Goal: Contribute content: Contribute content

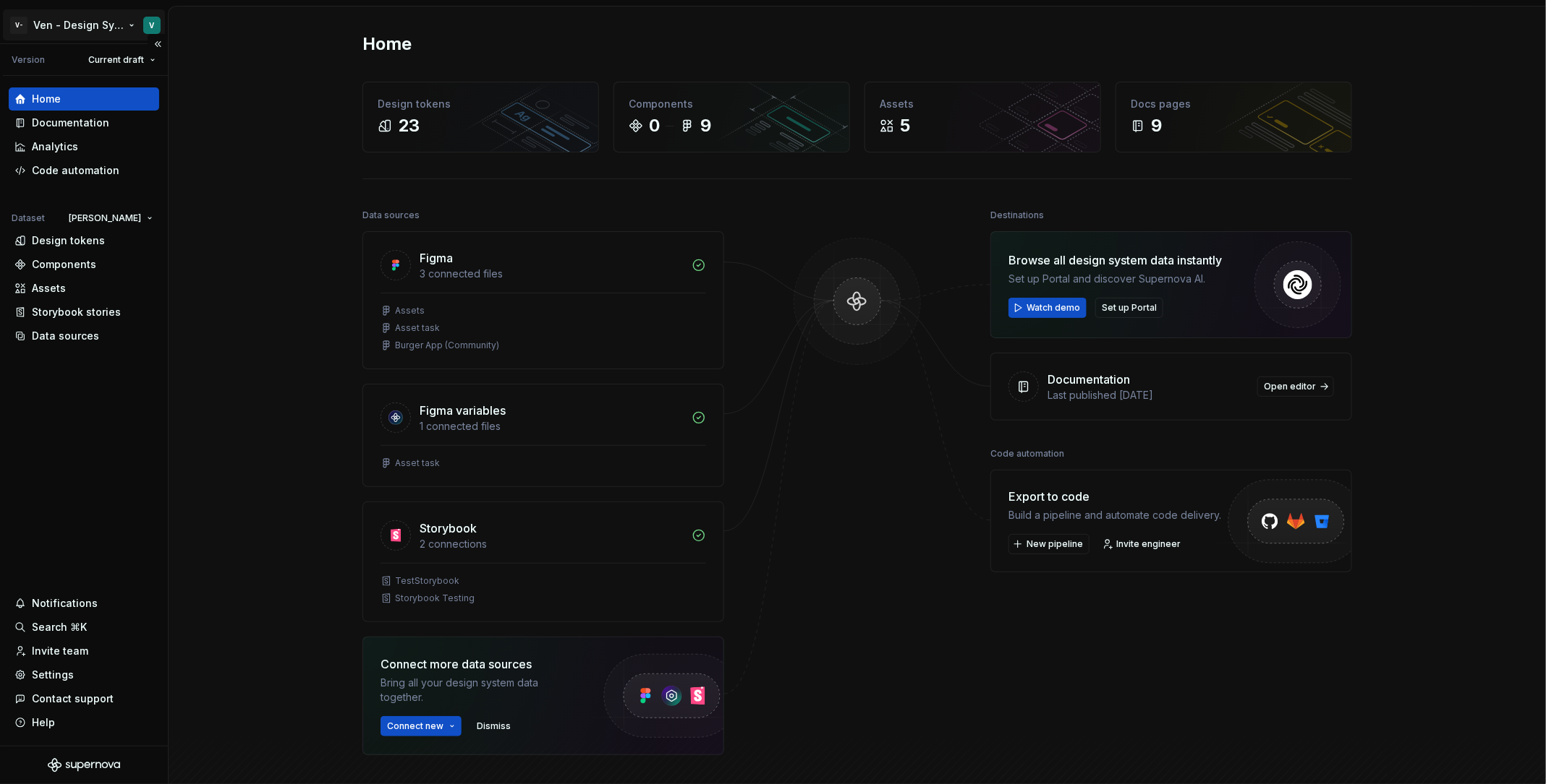
click at [117, 17] on html "V- Ven - Design System Test V Version Current draft Home Documentation Analytic…" at bounding box center [773, 392] width 1546 height 784
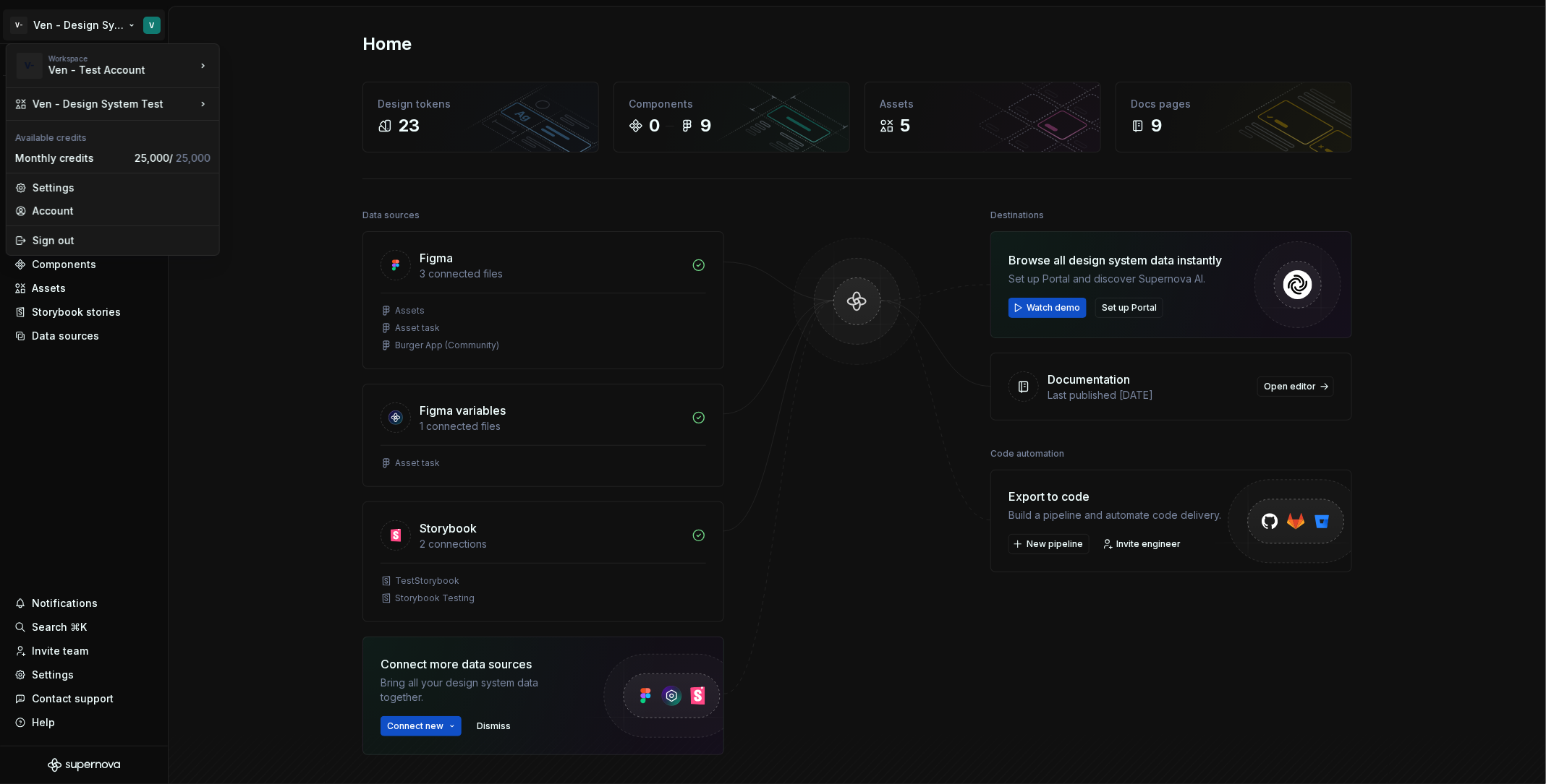
click at [76, 350] on html "V- Ven - Design System Test V Version Current draft Home Documentation Analytic…" at bounding box center [773, 392] width 1546 height 784
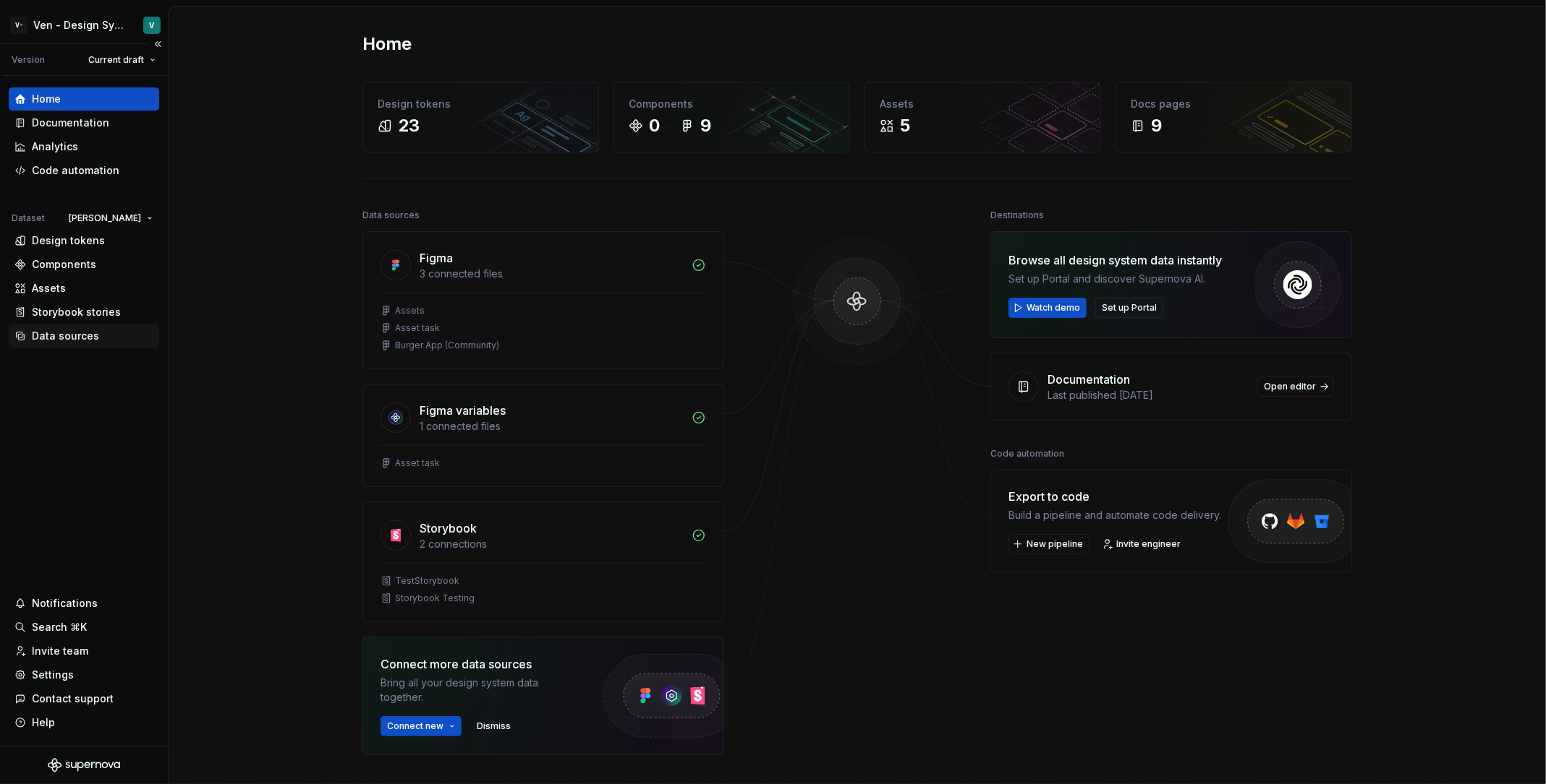
click at [87, 342] on div "Data sources" at bounding box center [65, 336] width 67 height 15
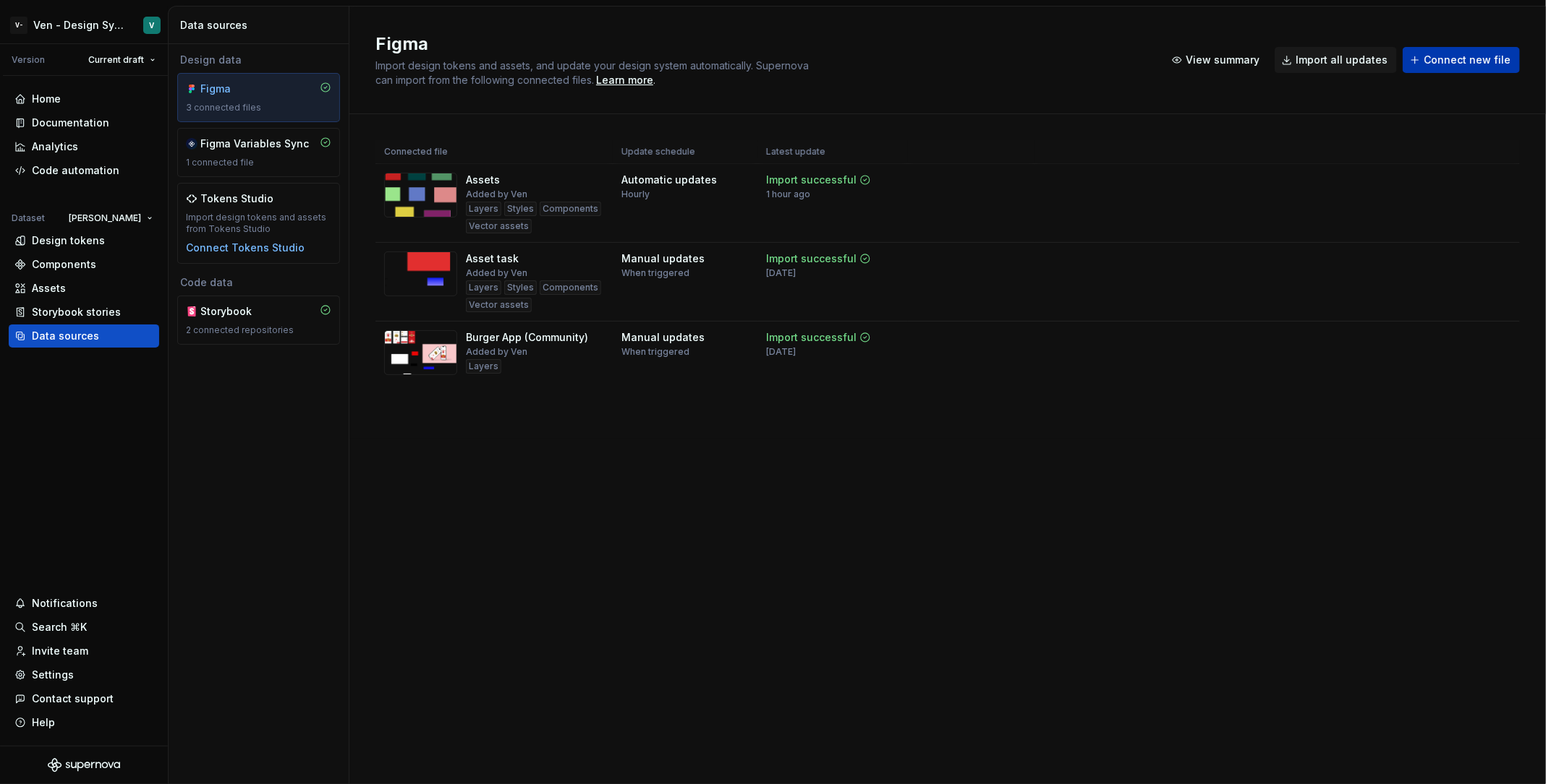
click at [1236, 62] on span "Connect new file" at bounding box center [1467, 60] width 86 height 15
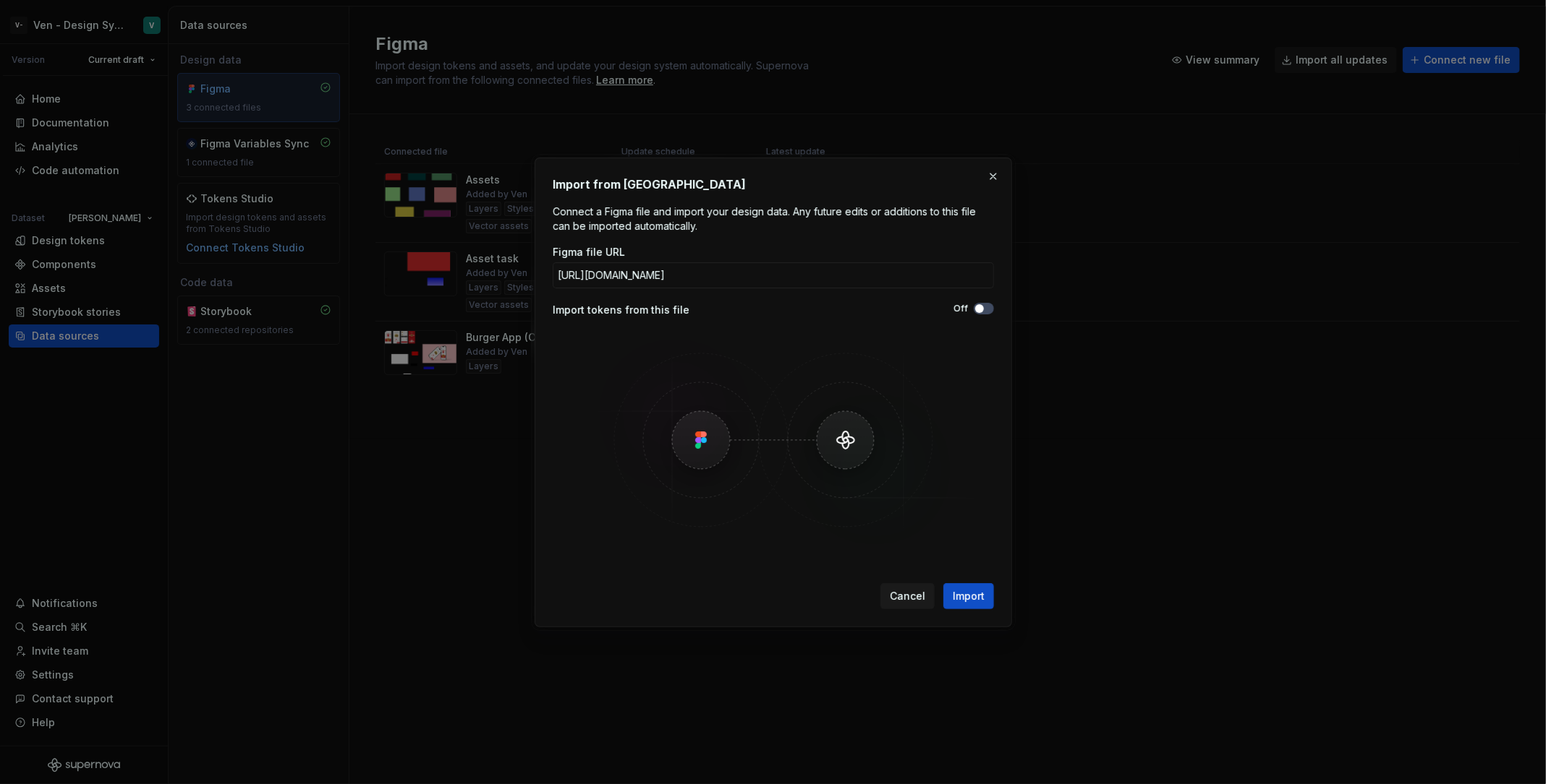
scroll to position [0, 182]
type input "[URL][DOMAIN_NAME]"
click at [984, 315] on div "Off" at bounding box center [884, 310] width 220 height 15
click at [985, 308] on button "Off" at bounding box center [984, 308] width 20 height 12
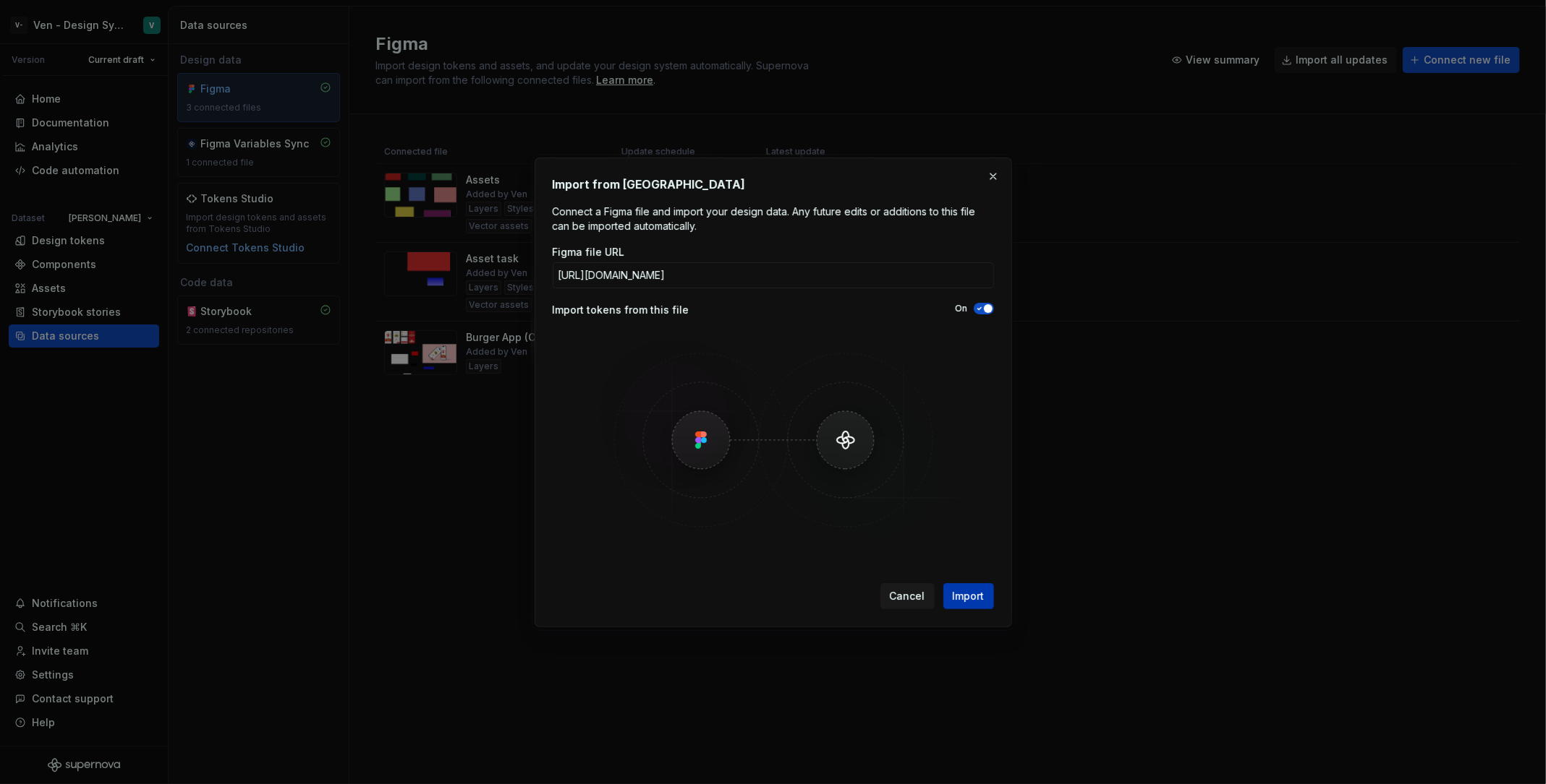
click at [978, 591] on span "Import" at bounding box center [968, 597] width 32 height 15
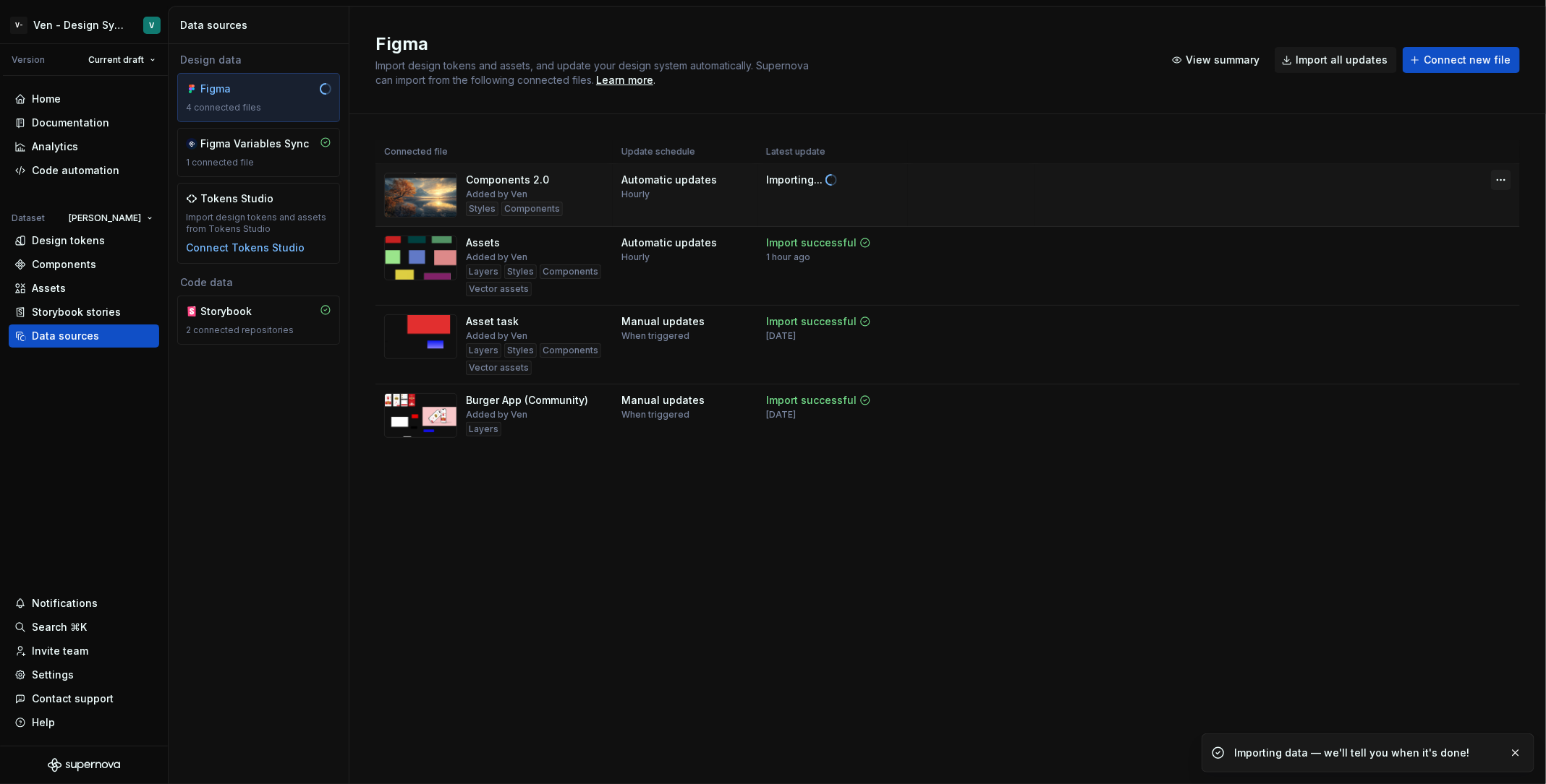
click at [1236, 179] on html "V- Ven - Design System Test V Version Current draft Home Documentation Analytic…" at bounding box center [773, 392] width 1546 height 784
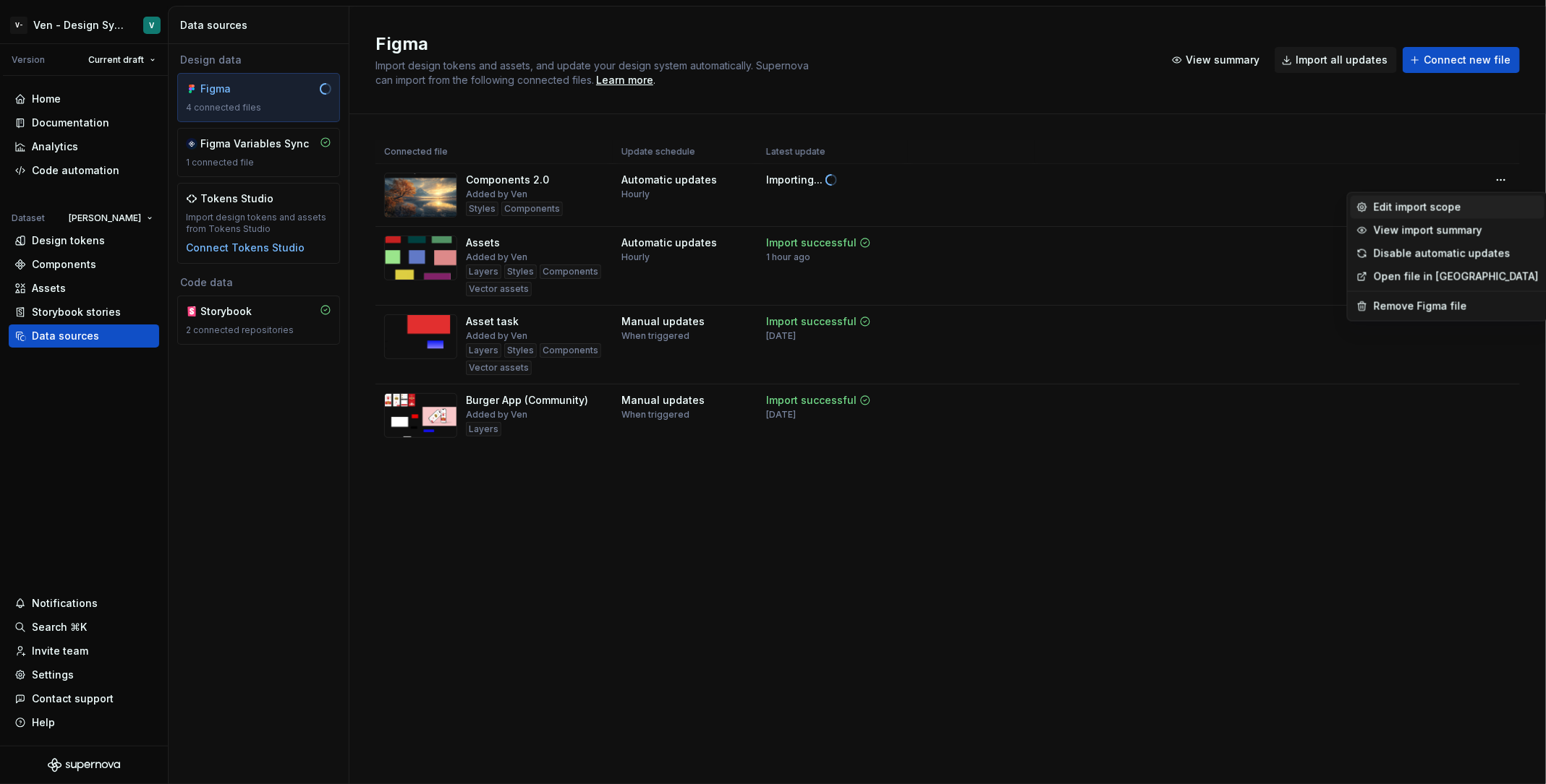
click at [1236, 207] on div "Edit import scope" at bounding box center [1456, 207] width 165 height 15
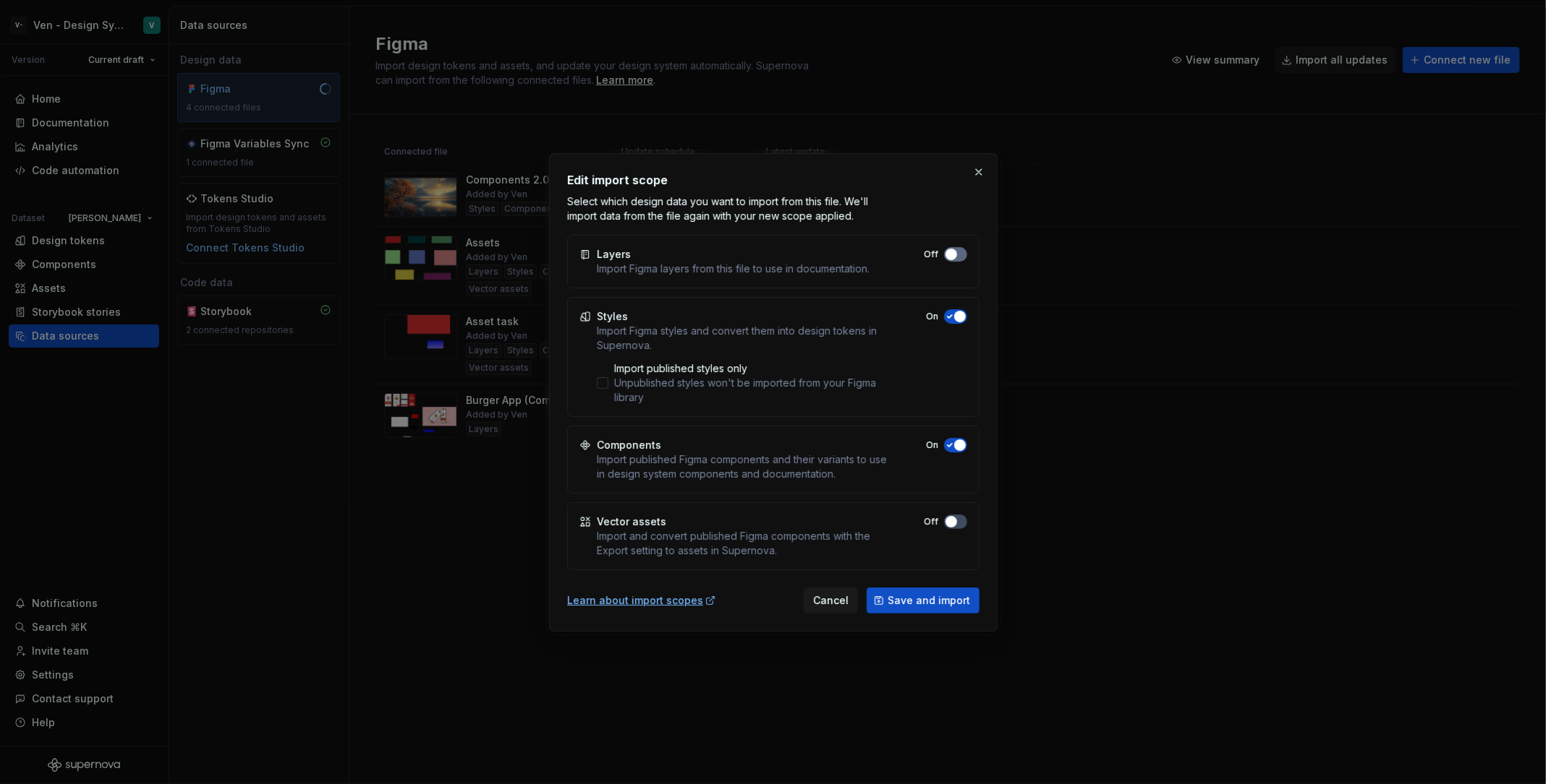
click at [958, 253] on button "Off" at bounding box center [955, 254] width 23 height 15
click at [679, 374] on div "Import published styles only" at bounding box center [751, 369] width 274 height 15
click at [761, 375] on div "Unpublished styles won't be imported from your Figma library" at bounding box center [751, 389] width 274 height 28
click at [954, 260] on span "button" at bounding box center [960, 254] width 12 height 12
click at [941, 590] on button "Save and import" at bounding box center [922, 600] width 113 height 26
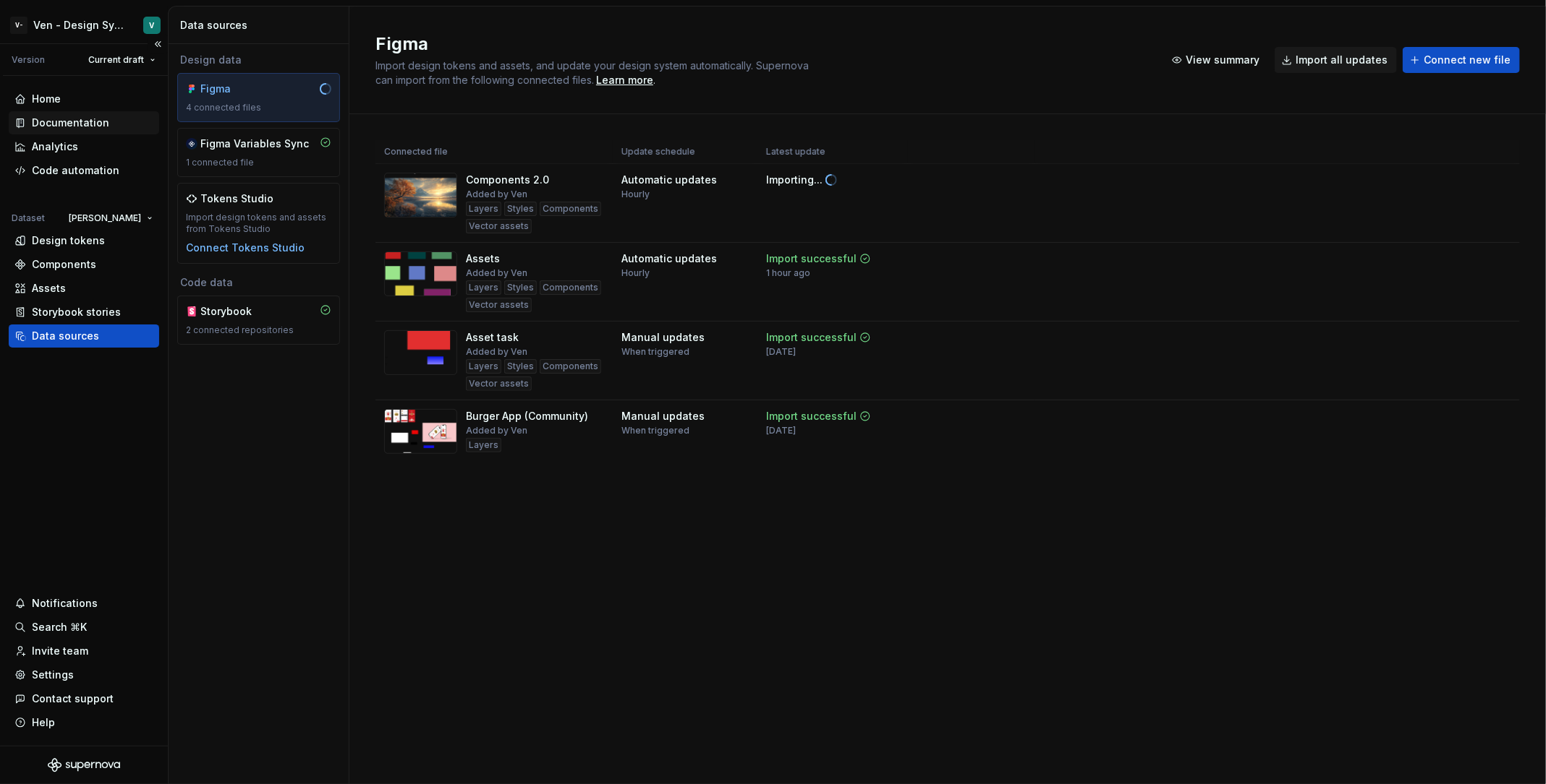
click at [80, 118] on div "Documentation" at bounding box center [71, 123] width 77 height 15
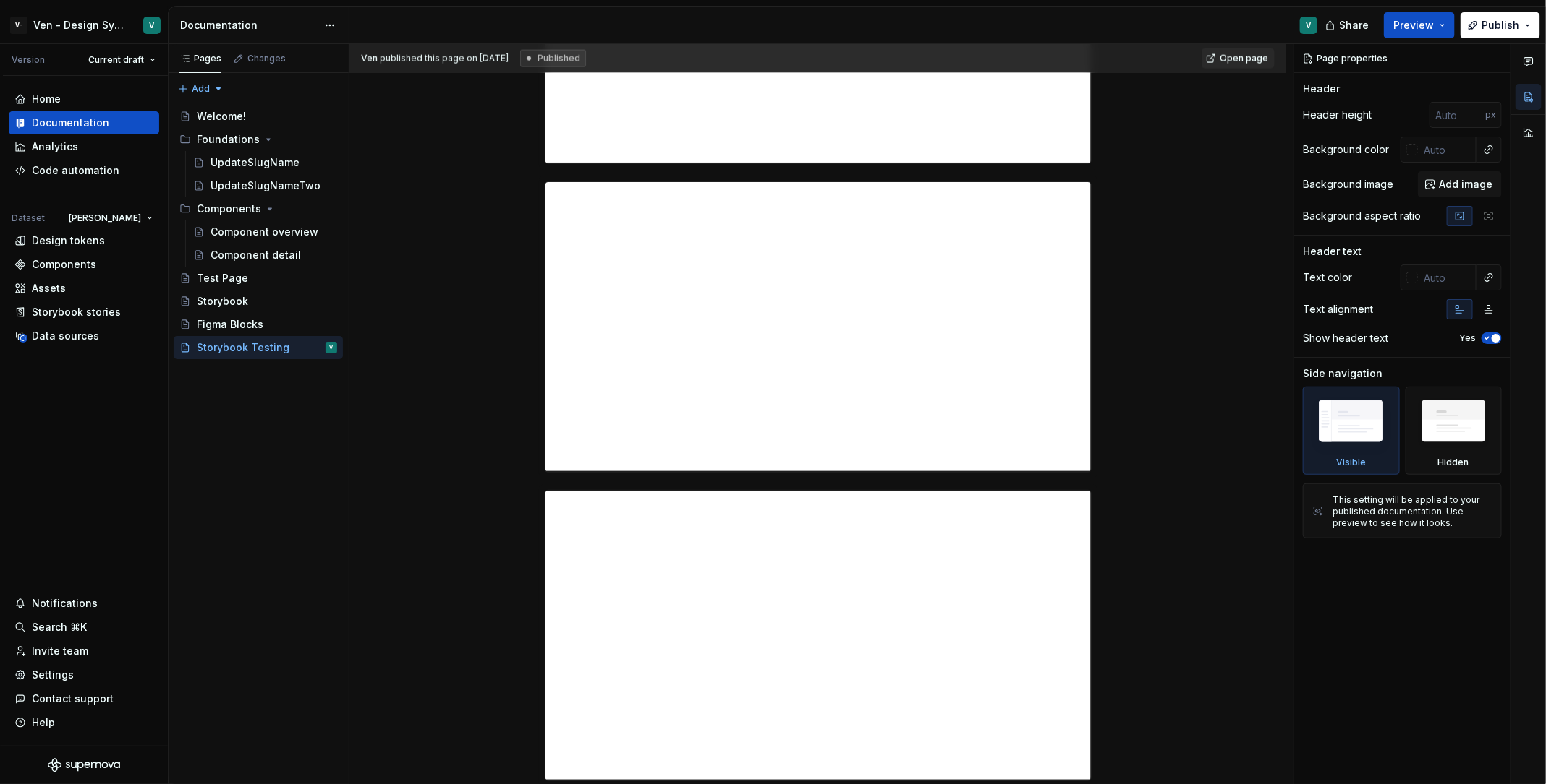
scroll to position [1511, 0]
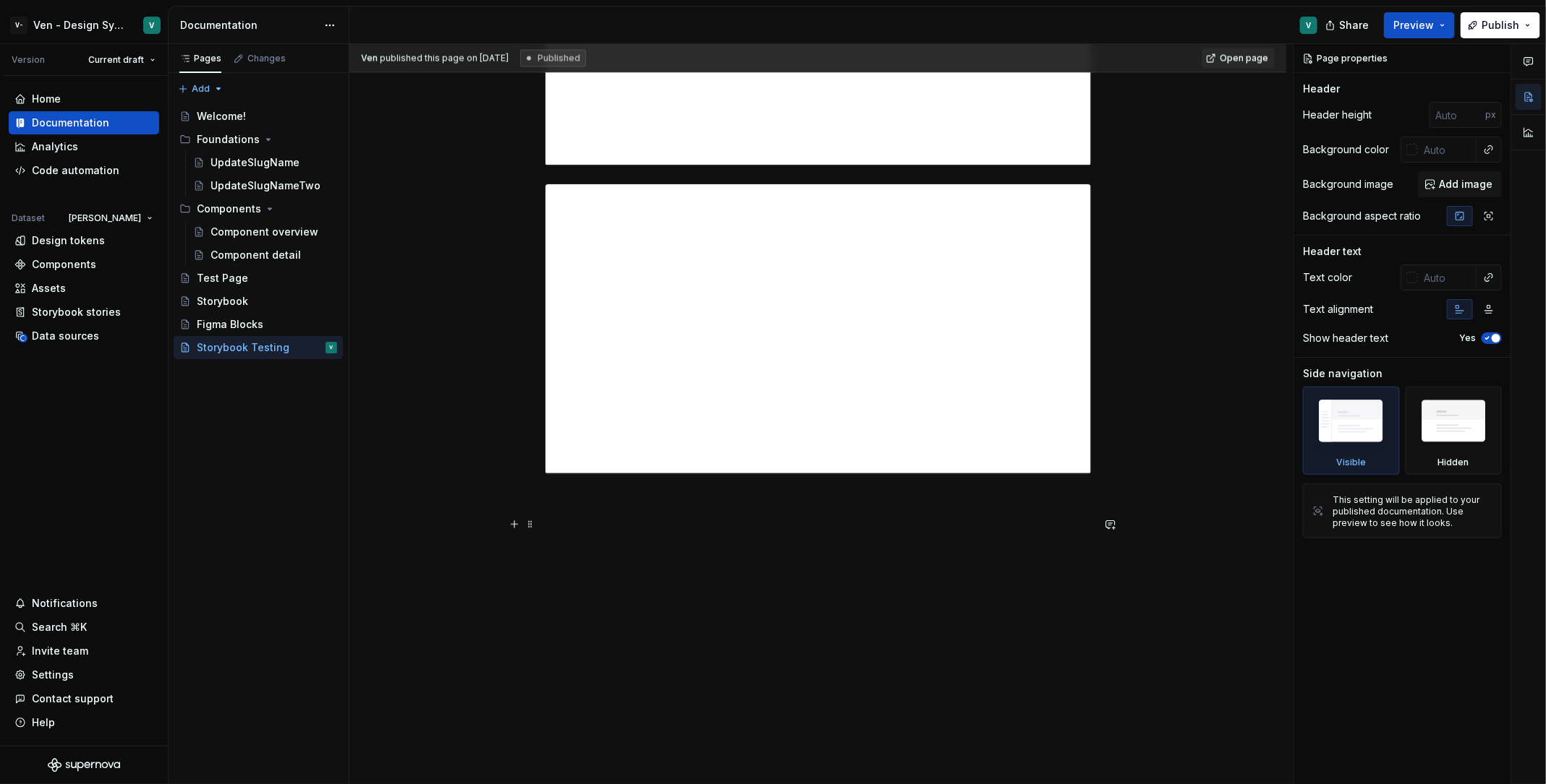
click at [747, 531] on p at bounding box center [818, 527] width 547 height 17
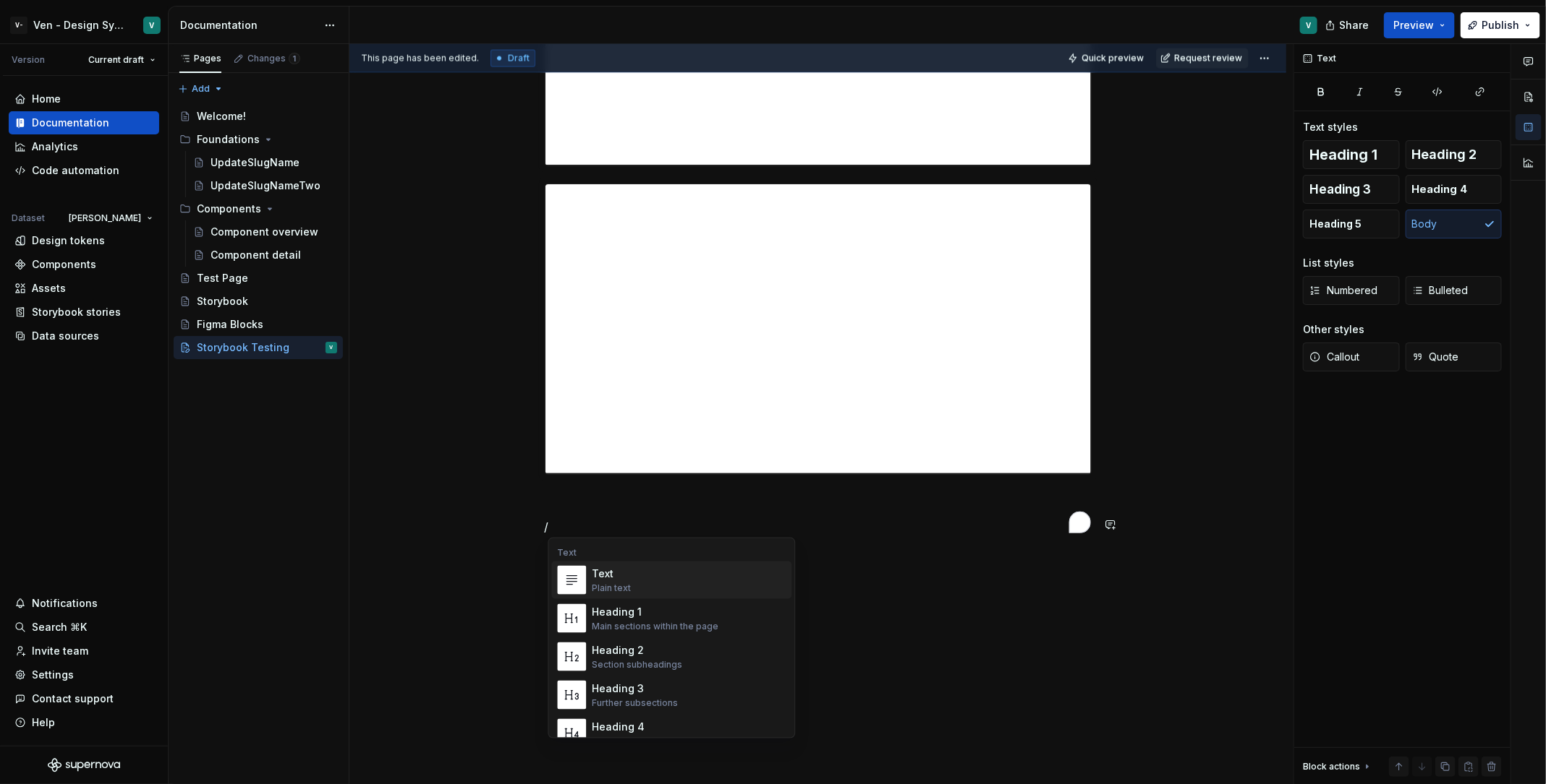
type textarea "*"
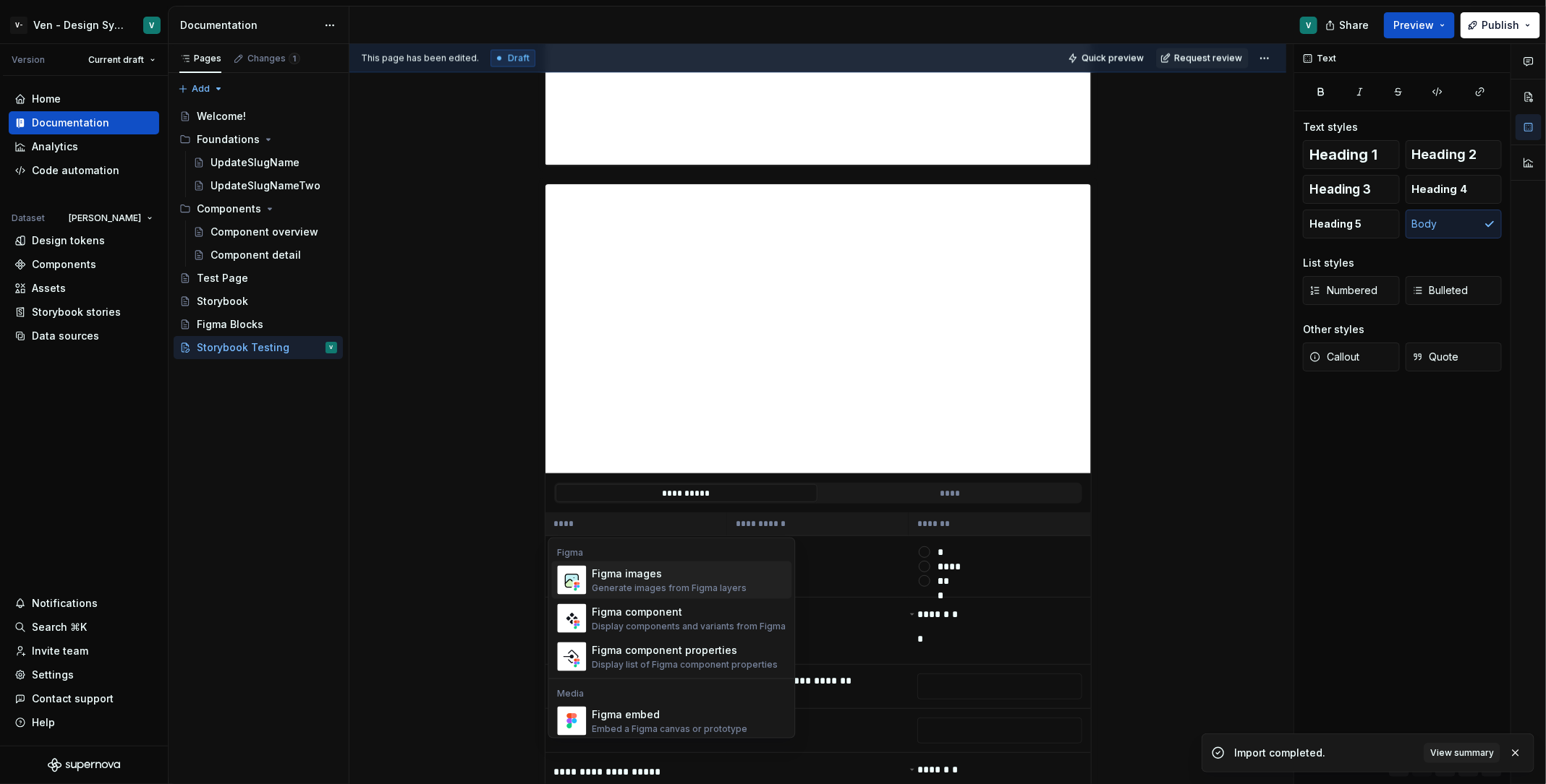
click at [706, 585] on div "Generate images from Figma layers" at bounding box center [670, 588] width 155 height 12
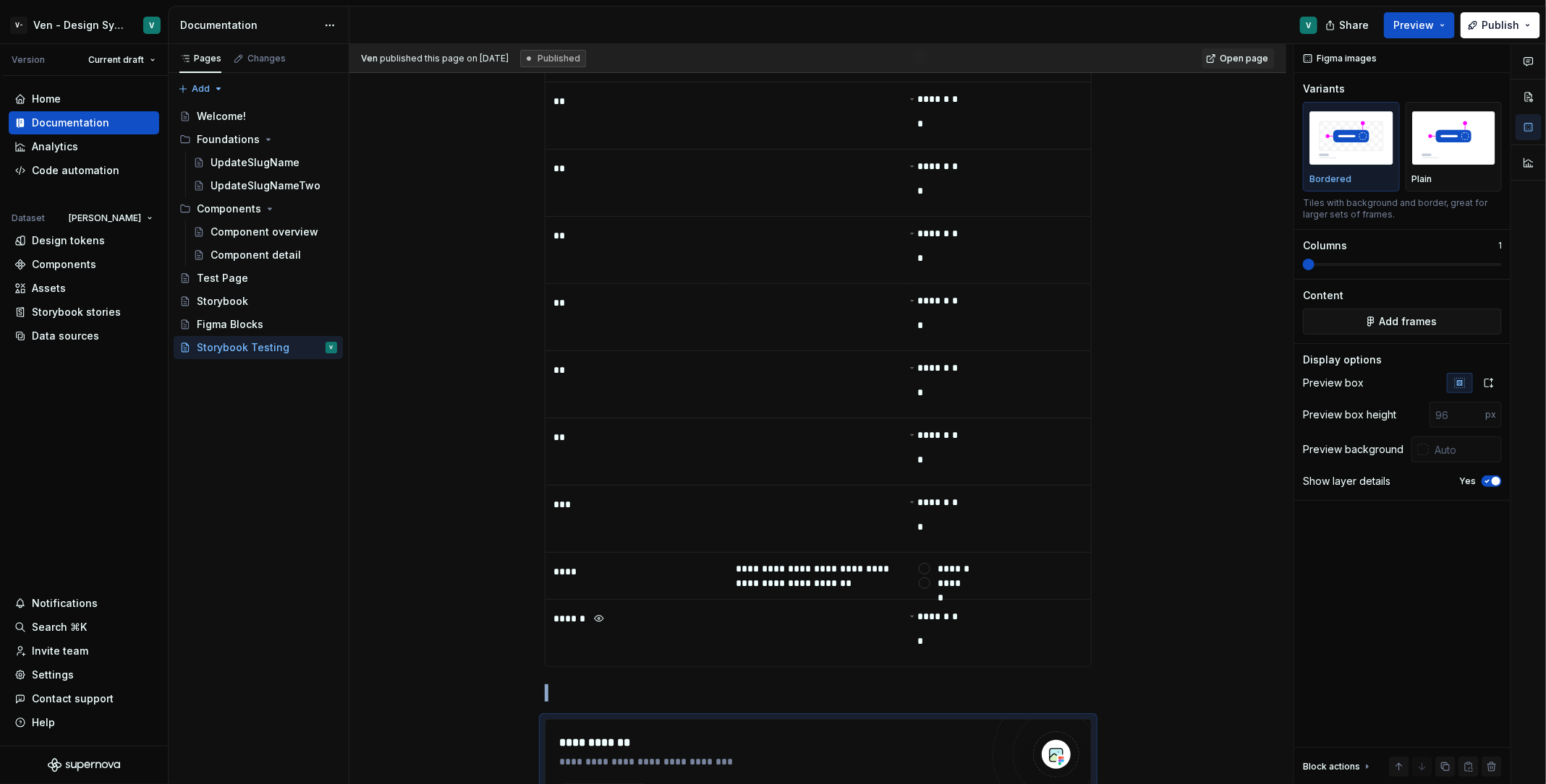
scroll to position [3244, 0]
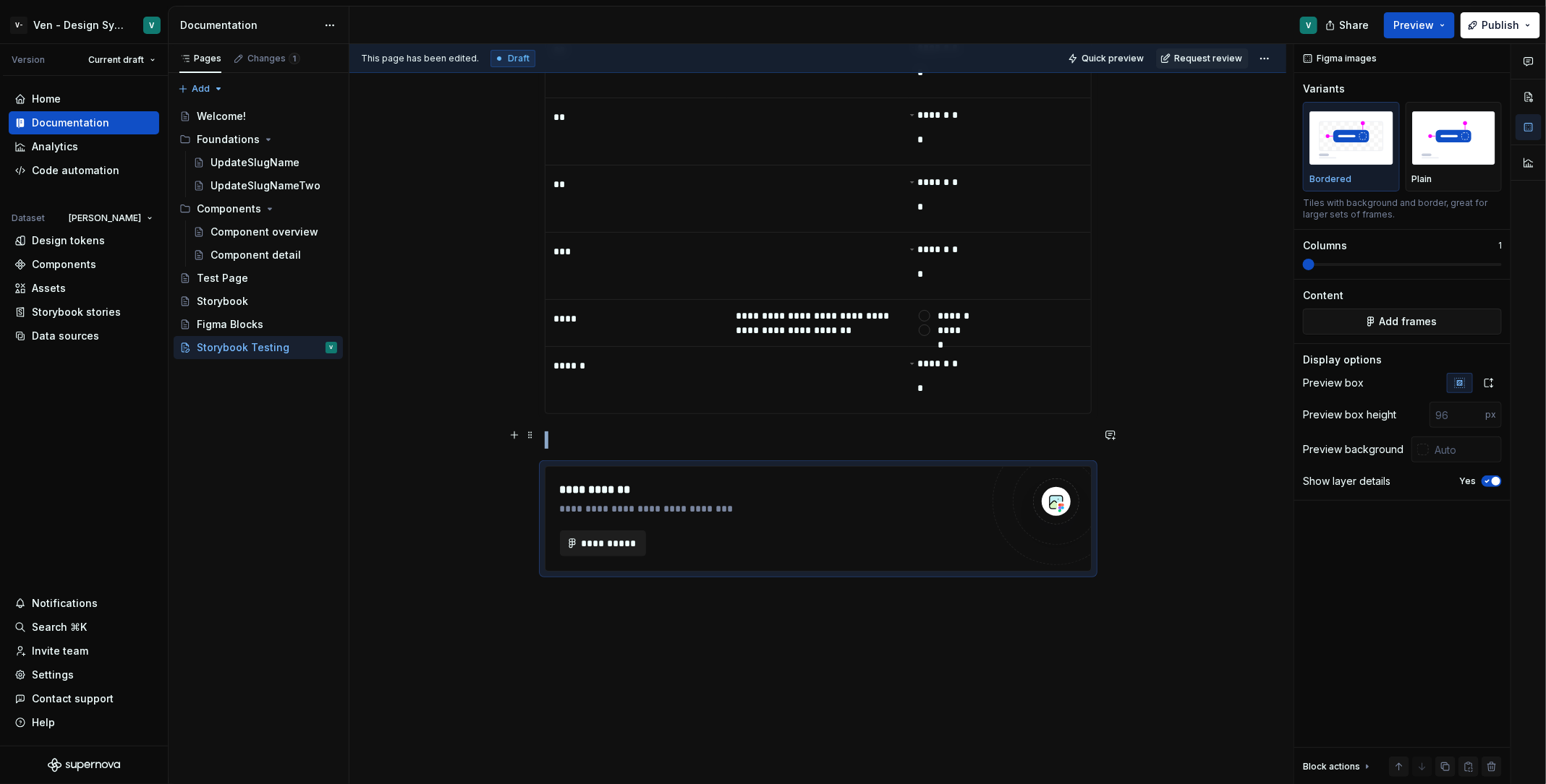
click at [615, 536] on span "**********" at bounding box center [608, 543] width 56 height 15
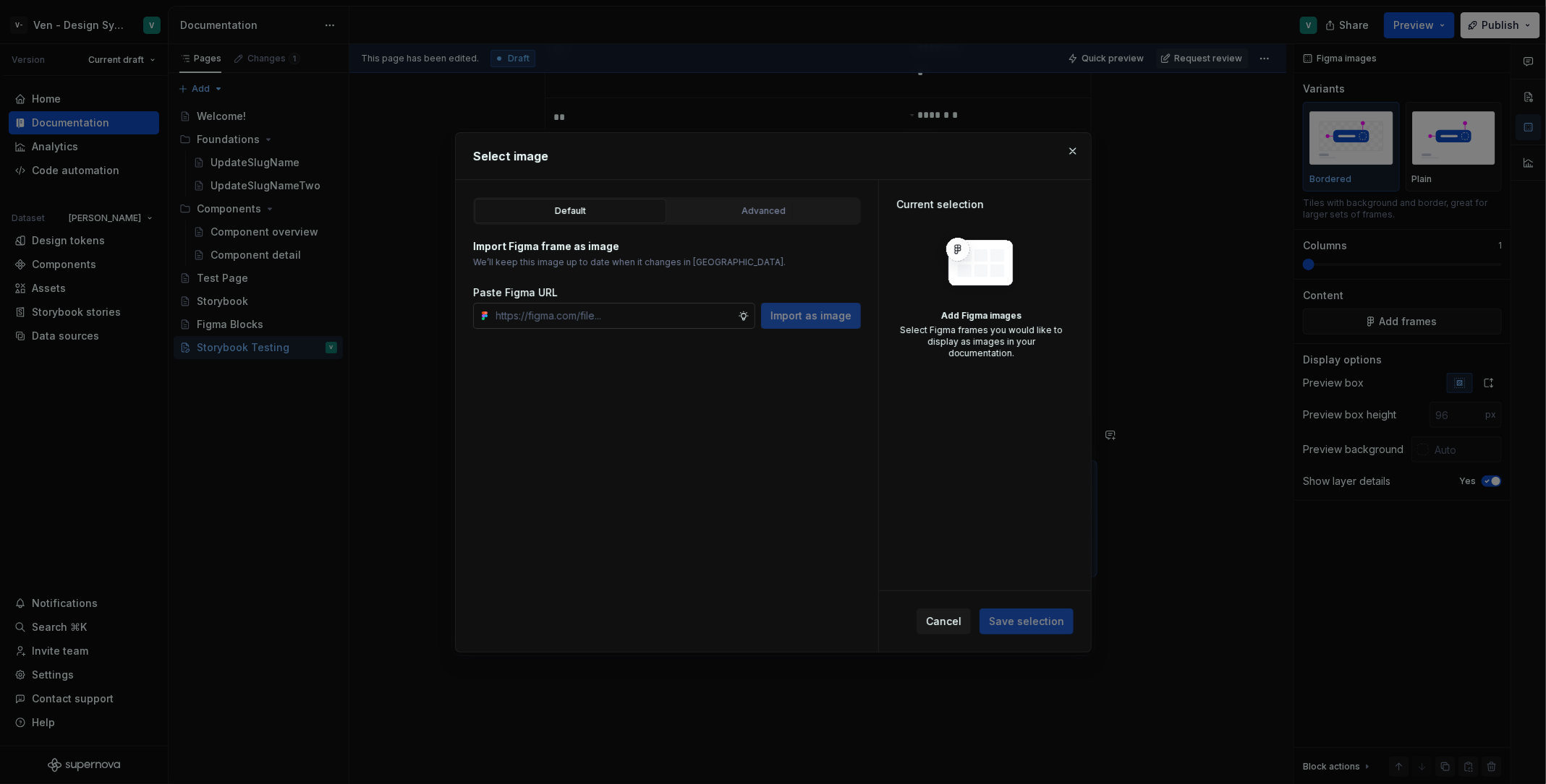
click at [694, 308] on input "text" at bounding box center [614, 316] width 247 height 26
click at [563, 303] on input "text" at bounding box center [614, 316] width 247 height 26
type textarea "*"
click at [540, 325] on input "text" at bounding box center [614, 316] width 247 height 26
paste input "[URL][DOMAIN_NAME]"
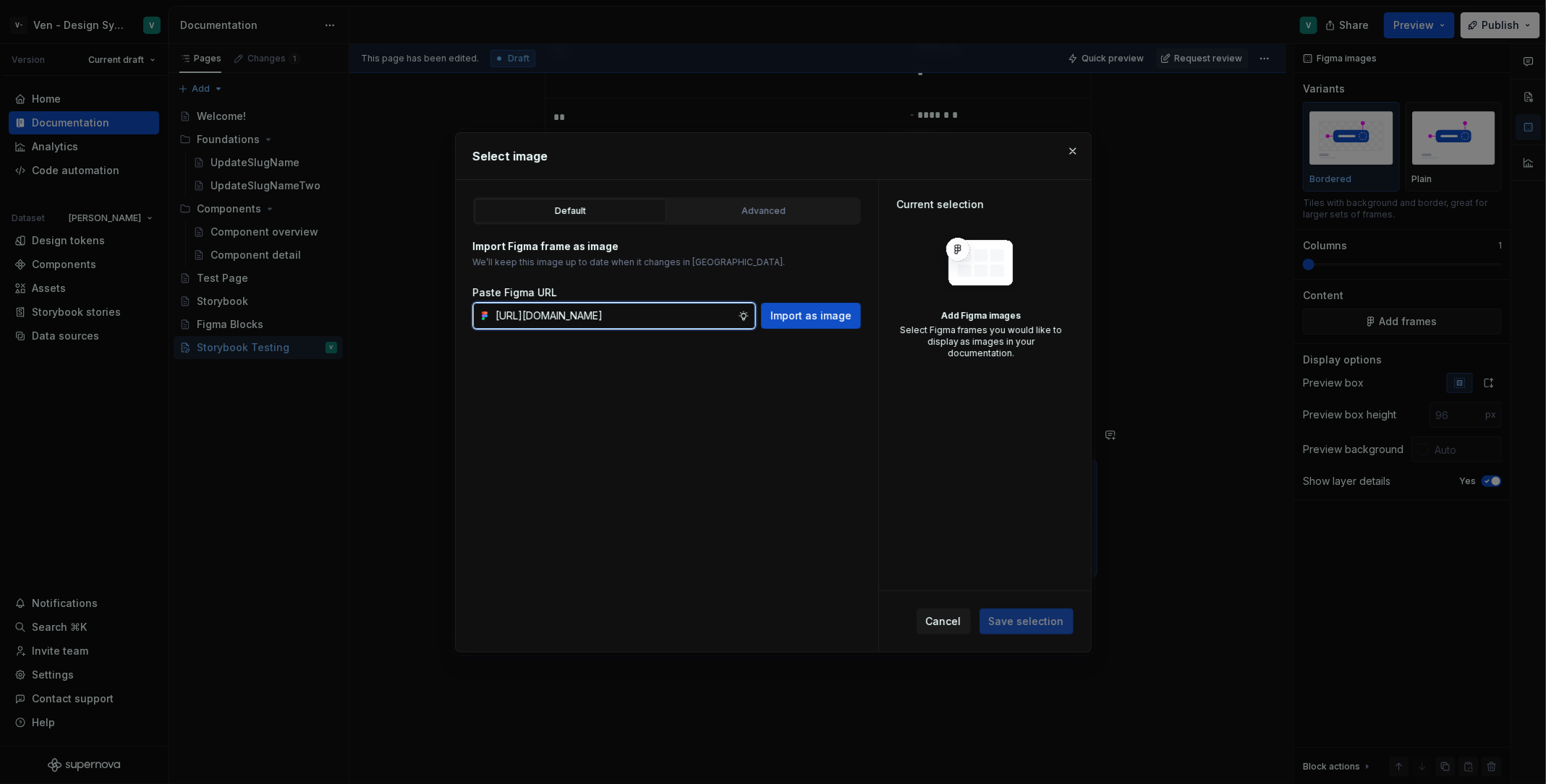
scroll to position [0, 233]
click at [540, 325] on input "[URL][DOMAIN_NAME]" at bounding box center [614, 316] width 247 height 26
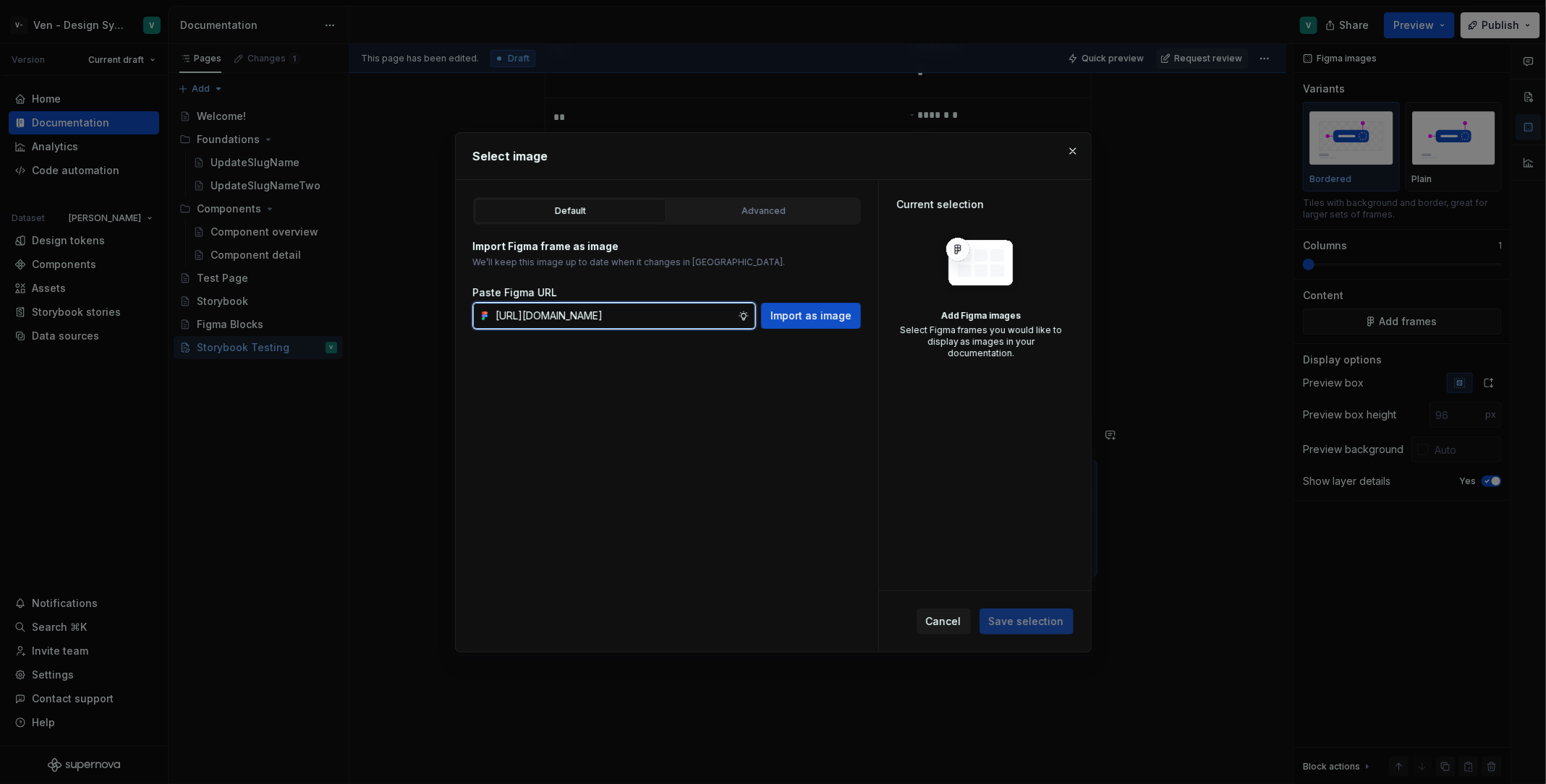
paste input "text"
type input "[URL][DOMAIN_NAME]"
click at [796, 323] on button "Import as image" at bounding box center [810, 316] width 100 height 26
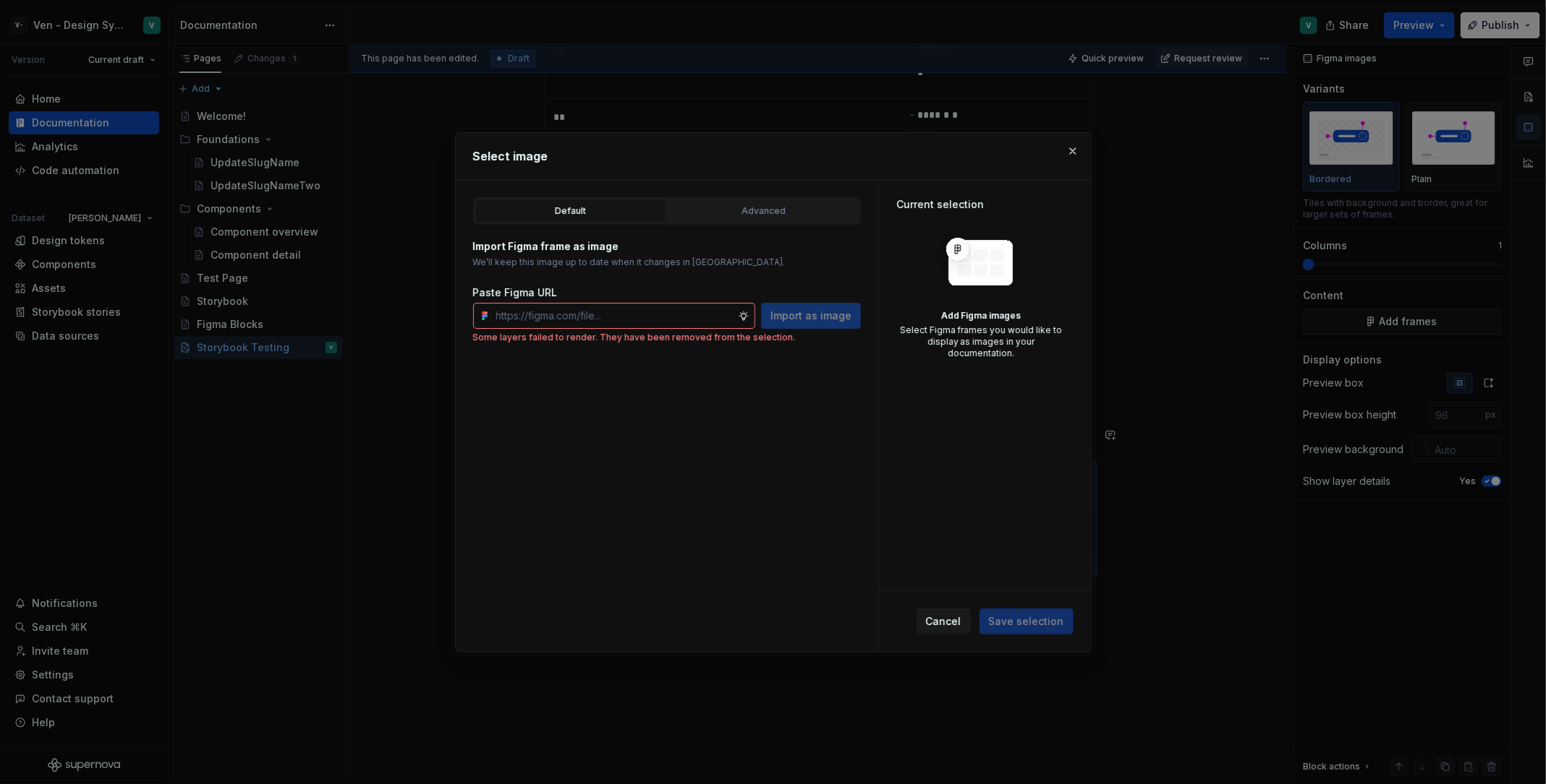
type textarea "*"
click at [547, 307] on input "text" at bounding box center [614, 316] width 247 height 26
paste input "[URL][DOMAIN_NAME]"
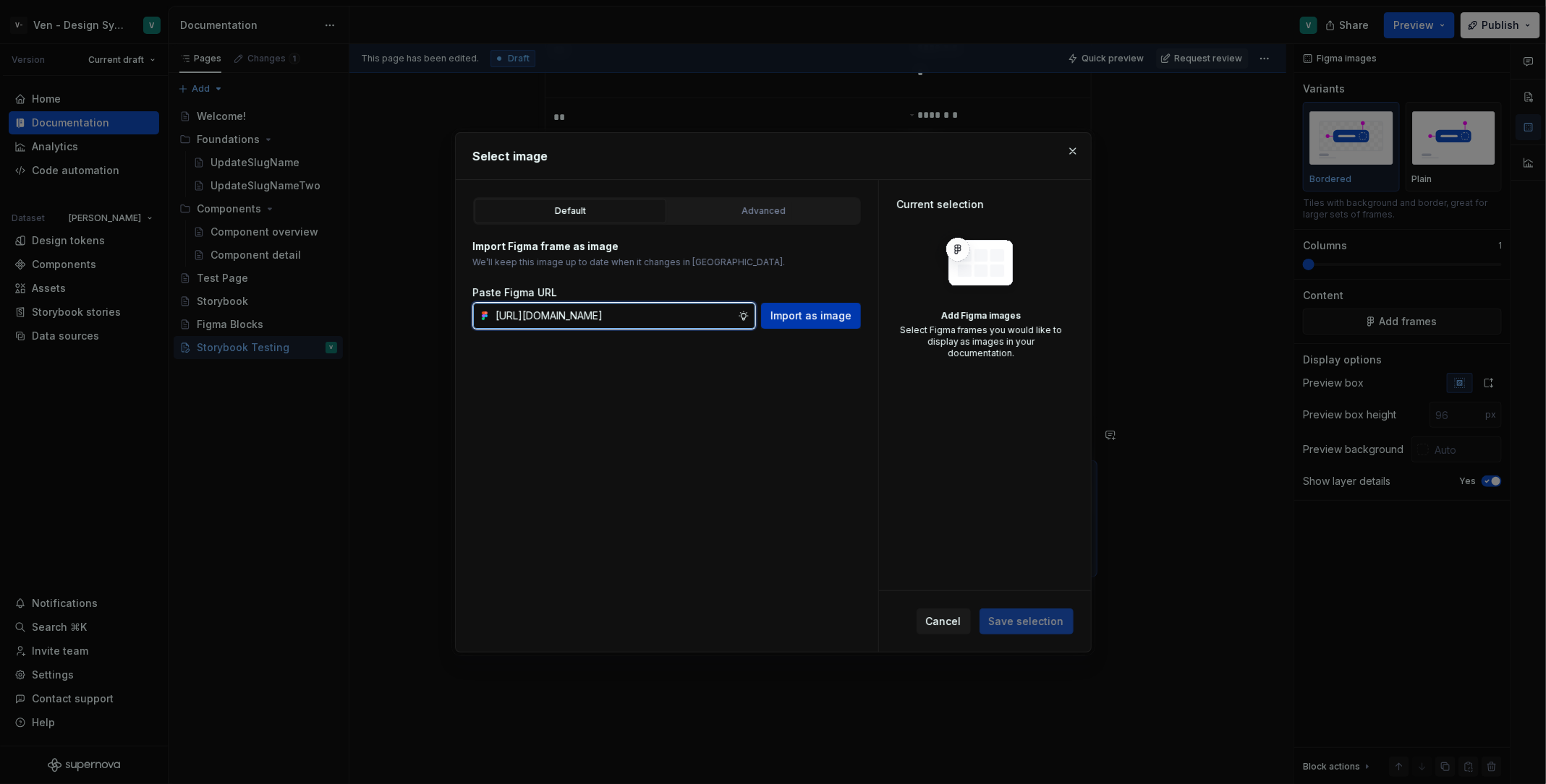
type input "[URL][DOMAIN_NAME]"
click at [846, 311] on span "Import as image" at bounding box center [811, 316] width 81 height 15
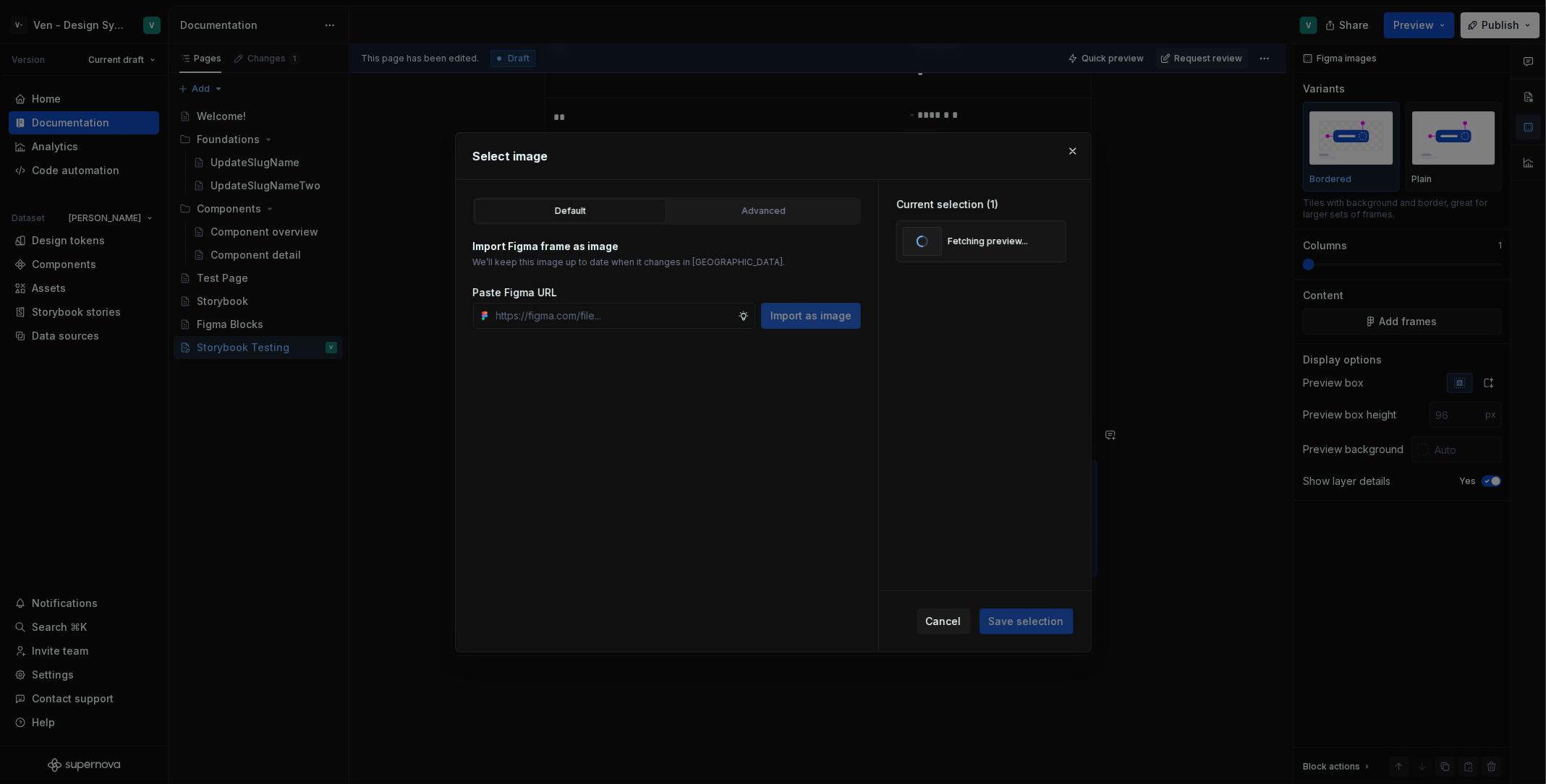
type textarea "*"
click at [959, 270] on img at bounding box center [981, 261] width 116 height 81
click at [987, 264] on img at bounding box center [981, 261] width 116 height 81
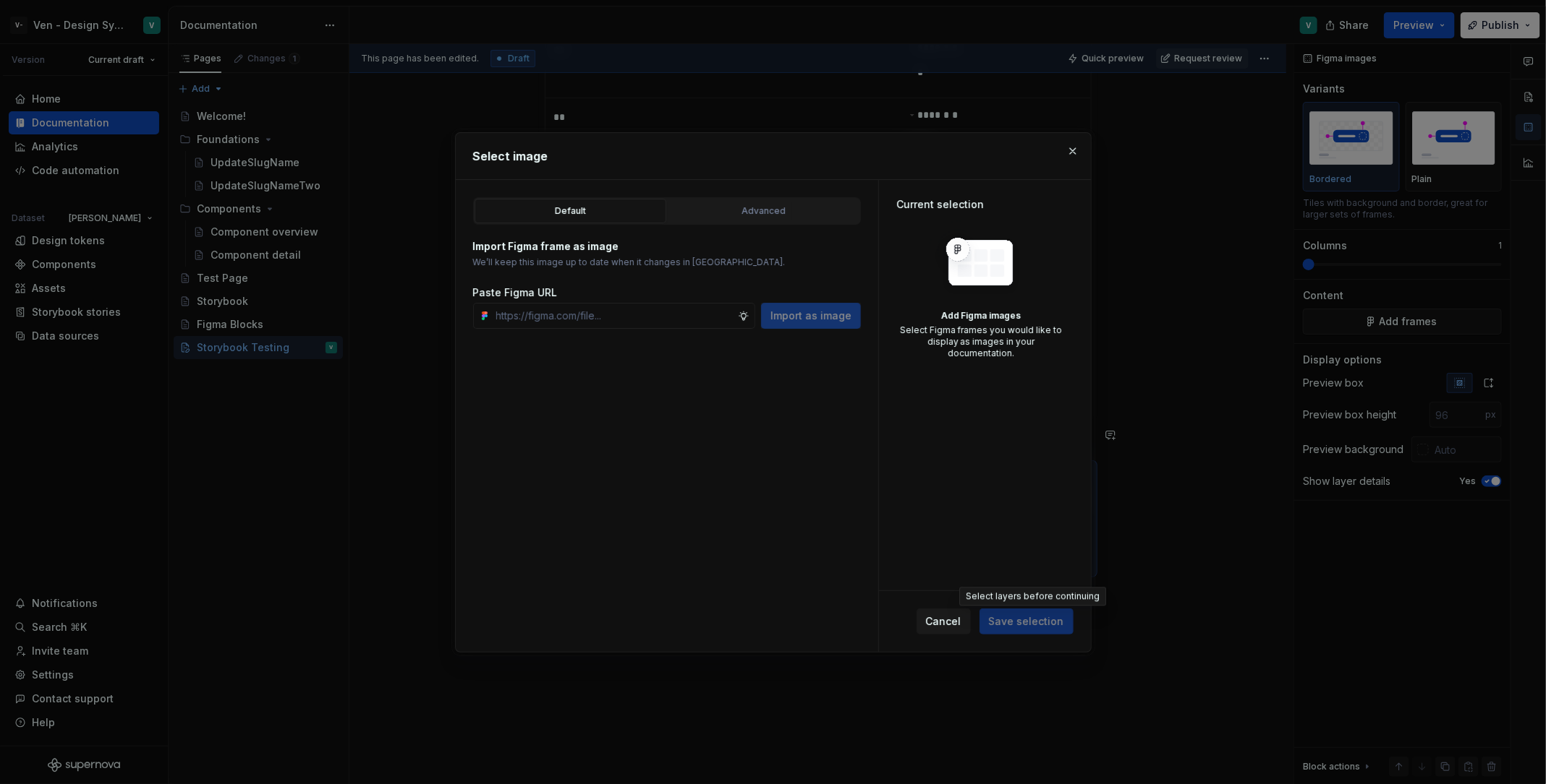
click at [1056, 609] on span "Save selection" at bounding box center [1026, 622] width 94 height 26
click at [805, 307] on div "Import as image" at bounding box center [810, 316] width 100 height 26
click at [635, 313] on input "text" at bounding box center [614, 316] width 247 height 26
paste input "[URL][DOMAIN_NAME]"
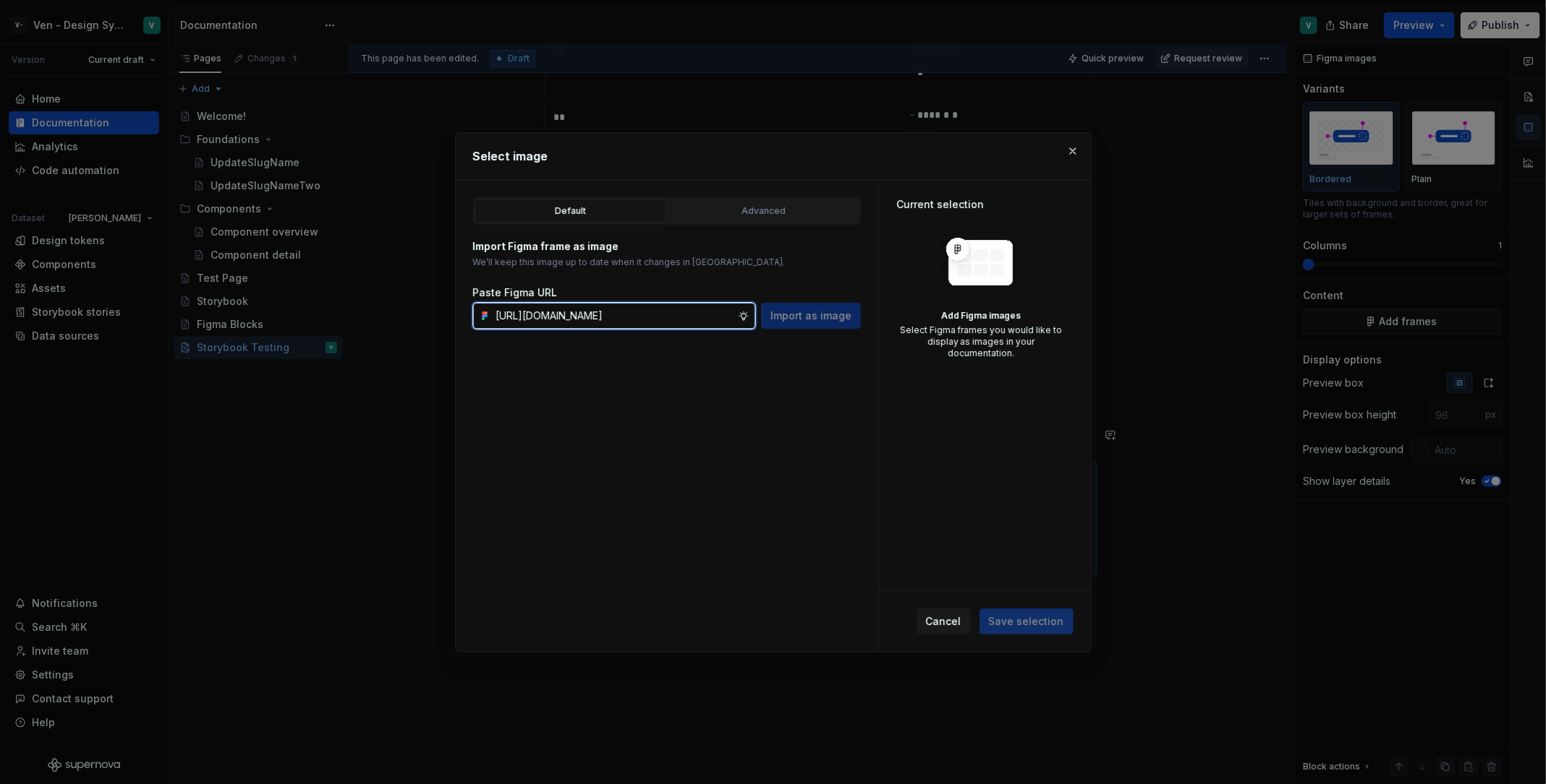
scroll to position [0, 220]
type input "[URL][DOMAIN_NAME]"
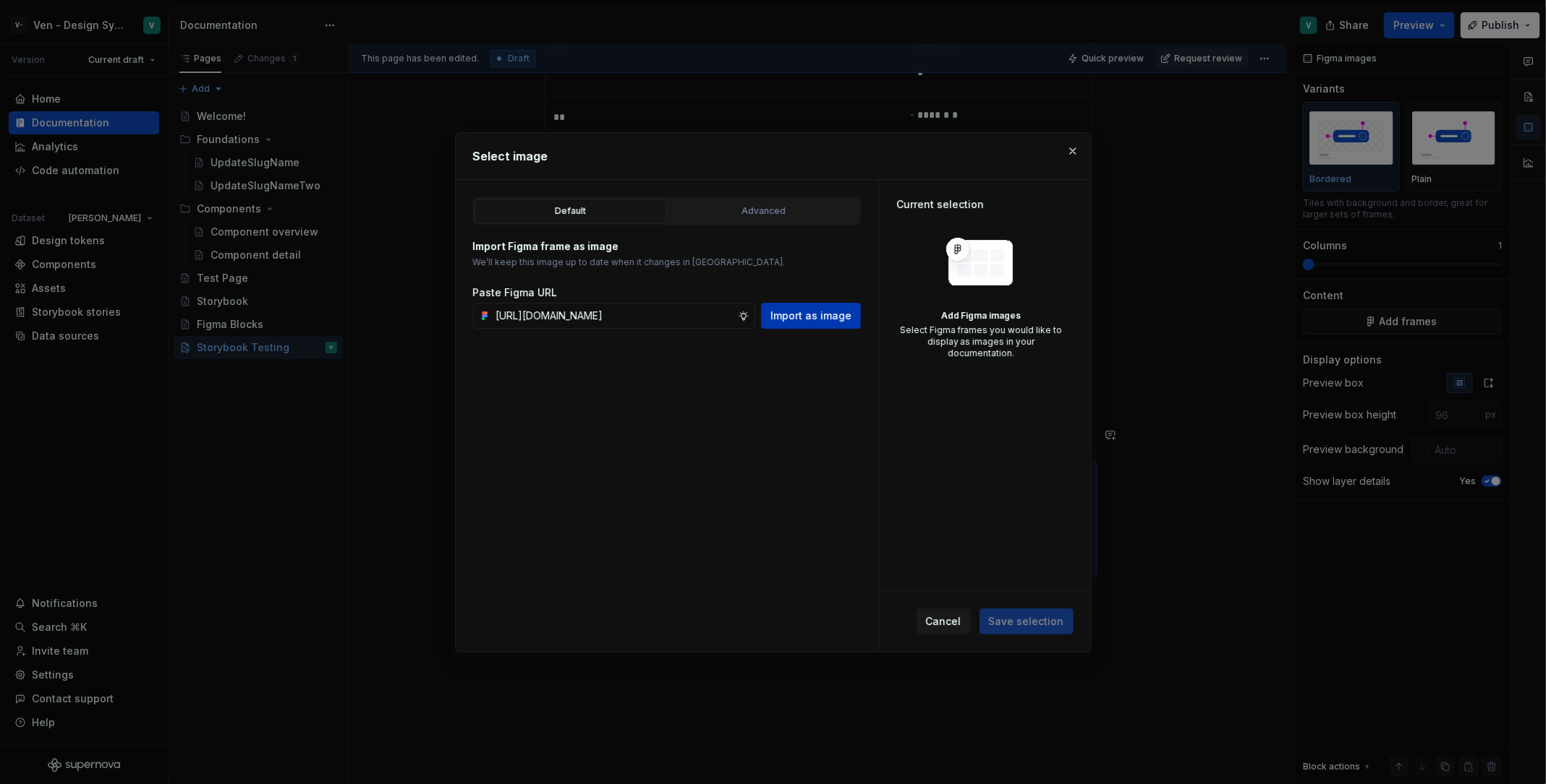
click at [831, 321] on span "Import as image" at bounding box center [811, 316] width 81 height 15
click at [981, 287] on img at bounding box center [981, 261] width 116 height 81
click at [767, 204] on div "Advanced" at bounding box center [763, 211] width 182 height 15
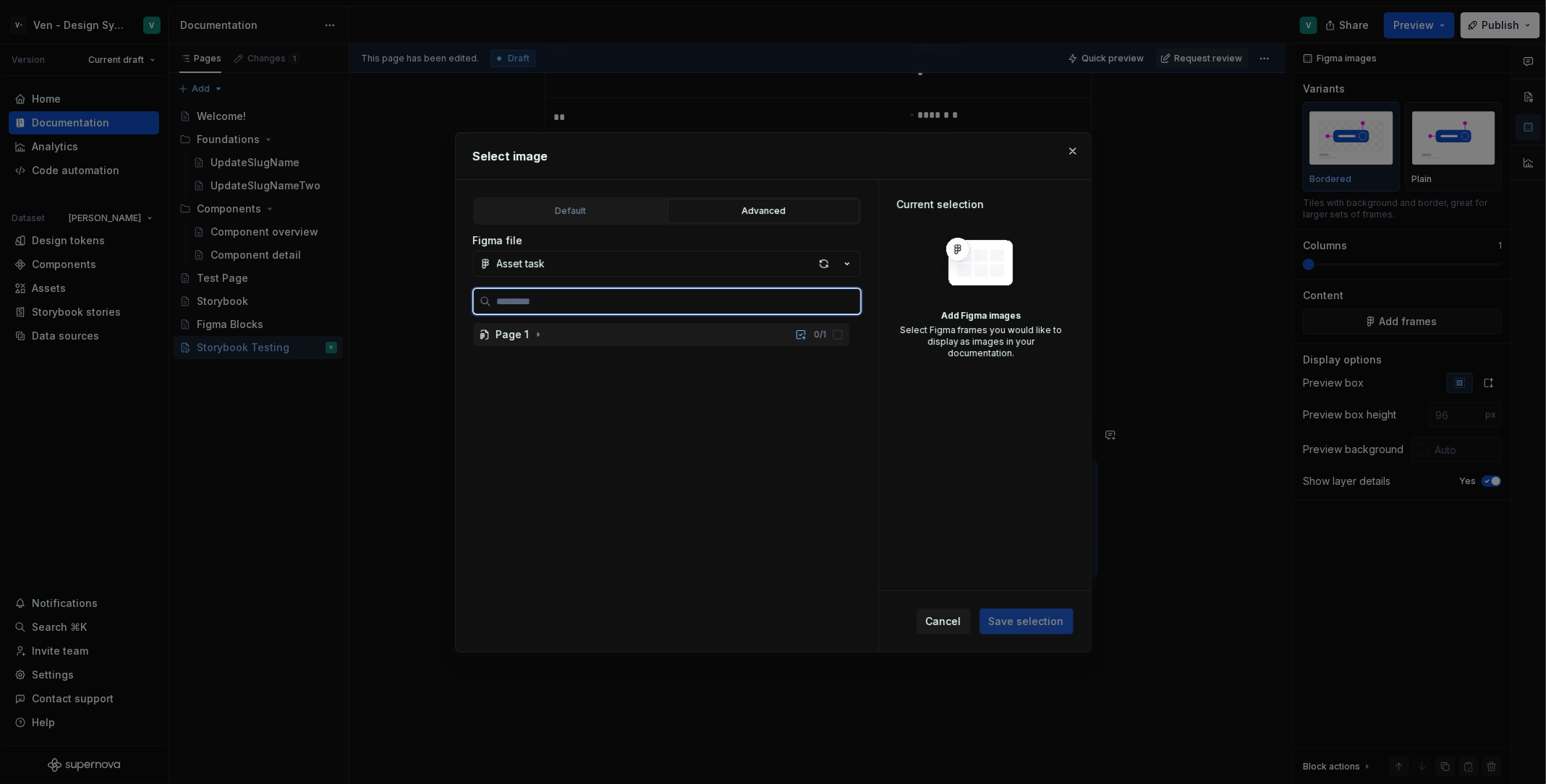
click at [575, 343] on div "Page 1 0 / 1" at bounding box center [660, 334] width 376 height 23
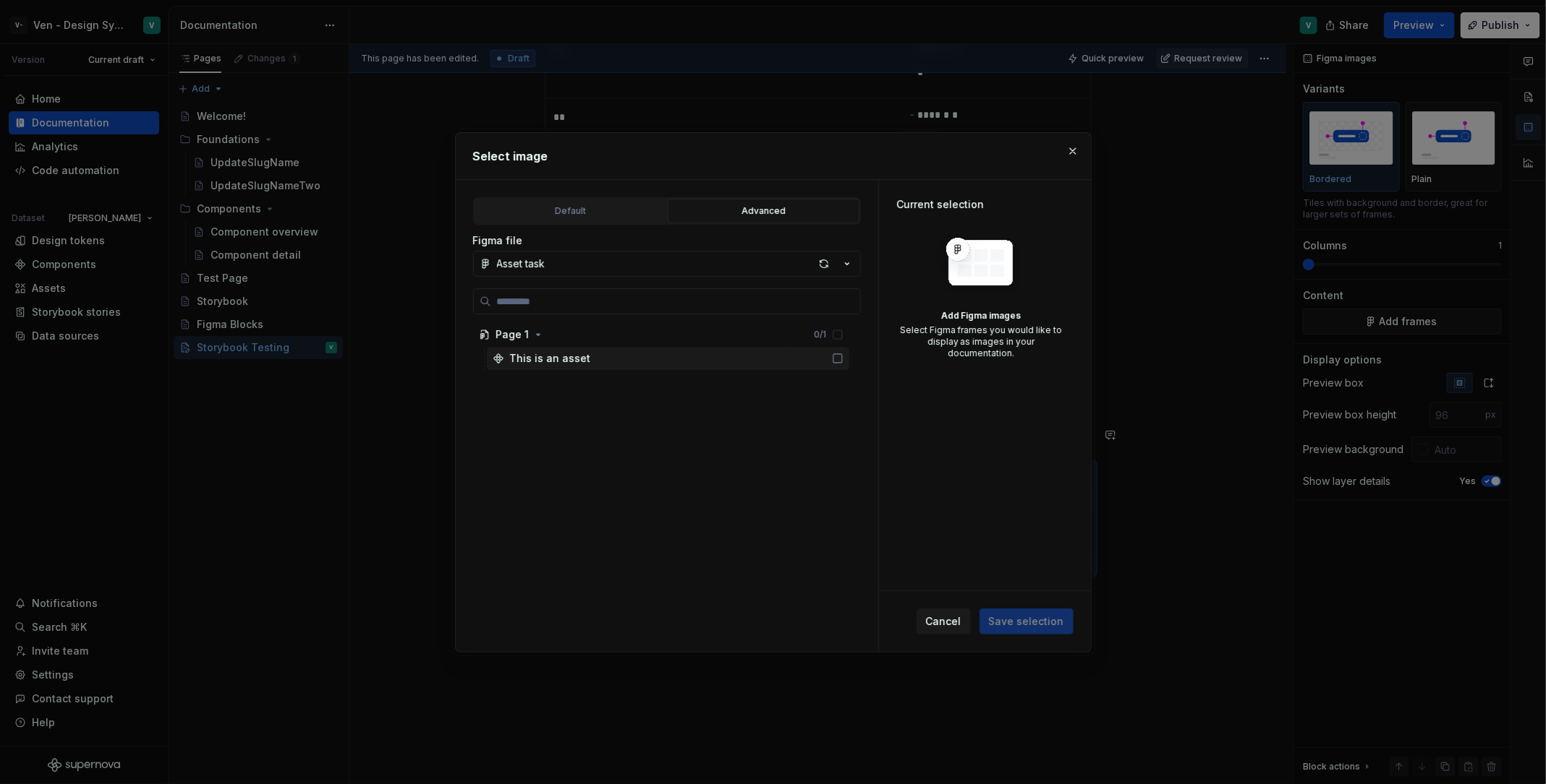
click at [581, 372] on div "Page 1 0 / 1 This is an asset" at bounding box center [662, 486] width 379 height 325
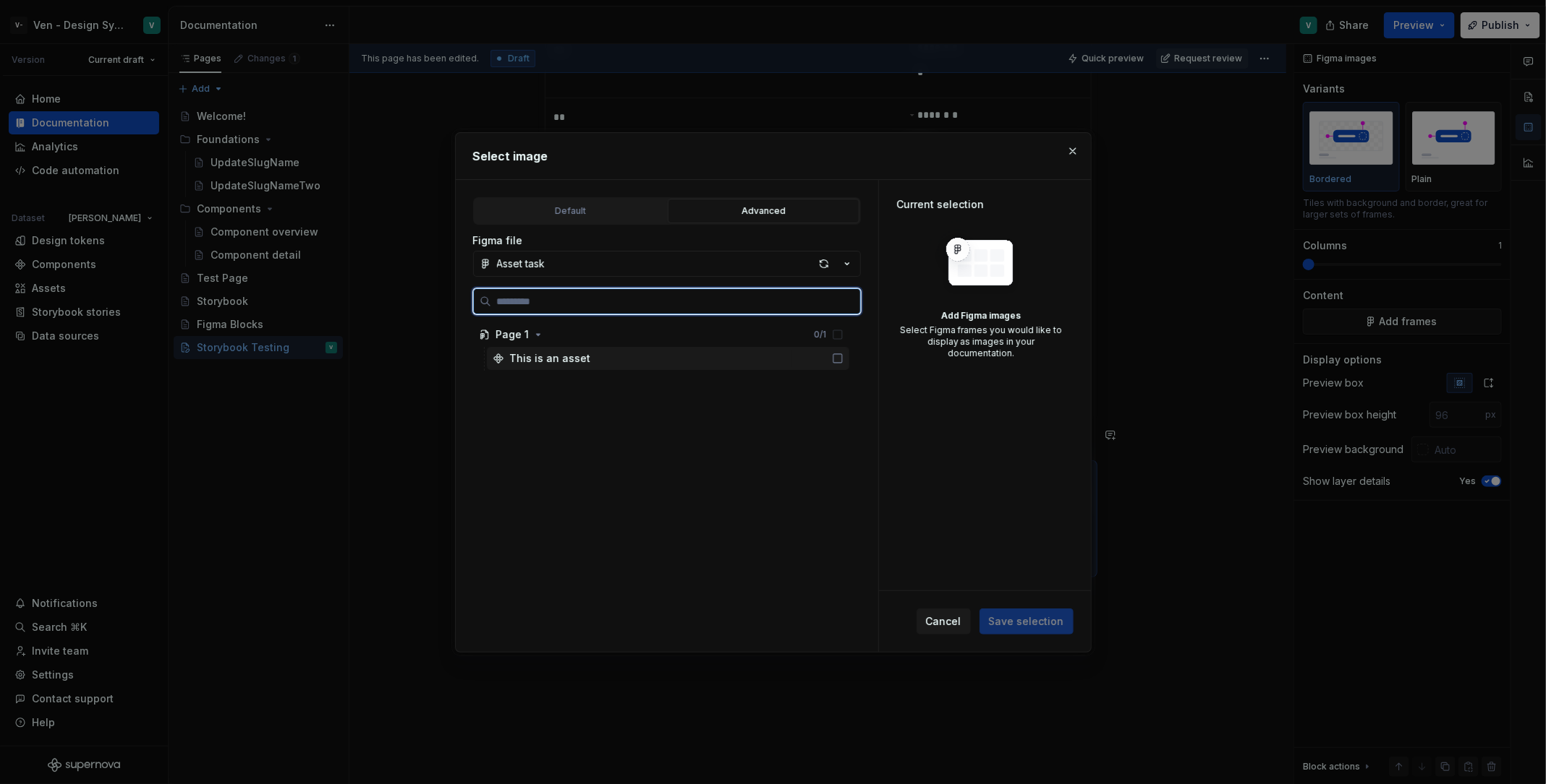
click at [607, 361] on div "This is an asset" at bounding box center [668, 358] width 362 height 23
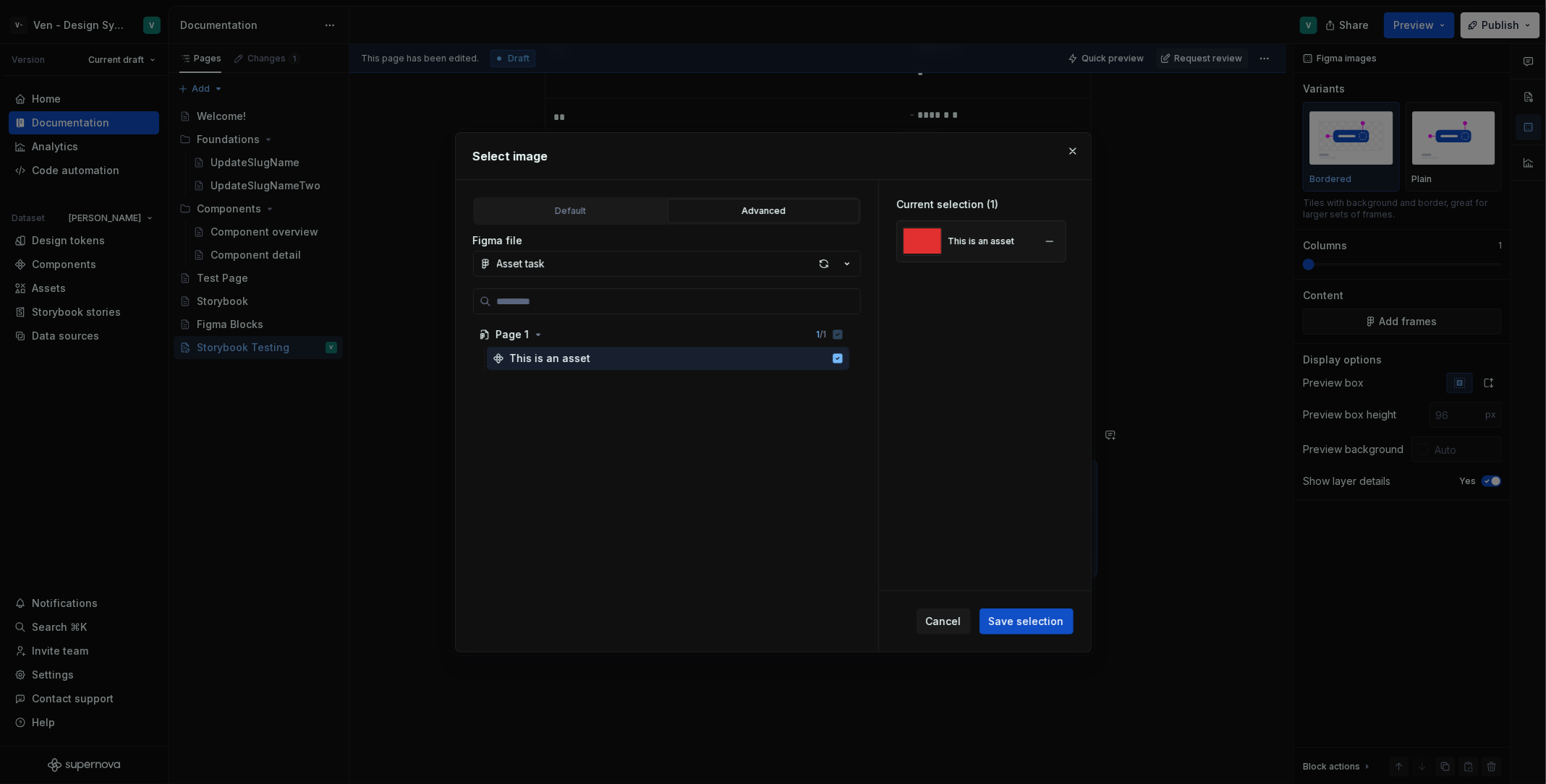
click at [924, 253] on img at bounding box center [922, 241] width 39 height 28
click at [625, 251] on button "Asset task" at bounding box center [667, 263] width 388 height 26
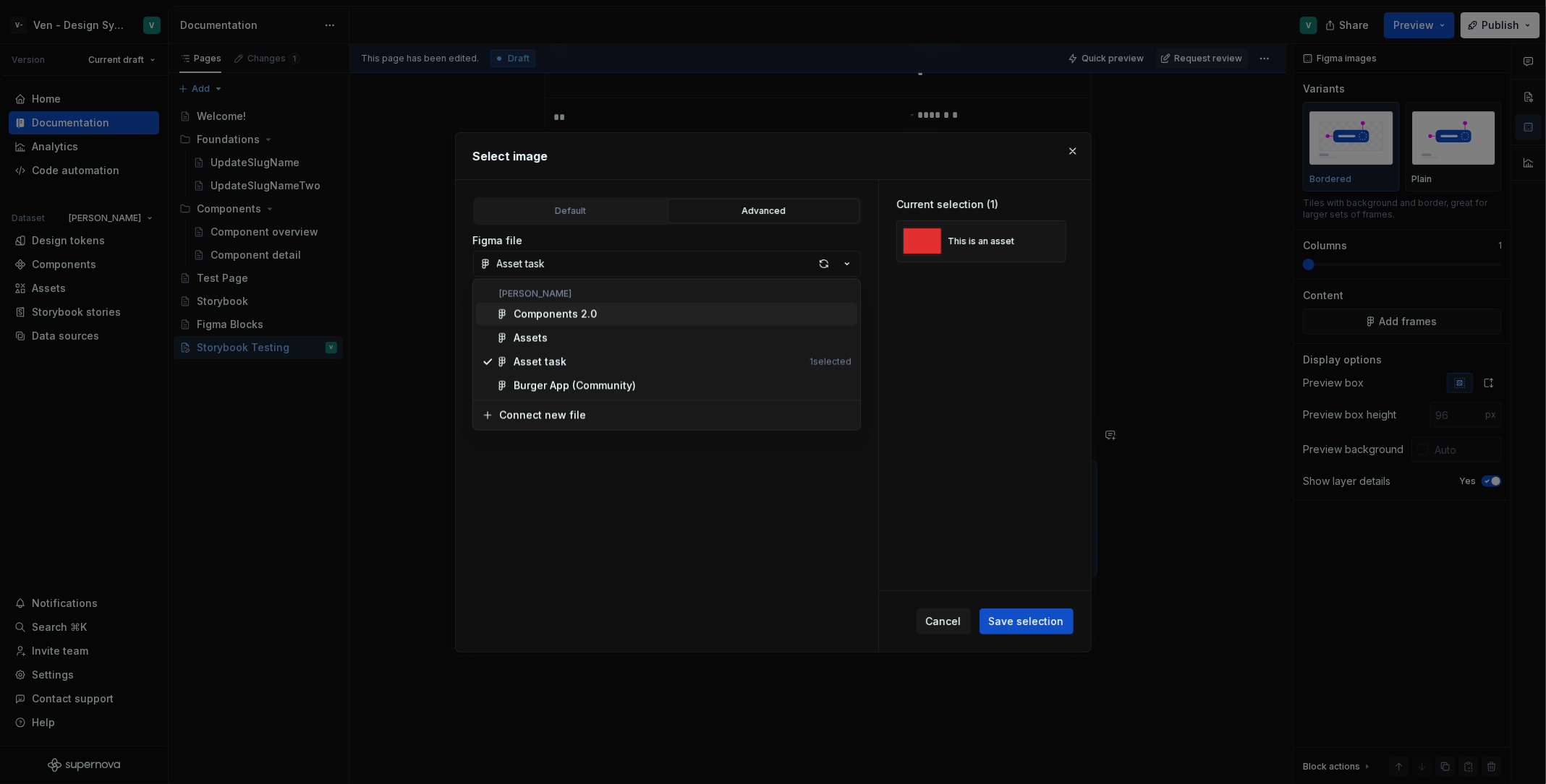
click at [635, 263] on div "Select image Default Advanced Import Figma frame as image We’ll keep this image…" at bounding box center [773, 392] width 1546 height 784
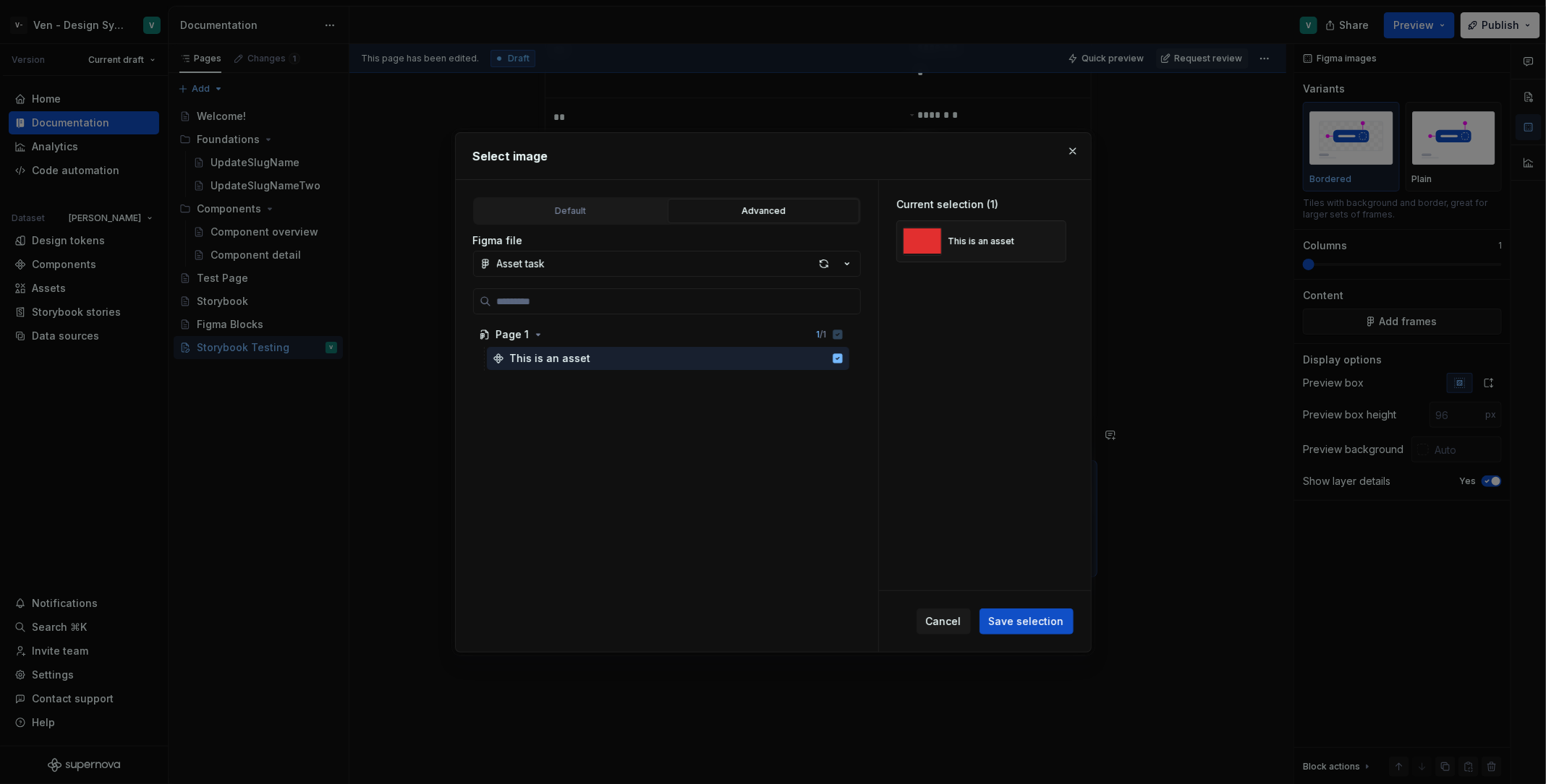
click at [635, 263] on button "Asset task" at bounding box center [667, 263] width 388 height 26
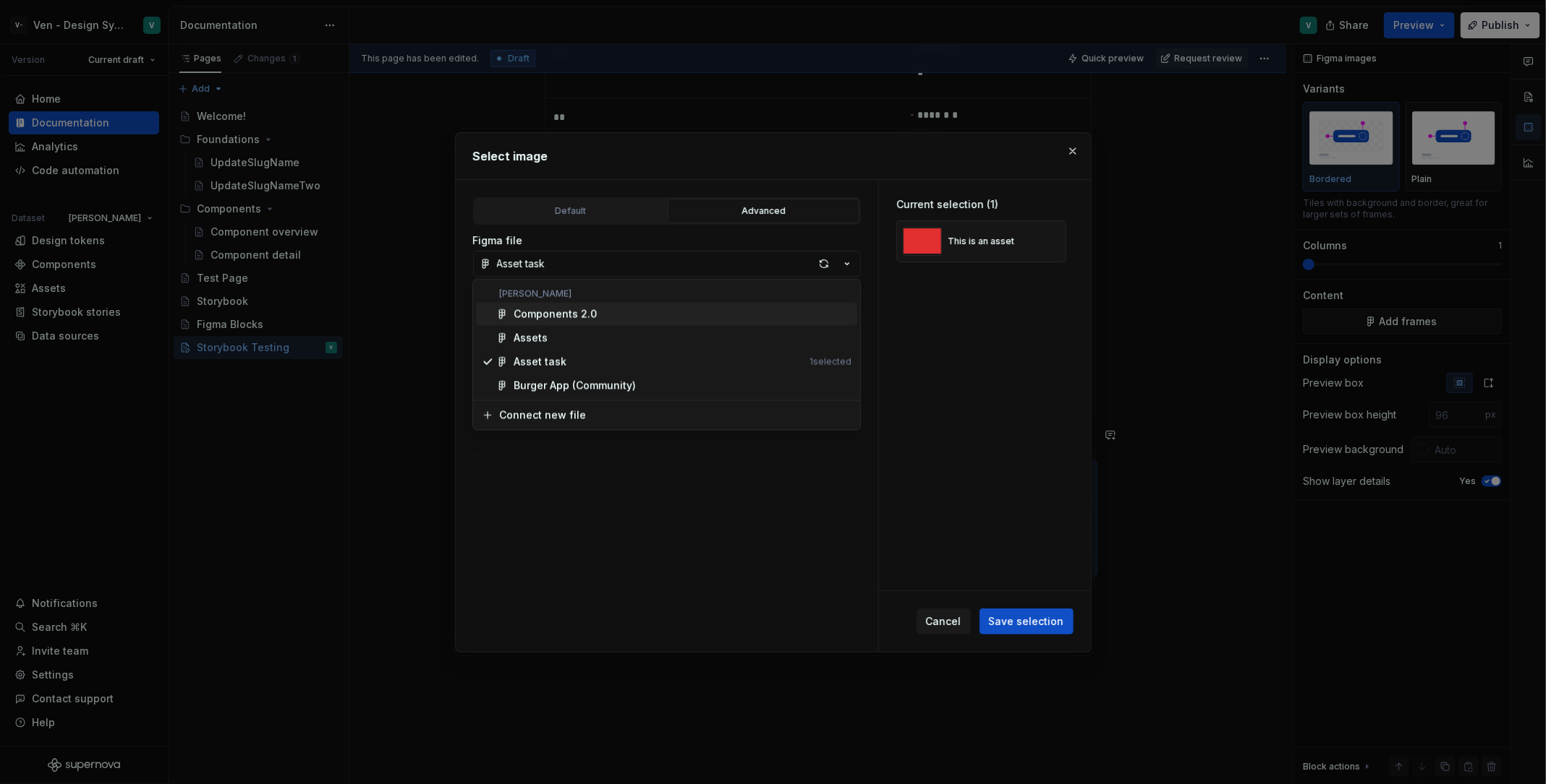
click at [629, 322] on span "Components 2.0" at bounding box center [666, 314] width 381 height 23
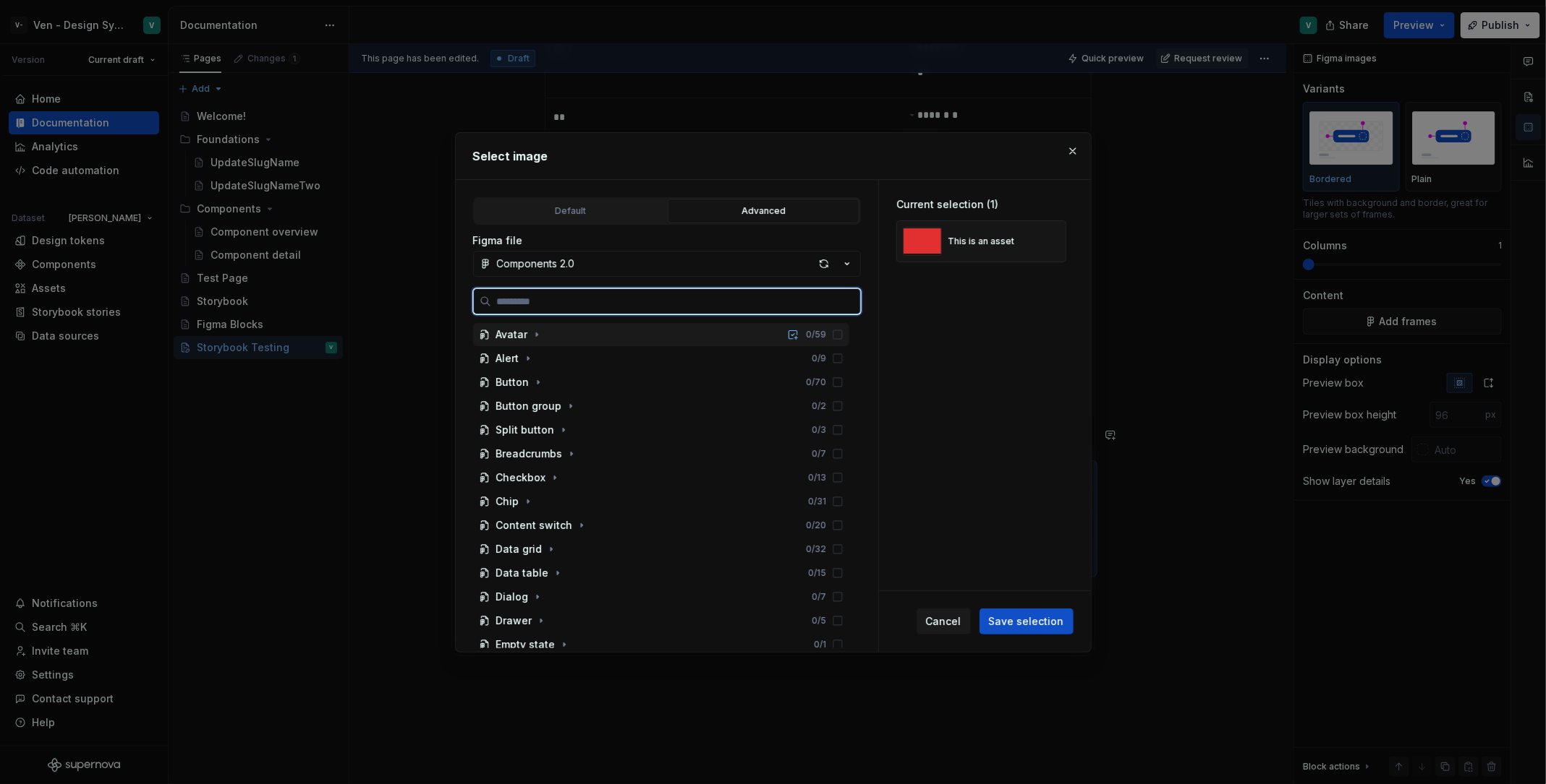
click at [629, 338] on div "Avatar 0 / 59" at bounding box center [660, 334] width 376 height 23
click at [631, 365] on div "Avatar 0 / 54" at bounding box center [668, 358] width 362 height 23
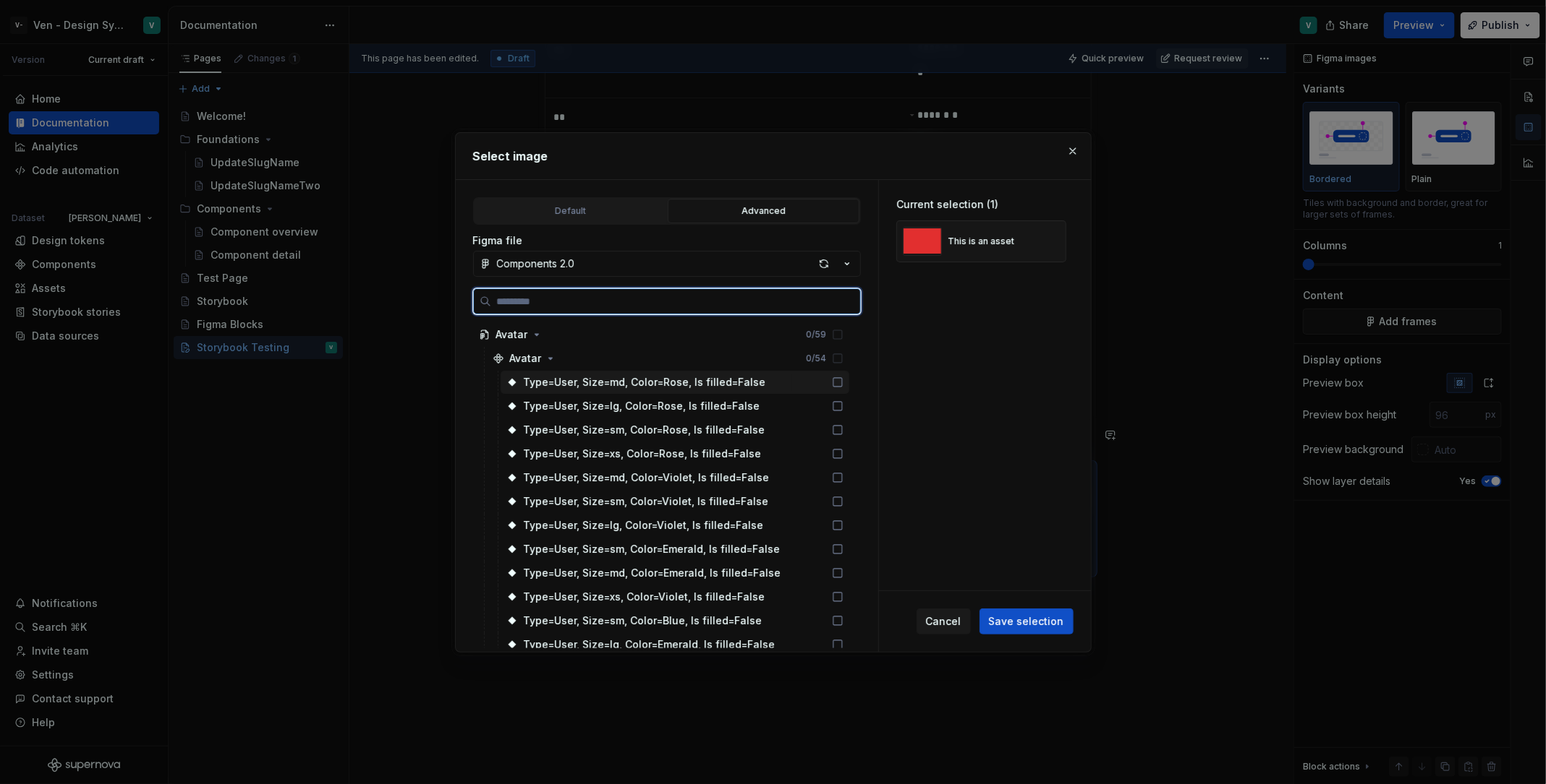
click at [638, 386] on div "Type=User, Size=md, Color=Rose, Is filled=False" at bounding box center [645, 383] width 243 height 15
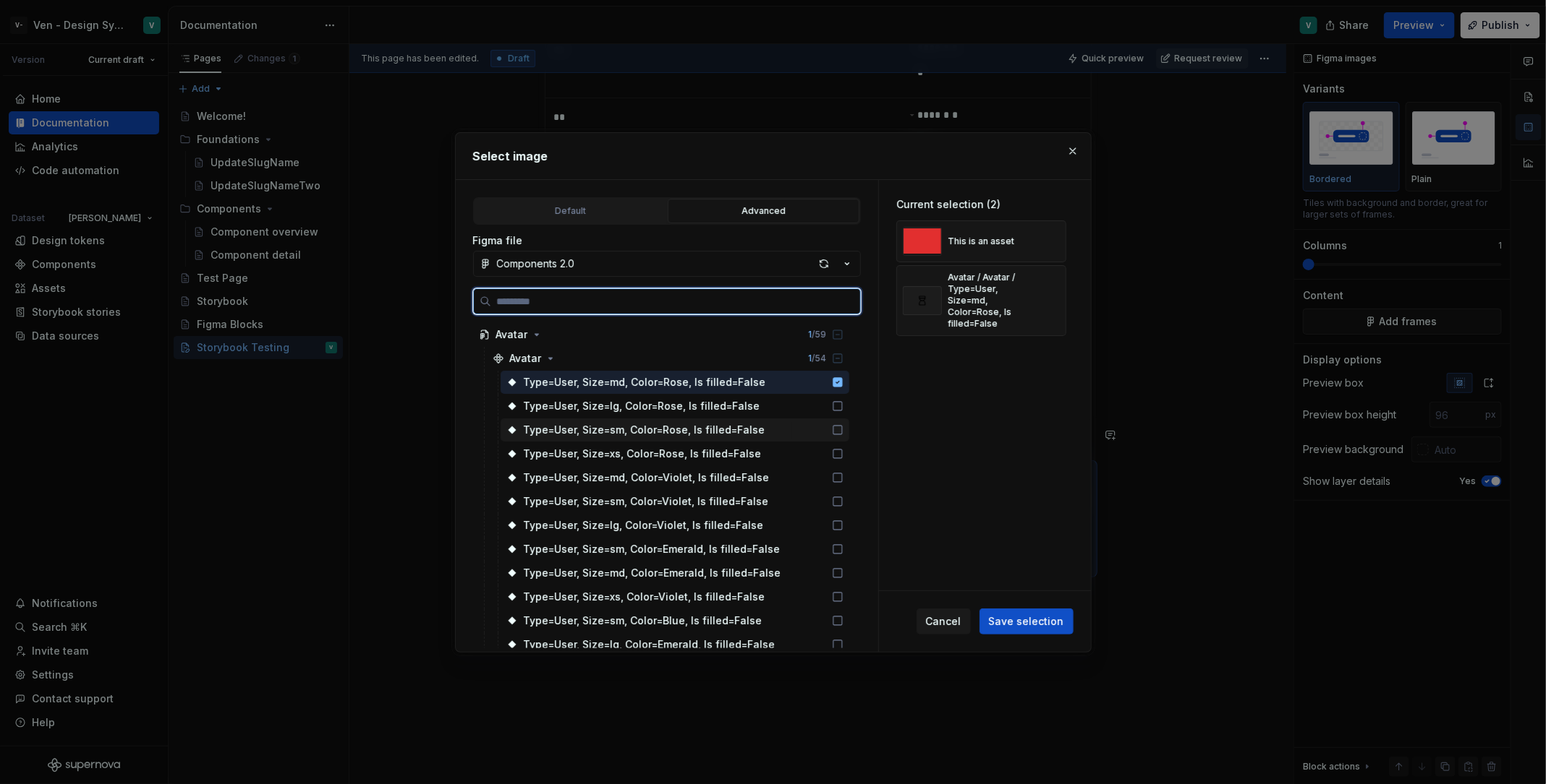
click at [649, 419] on div "Type=User, Size=sm, Color=Rose, Is filled=False" at bounding box center [675, 430] width 349 height 23
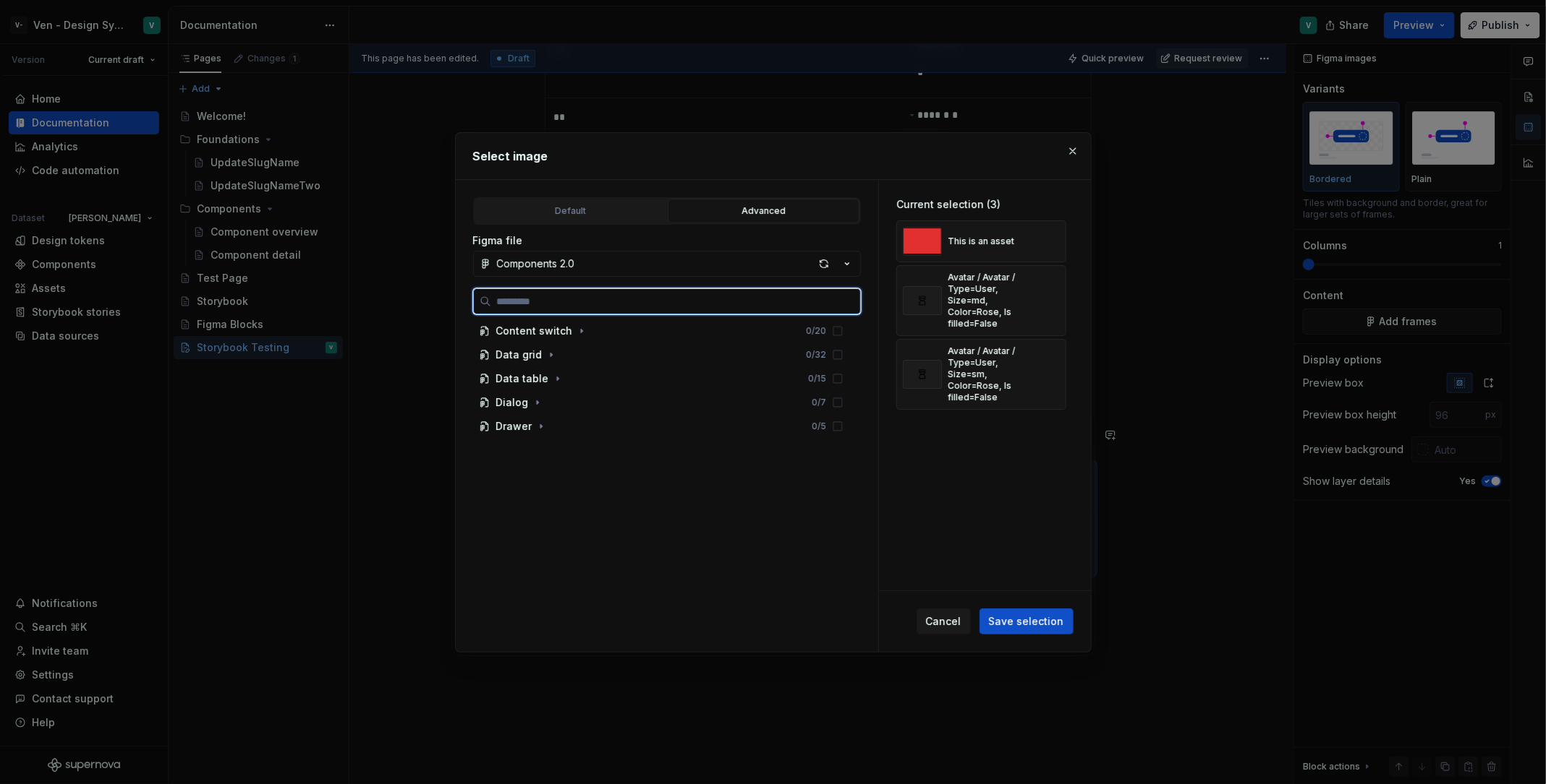
scroll to position [1685, 0]
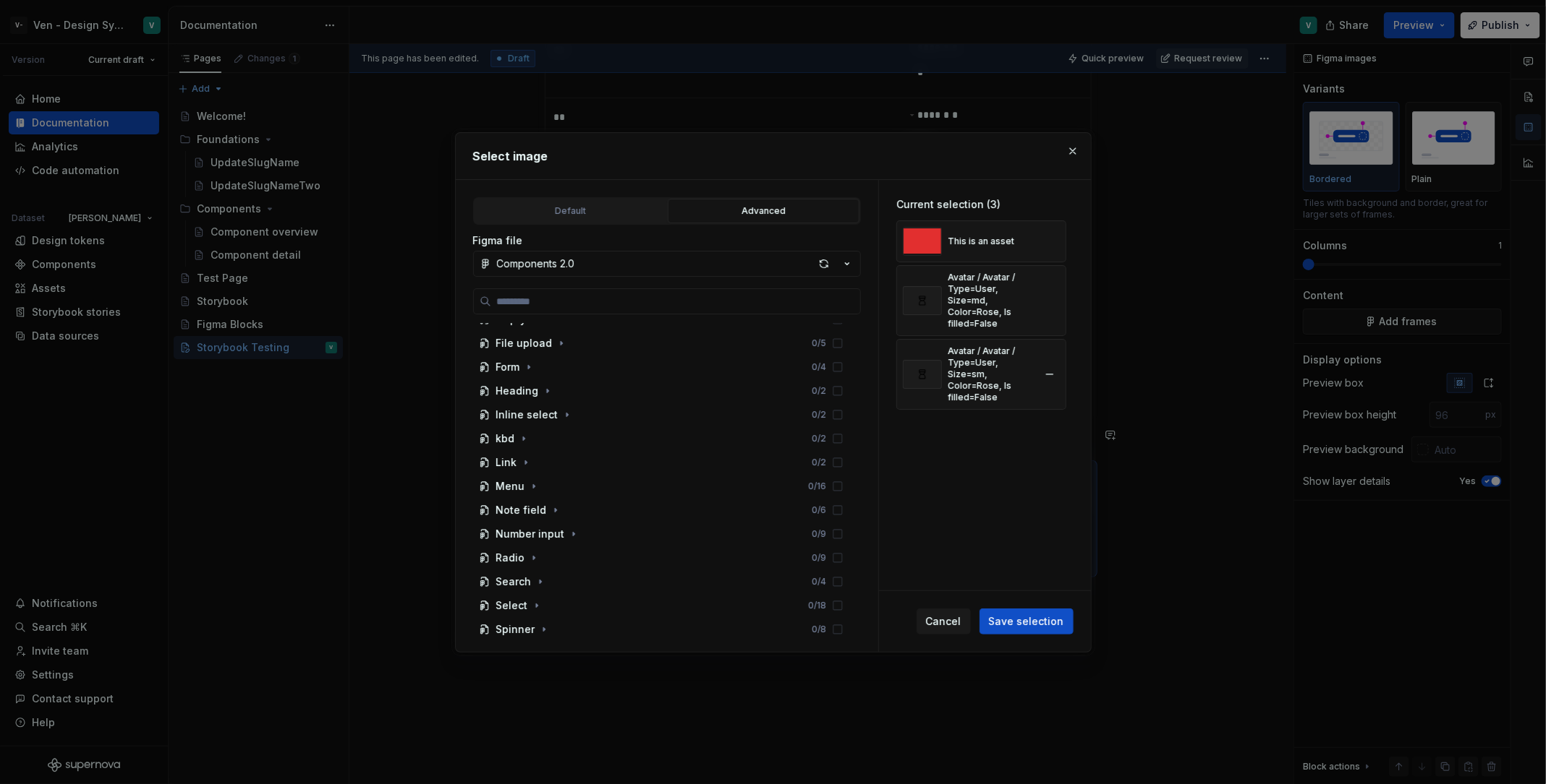
click at [1066, 352] on div "Avatar / Avatar / Type=User, Size=sm, Color=Rose, Is filled=False" at bounding box center [981, 374] width 170 height 71
click at [1060, 294] on button "button" at bounding box center [1049, 301] width 20 height 20
click at [1059, 237] on button "button" at bounding box center [1049, 241] width 20 height 20
click at [1058, 247] on button "button" at bounding box center [1049, 256] width 20 height 20
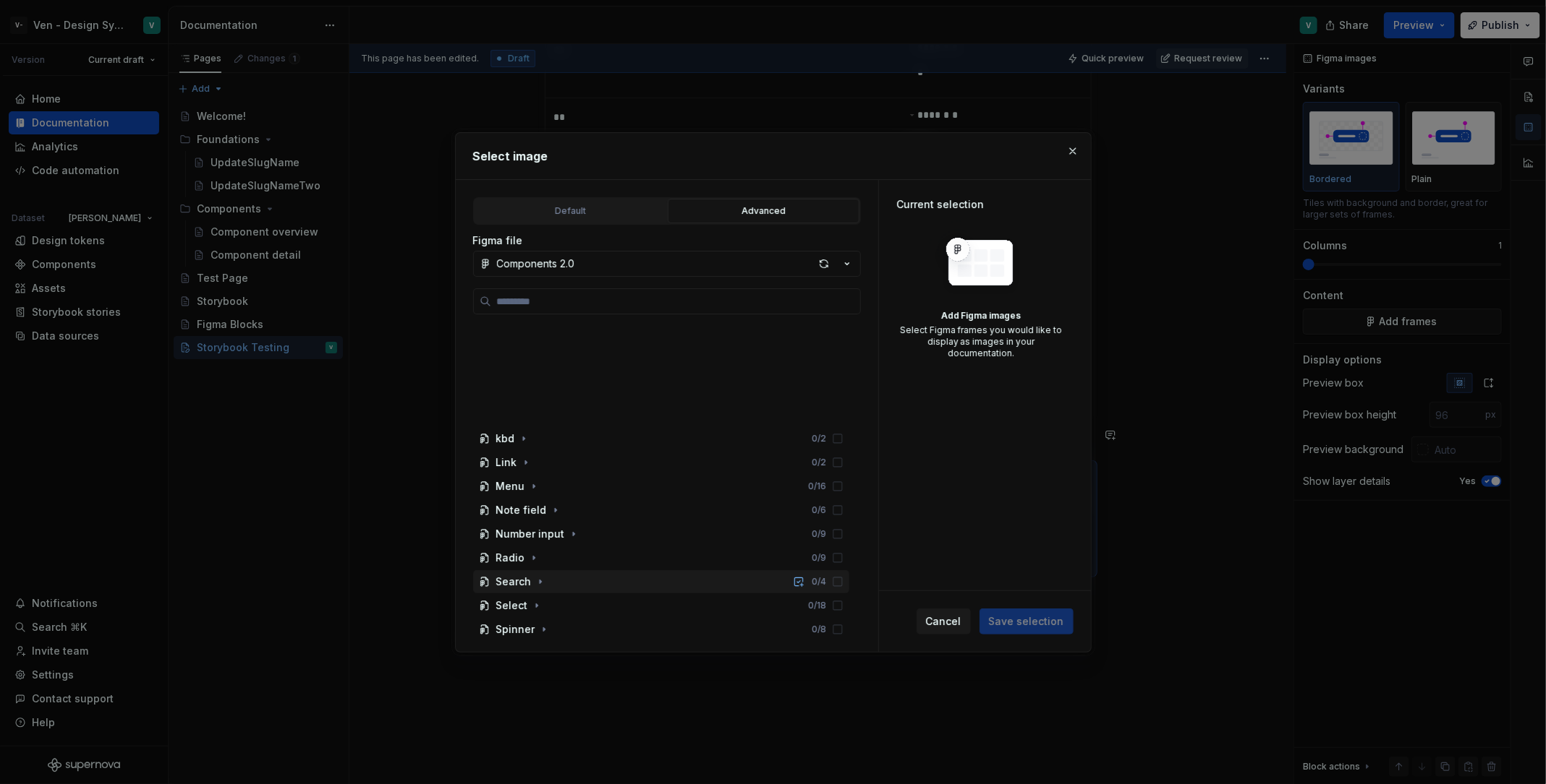
scroll to position [1964, 0]
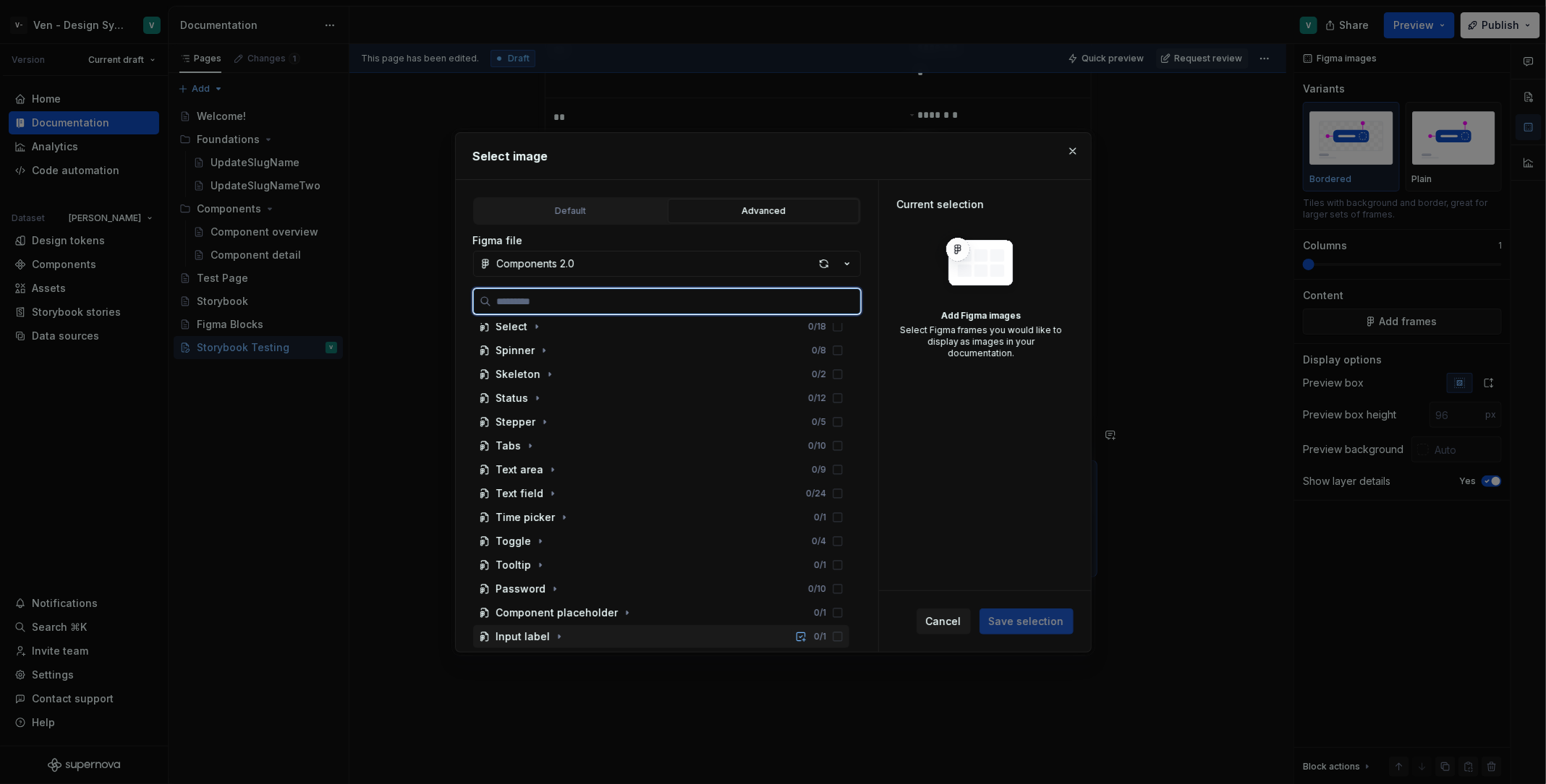
click at [592, 627] on div "Input label 0 / 1" at bounding box center [660, 636] width 376 height 23
click at [545, 627] on div "Input label" at bounding box center [523, 637] width 54 height 15
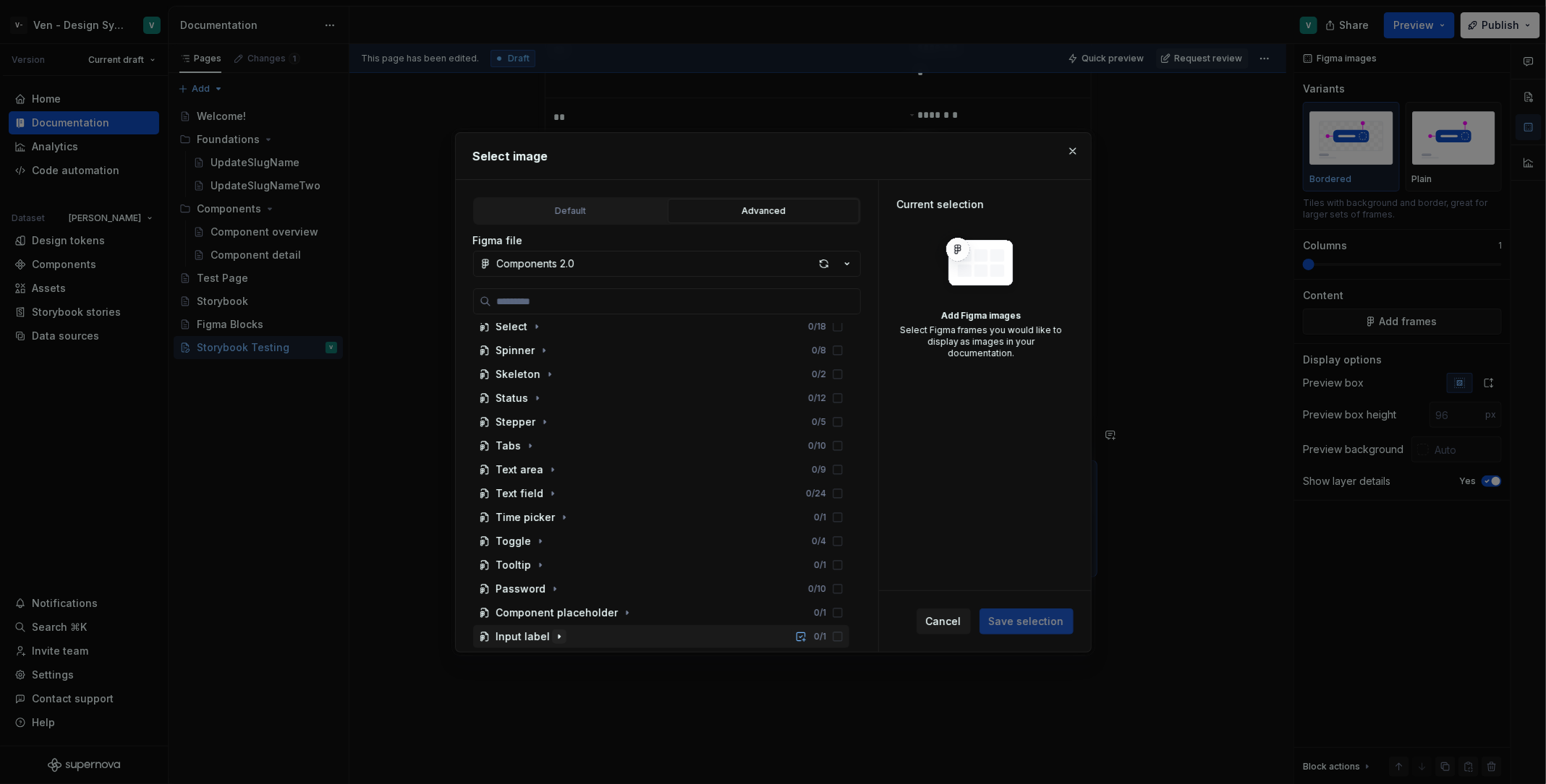
click at [559, 627] on icon "button" at bounding box center [559, 636] width 12 height 12
click at [553, 627] on icon "button" at bounding box center [559, 636] width 12 height 12
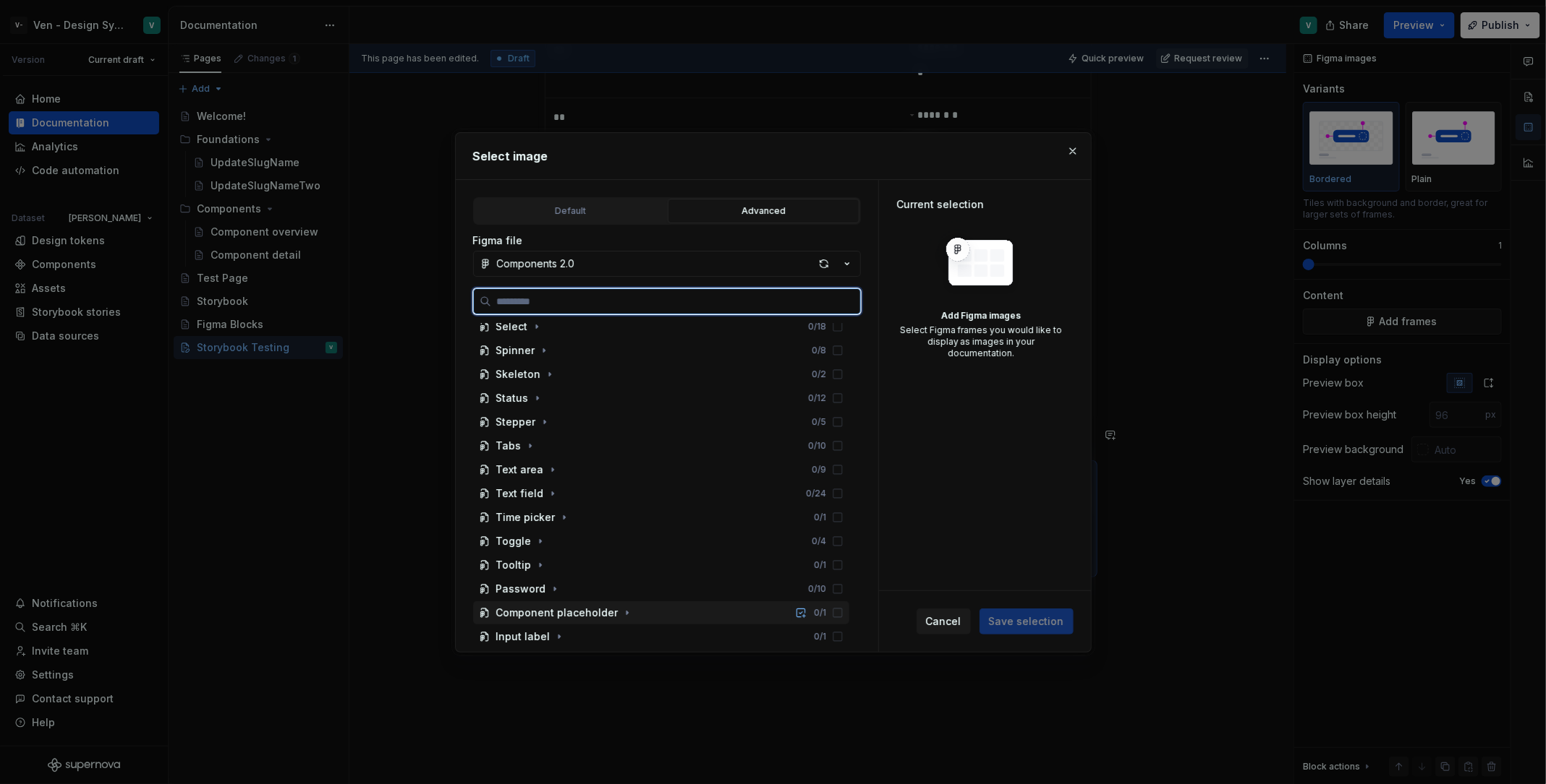
click at [586, 619] on div "Component placeholder 0 / 1" at bounding box center [660, 612] width 376 height 23
click at [591, 627] on div "Component placeholder" at bounding box center [570, 637] width 122 height 15
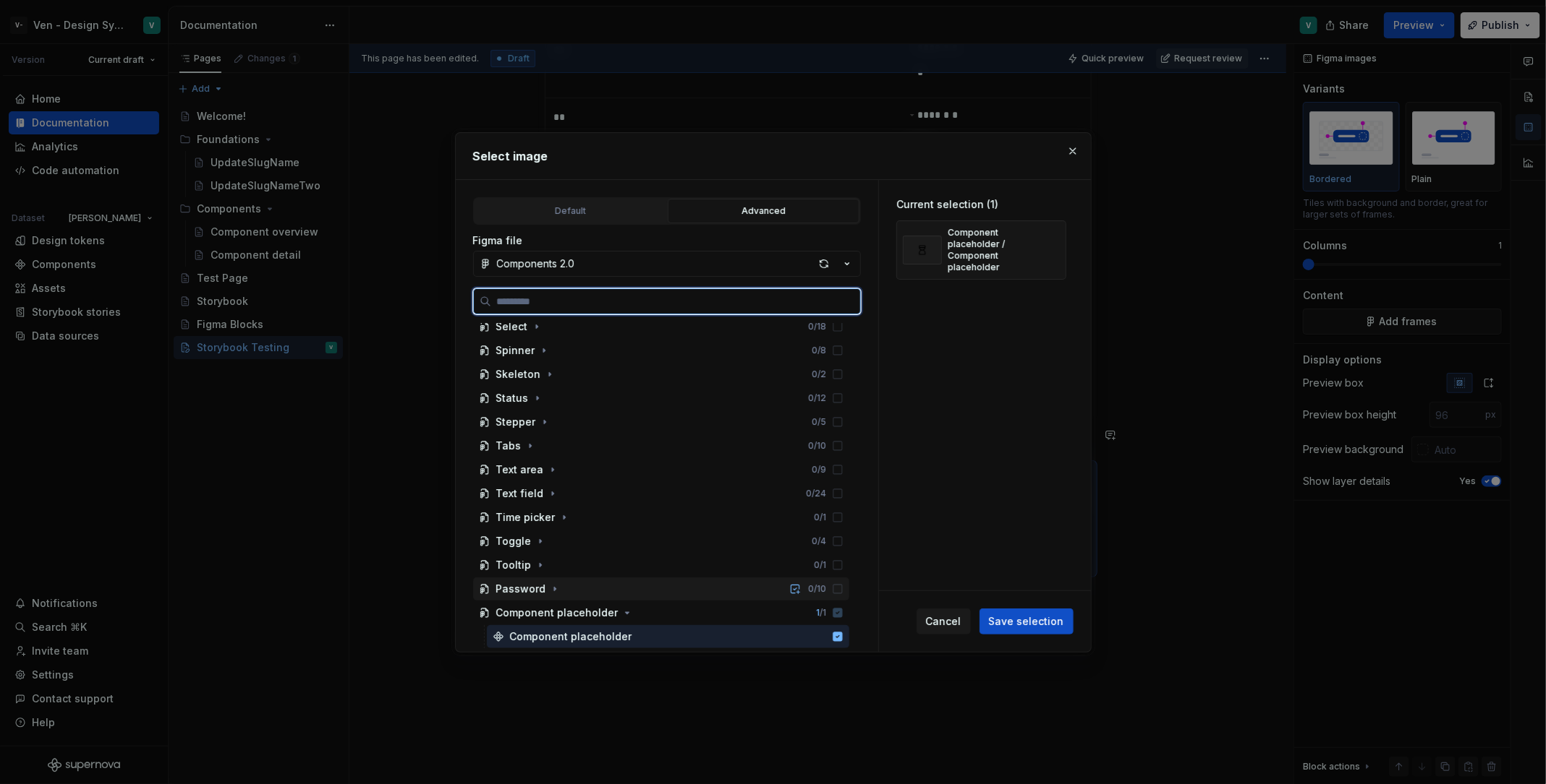
click at [570, 583] on div "Password 0 / 10" at bounding box center [660, 588] width 376 height 23
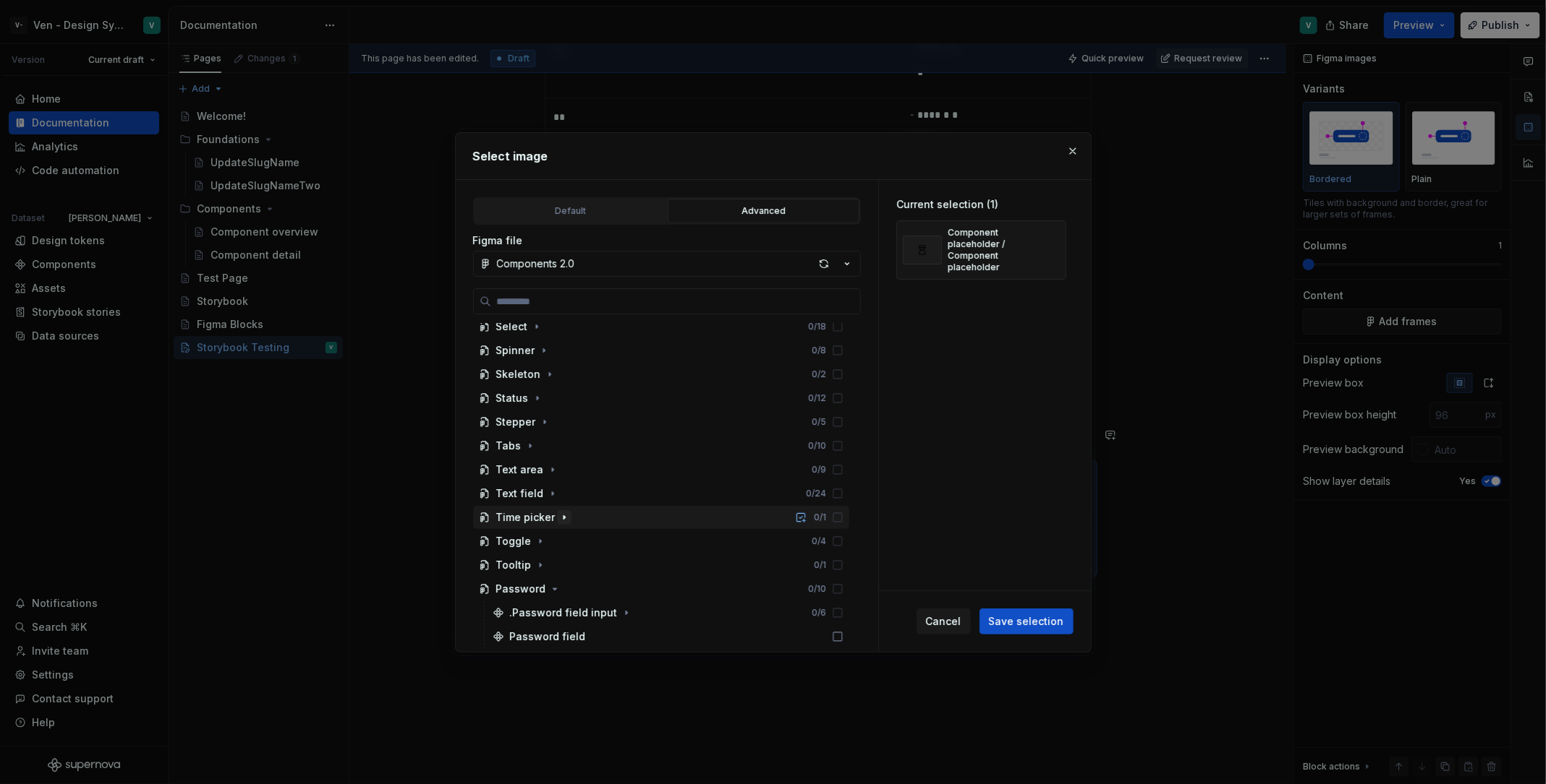
click at [559, 514] on icon "button" at bounding box center [564, 517] width 12 height 12
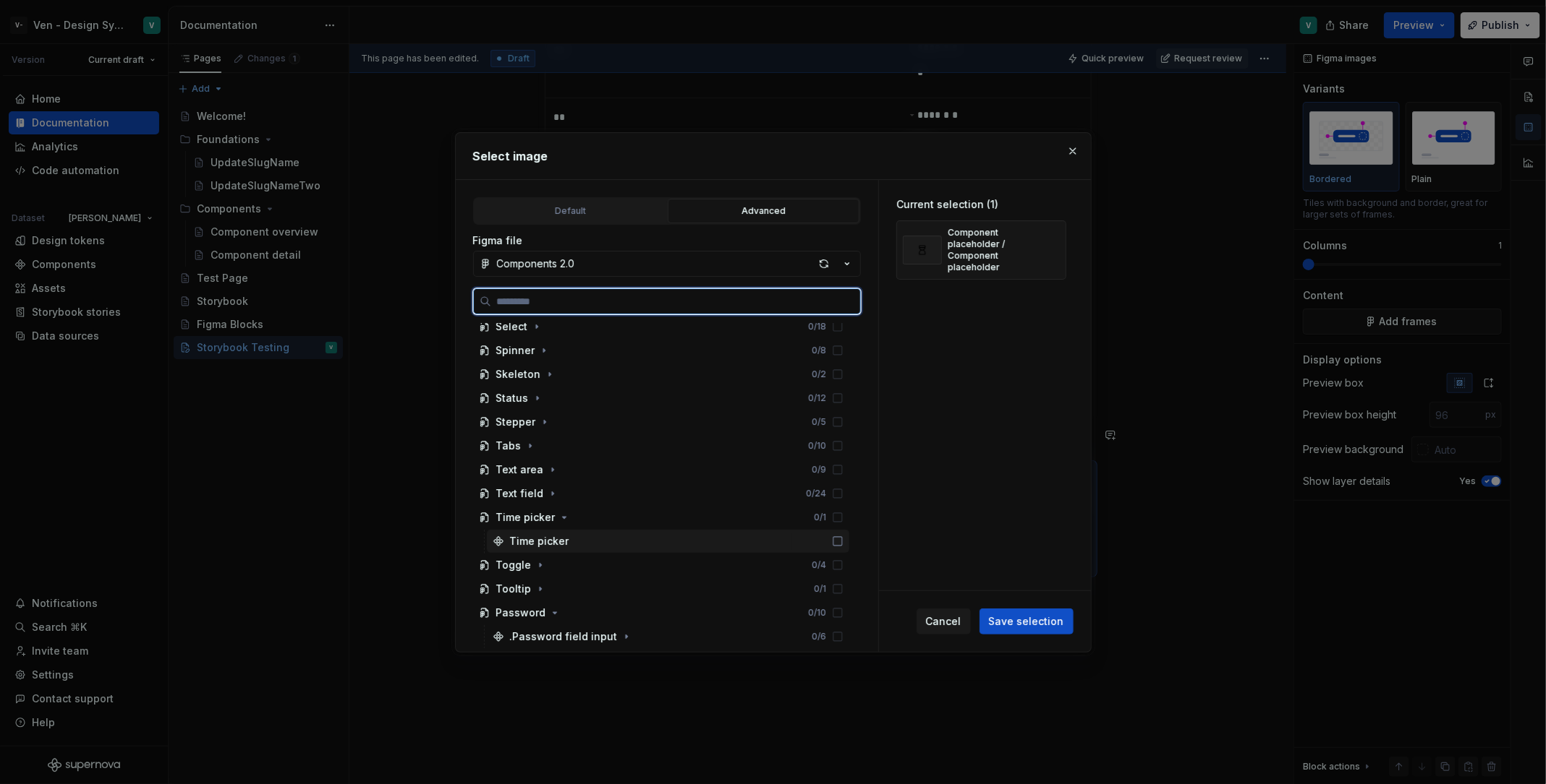
click at [556, 542] on div "Time picker" at bounding box center [539, 542] width 60 height 15
click at [558, 488] on div "Text field 0 / 24" at bounding box center [660, 493] width 376 height 23
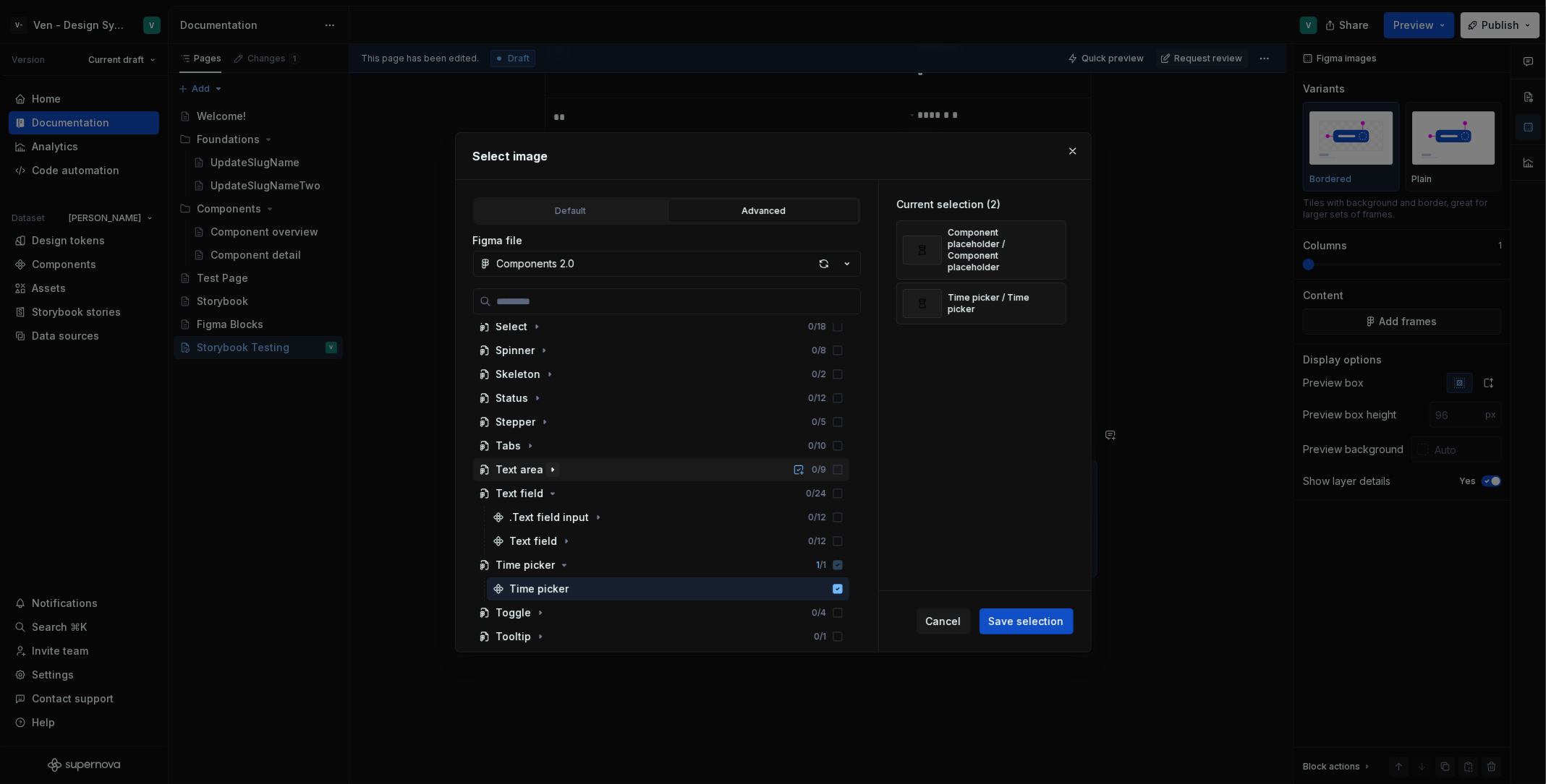
click at [547, 472] on icon "button" at bounding box center [552, 470] width 12 height 12
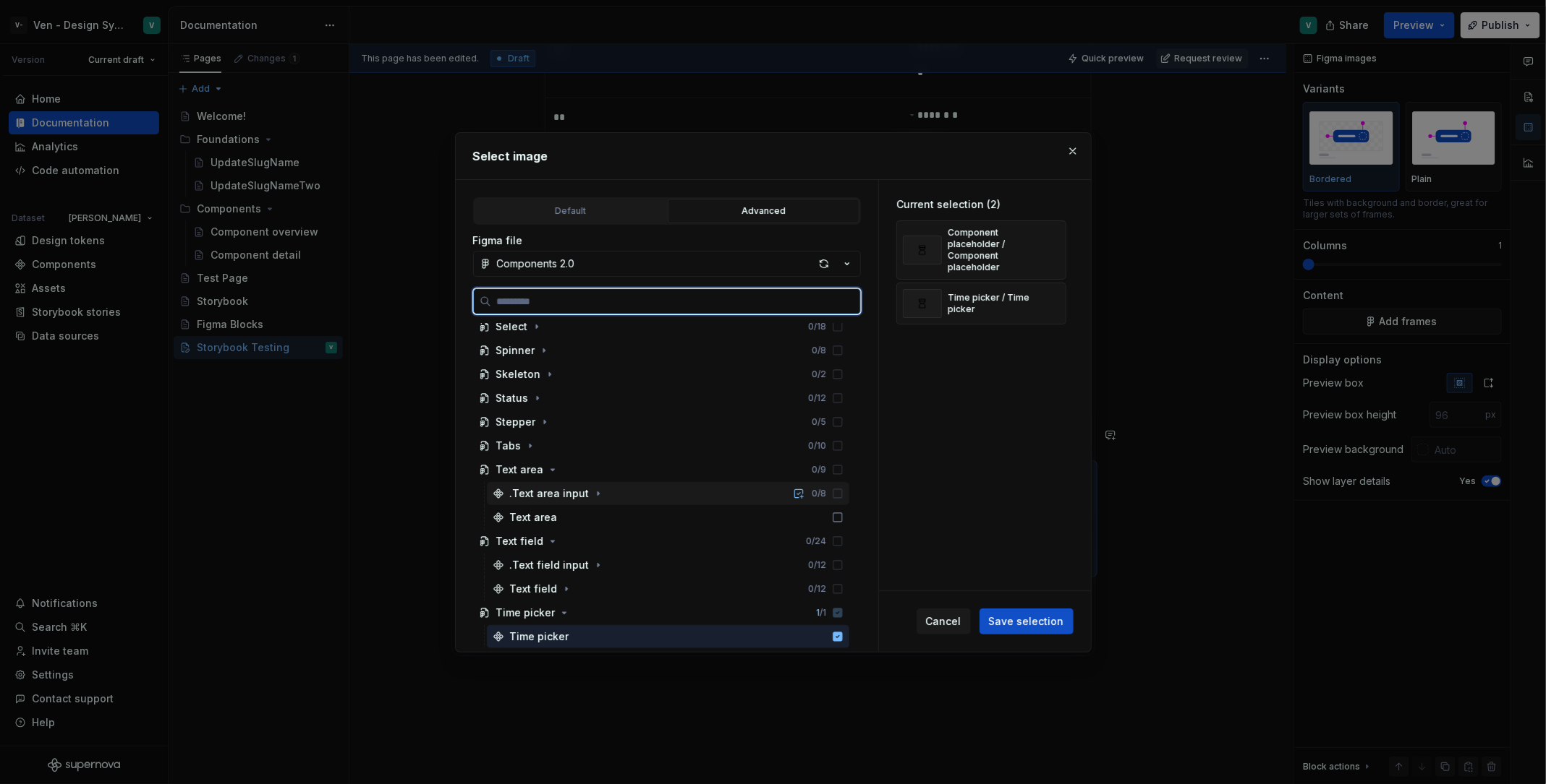
click at [548, 506] on div "Text area" at bounding box center [668, 517] width 362 height 23
click at [549, 488] on div ".Text area input" at bounding box center [549, 494] width 80 height 15
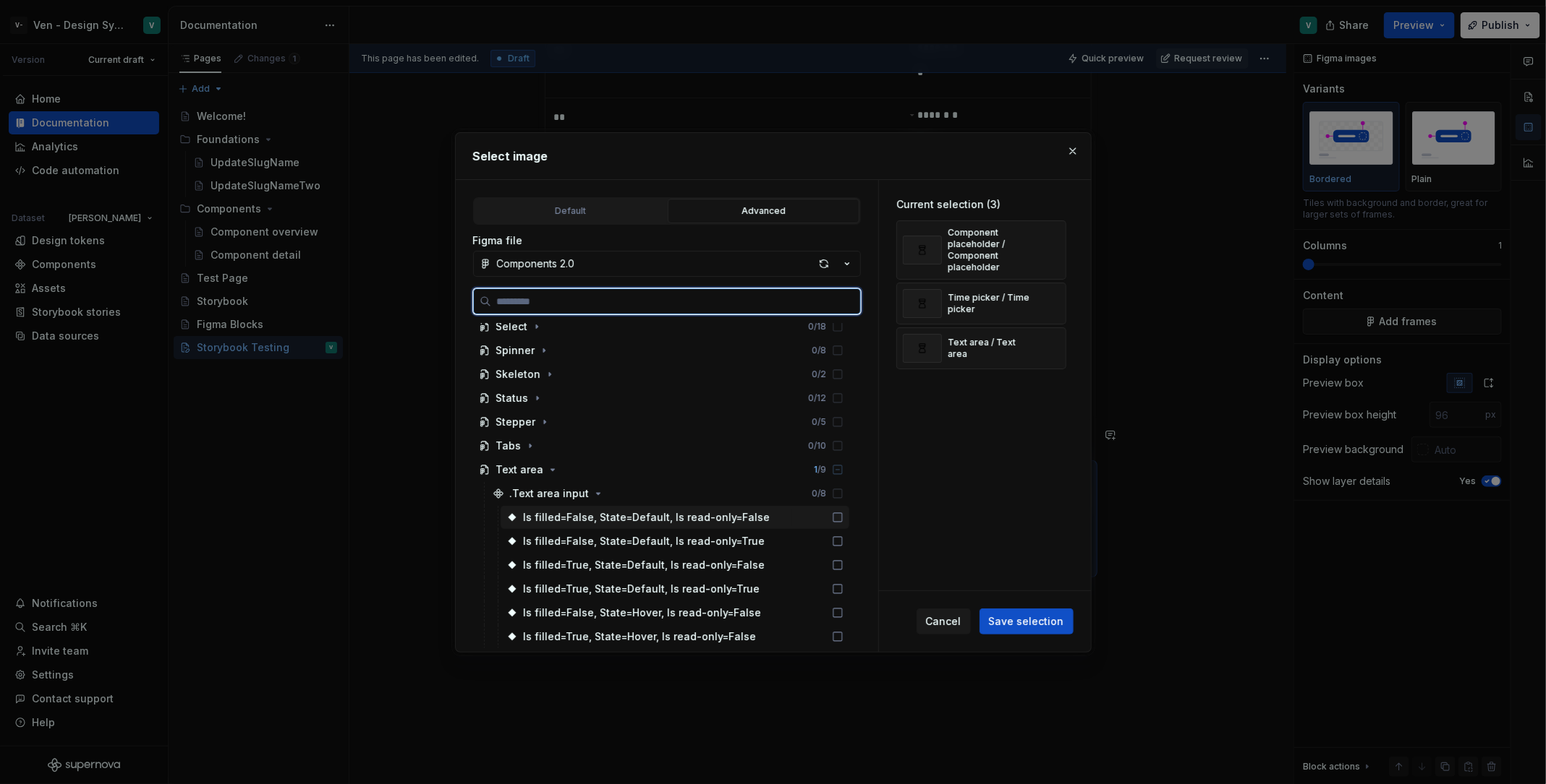
click at [660, 527] on div "Is filled=False, State=Default, Is read-only=False" at bounding box center [675, 518] width 349 height 24
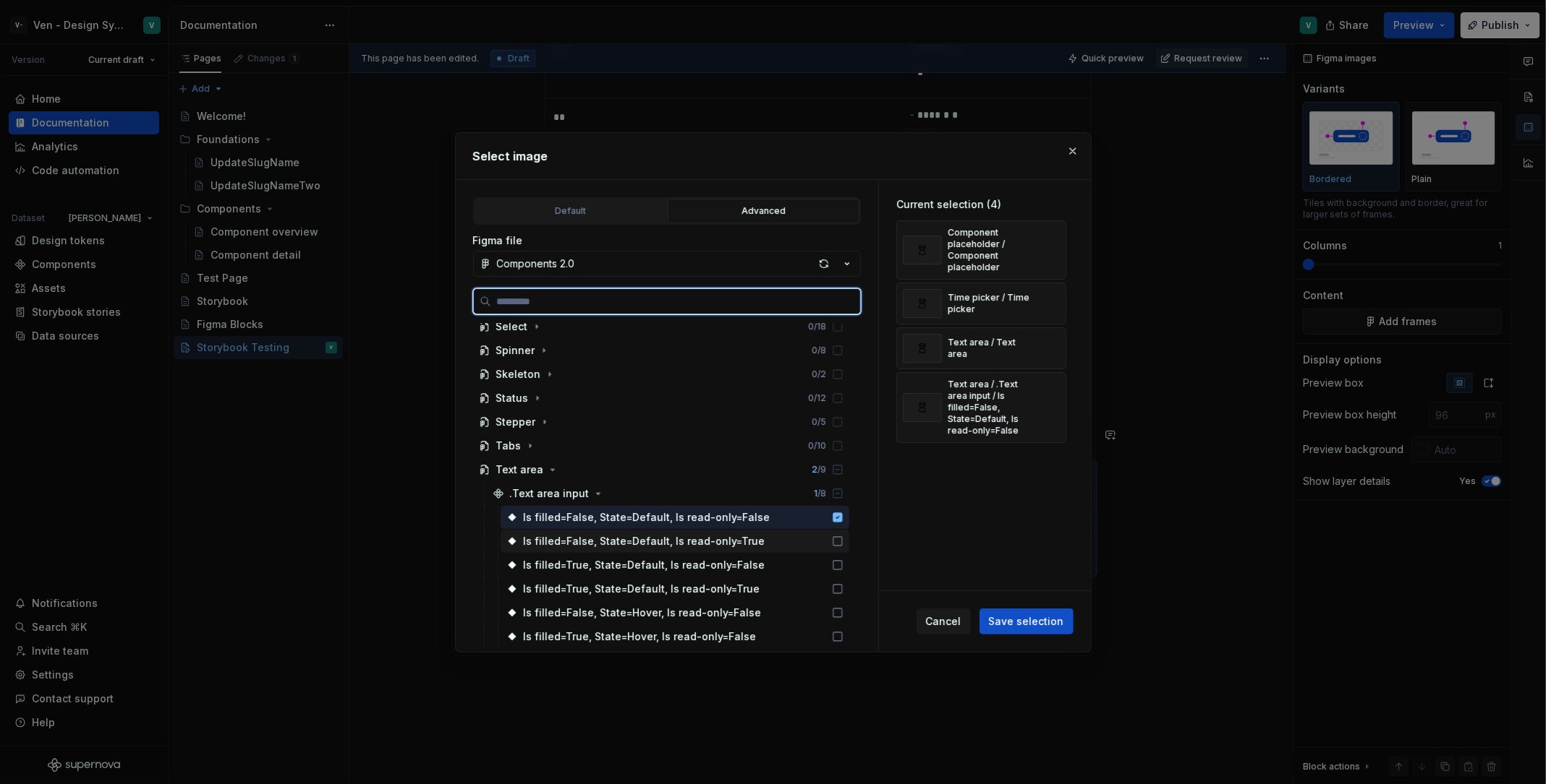
click at [663, 538] on div "Is filled=False, State=Default, Is read-only=True" at bounding box center [644, 542] width 242 height 15
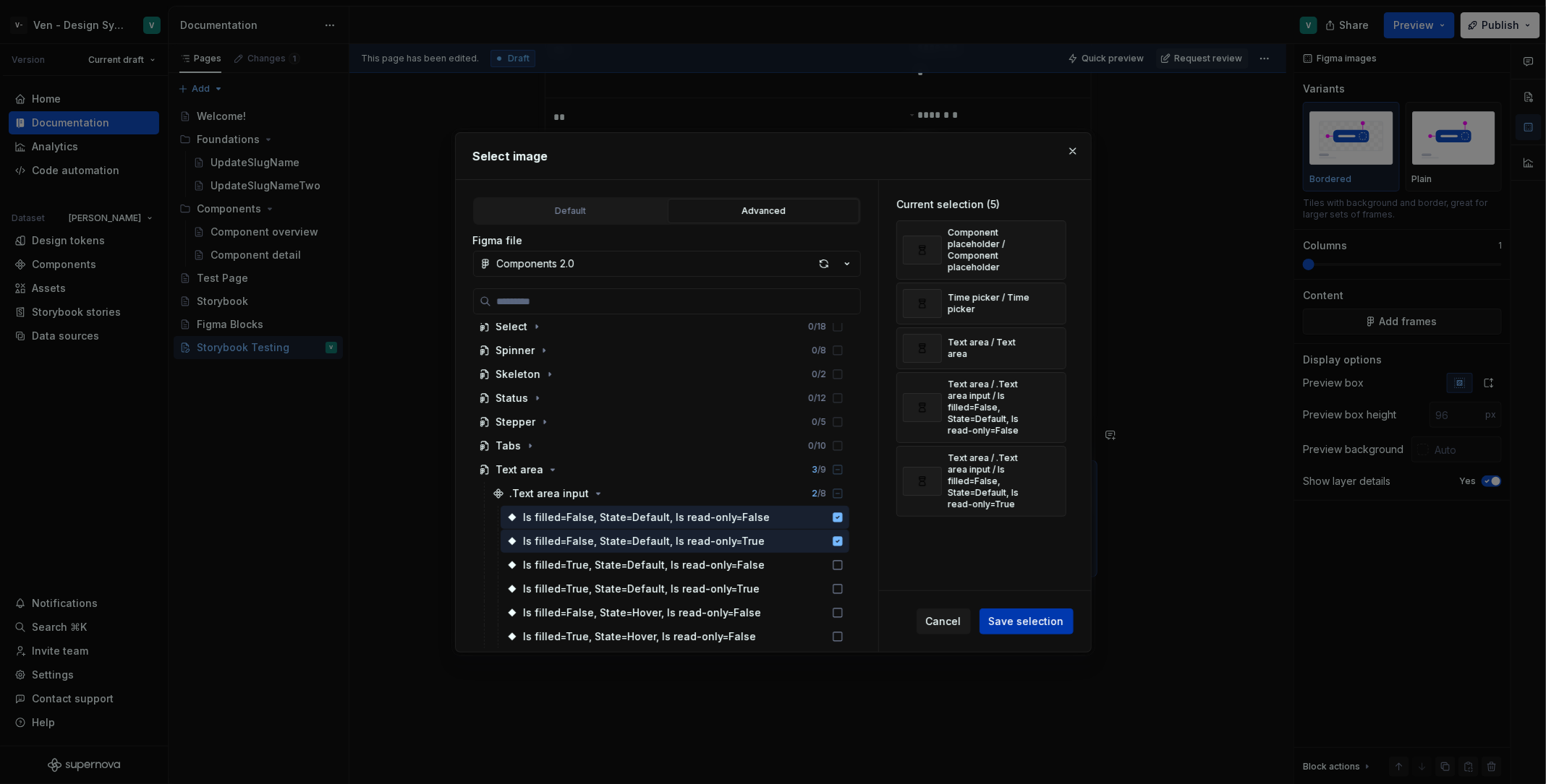
click at [996, 610] on button "Save selection" at bounding box center [1026, 622] width 94 height 26
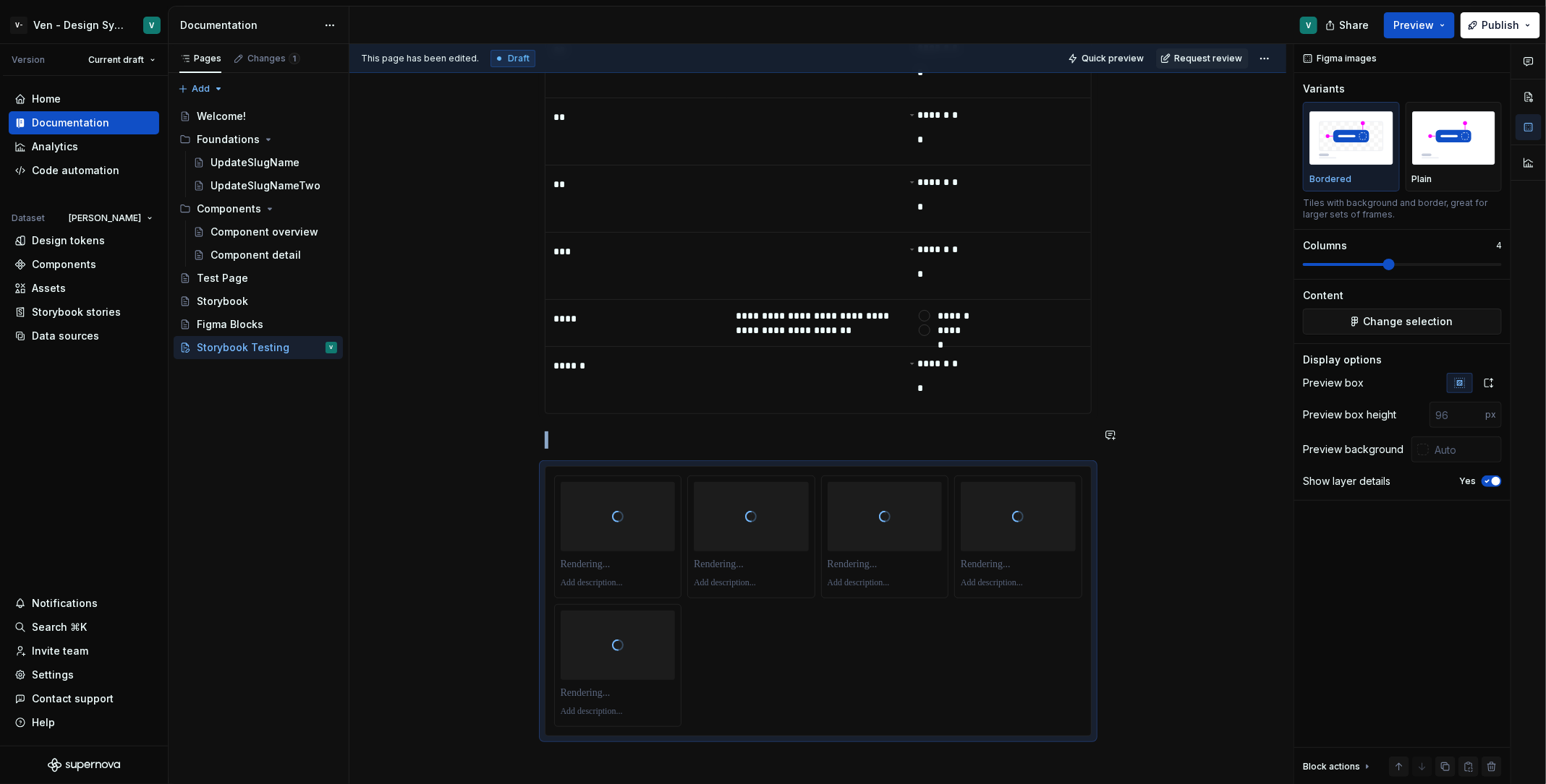
scroll to position [3408, 0]
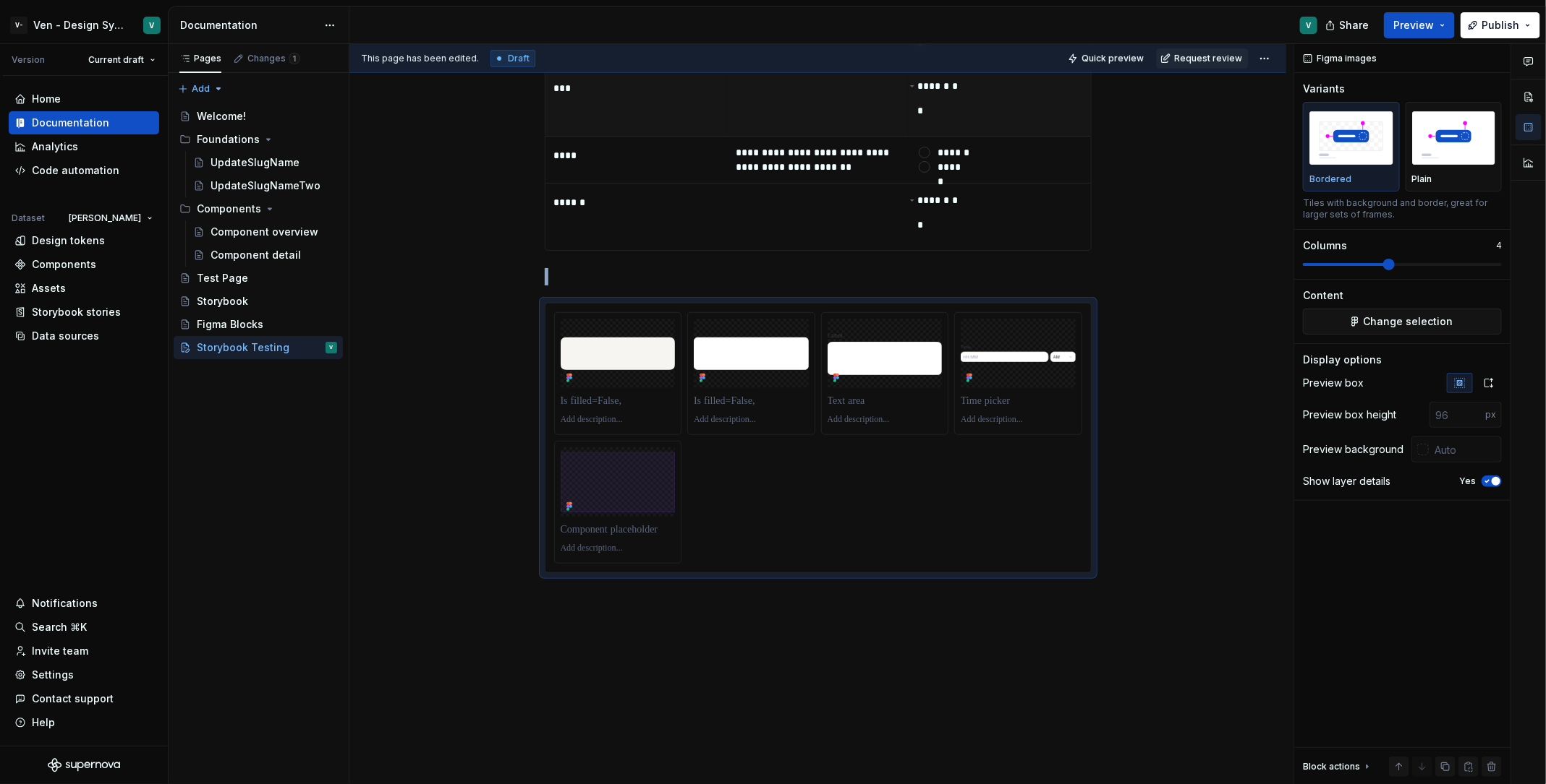
type textarea "*"
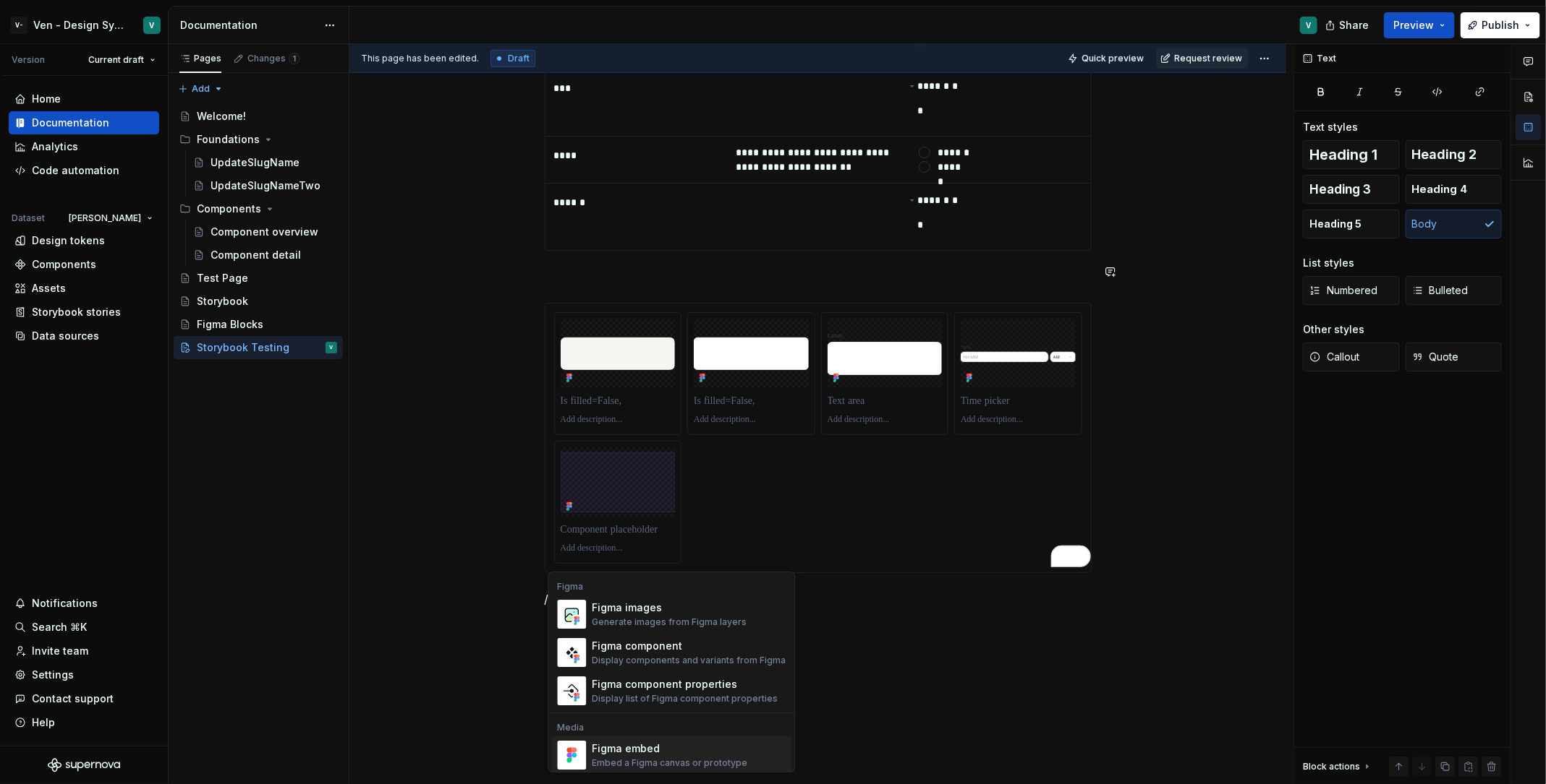
click at [688, 627] on div "Embed a Figma canvas or prototype" at bounding box center [670, 763] width 155 height 12
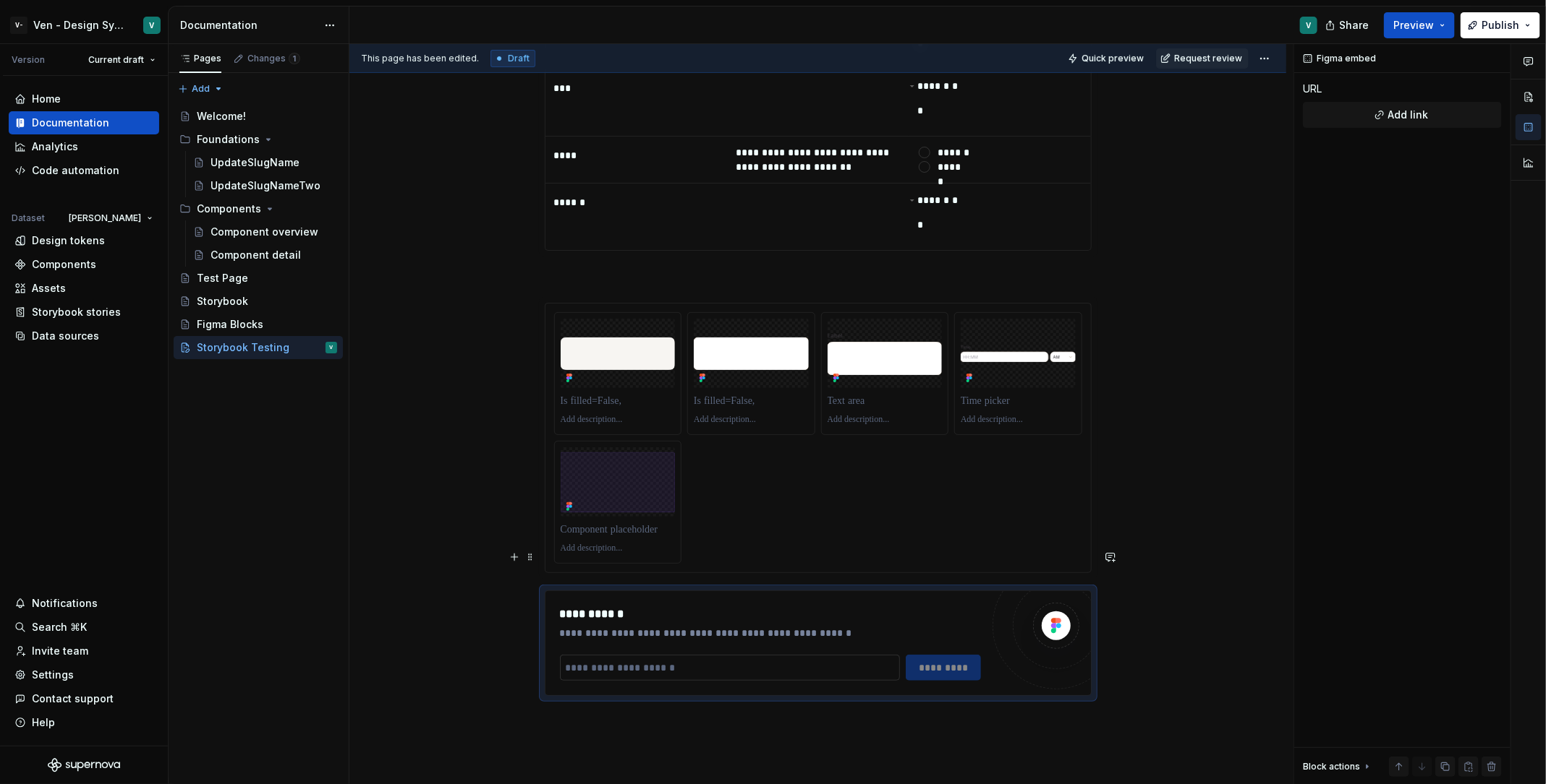
click at [747, 627] on input "To enrich screen reader interactions, please activate Accessibility in Grammarl…" at bounding box center [729, 667] width 340 height 26
paste input "**********"
type input "**********"
click at [927, 627] on span "*********" at bounding box center [944, 668] width 56 height 15
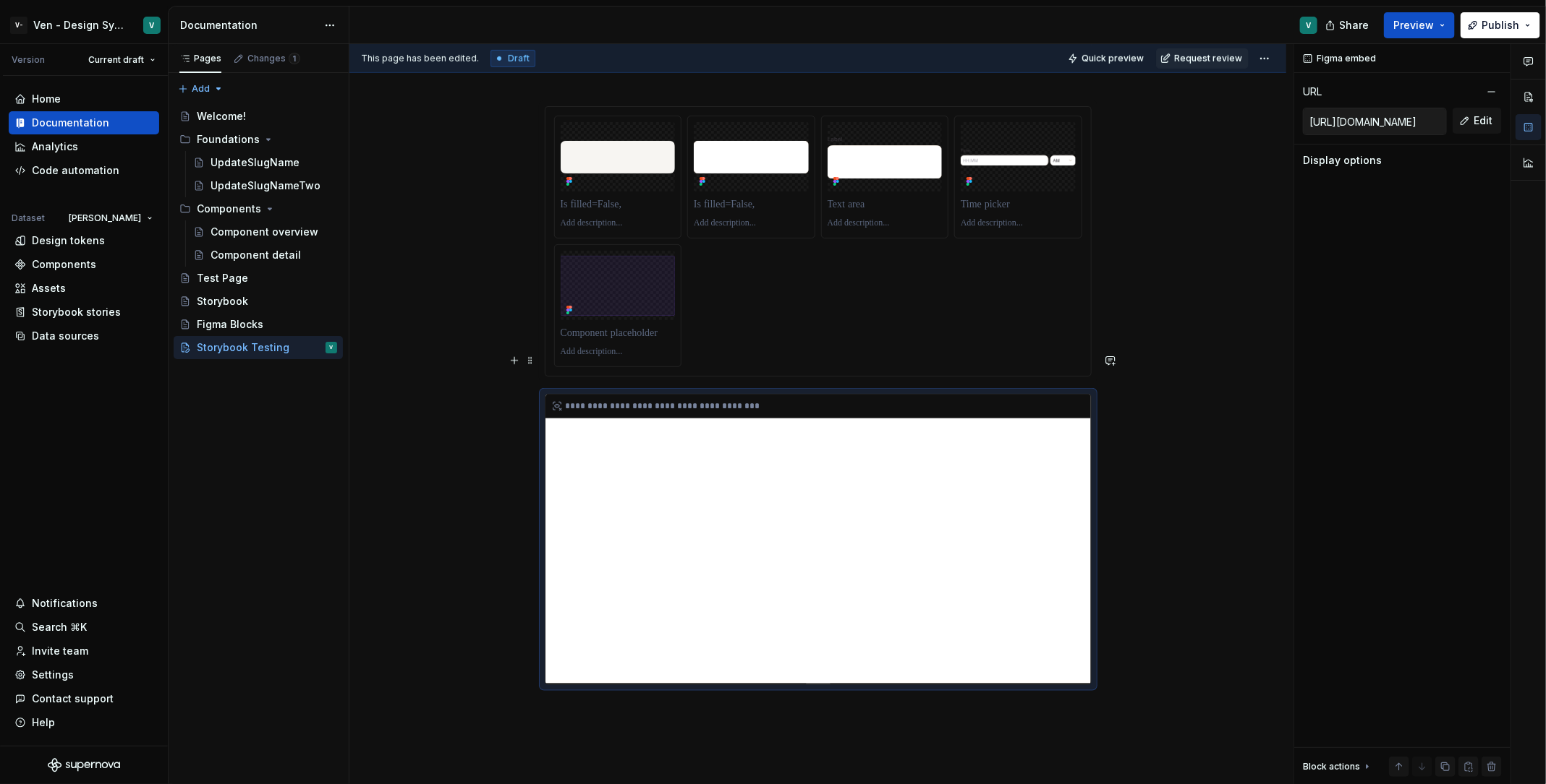
scroll to position [3715, 0]
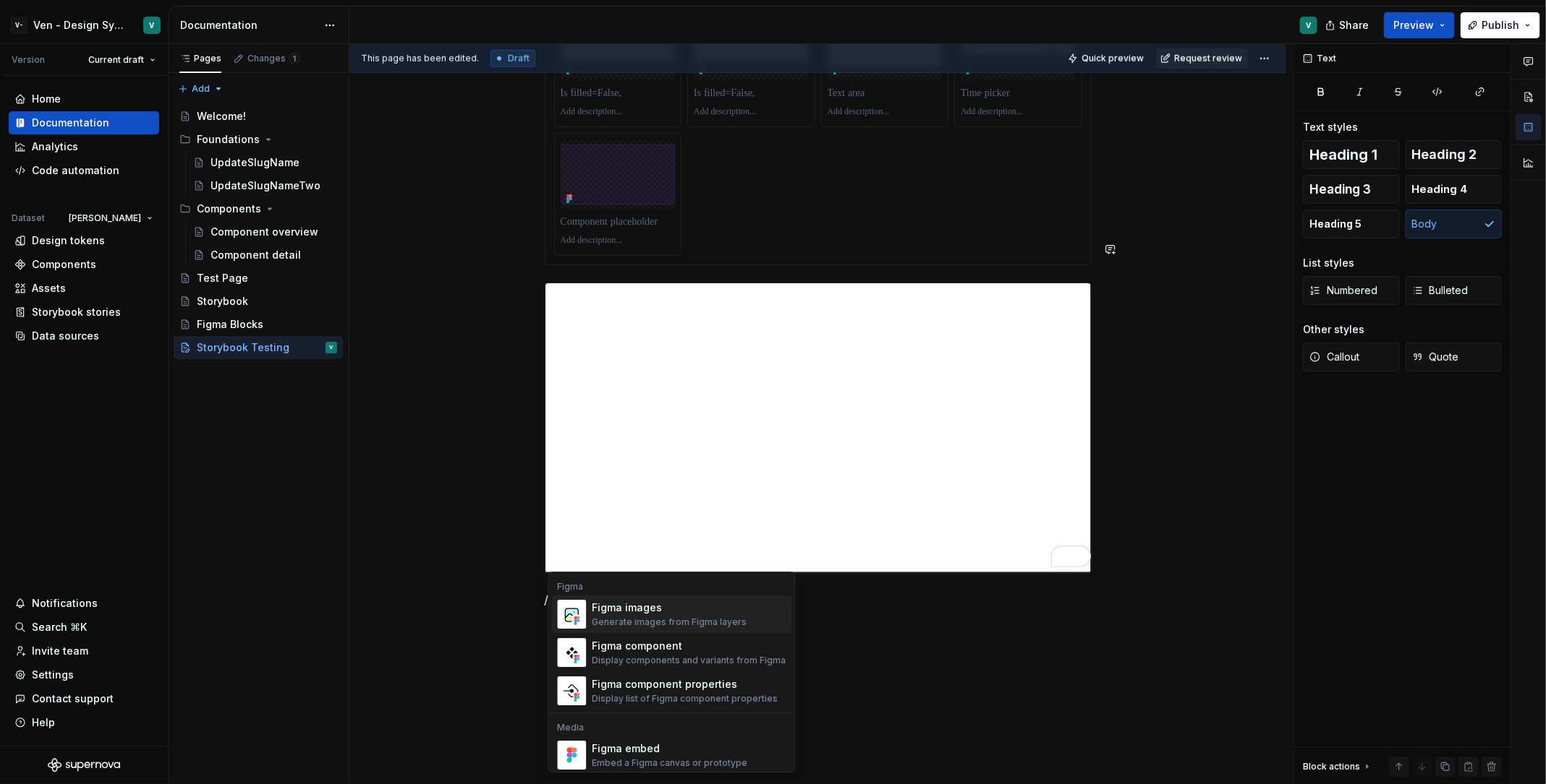
click at [718, 617] on div "Generate images from Figma layers" at bounding box center [670, 622] width 155 height 12
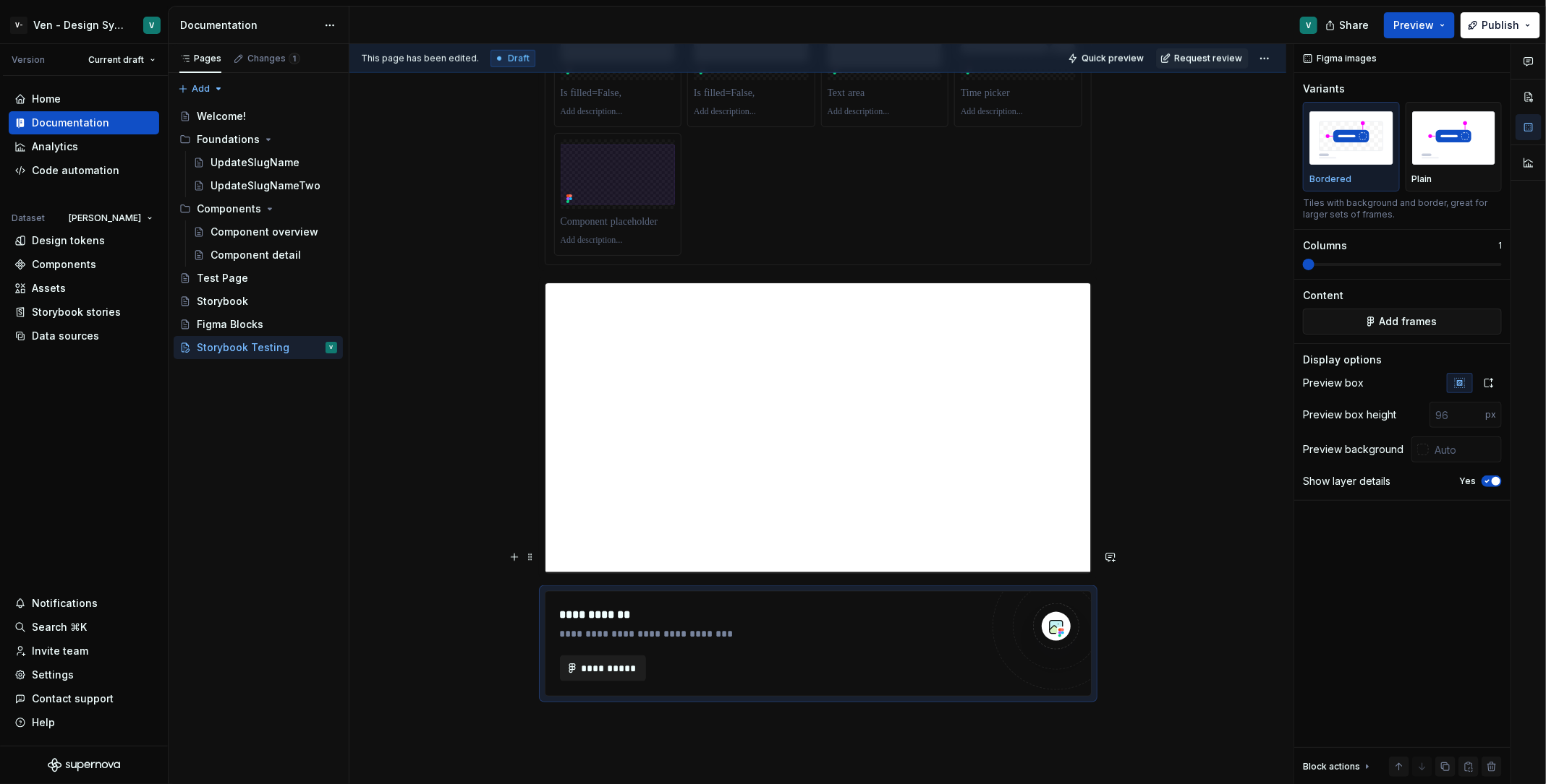
click at [602, 627] on span "**********" at bounding box center [608, 668] width 56 height 15
type textarea "*"
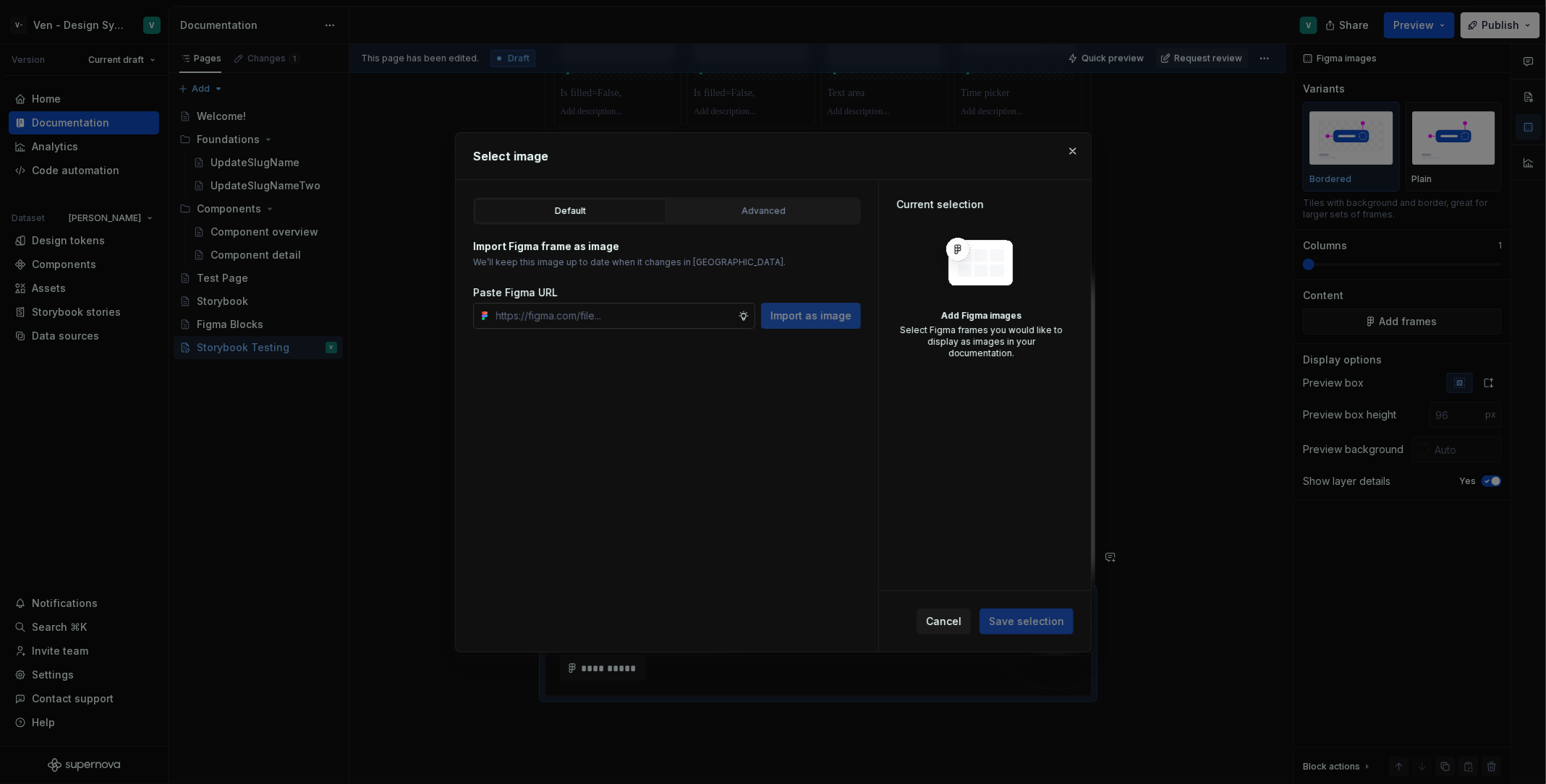
type input "[URL][DOMAIN_NAME]"
type textarea "*"
type input "[URL][DOMAIN_NAME]"
click at [808, 315] on span "Import as image" at bounding box center [811, 316] width 81 height 15
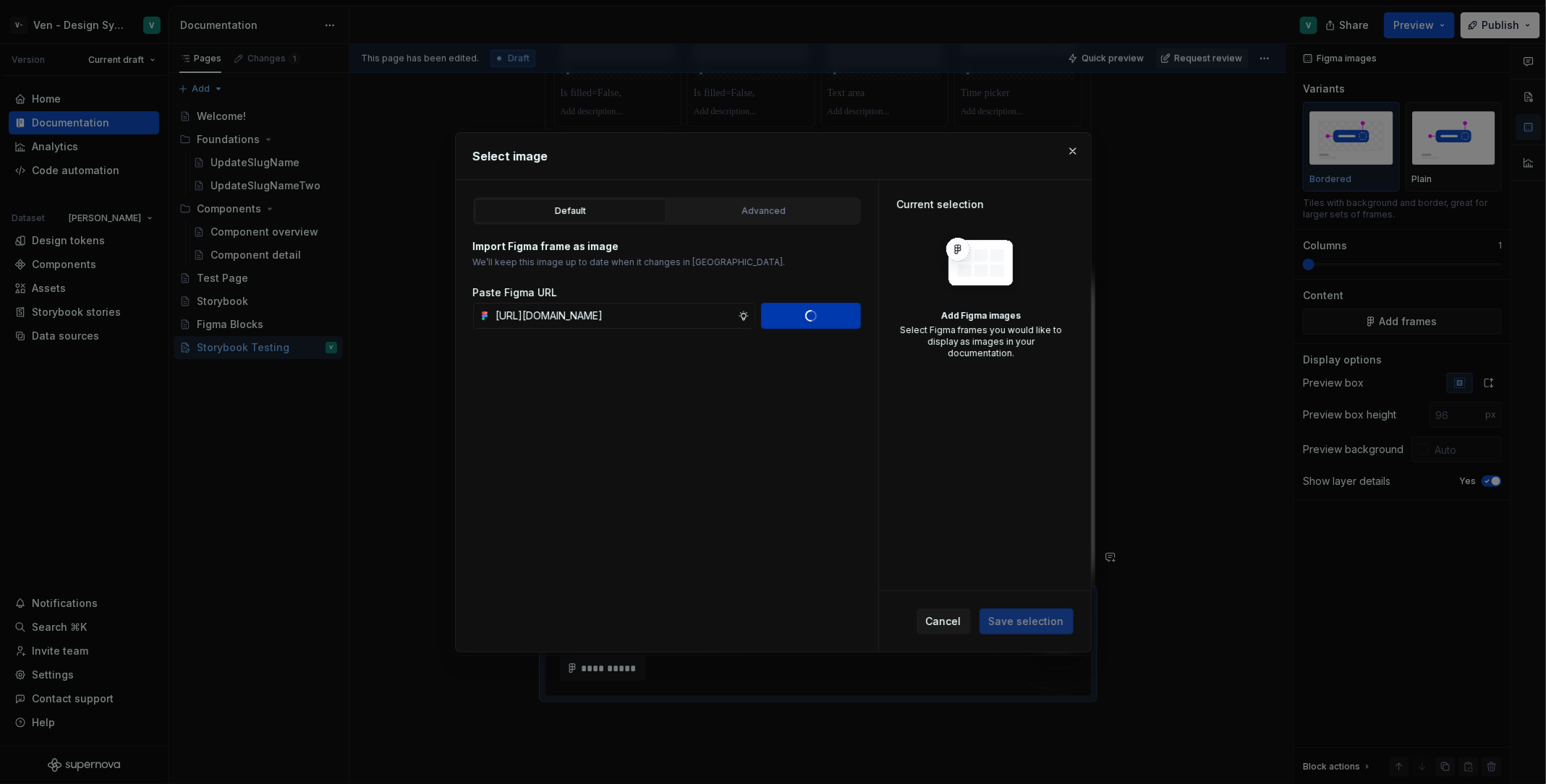
scroll to position [0, 0]
type textarea "*"
click at [692, 310] on input "text" at bounding box center [614, 316] width 247 height 26
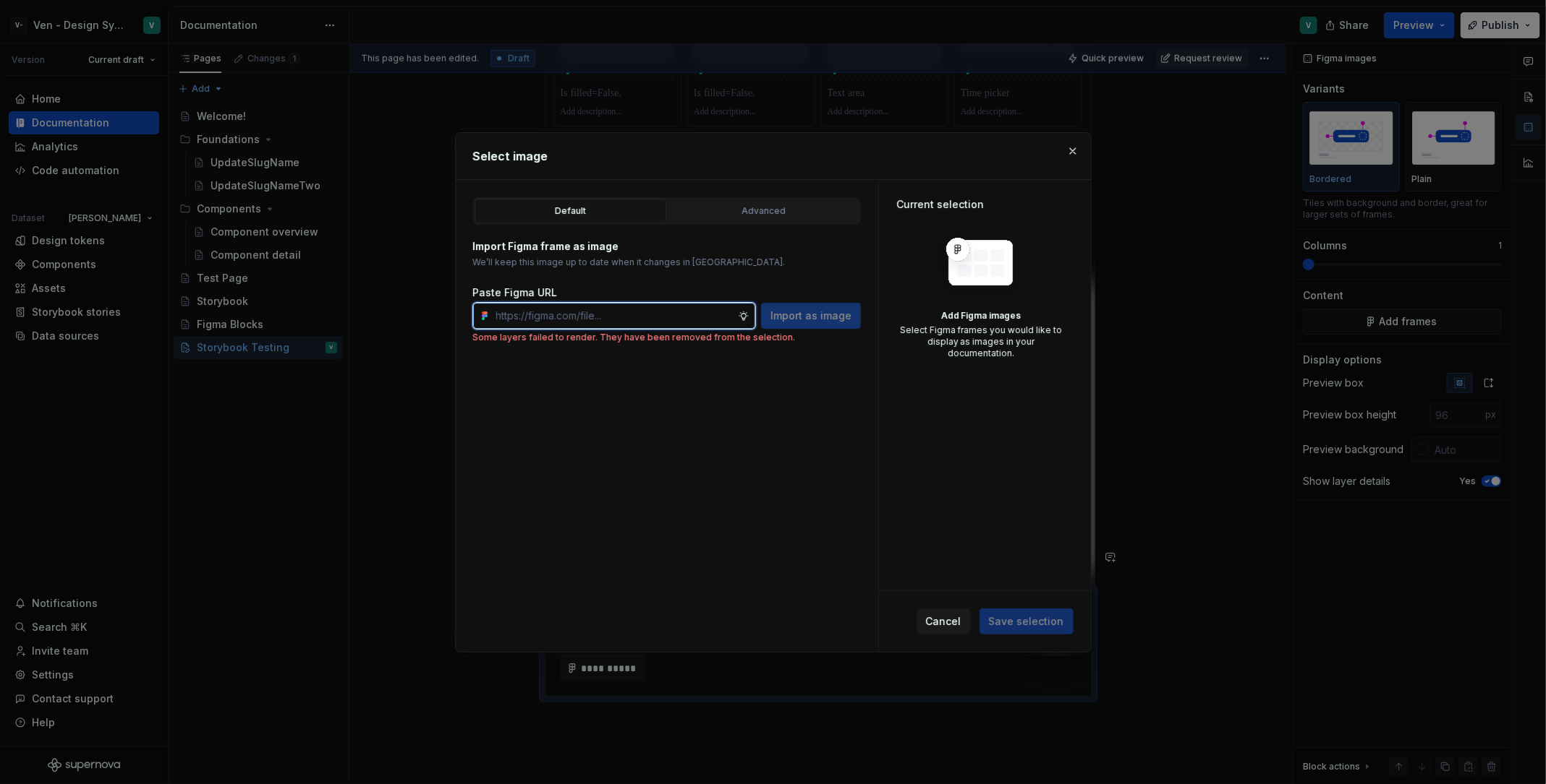
paste input "[URL][DOMAIN_NAME]"
type input "[URL][DOMAIN_NAME]"
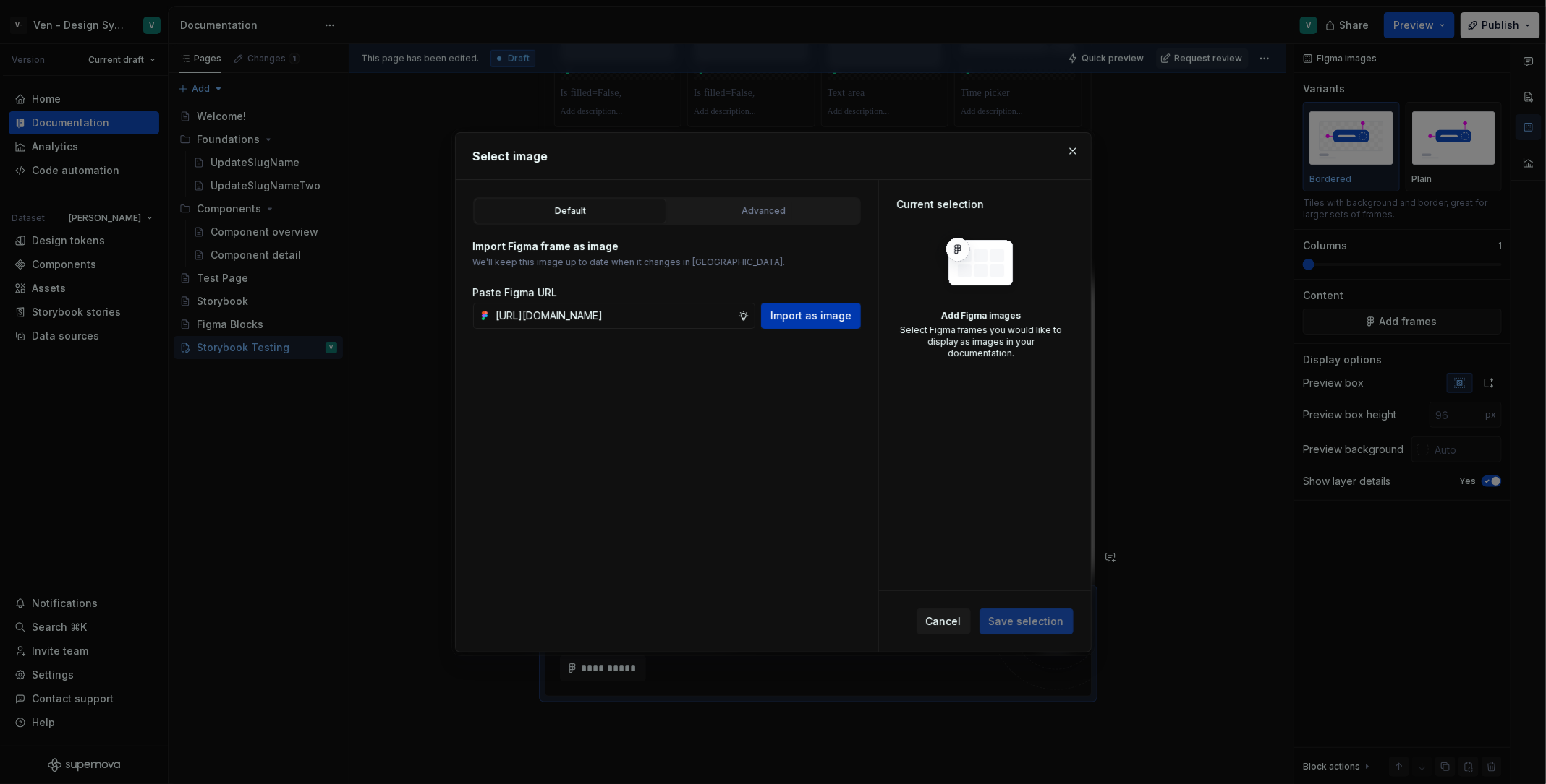
click at [840, 311] on span "Import as image" at bounding box center [811, 316] width 81 height 15
click at [1025, 621] on span "Save selection" at bounding box center [1026, 622] width 94 height 26
click at [799, 309] on div "Import as image" at bounding box center [810, 316] width 100 height 26
click at [687, 310] on input "text" at bounding box center [614, 316] width 247 height 26
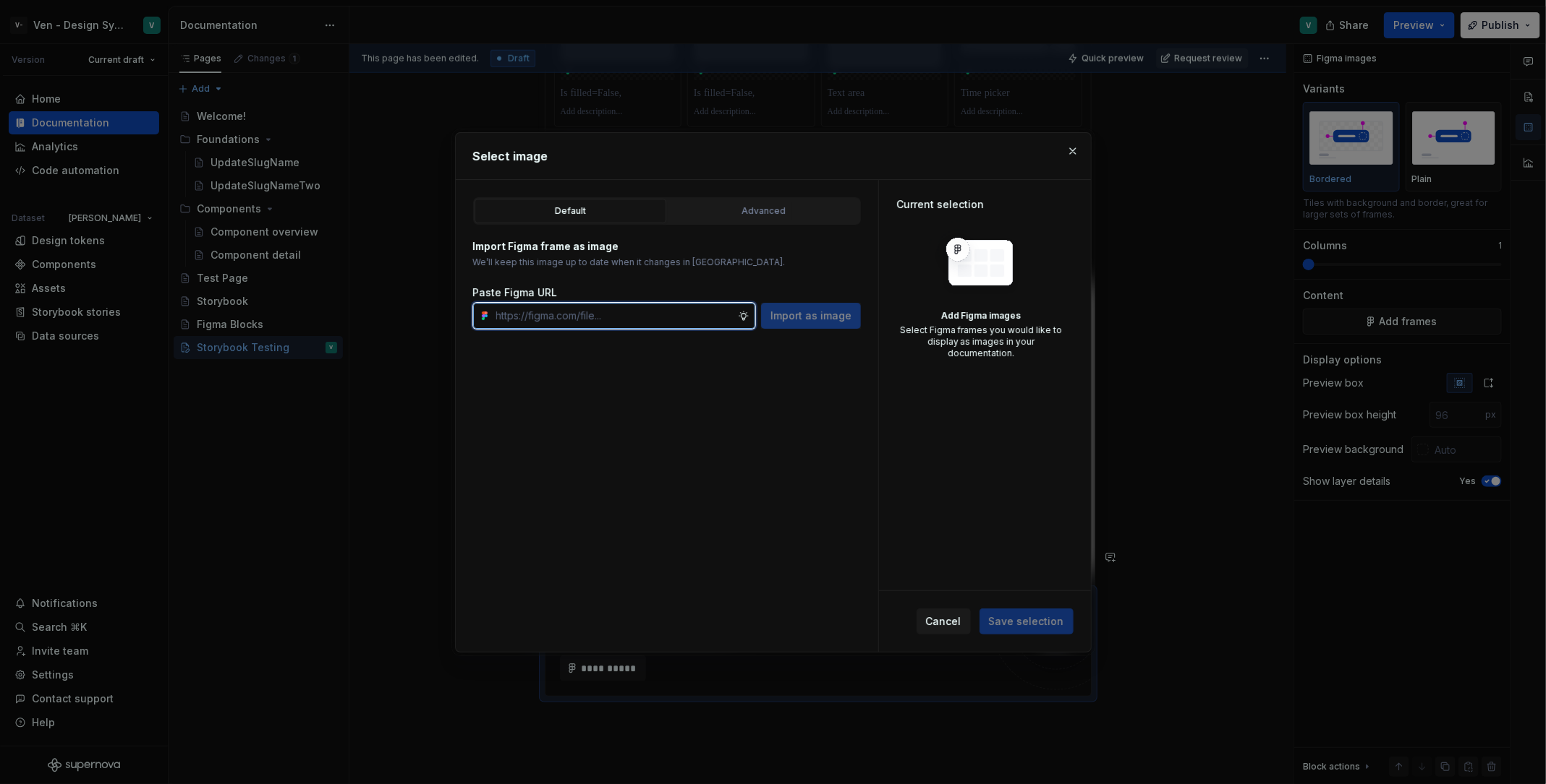
paste input "[URL][DOMAIN_NAME]"
type input "[URL][DOMAIN_NAME]"
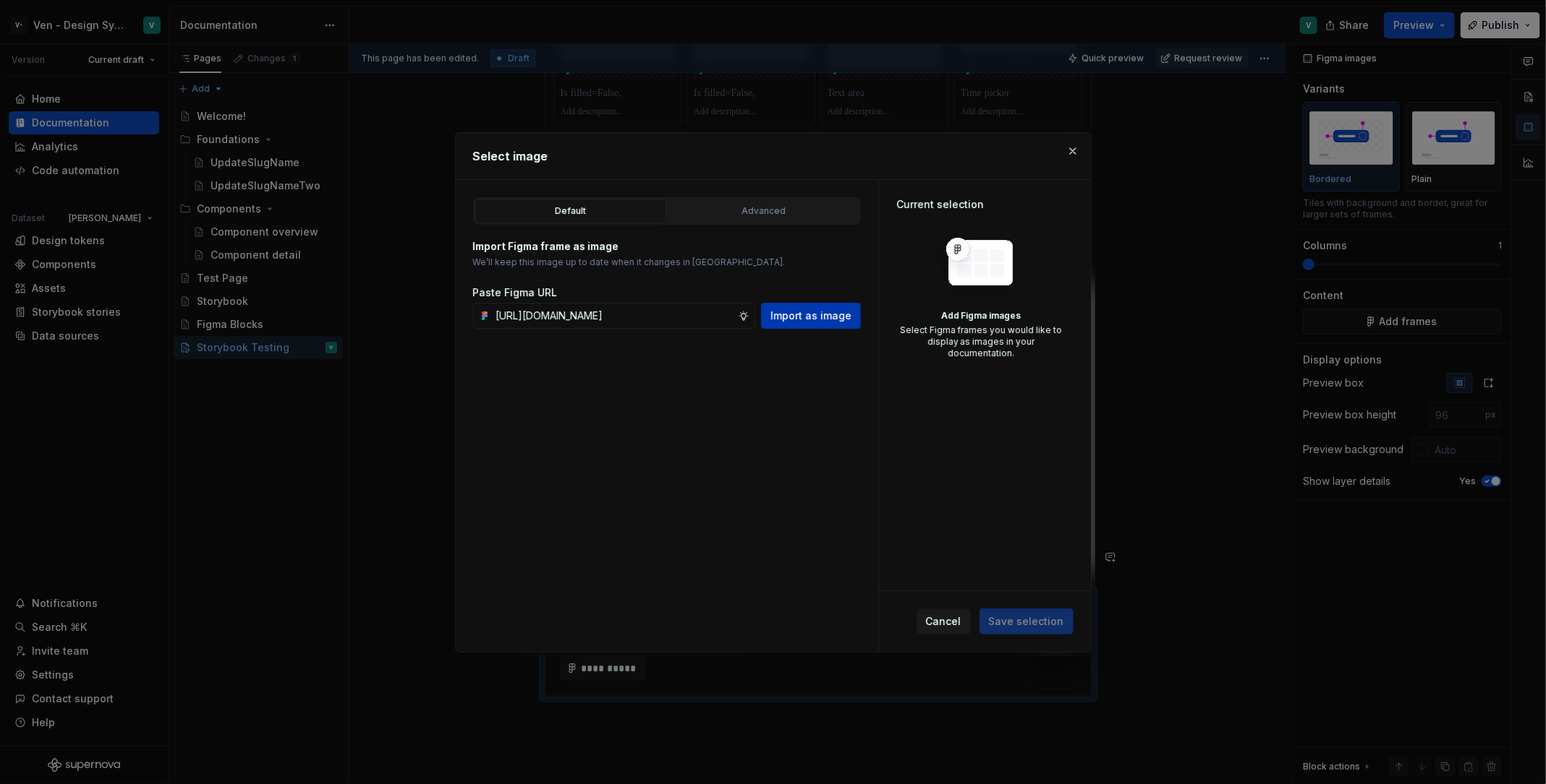
click at [815, 316] on span "Import as image" at bounding box center [811, 316] width 81 height 15
type textarea "*"
click at [639, 308] on input "text" at bounding box center [614, 316] width 247 height 26
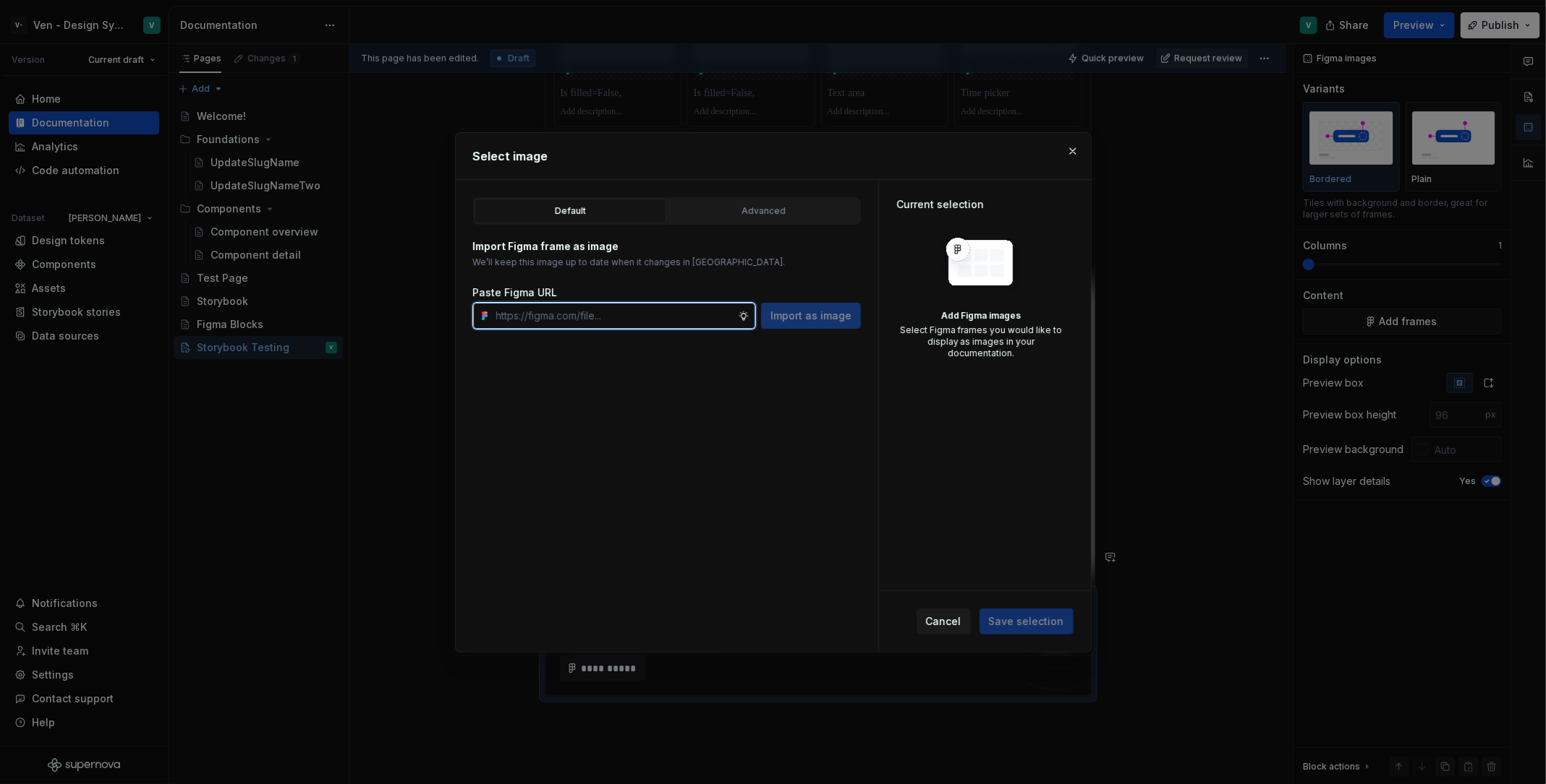
paste input "[URL][DOMAIN_NAME]"
type input "[URL][DOMAIN_NAME]"
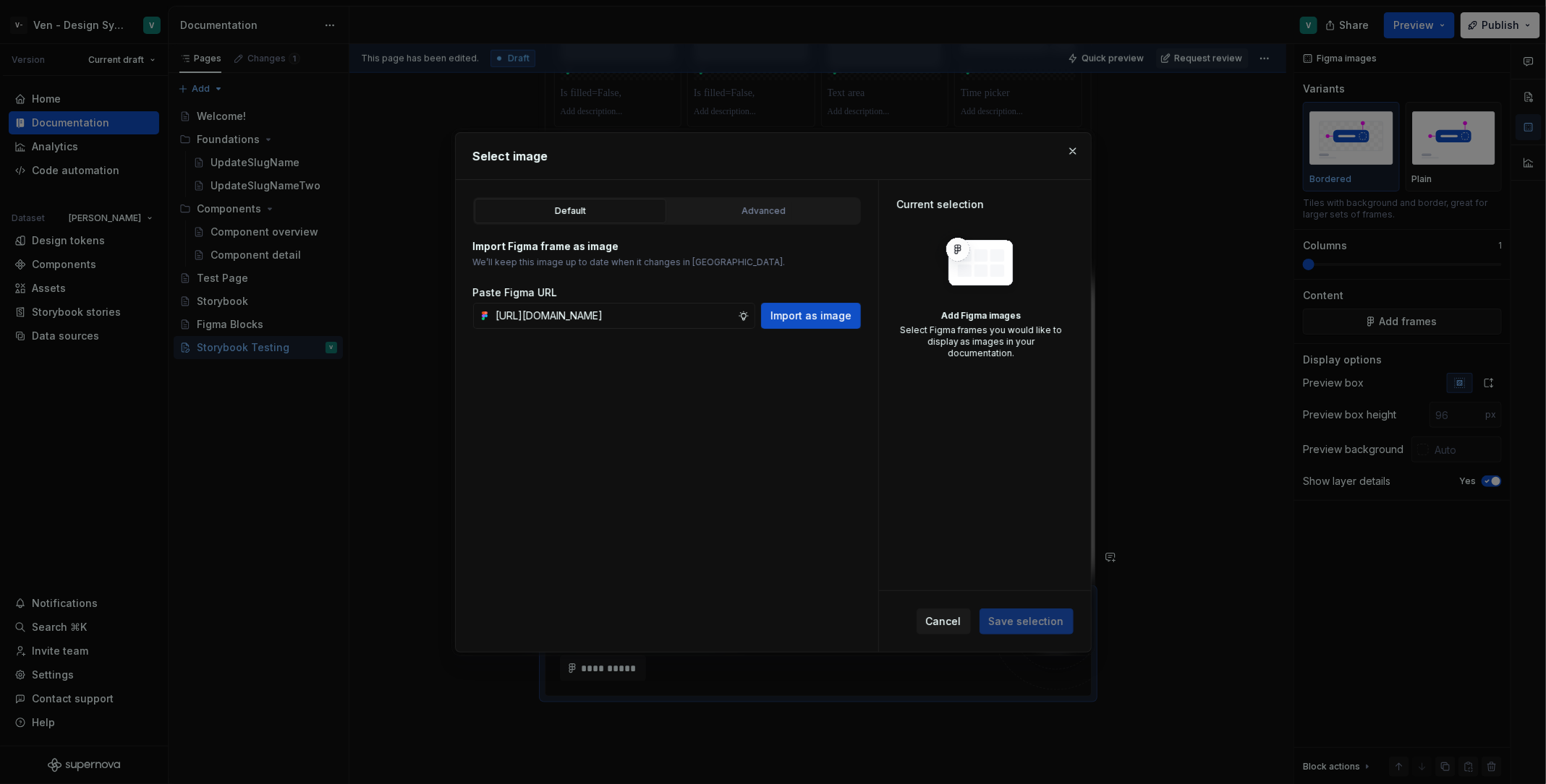
click at [818, 298] on div "Paste Figma URL [URL][DOMAIN_NAME] Import as image" at bounding box center [667, 307] width 388 height 43
click at [825, 315] on span "Import as image" at bounding box center [811, 316] width 81 height 15
click at [1068, 151] on button "button" at bounding box center [1073, 151] width 20 height 20
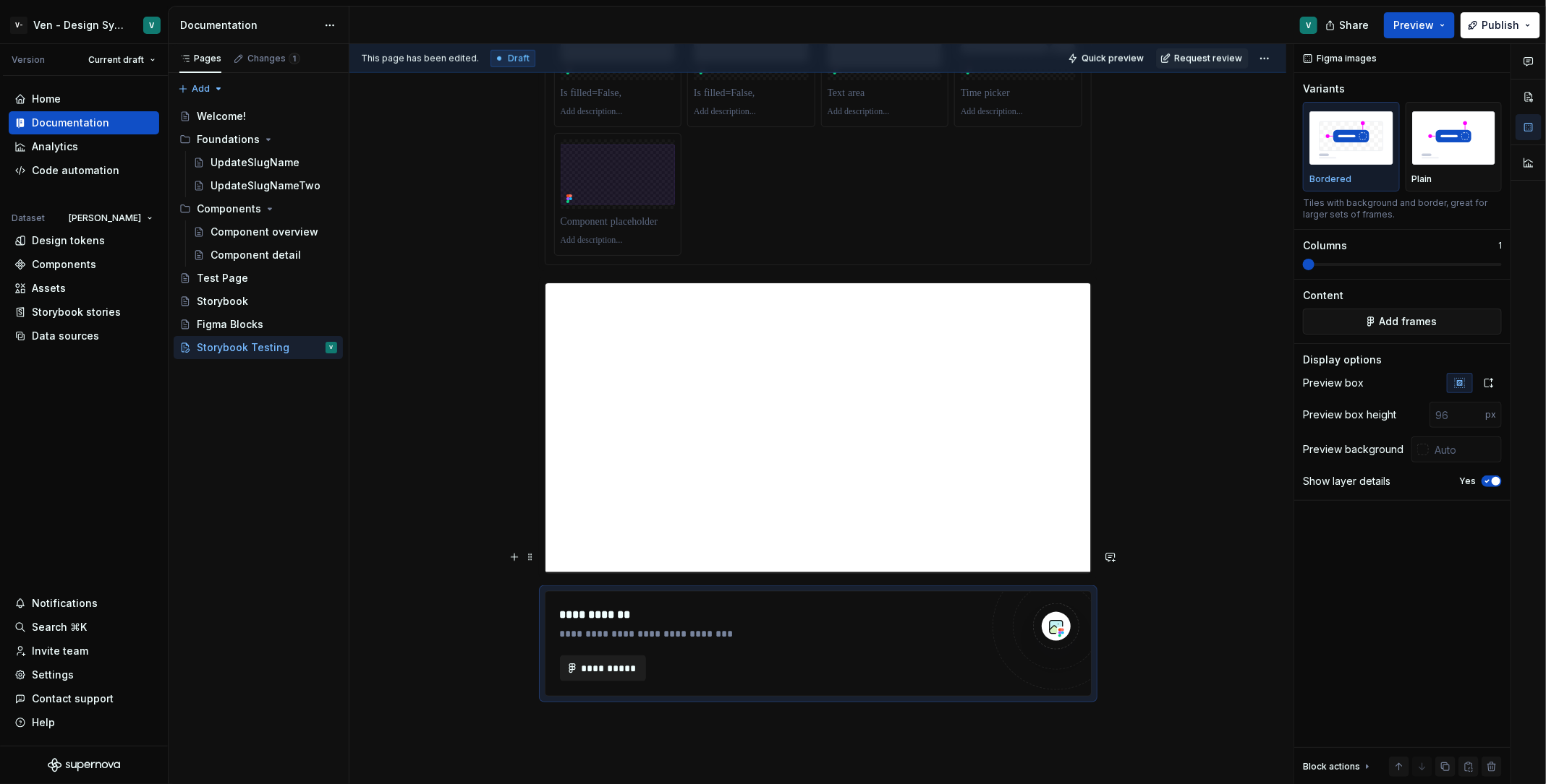
click at [618, 627] on span "**********" at bounding box center [608, 668] width 56 height 15
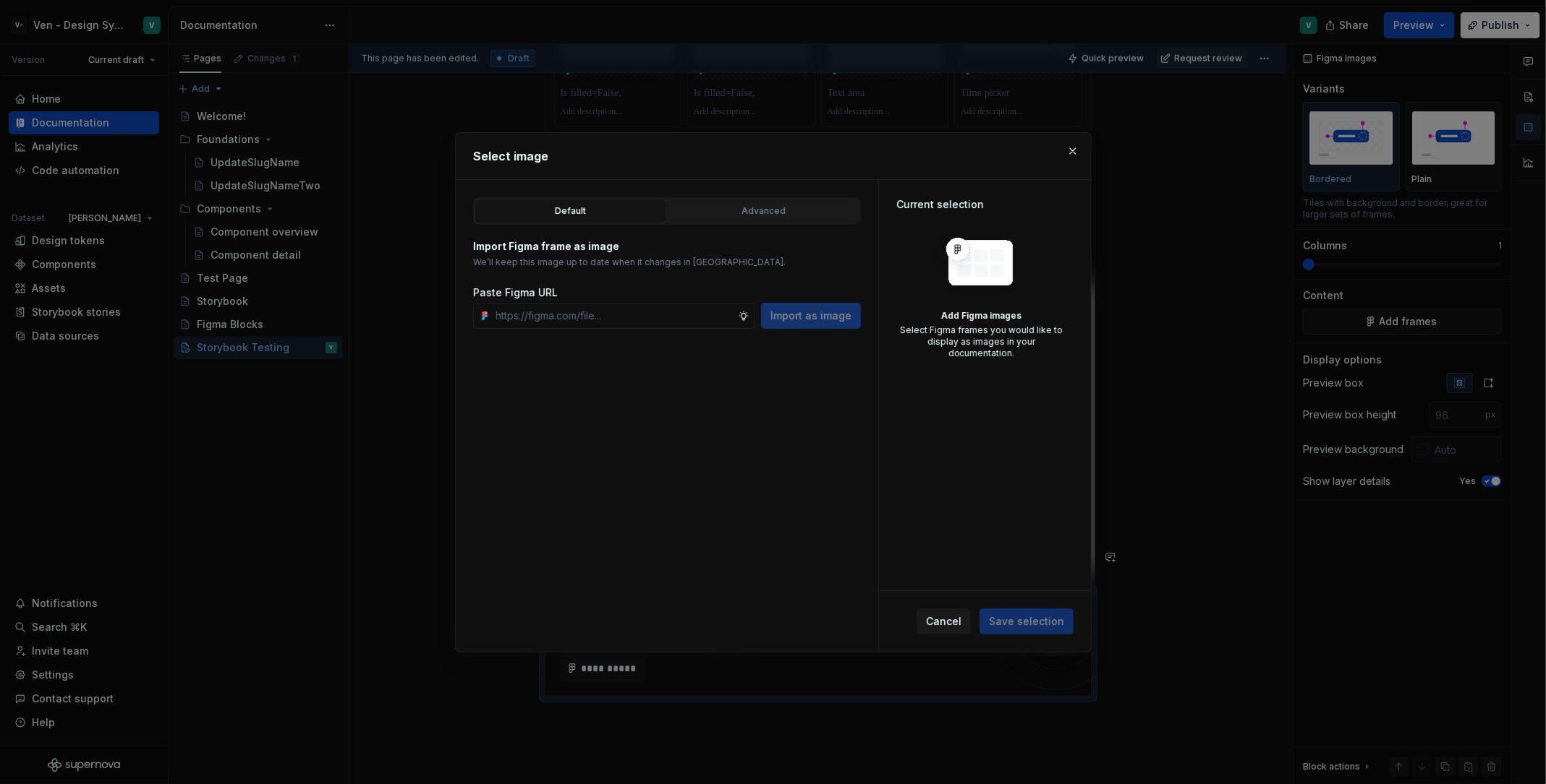
click at [943, 483] on div "Current selection Add Figma images Select Figma frames you would like to displa…" at bounding box center [985, 385] width 212 height 410
click at [980, 316] on div "Add Figma images" at bounding box center [981, 316] width 170 height 12
click at [1000, 331] on div "Select Figma frames you would like to display as images in your documentation." at bounding box center [981, 342] width 170 height 35
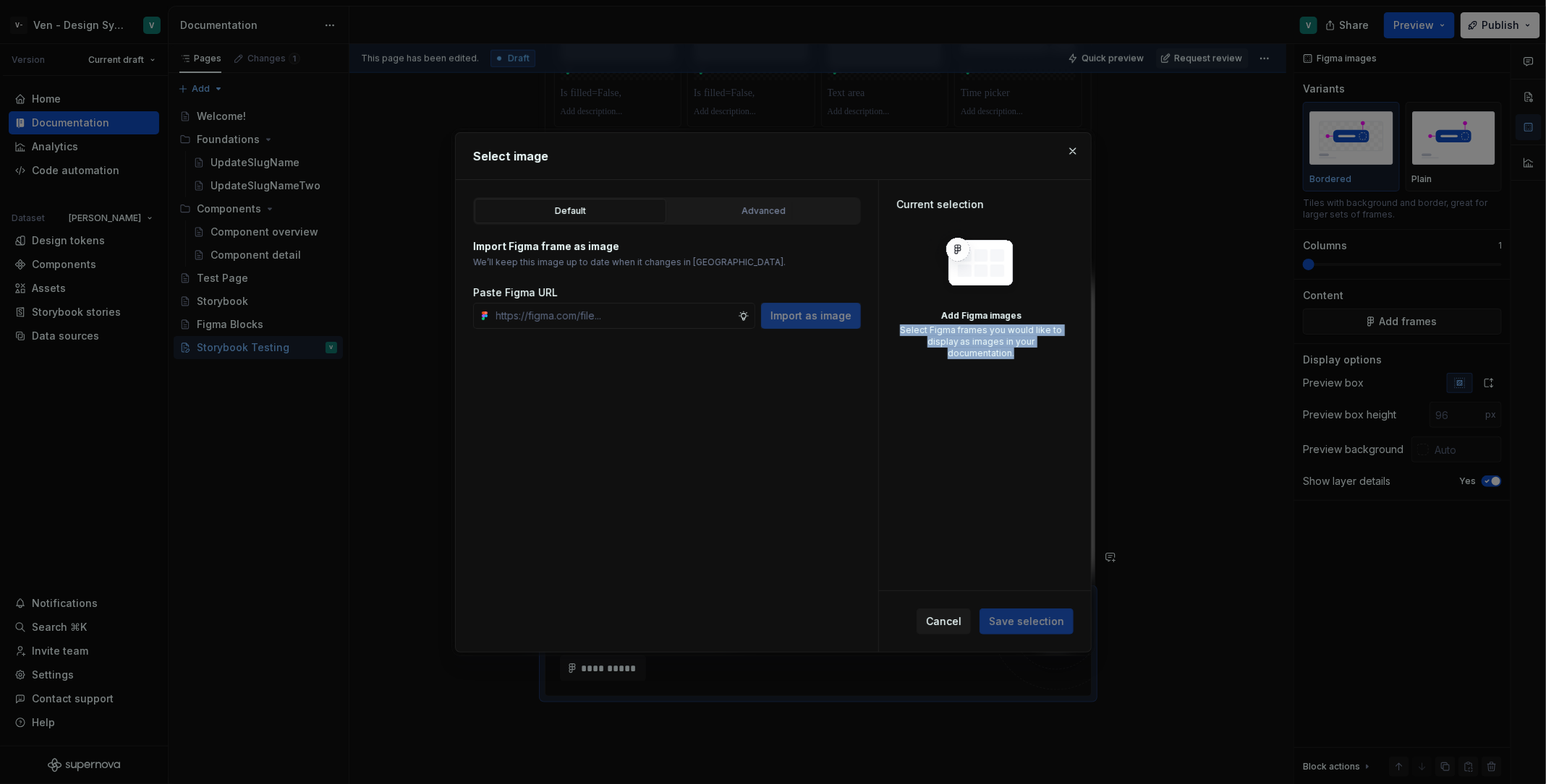
click at [1046, 355] on div "Current selection Add Figma images Select Figma frames you would like to displa…" at bounding box center [981, 278] width 205 height 196
type textarea "*"
click at [589, 304] on input "text" at bounding box center [614, 316] width 247 height 26
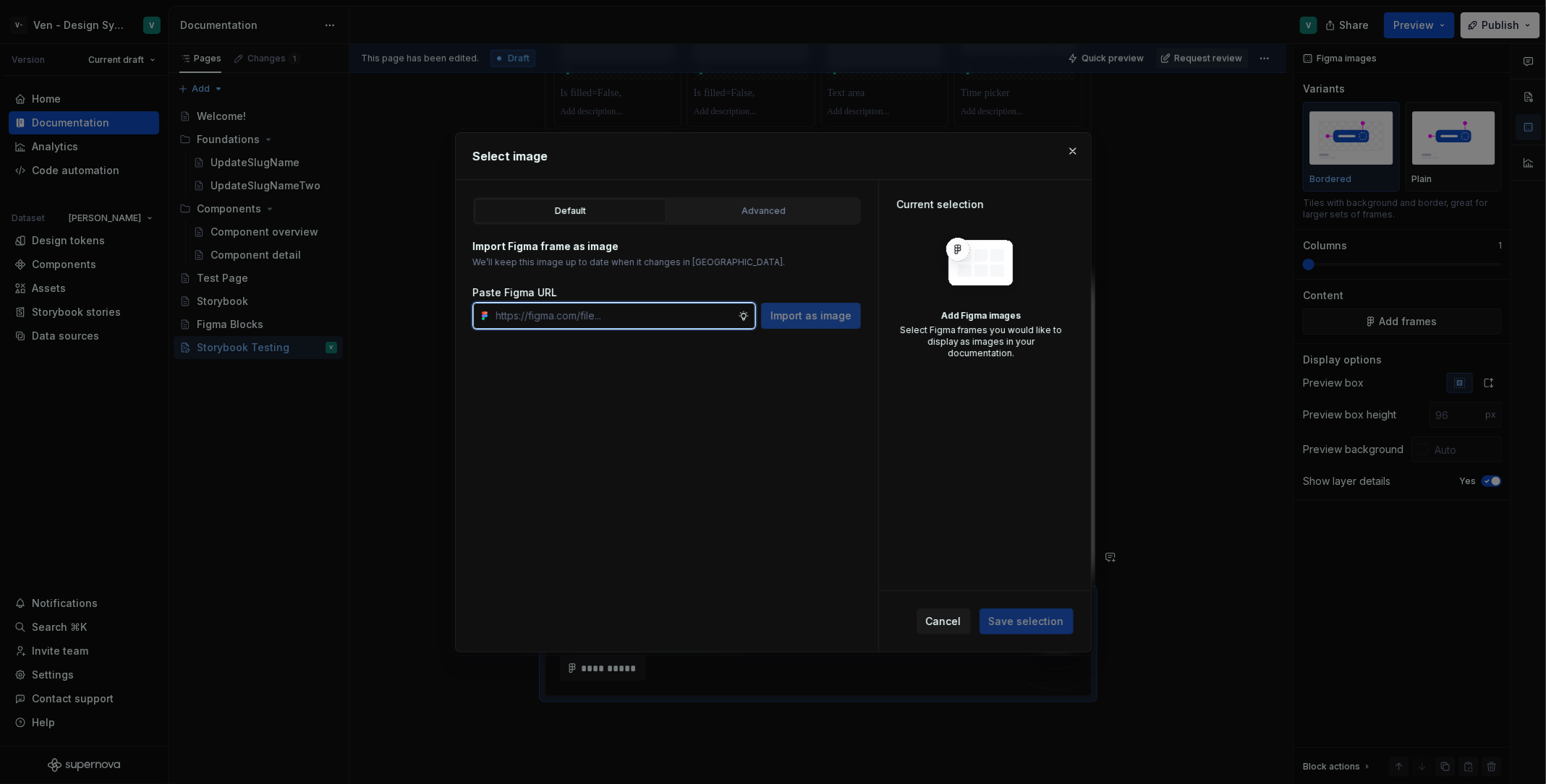
paste input "[URL][DOMAIN_NAME]"
type input "[URL][DOMAIN_NAME]"
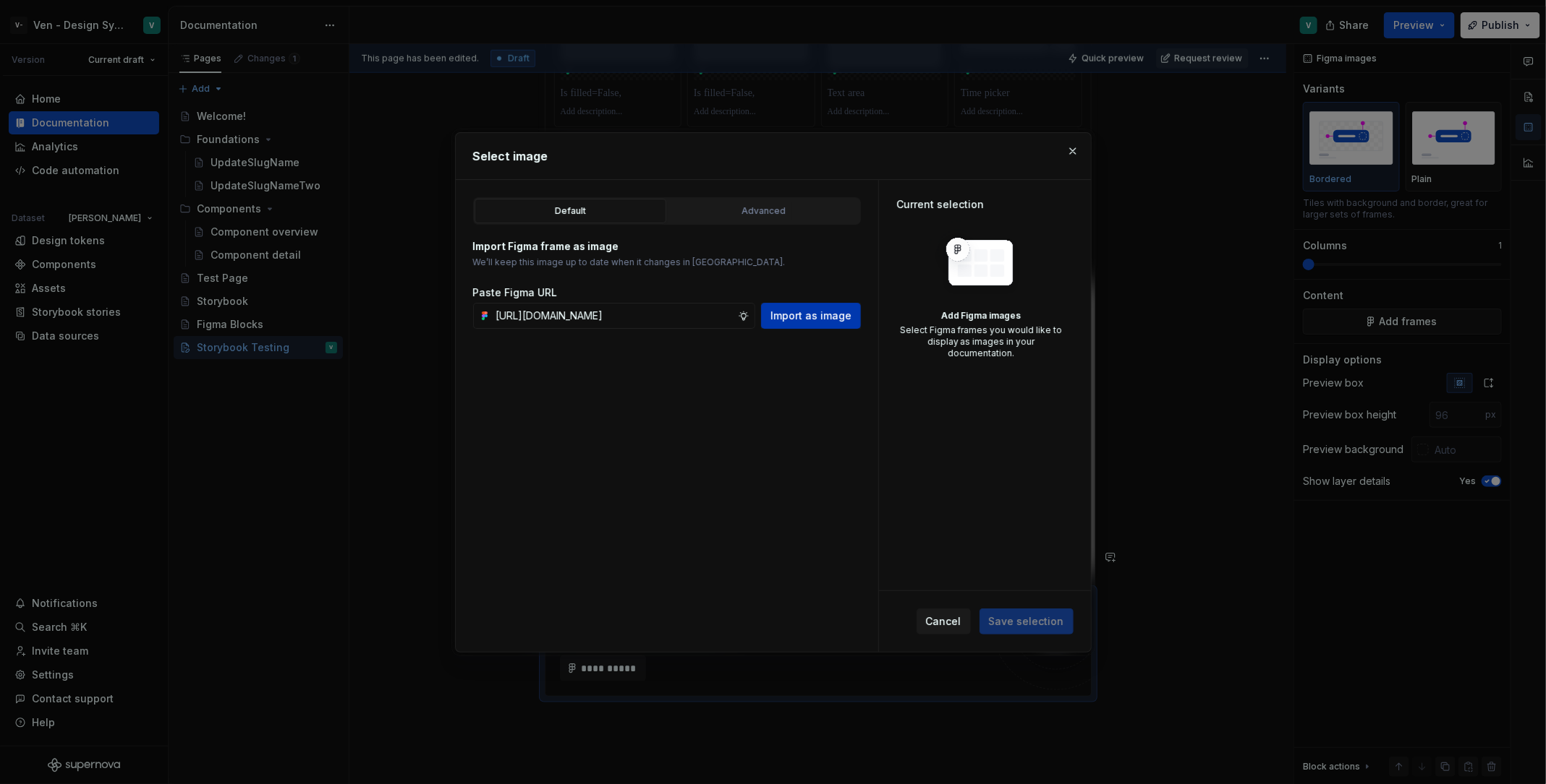
click at [843, 315] on span "Import as image" at bounding box center [811, 316] width 81 height 15
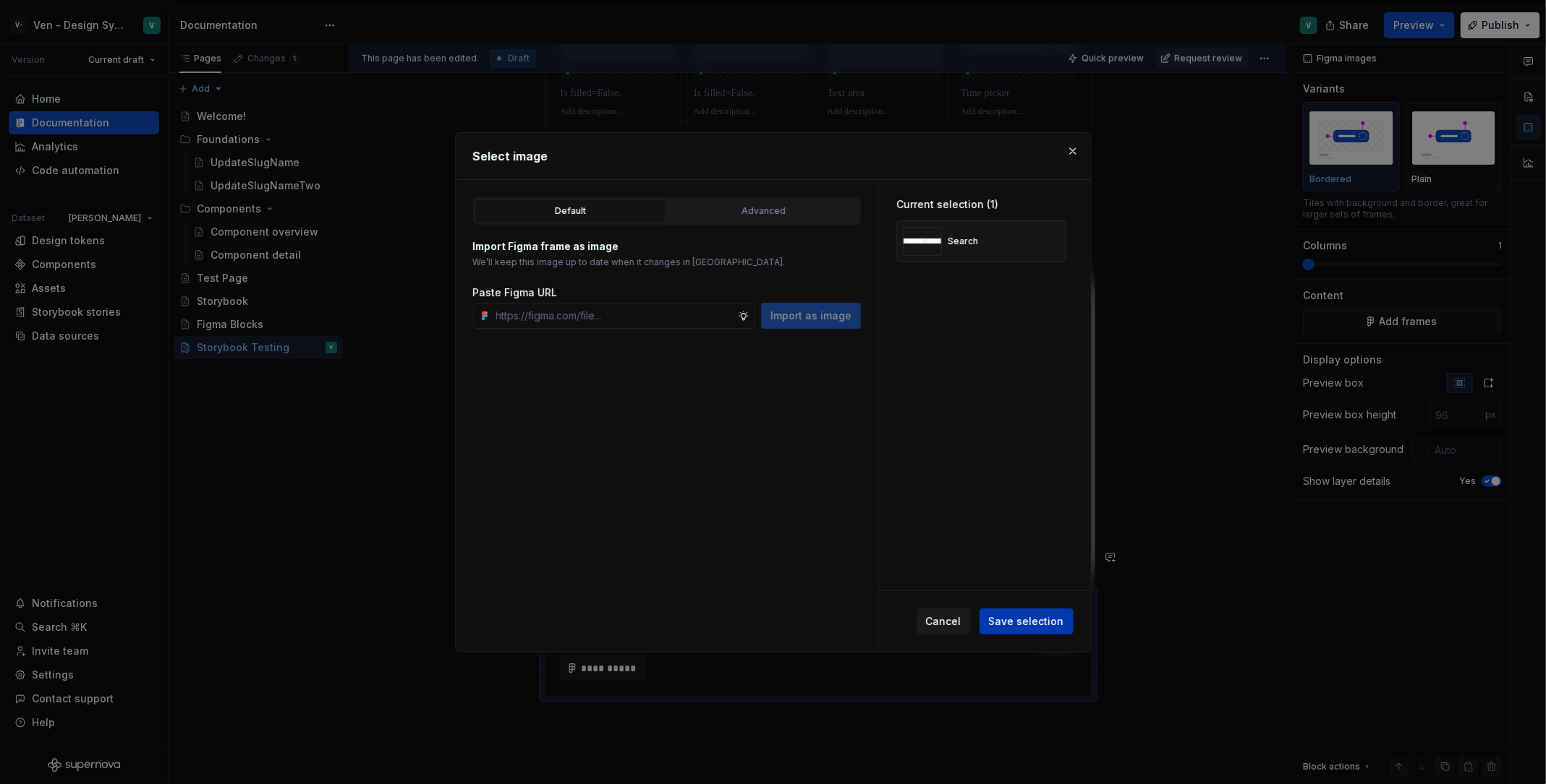
click at [1029, 618] on span "Save selection" at bounding box center [1026, 622] width 75 height 15
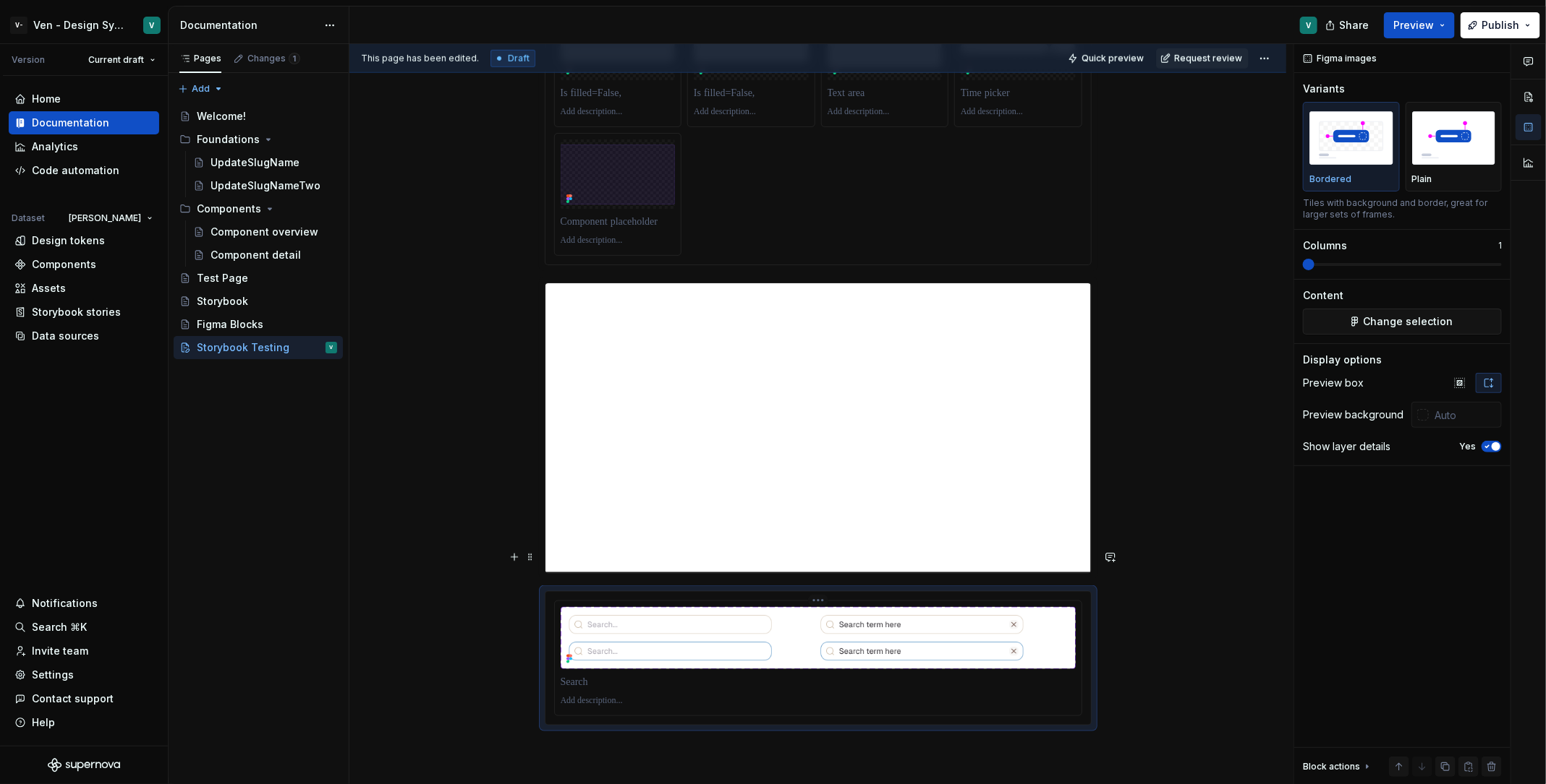
click at [870, 607] on img "To enrich screen reader interactions, please activate Accessibility in Grammarl…" at bounding box center [818, 638] width 515 height 62
click at [1236, 18] on span "Preview" at bounding box center [1414, 26] width 40 height 15
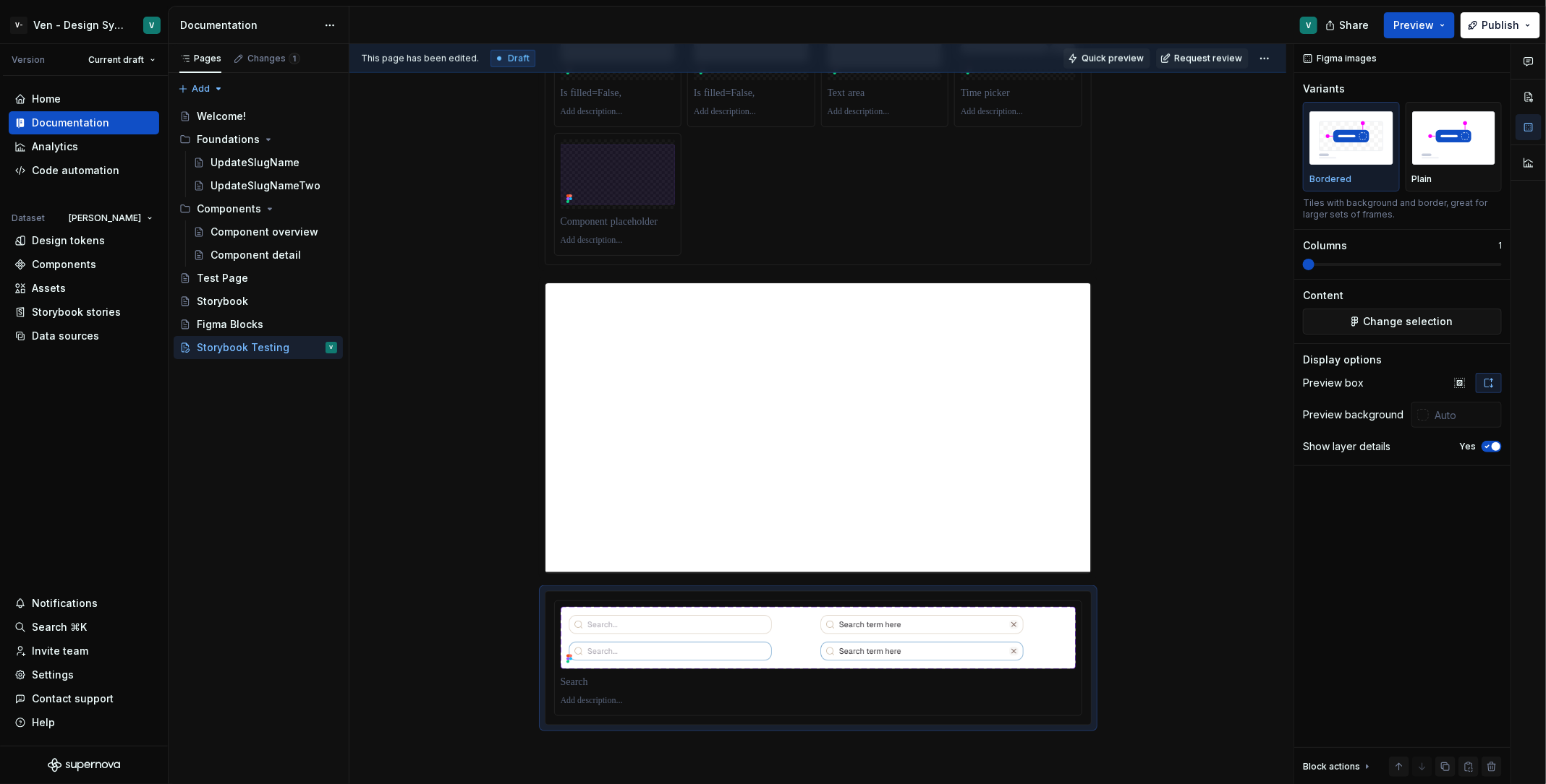
click at [1128, 51] on button "Quick preview" at bounding box center [1106, 59] width 86 height 20
click at [754, 607] on img "To enrich screen reader interactions, please activate Accessibility in Grammarl…" at bounding box center [818, 638] width 515 height 62
click at [80, 256] on div "Components" at bounding box center [84, 264] width 151 height 23
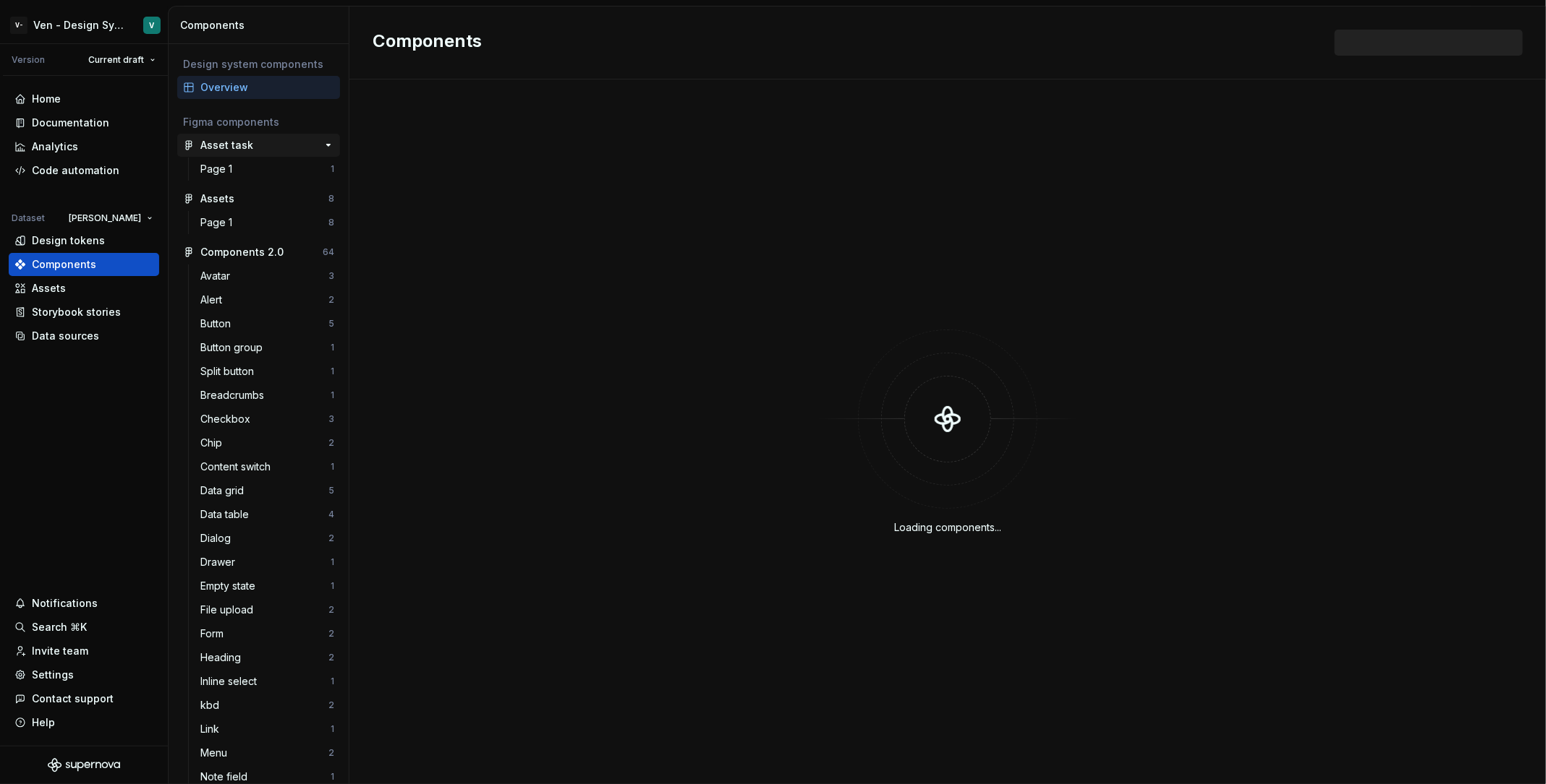
click at [283, 134] on div "Asset task 1" at bounding box center [258, 145] width 163 height 23
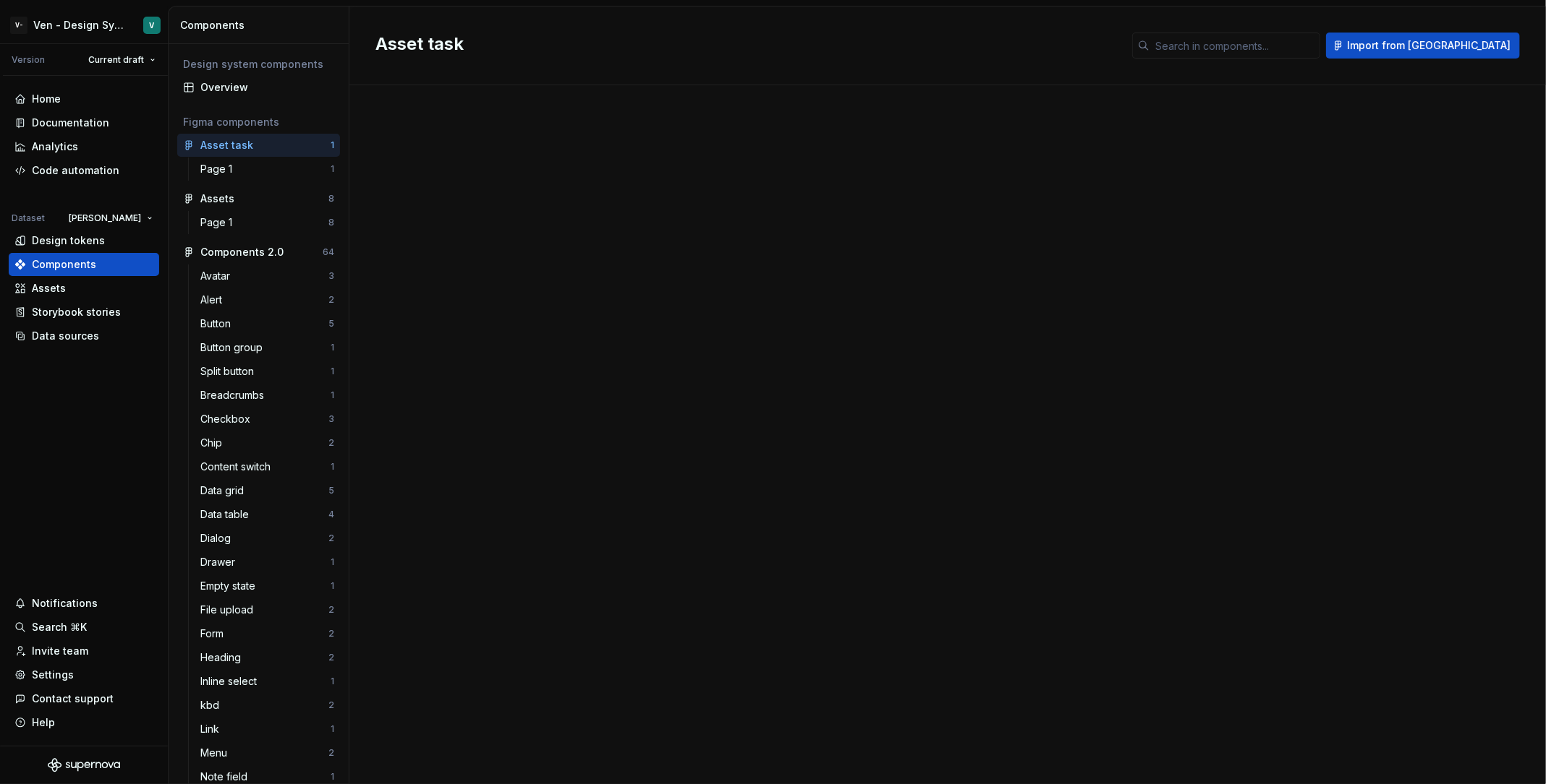
click at [240, 181] on div "Page 1 1" at bounding box center [258, 172] width 163 height 28
click at [257, 171] on div "Page 1" at bounding box center [265, 169] width 130 height 15
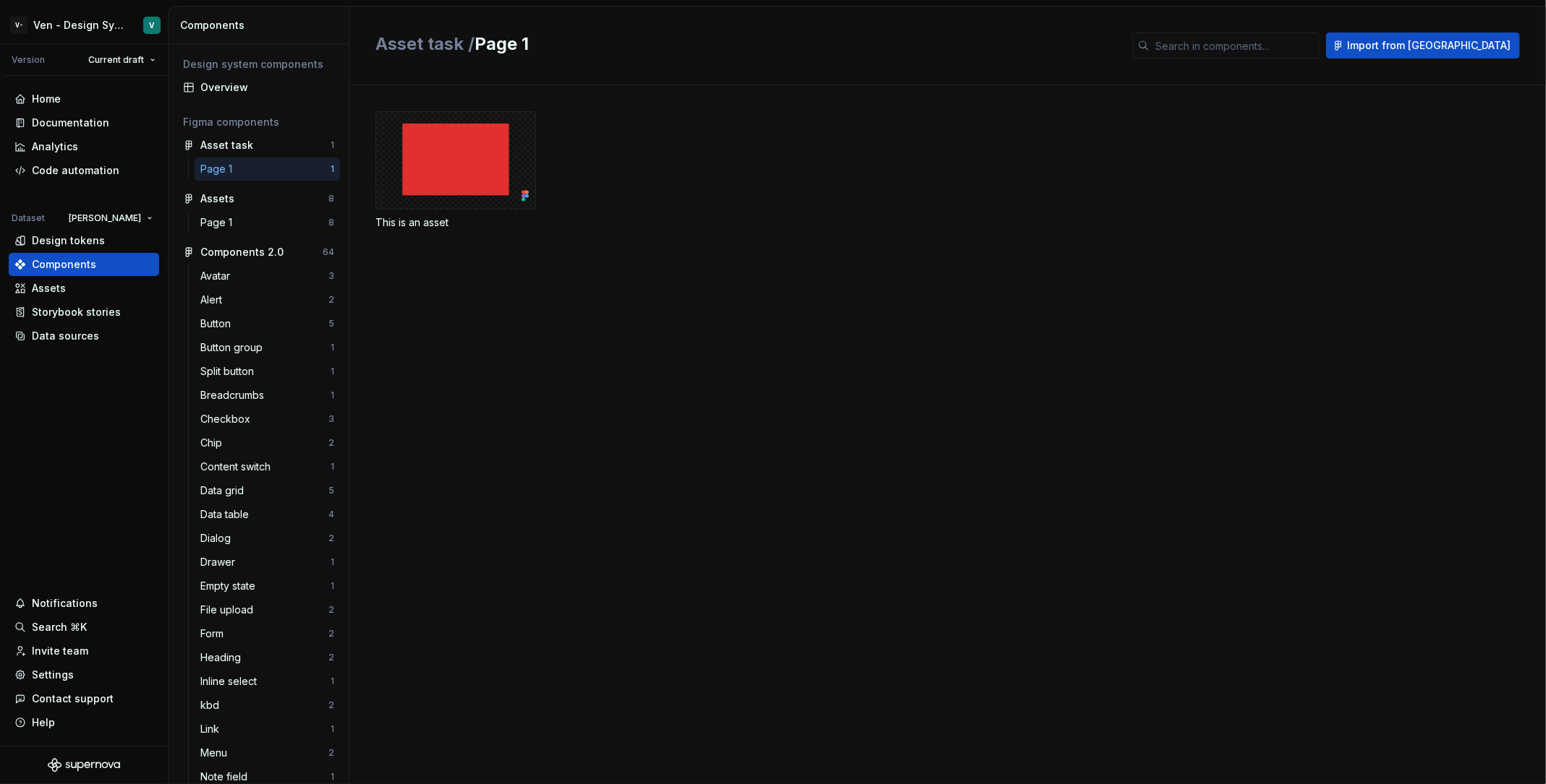
click at [457, 172] on img at bounding box center [456, 161] width 136 height 73
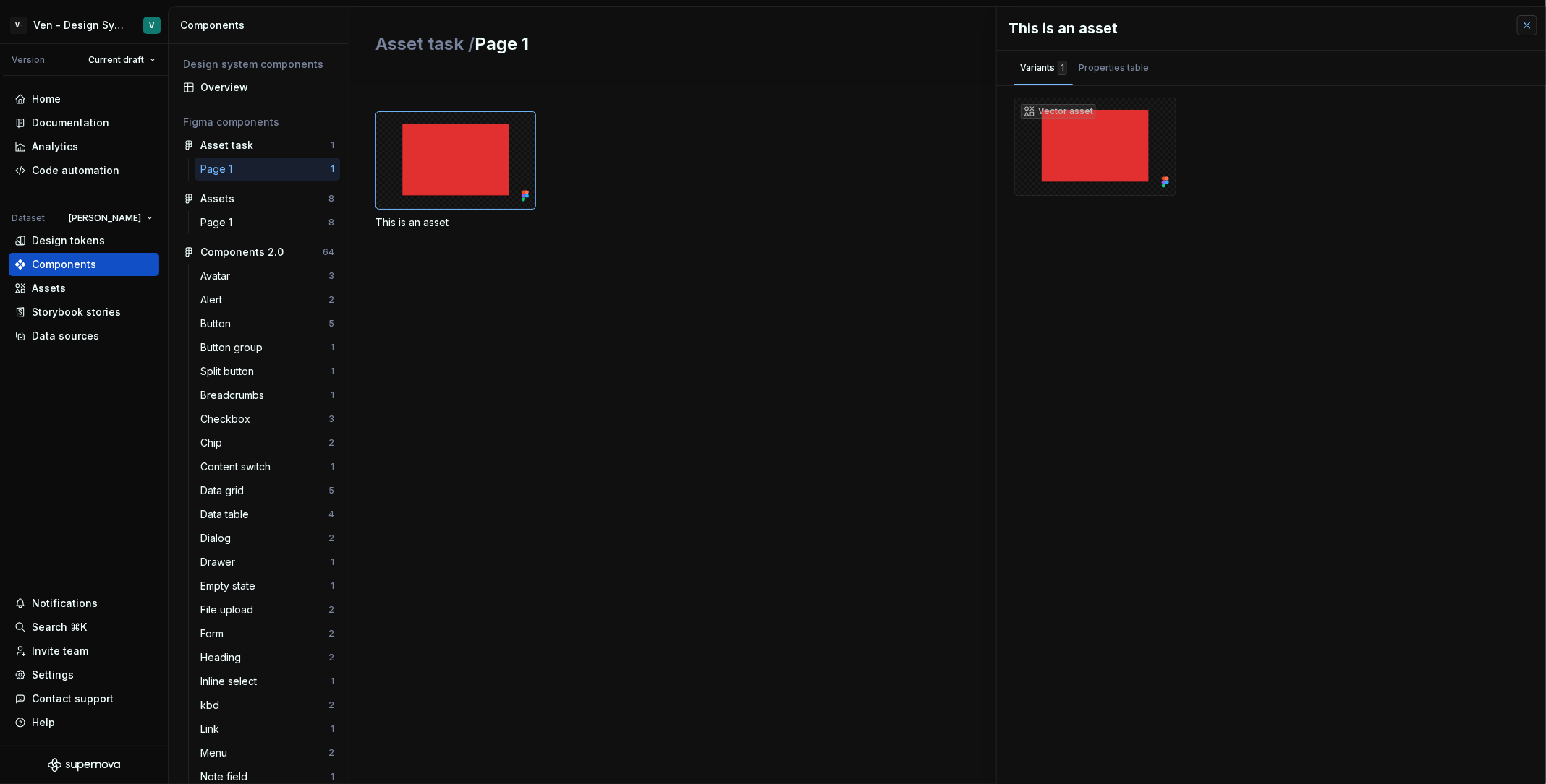
click at [1236, 27] on button "button" at bounding box center [1527, 26] width 20 height 20
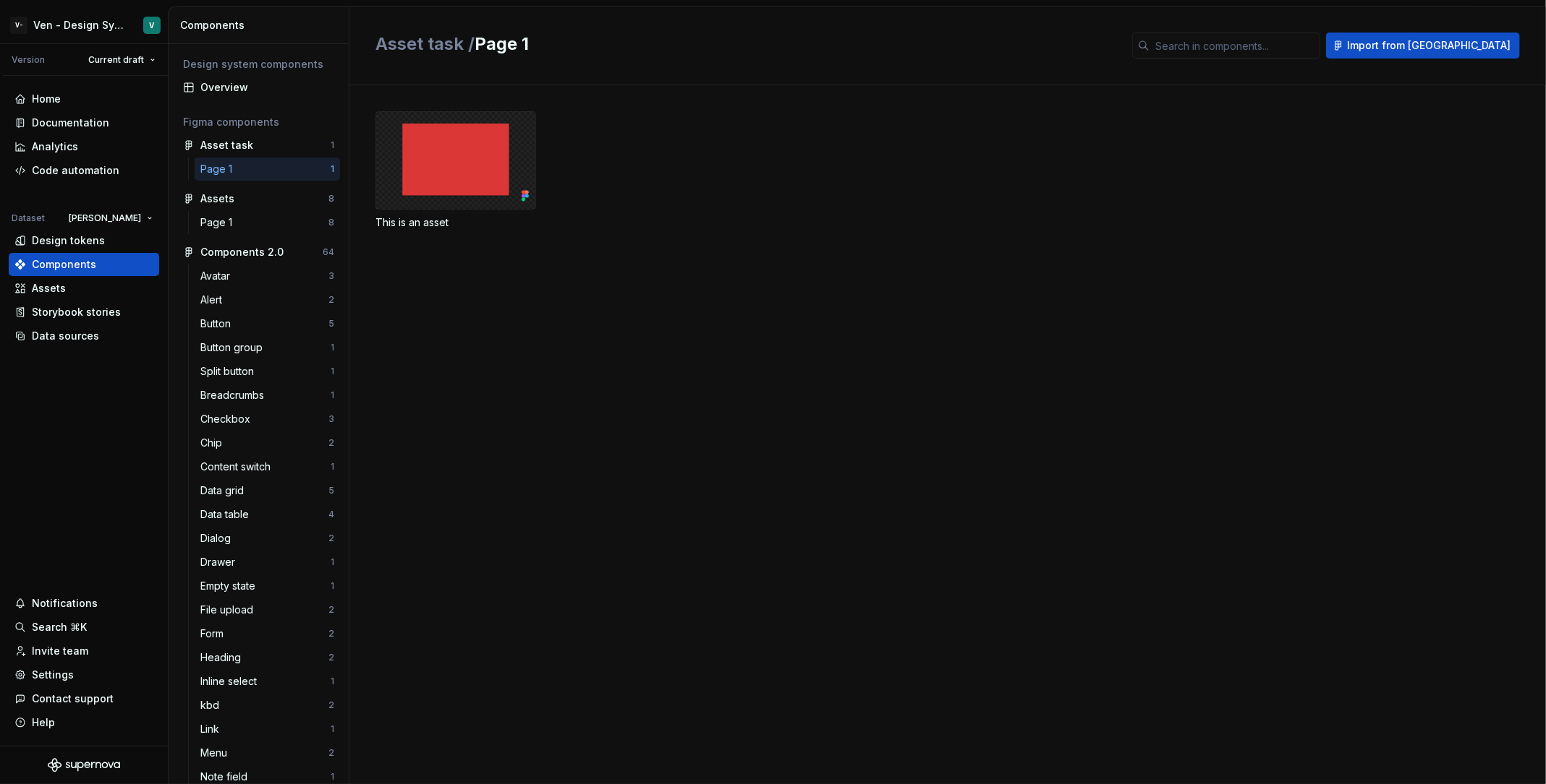
click at [516, 138] on div at bounding box center [456, 160] width 161 height 98
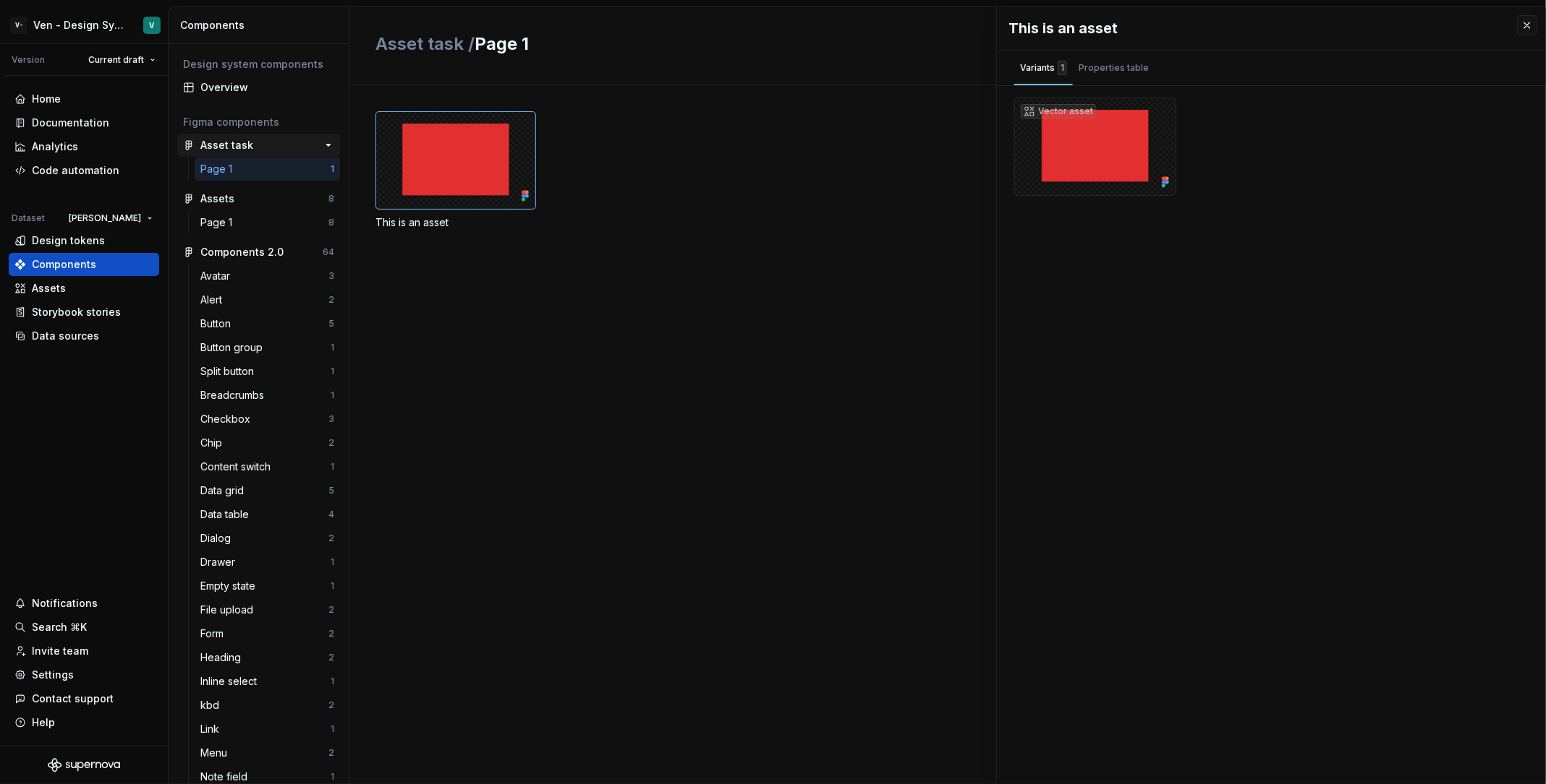
click at [260, 141] on div "Asset task" at bounding box center [254, 145] width 107 height 15
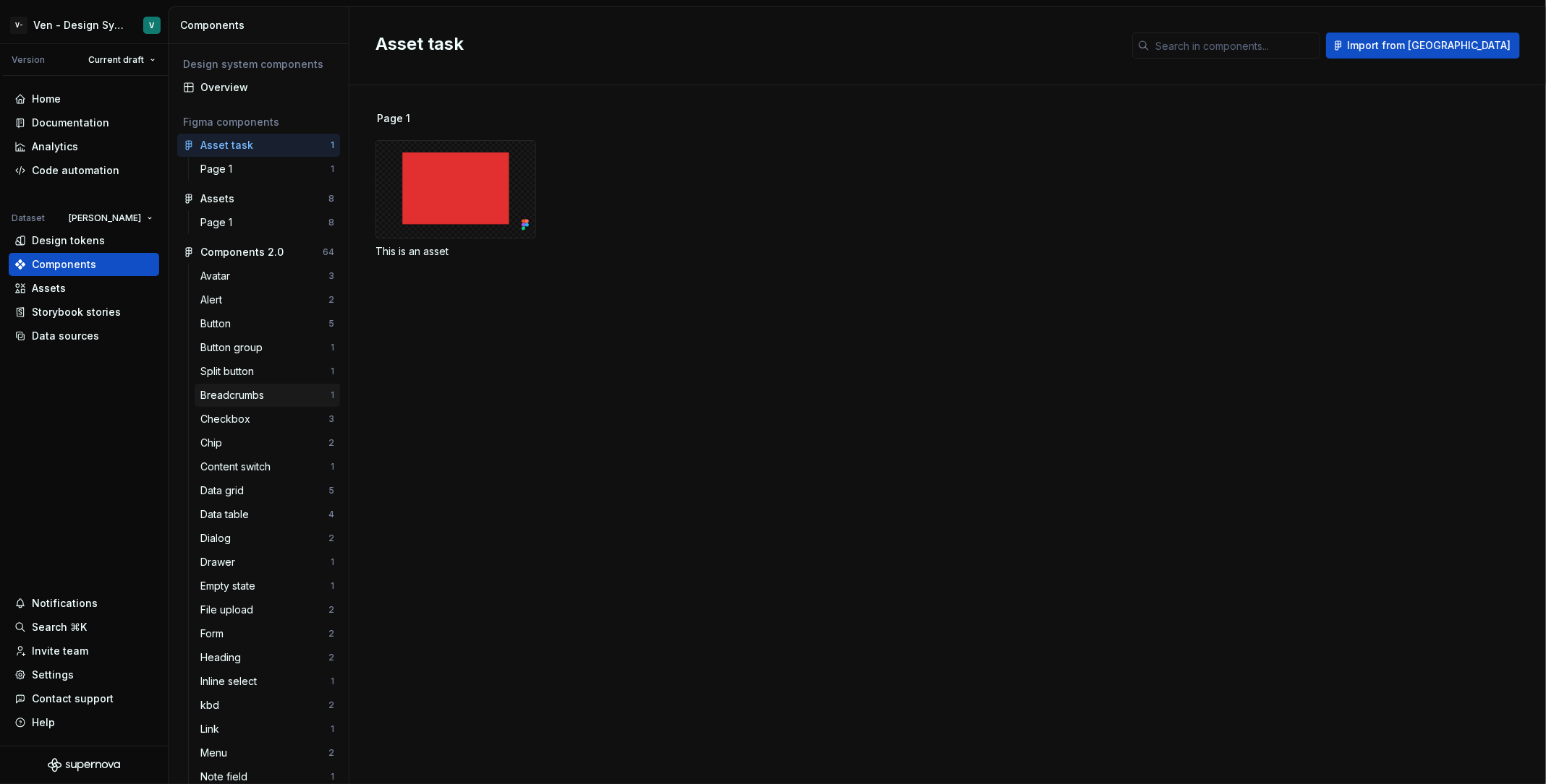
scroll to position [399, 0]
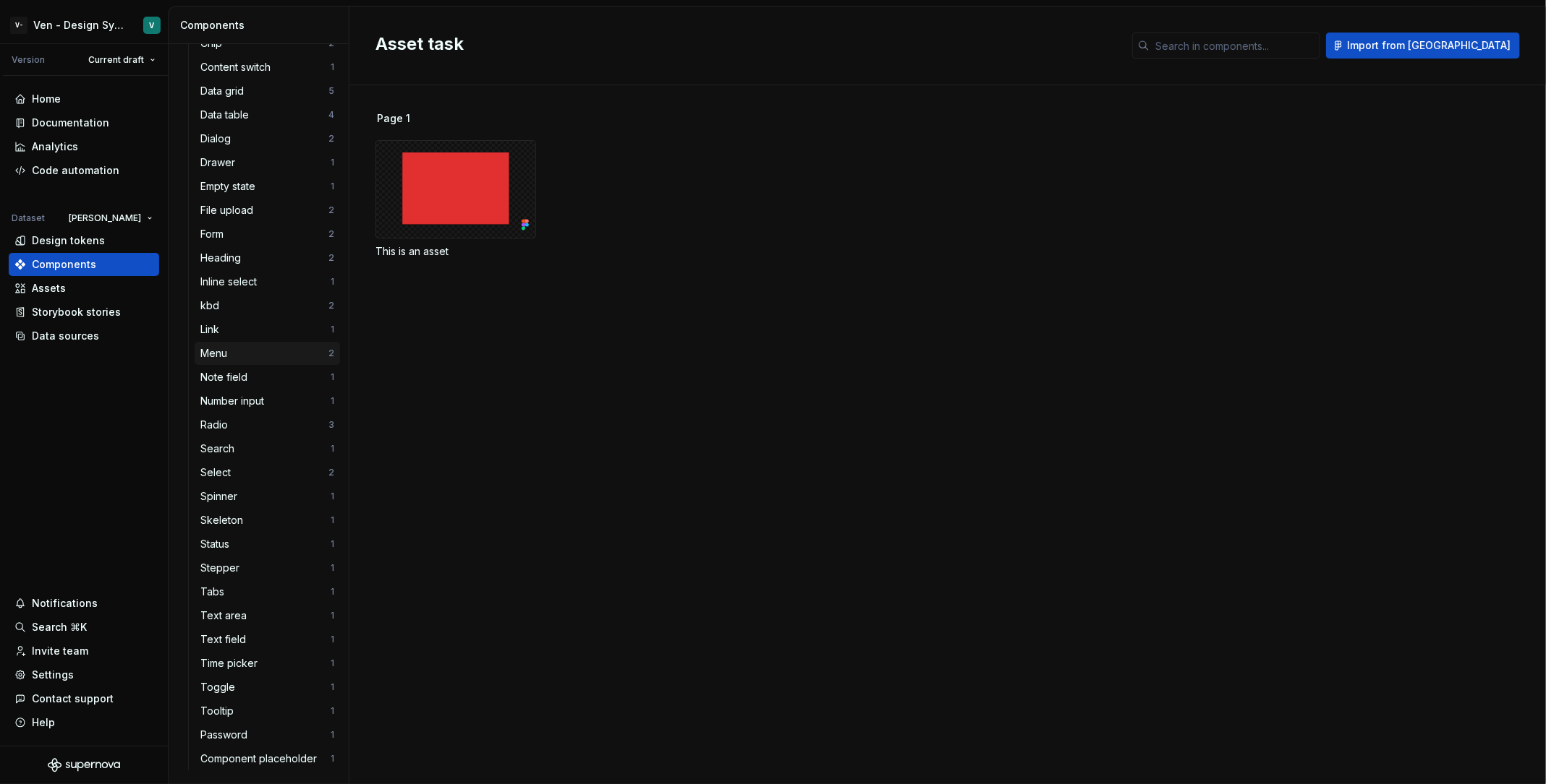
click at [246, 346] on div "Menu" at bounding box center [264, 353] width 128 height 15
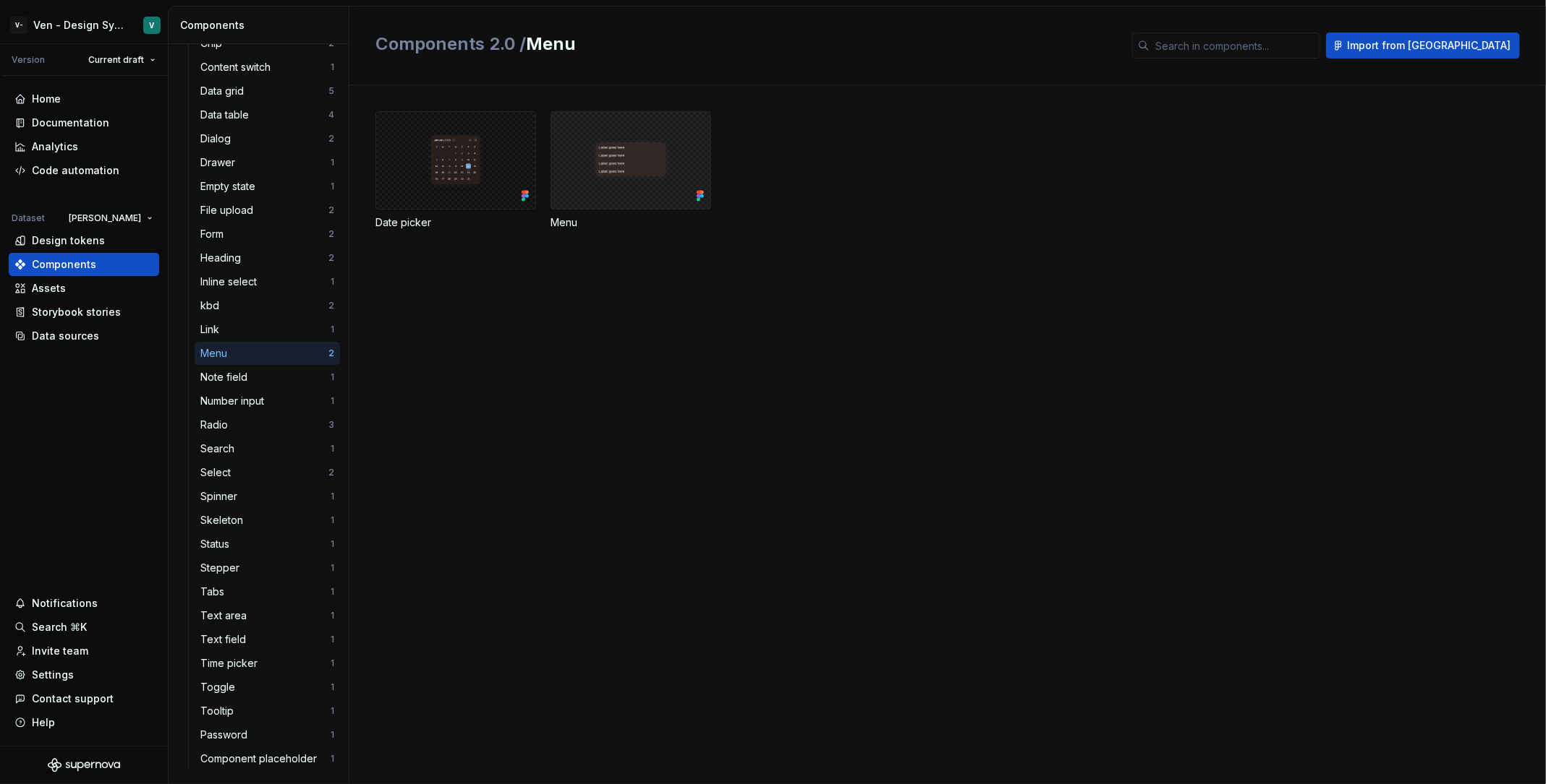
click at [651, 156] on div at bounding box center [630, 160] width 161 height 98
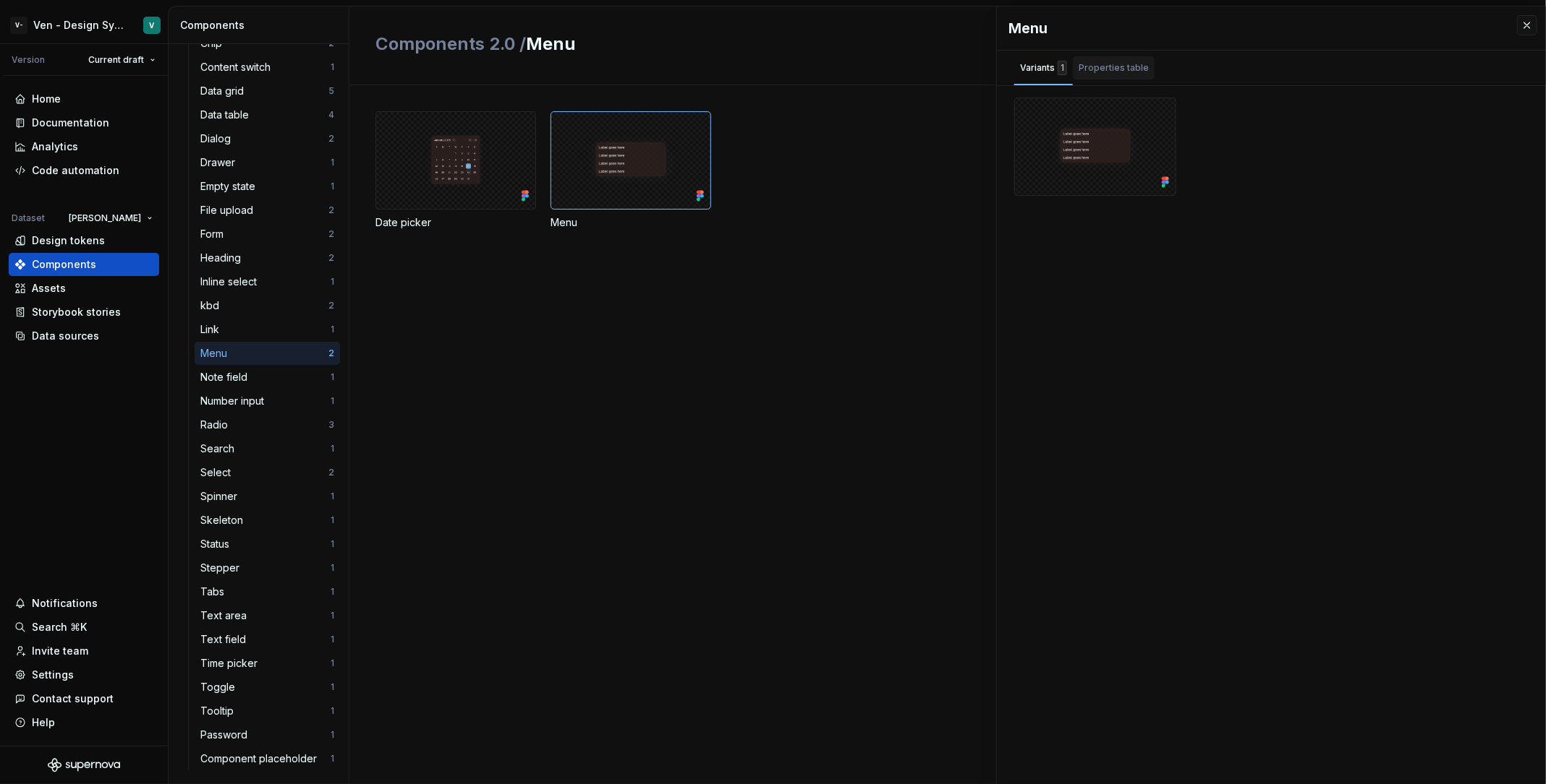
click at [1111, 80] on div "Properties table" at bounding box center [1113, 70] width 82 height 28
click at [1016, 74] on div "Variants 1" at bounding box center [1044, 67] width 59 height 23
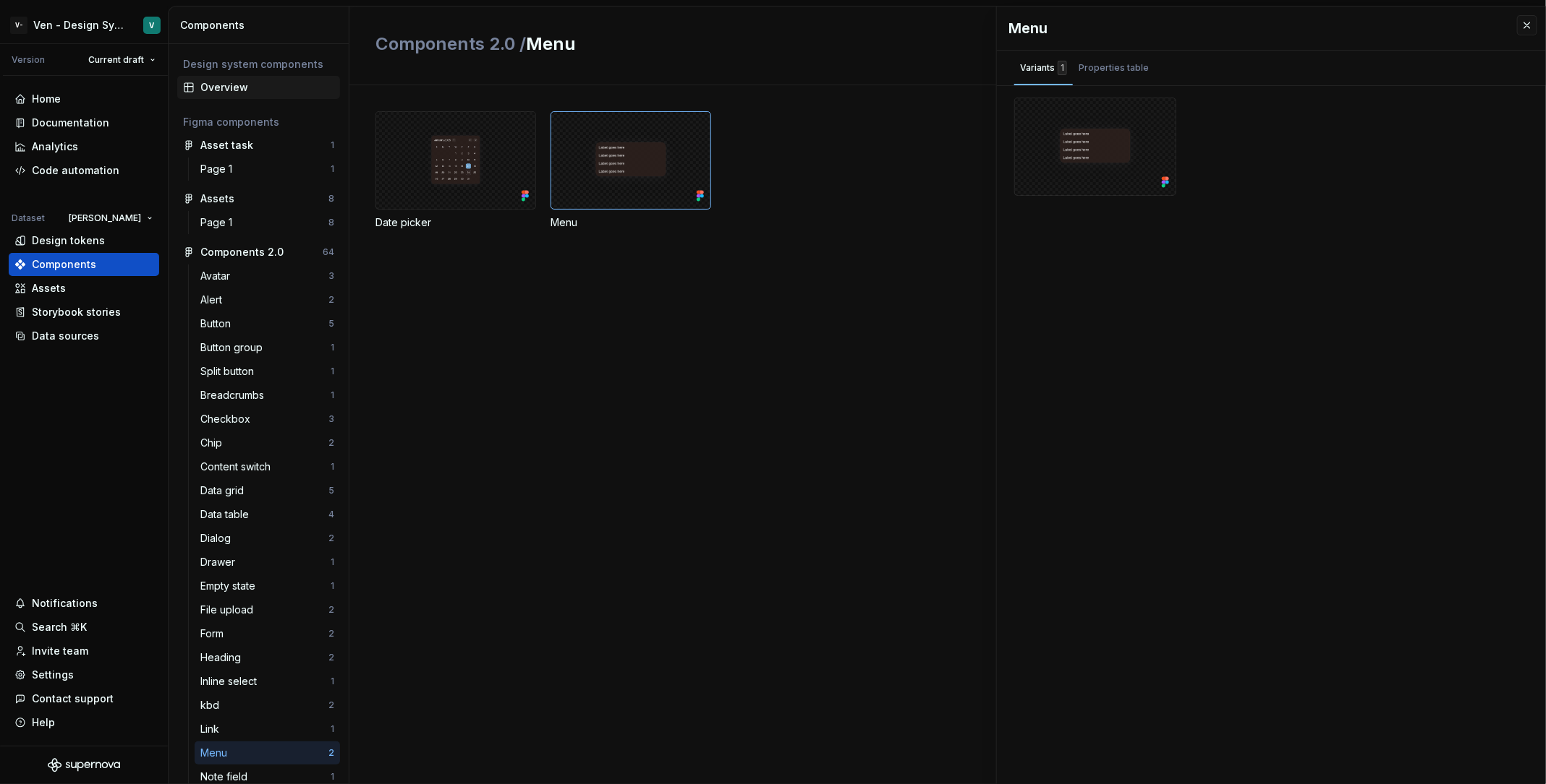
click at [249, 90] on div "Overview" at bounding box center [267, 87] width 134 height 15
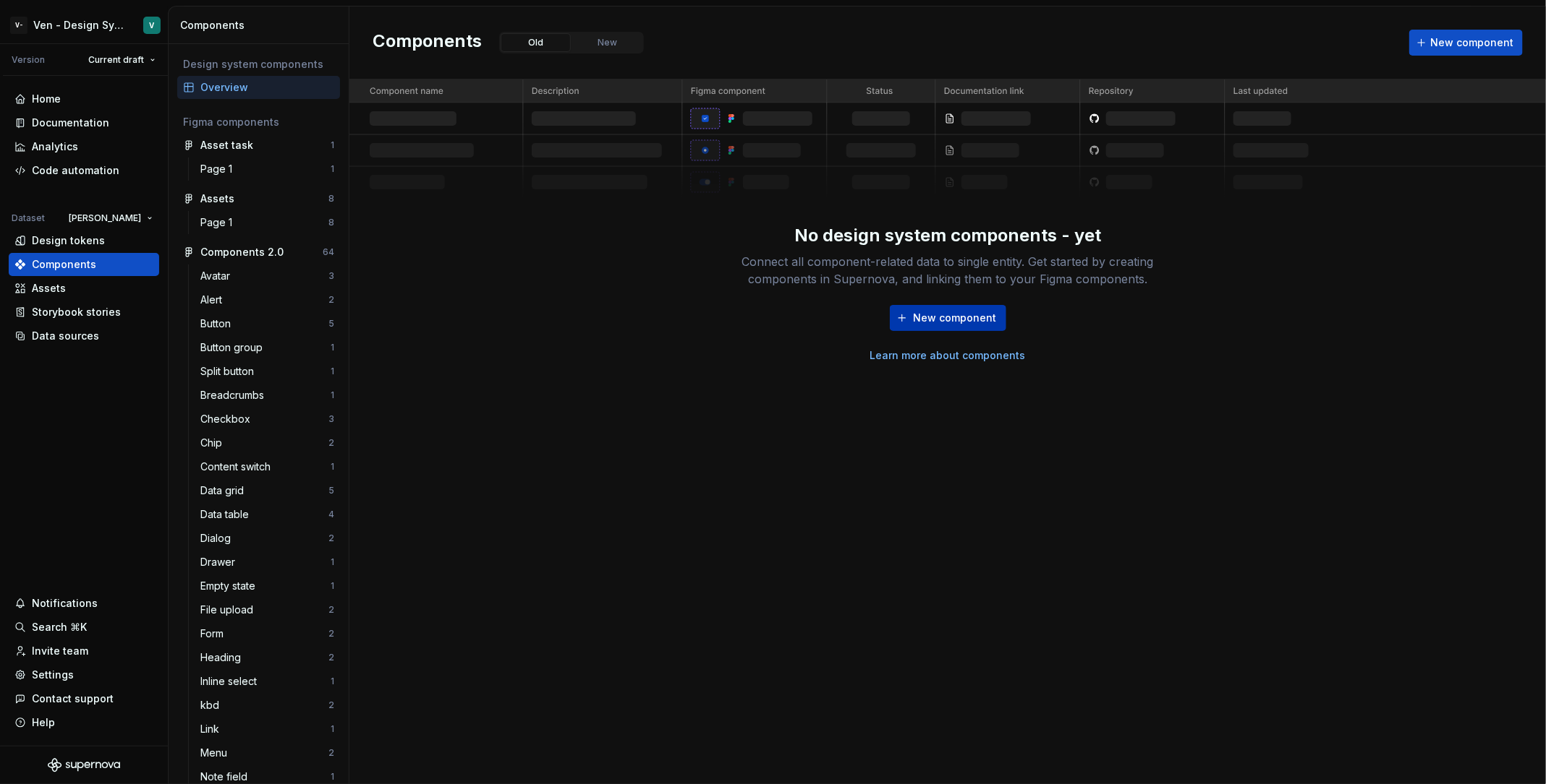
click at [965, 318] on span "New component" at bounding box center [954, 319] width 84 height 15
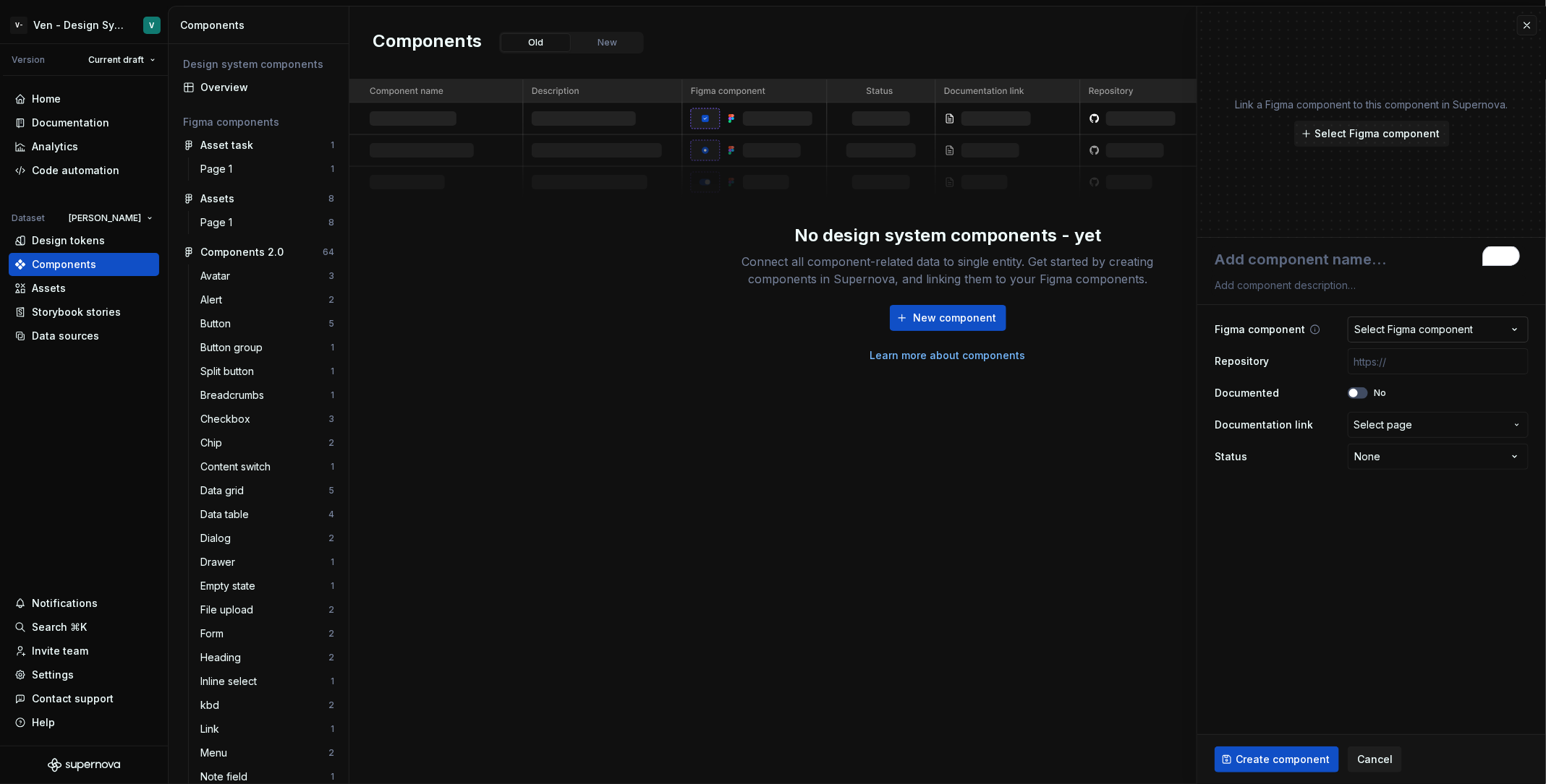
click at [1236, 322] on div "Select Figma component" at bounding box center [1413, 330] width 118 height 15
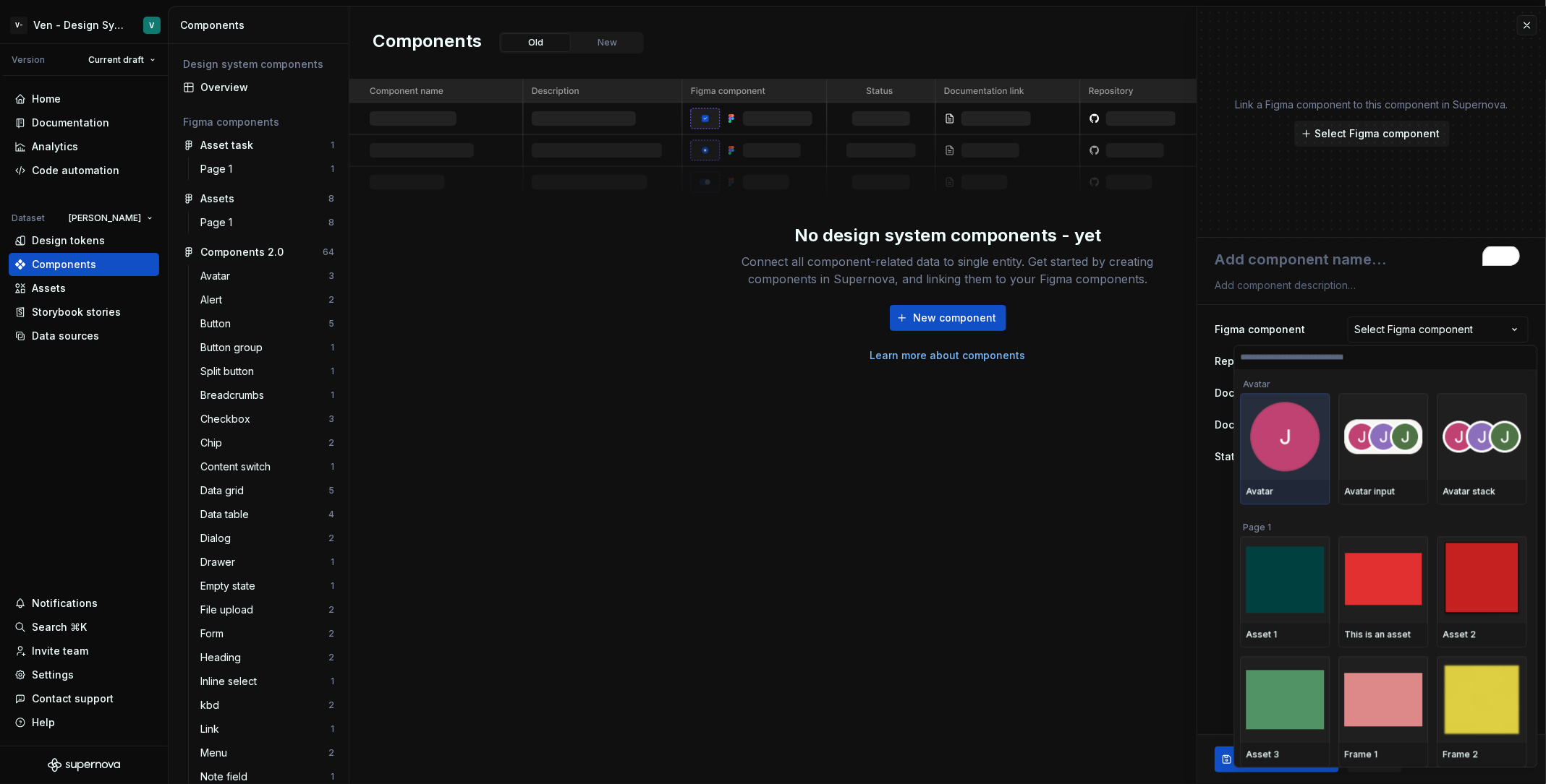
click at [1236, 459] on img at bounding box center [1285, 437] width 70 height 70
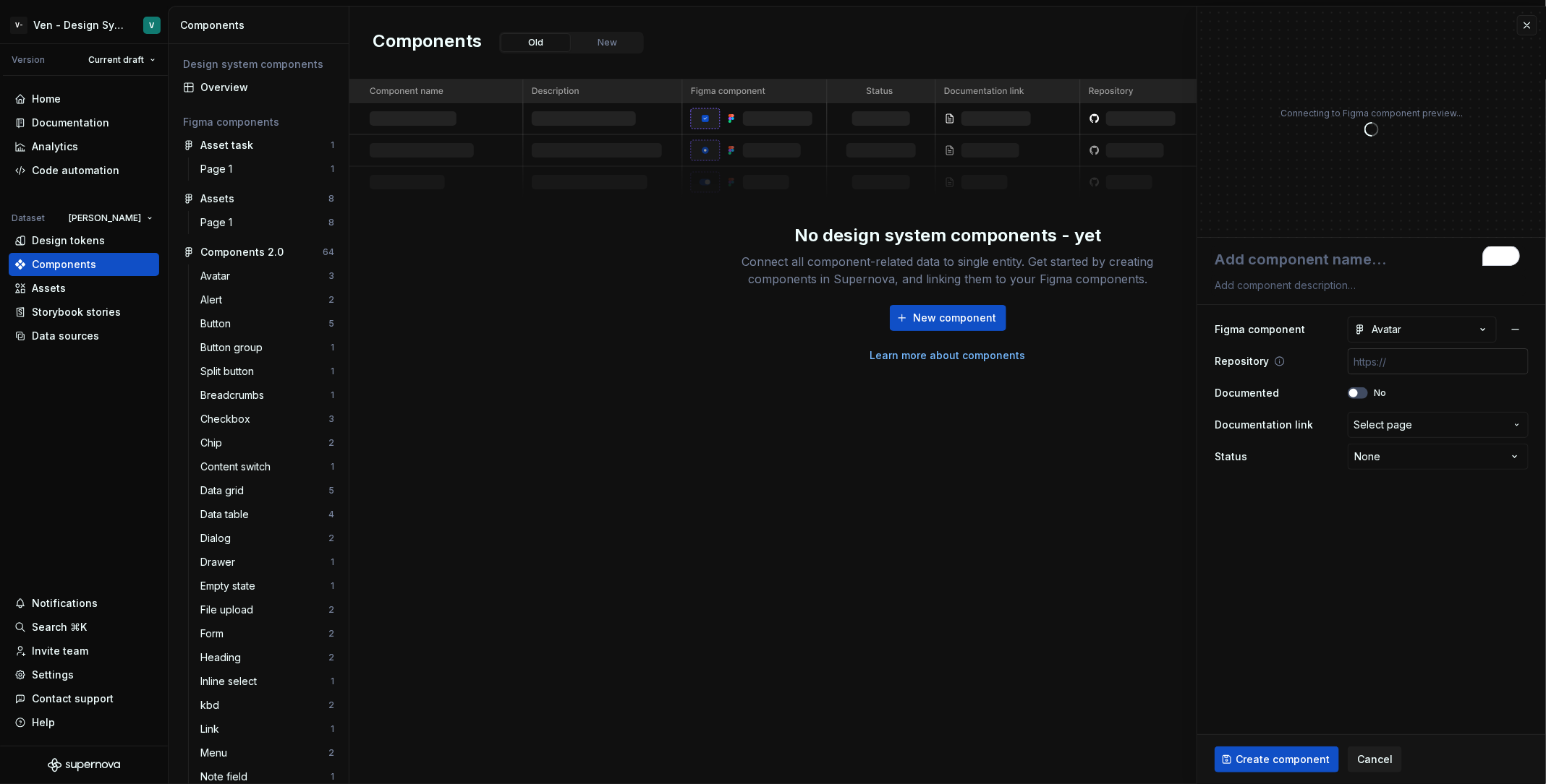
click at [1236, 351] on input "text" at bounding box center [1438, 362] width 181 height 26
click at [1236, 425] on span "Select page" at bounding box center [1382, 425] width 59 height 15
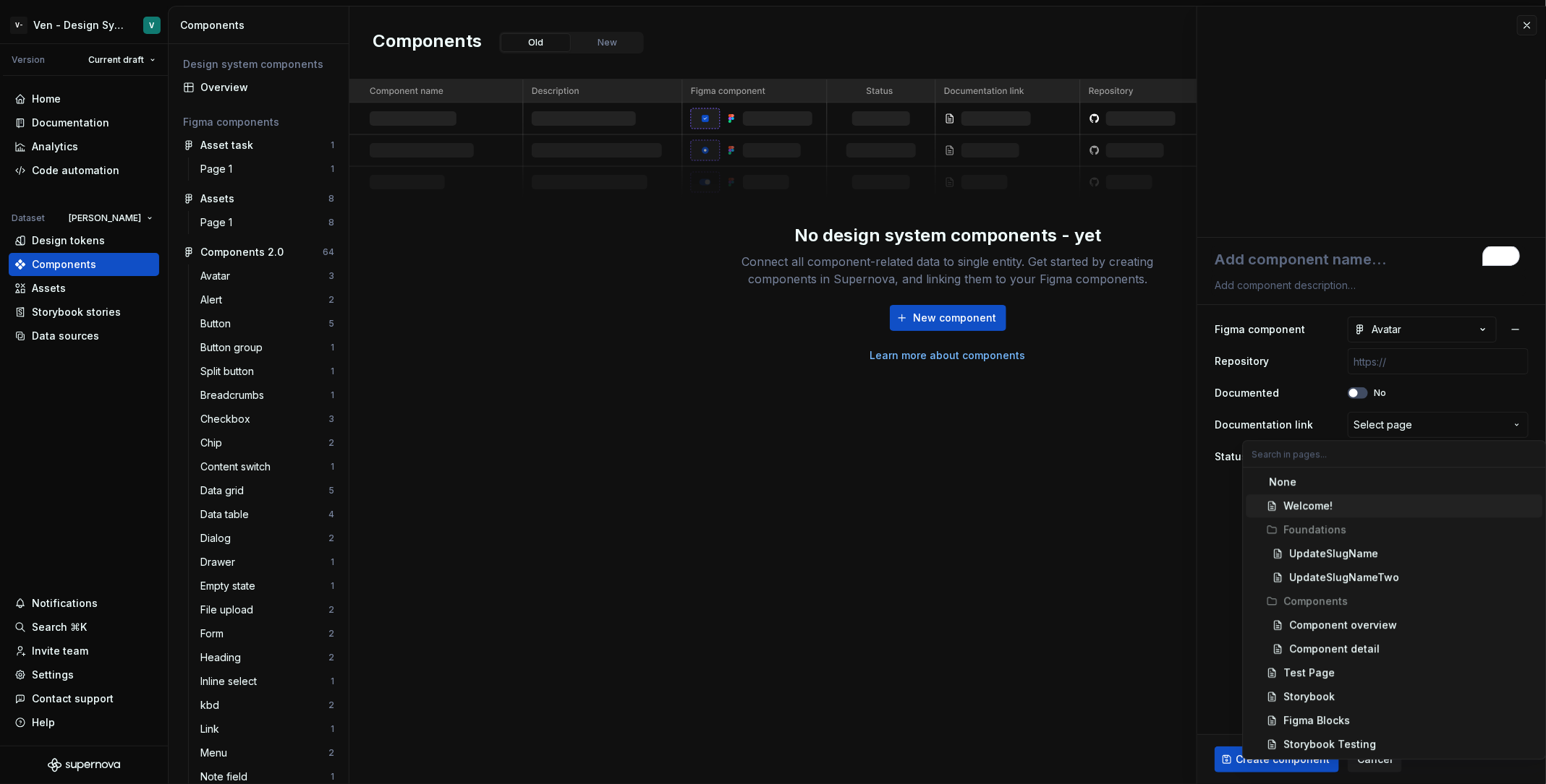
click at [1236, 498] on span "Welcome!" at bounding box center [1394, 506] width 297 height 23
type textarea "*"
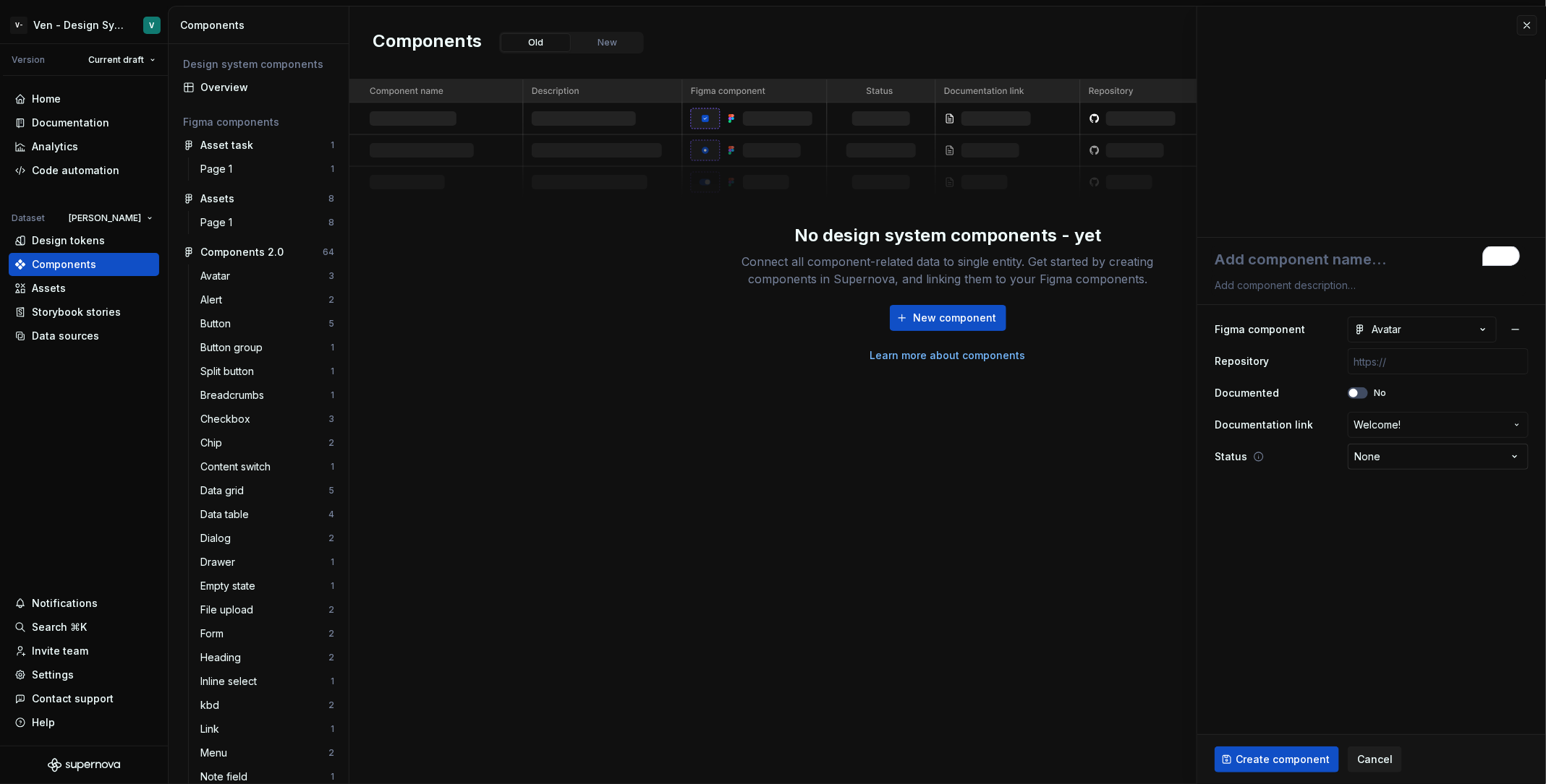
click at [1236, 452] on html "V- Ven - Design System Test V Version Current draft Home Documentation Analytic…" at bounding box center [773, 392] width 1546 height 784
select select "**********"
click at [1236, 627] on span "Create component" at bounding box center [1282, 760] width 94 height 15
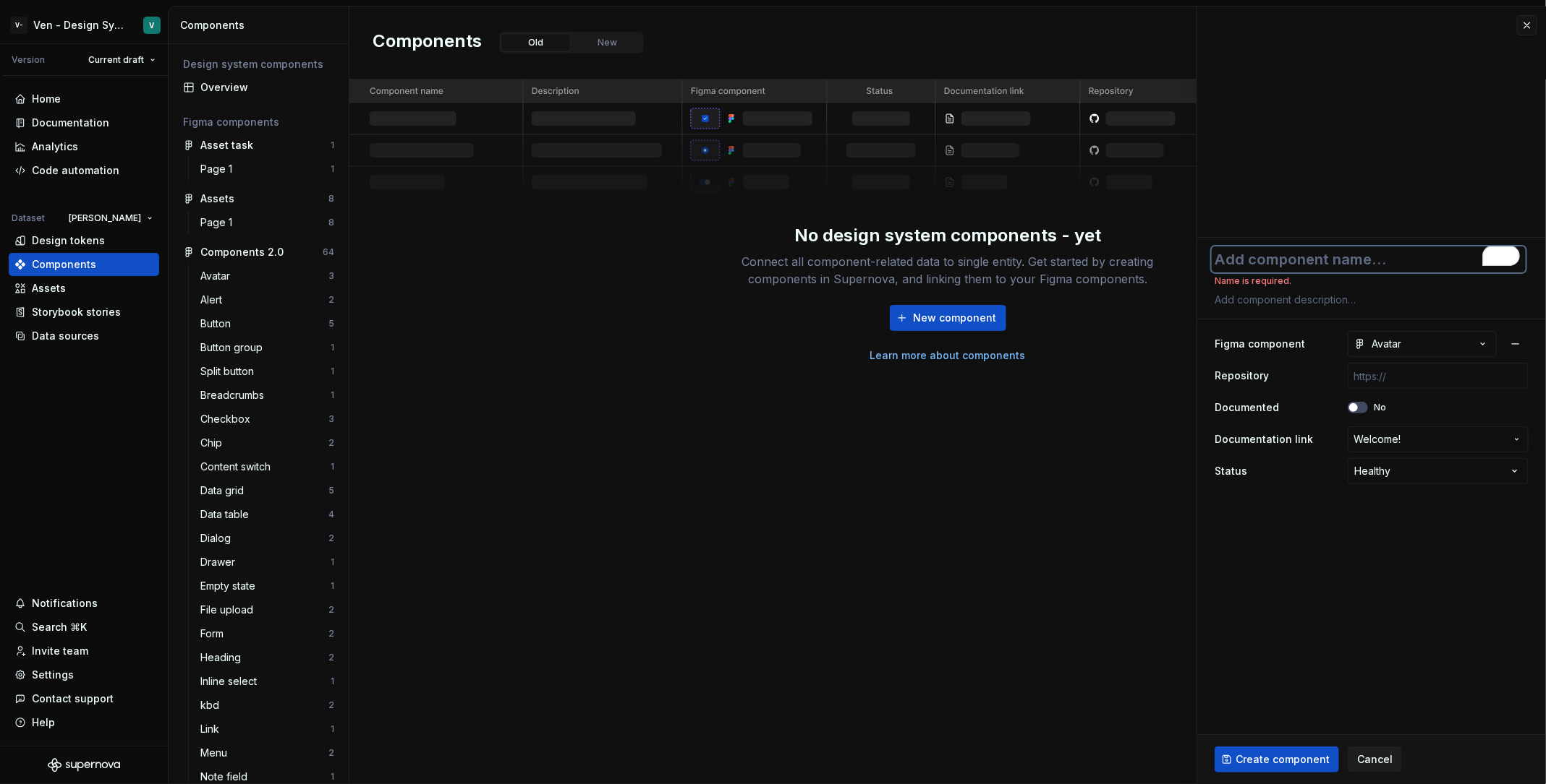
type textarea "*"
type textarea "C"
type textarea "*"
type textarea "Co"
type textarea "*"
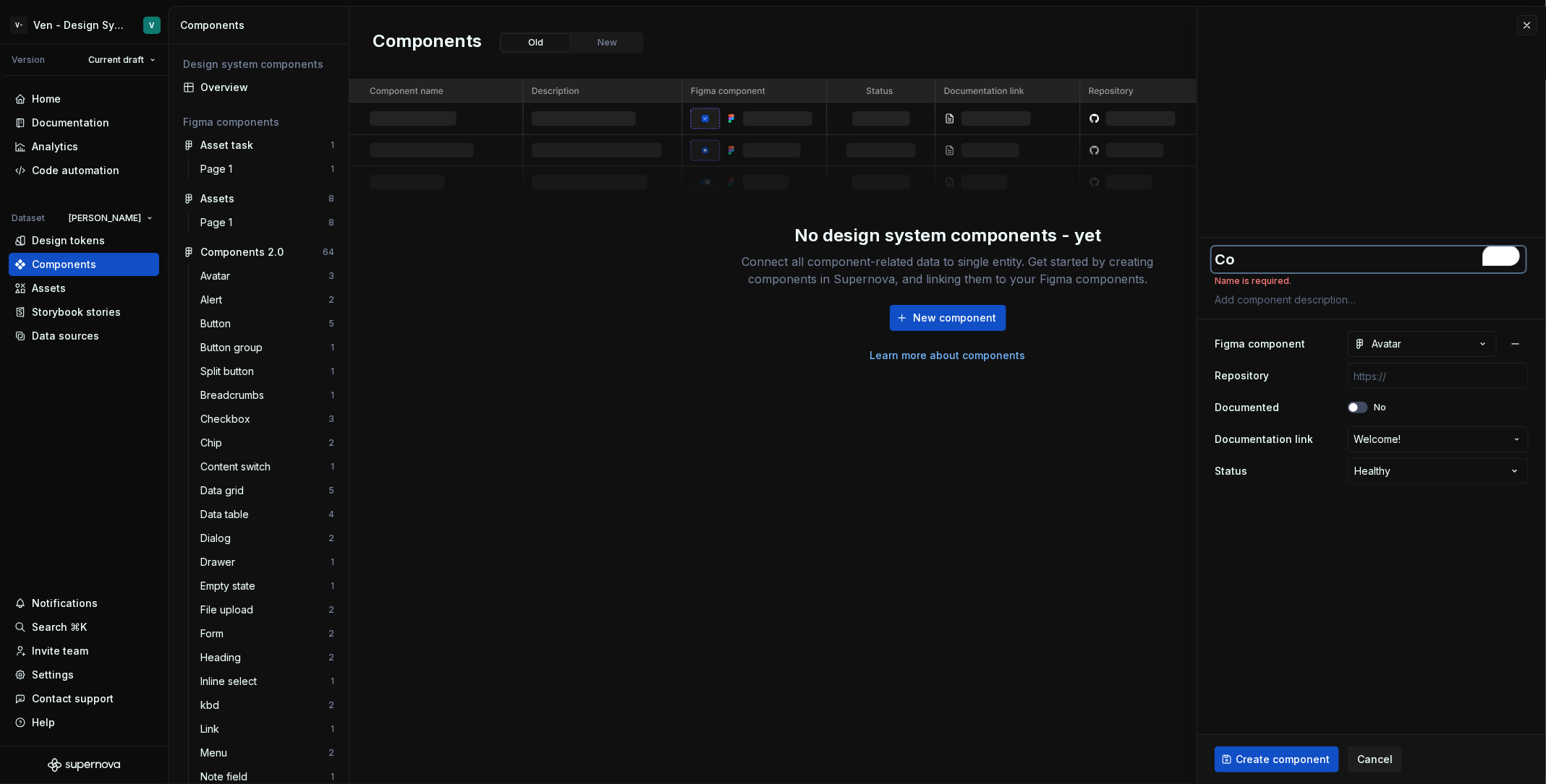
type textarea "Com"
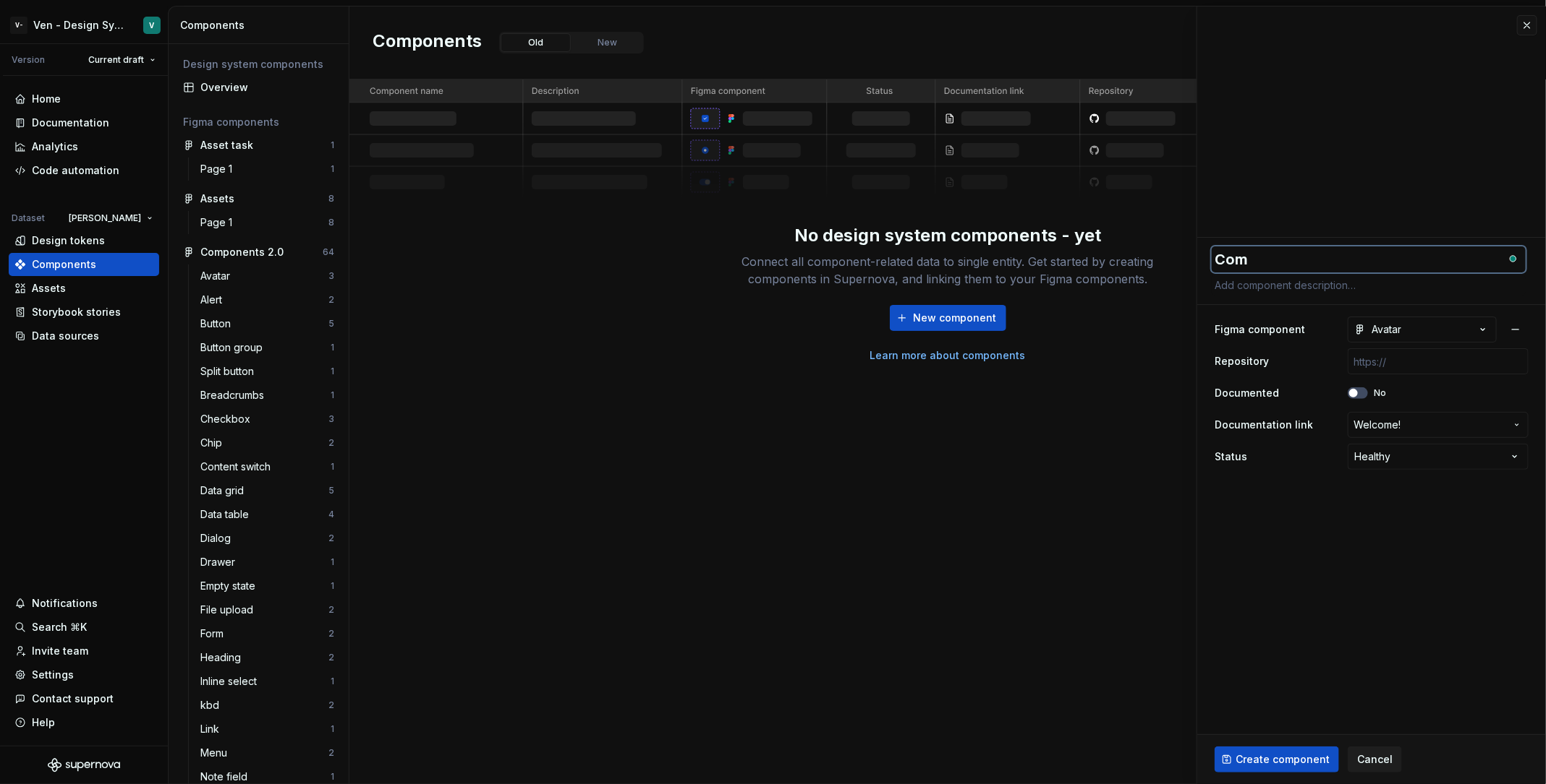
type textarea "*"
type textarea "Comp"
type textarea "*"
type textarea "Compo"
type textarea "*"
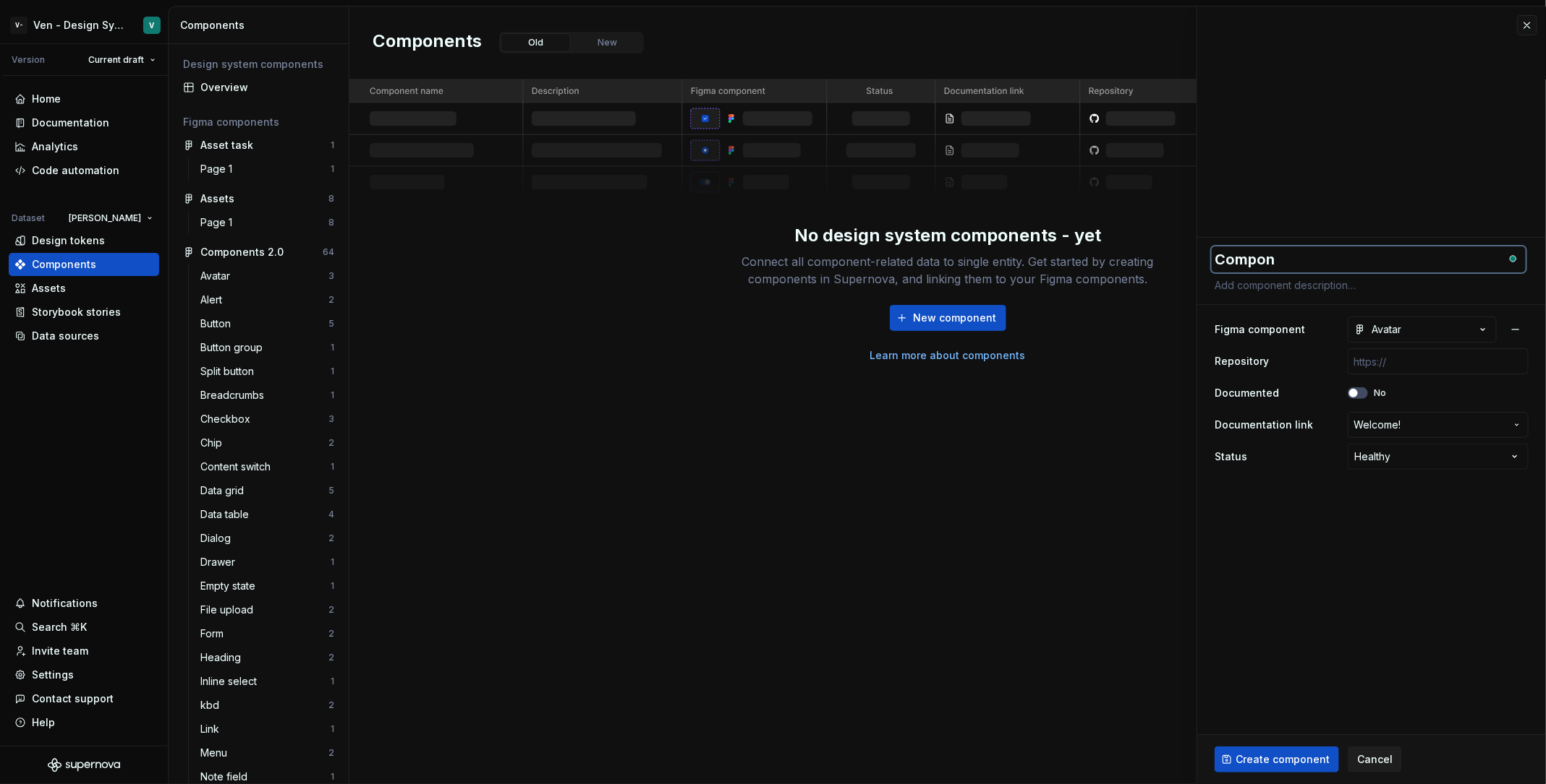
type textarea "Compone"
type textarea "*"
type textarea "Componen"
type textarea "*"
type textarea "Component"
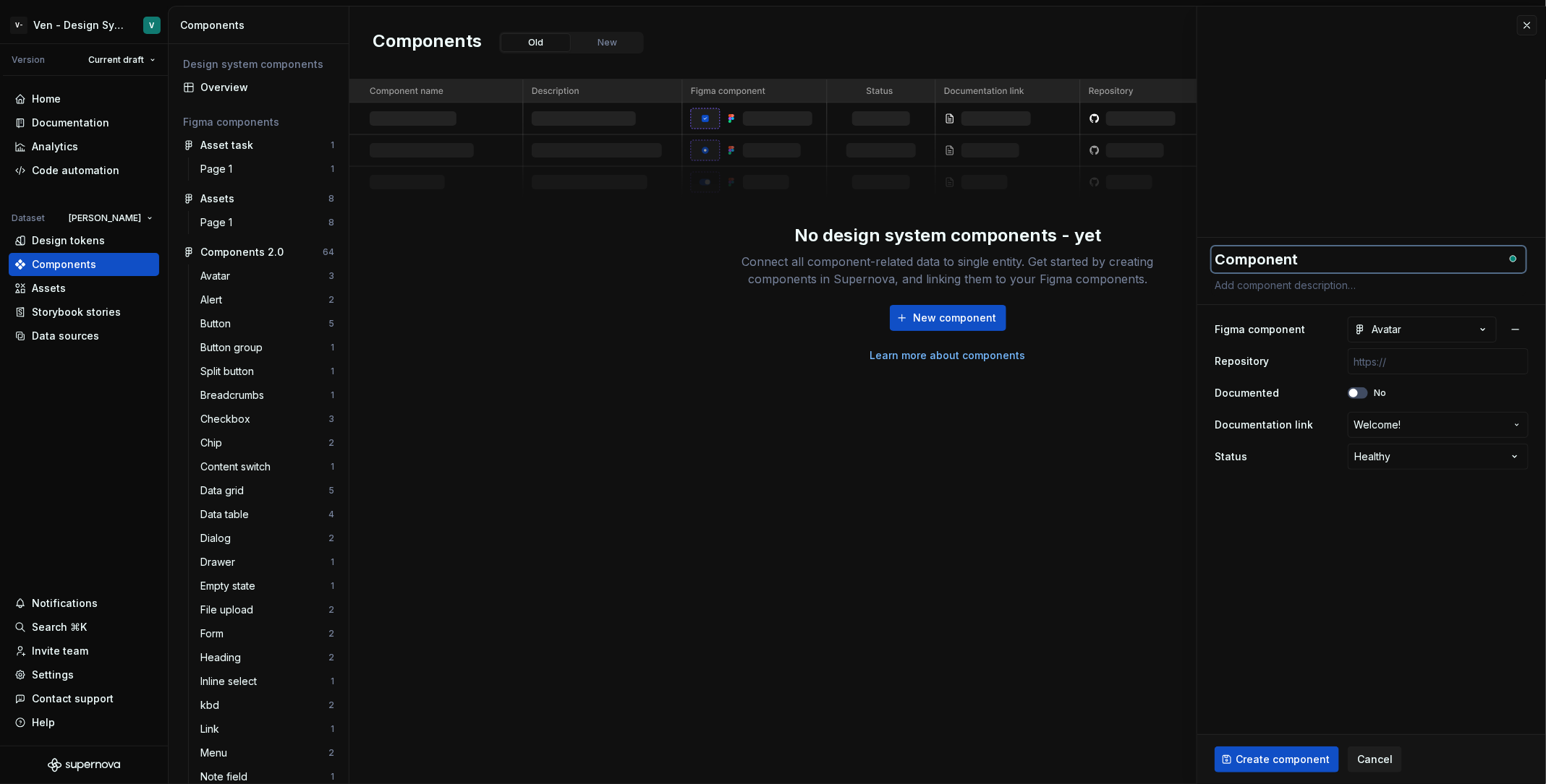
type textarea "*"
type textarea "Componente"
type textarea "*"
type textarea "Component"
type textarea "*"
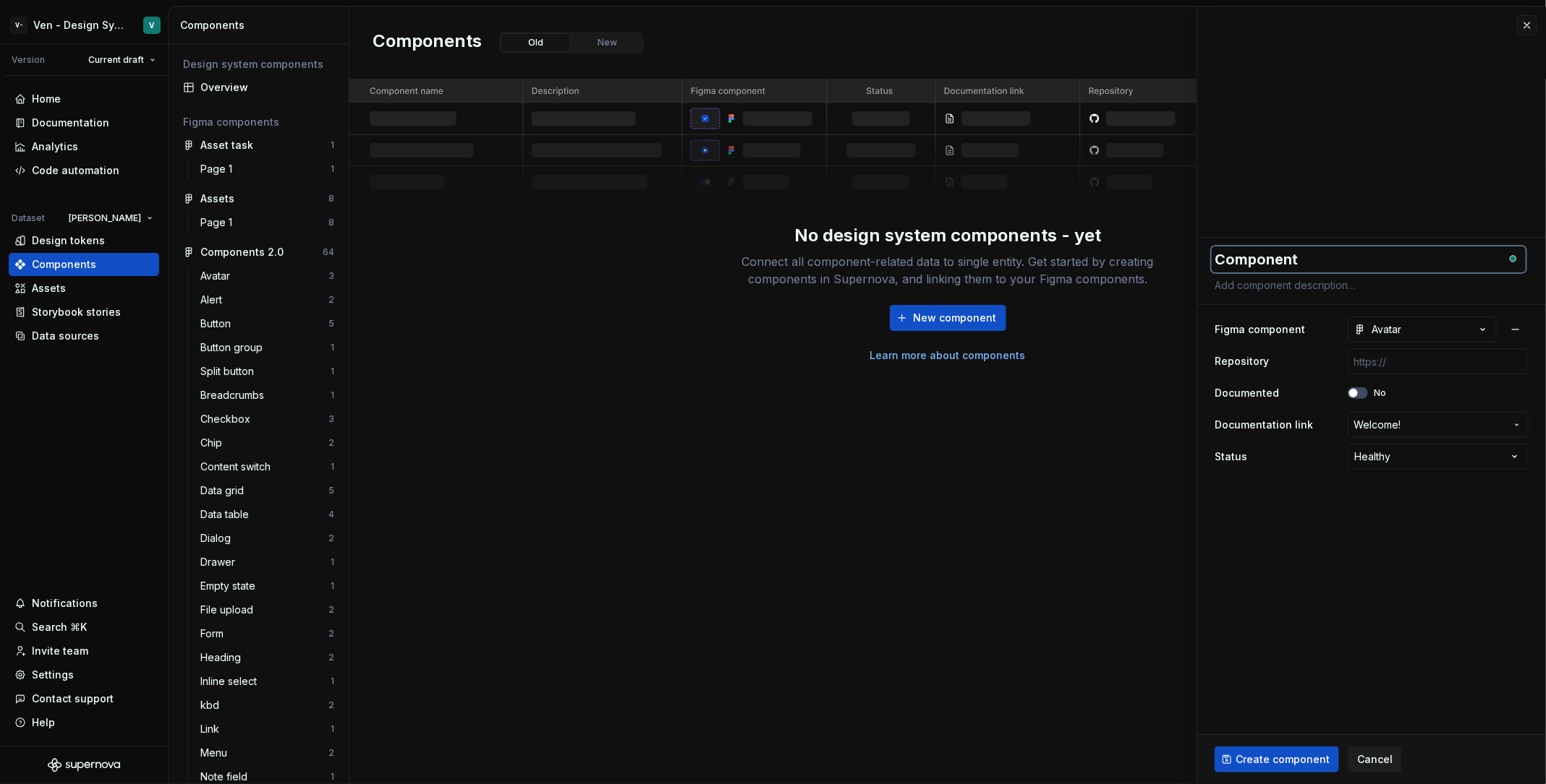
type textarea "Component"
type textarea "*"
type textarea "Component T"
type textarea "*"
type textarea "Component Te"
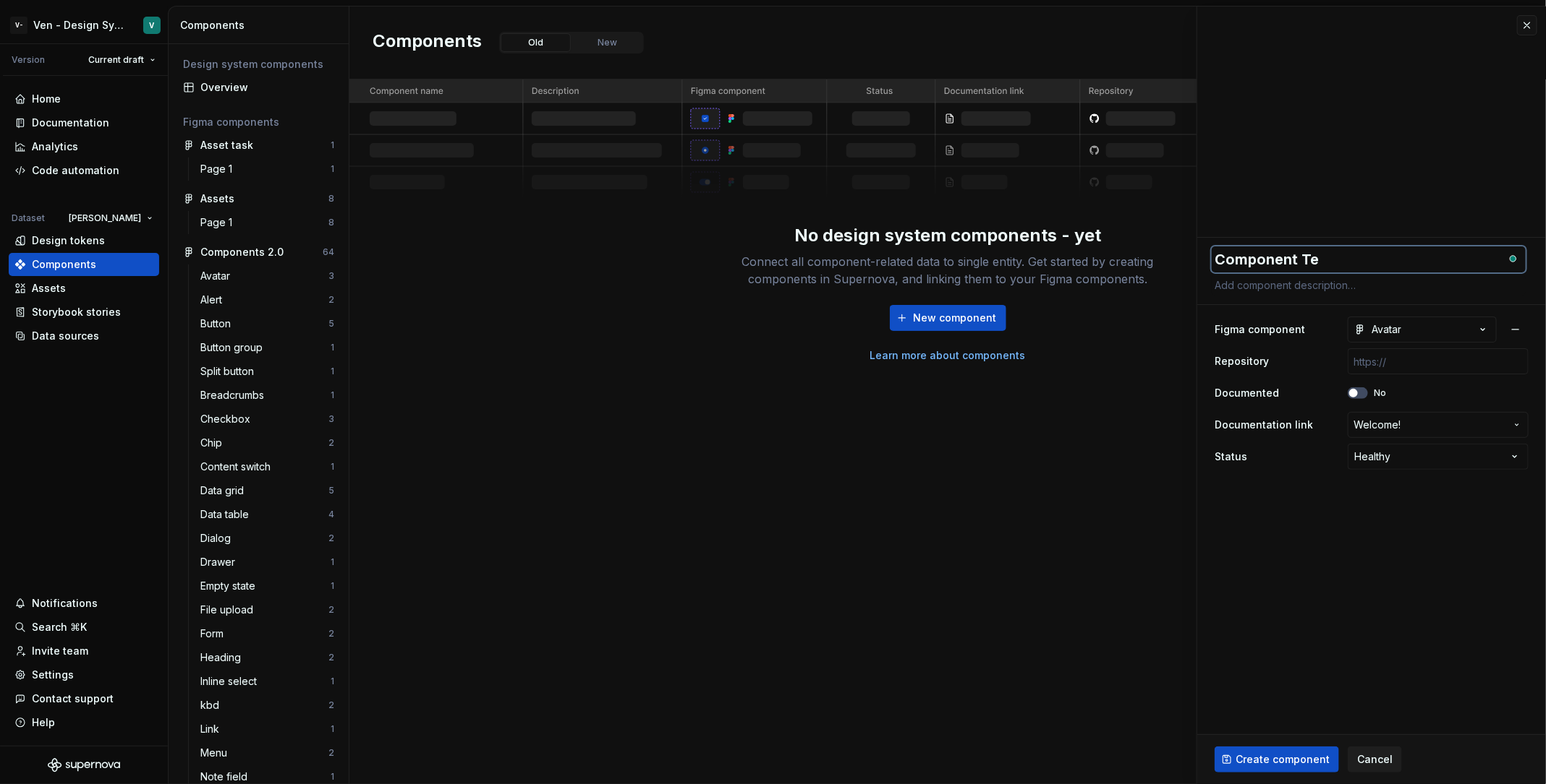
type textarea "*"
type textarea "Component Tes"
type textarea "*"
type textarea "Component Test"
click at [1236, 627] on span "Create component" at bounding box center [1282, 760] width 94 height 15
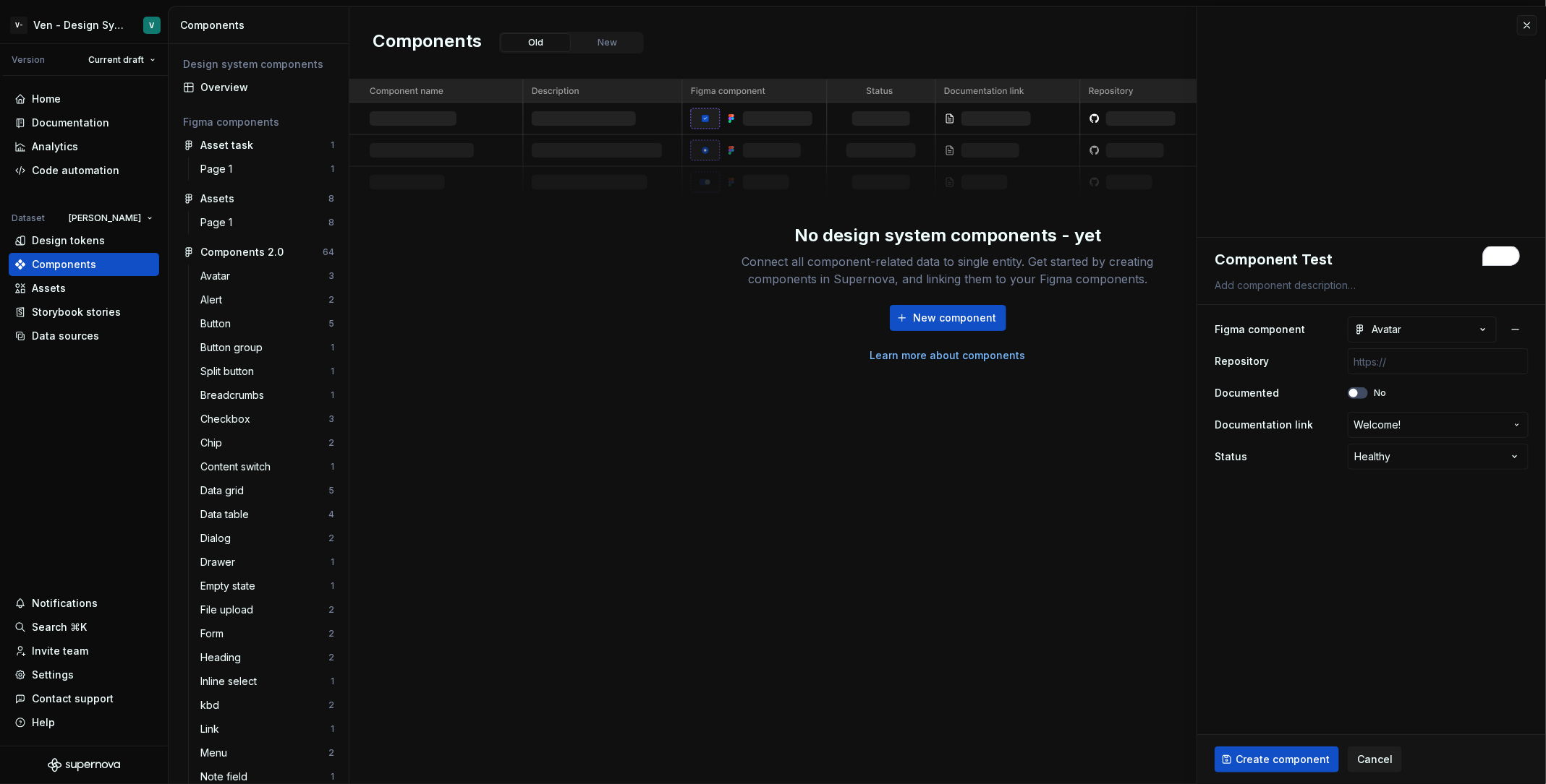
type textarea "*"
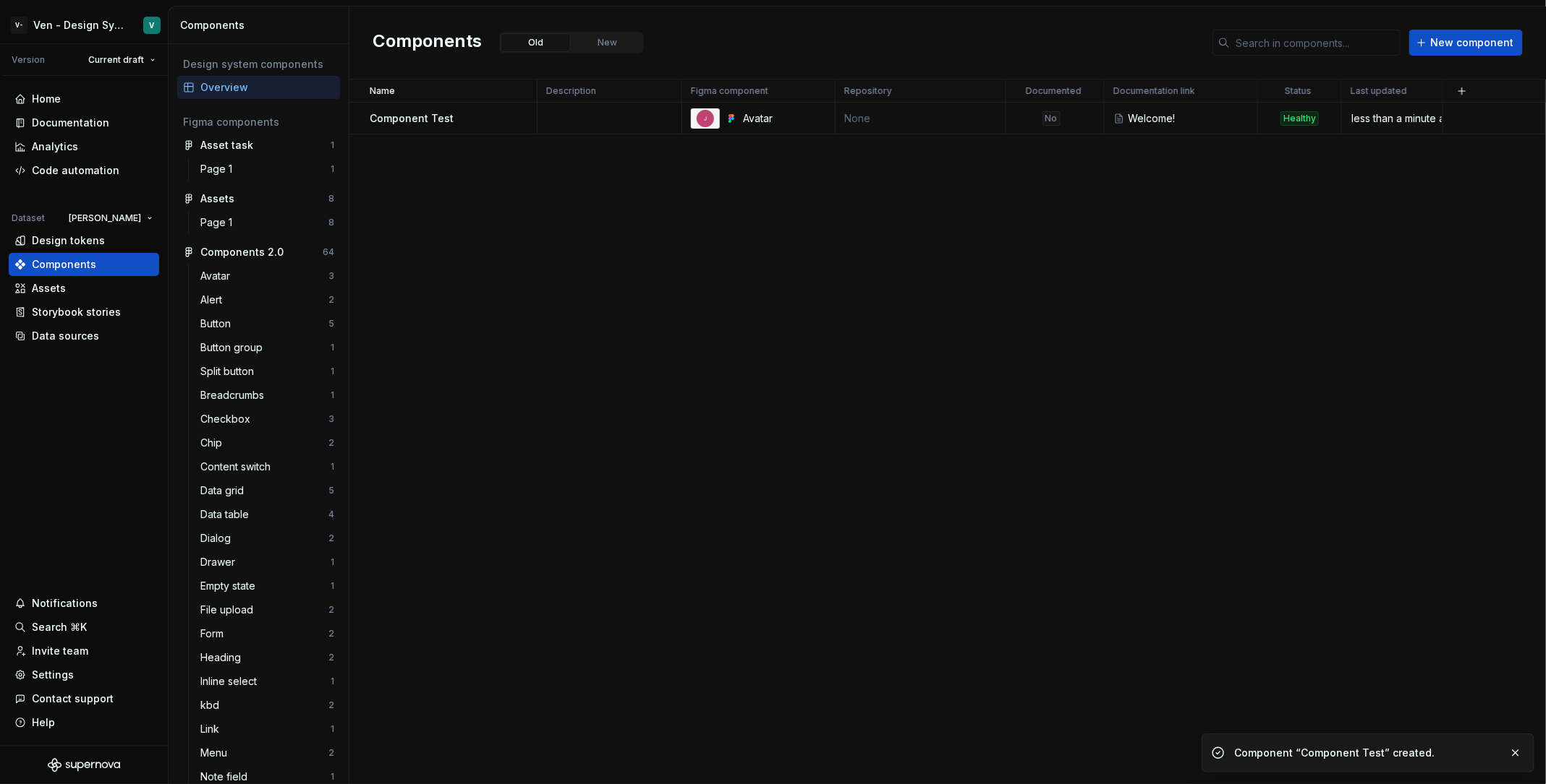
click at [1087, 572] on div "Name Description Figma component Repository Documented Documentation link Statu…" at bounding box center [947, 432] width 1196 height 705
click at [1236, 114] on td at bounding box center [1495, 118] width 103 height 32
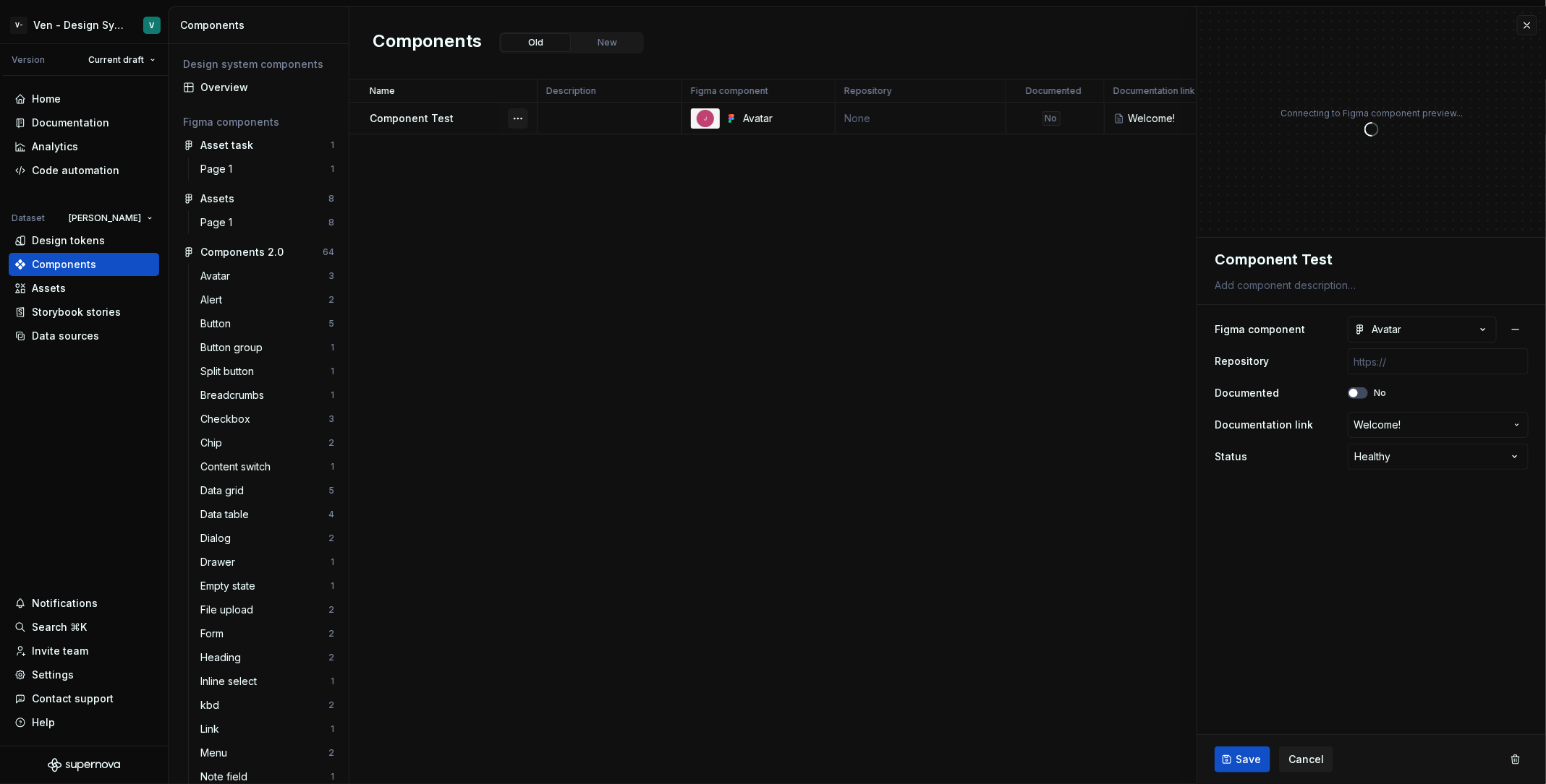
click at [511, 118] on button "button" at bounding box center [518, 118] width 20 height 20
click at [806, 529] on div "Name Description Figma component Repository Documented Documentation link Statu…" at bounding box center [947, 432] width 1196 height 705
click at [520, 118] on button "button" at bounding box center [518, 118] width 20 height 20
click at [549, 170] on div "Delete component" at bounding box center [594, 175] width 119 height 15
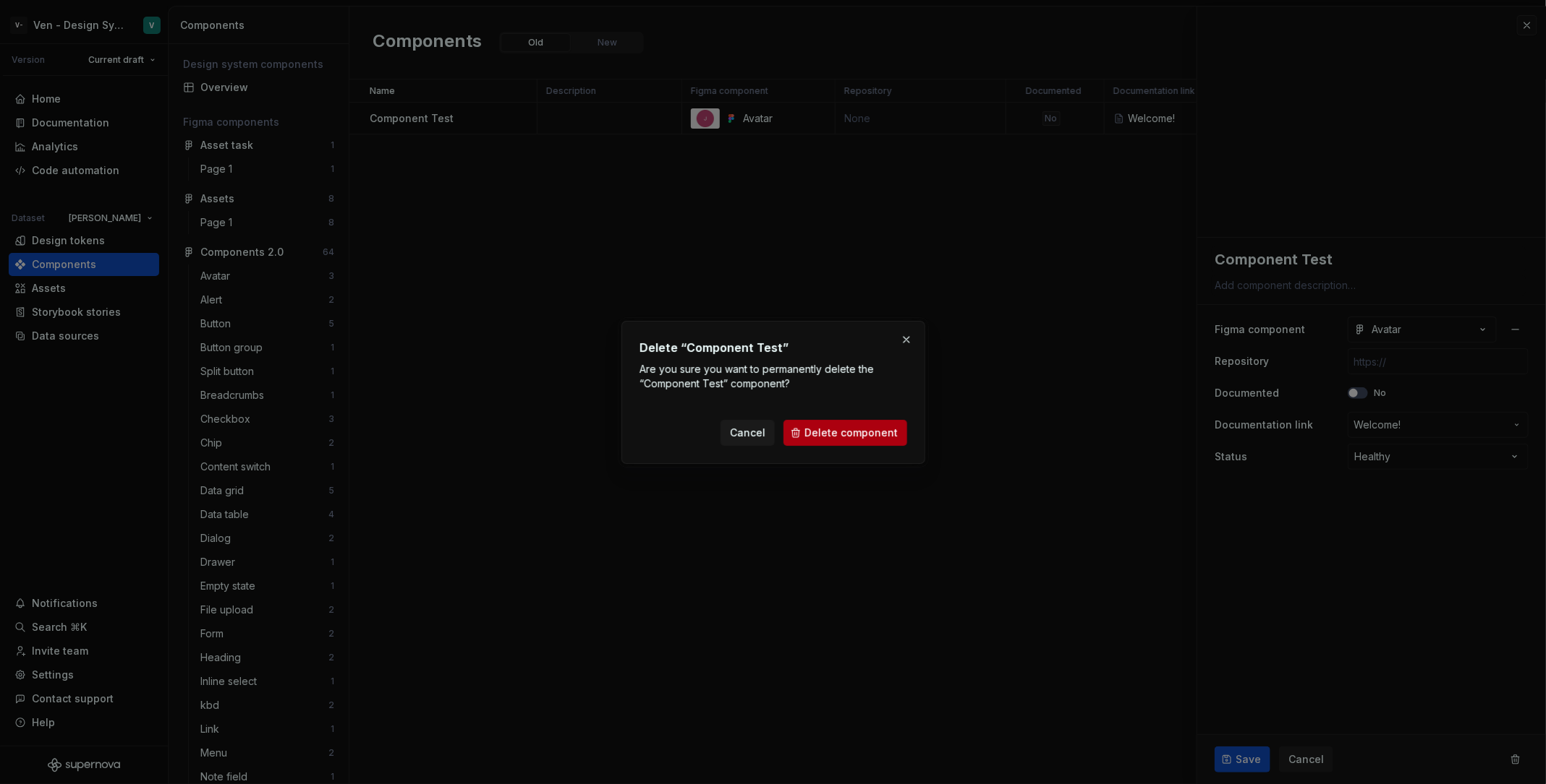
click at [879, 430] on span "Delete component" at bounding box center [852, 433] width 94 height 15
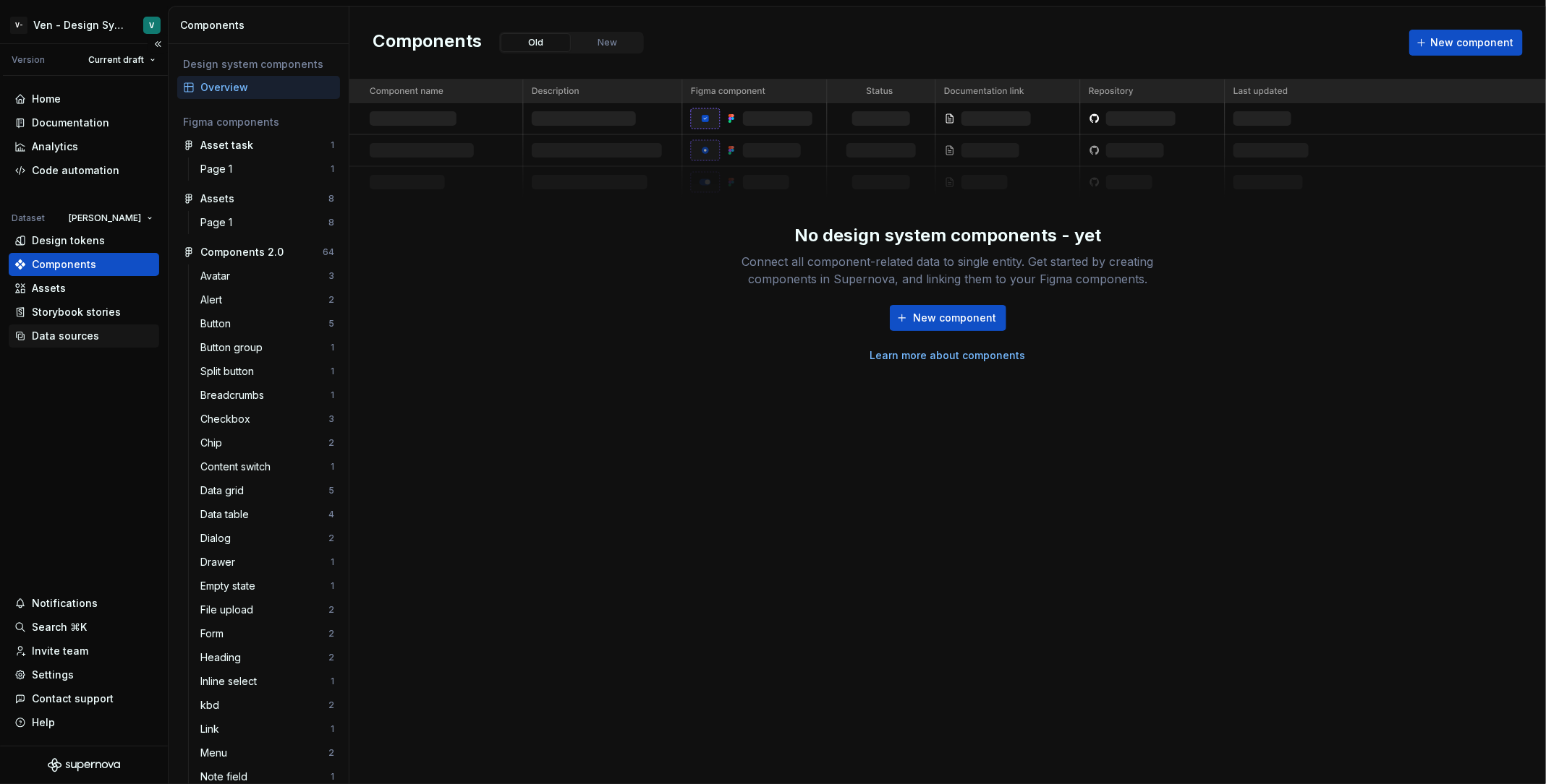
click at [94, 335] on div "Data sources" at bounding box center [65, 336] width 67 height 15
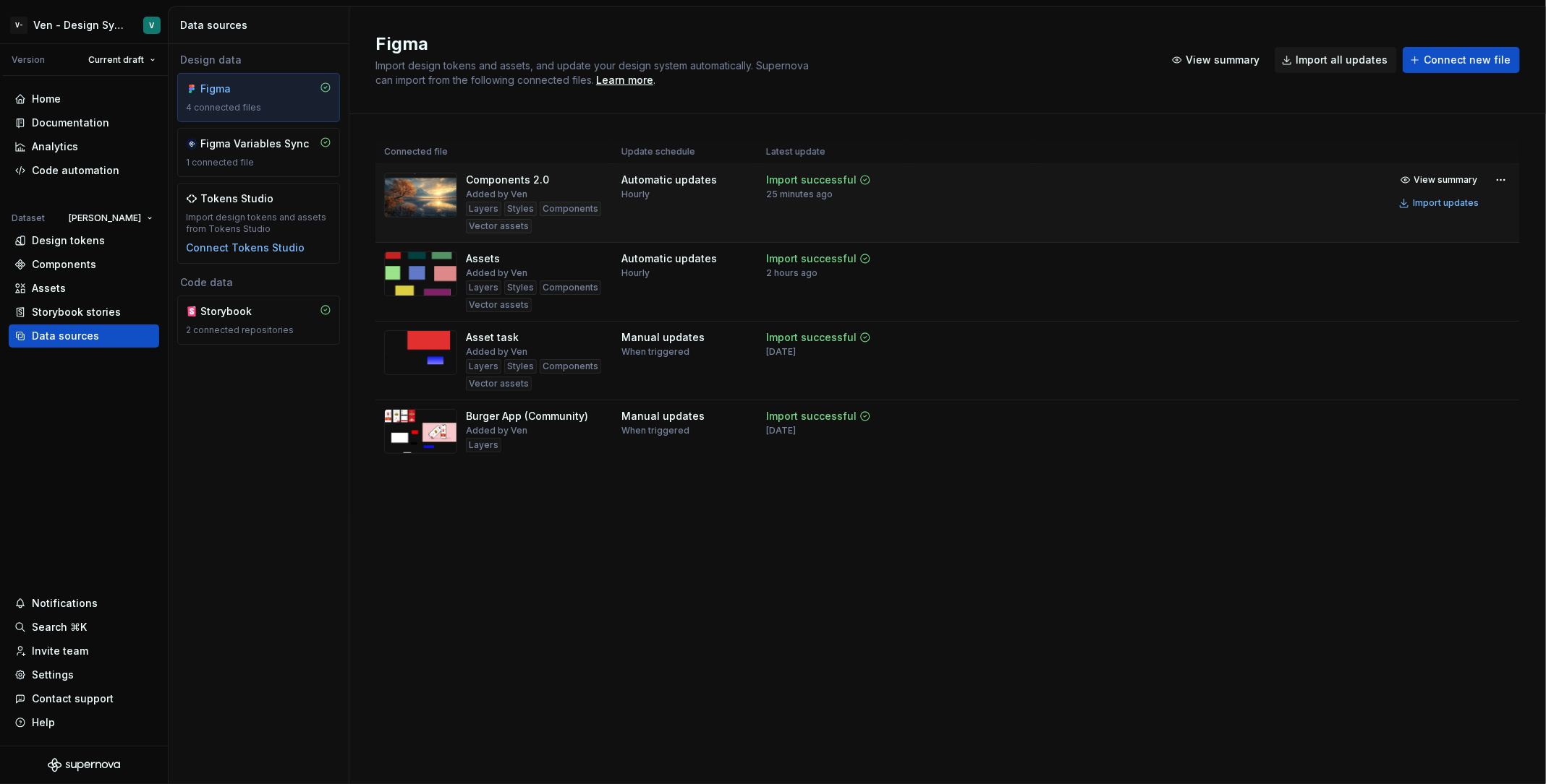
click at [1236, 175] on td "View summary Import updates" at bounding box center [1278, 192] width 485 height 55
click at [1236, 176] on html "V- Ven - Design System Test V Version Current draft Home Documentation Analytic…" at bounding box center [773, 392] width 1546 height 784
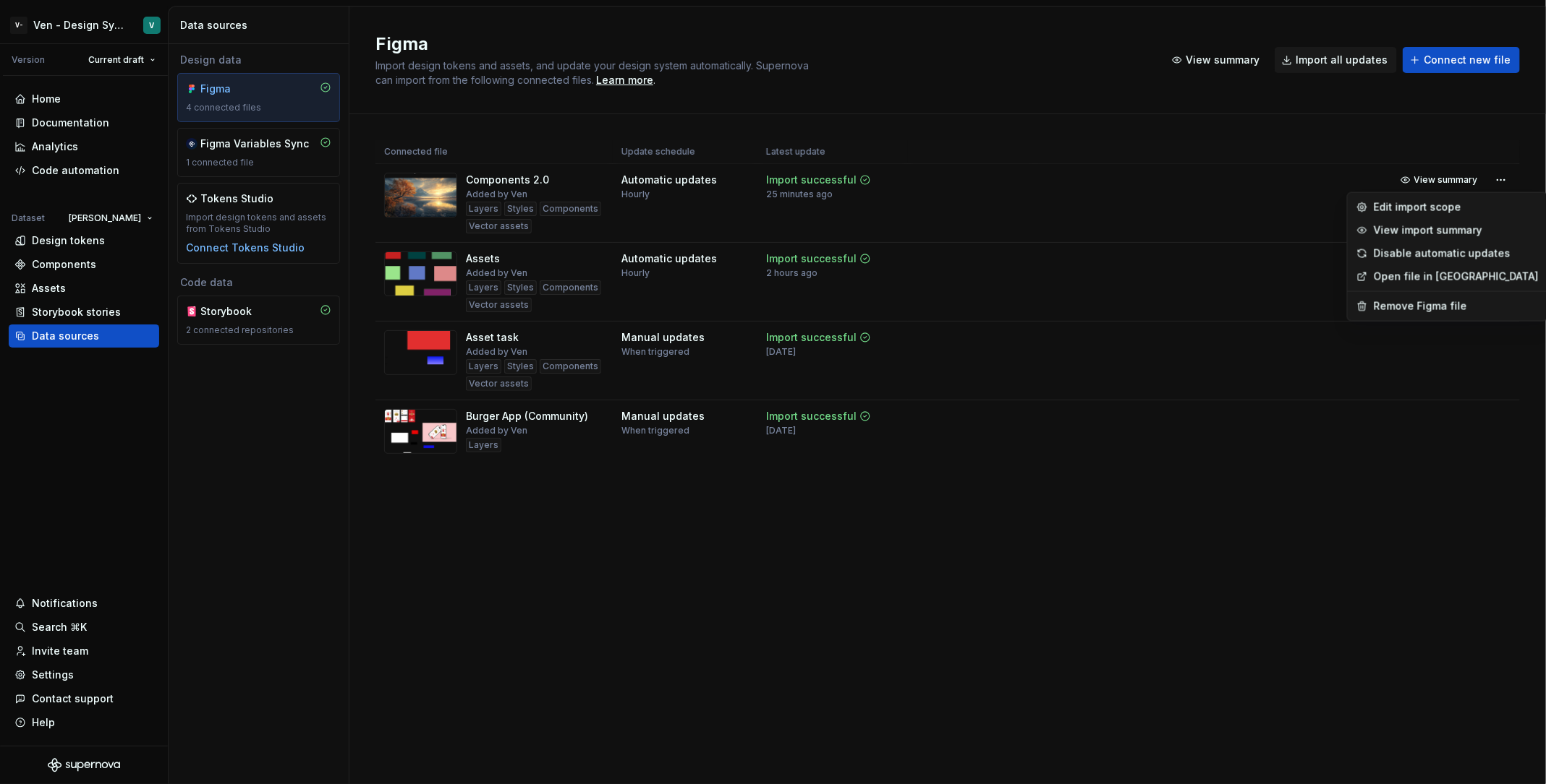
click at [1236, 173] on html "V- Ven - Design System Test V Version Current draft Home Documentation Analytic…" at bounding box center [773, 392] width 1546 height 784
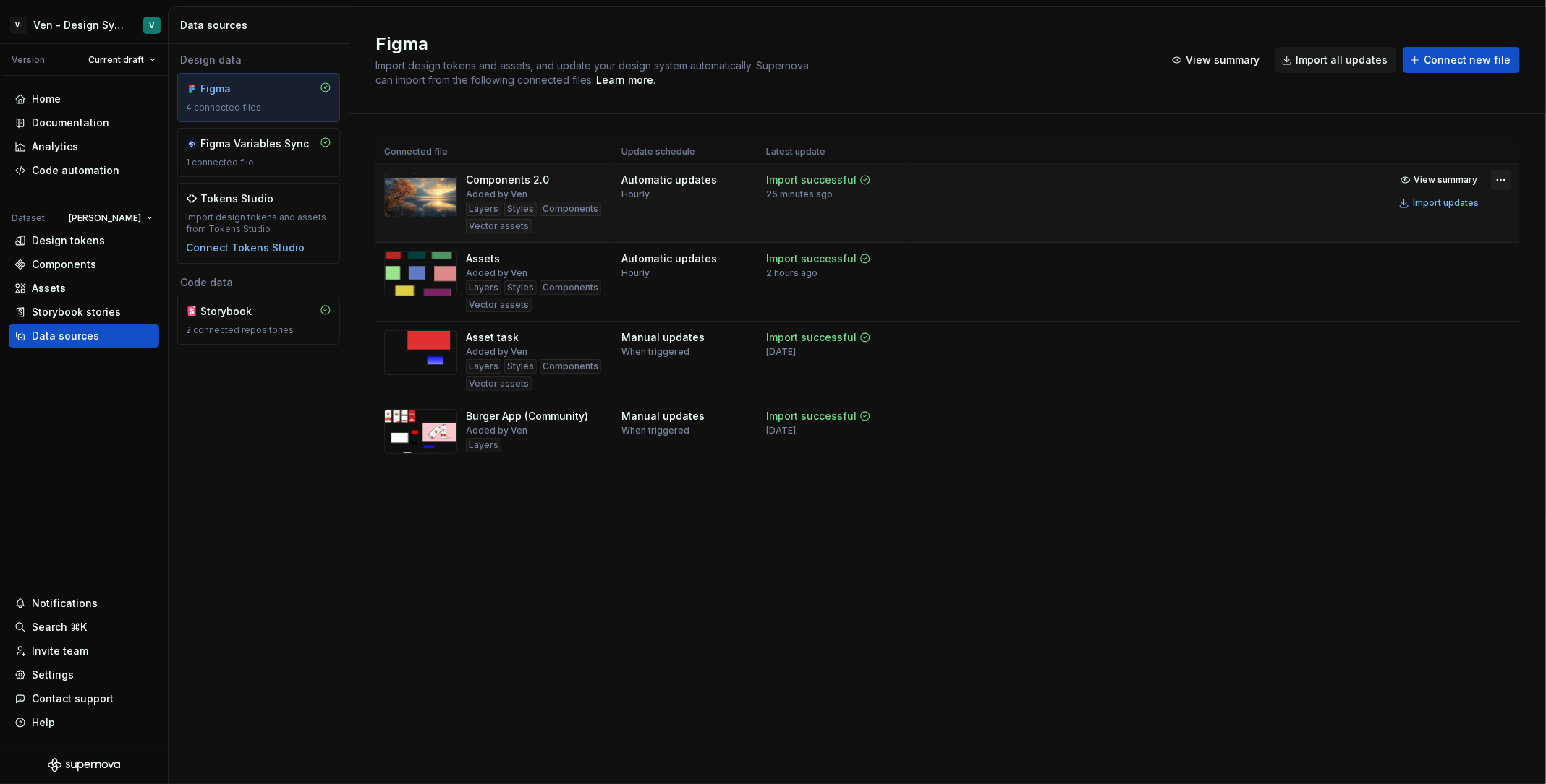
click at [1236, 177] on html "V- Ven - Design System Test V Version Current draft Home Documentation Analytic…" at bounding box center [773, 392] width 1546 height 784
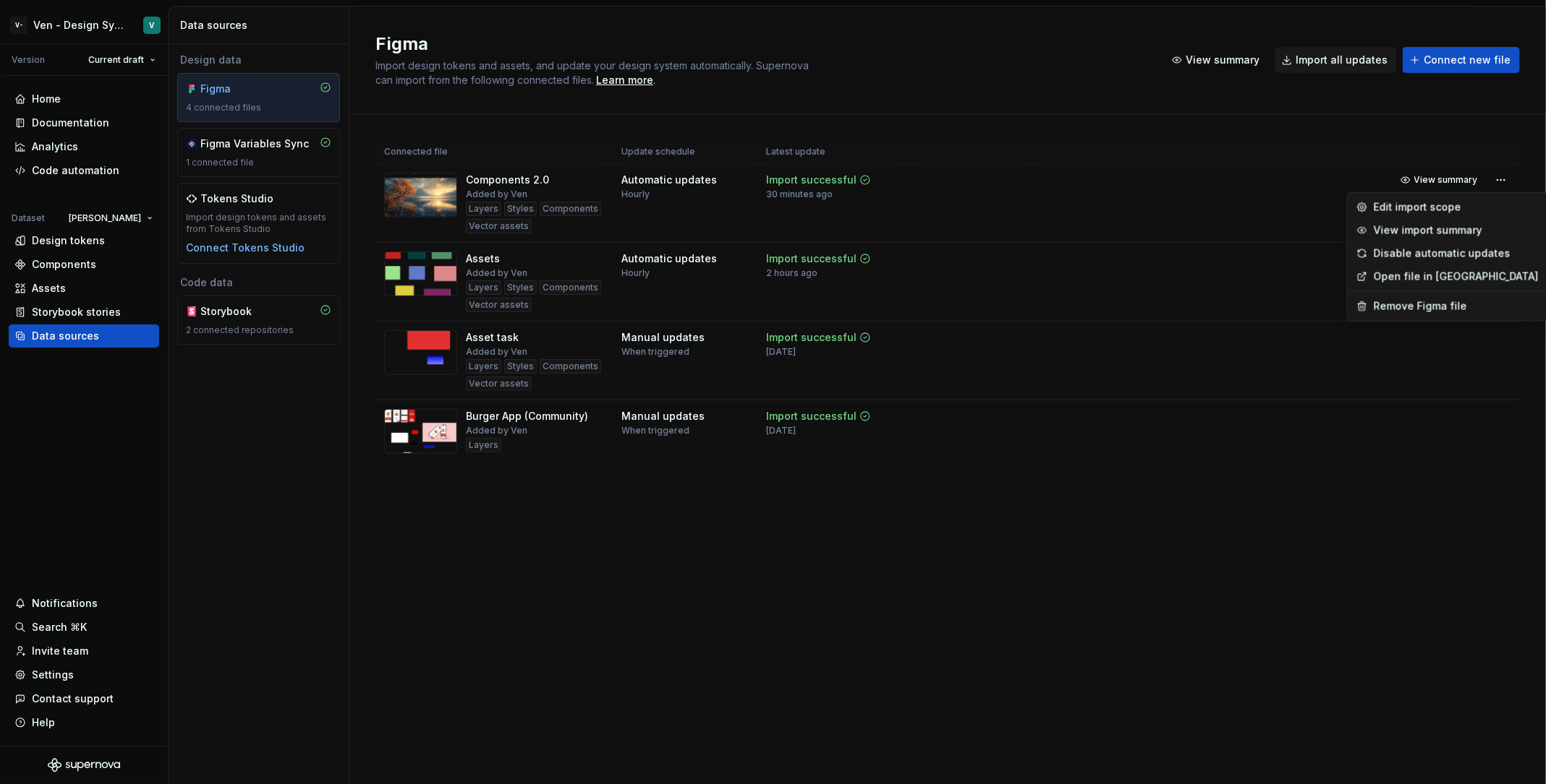
click at [86, 120] on html "V- Ven - Design System Test V Version Current draft Home Documentation Analytic…" at bounding box center [773, 392] width 1546 height 784
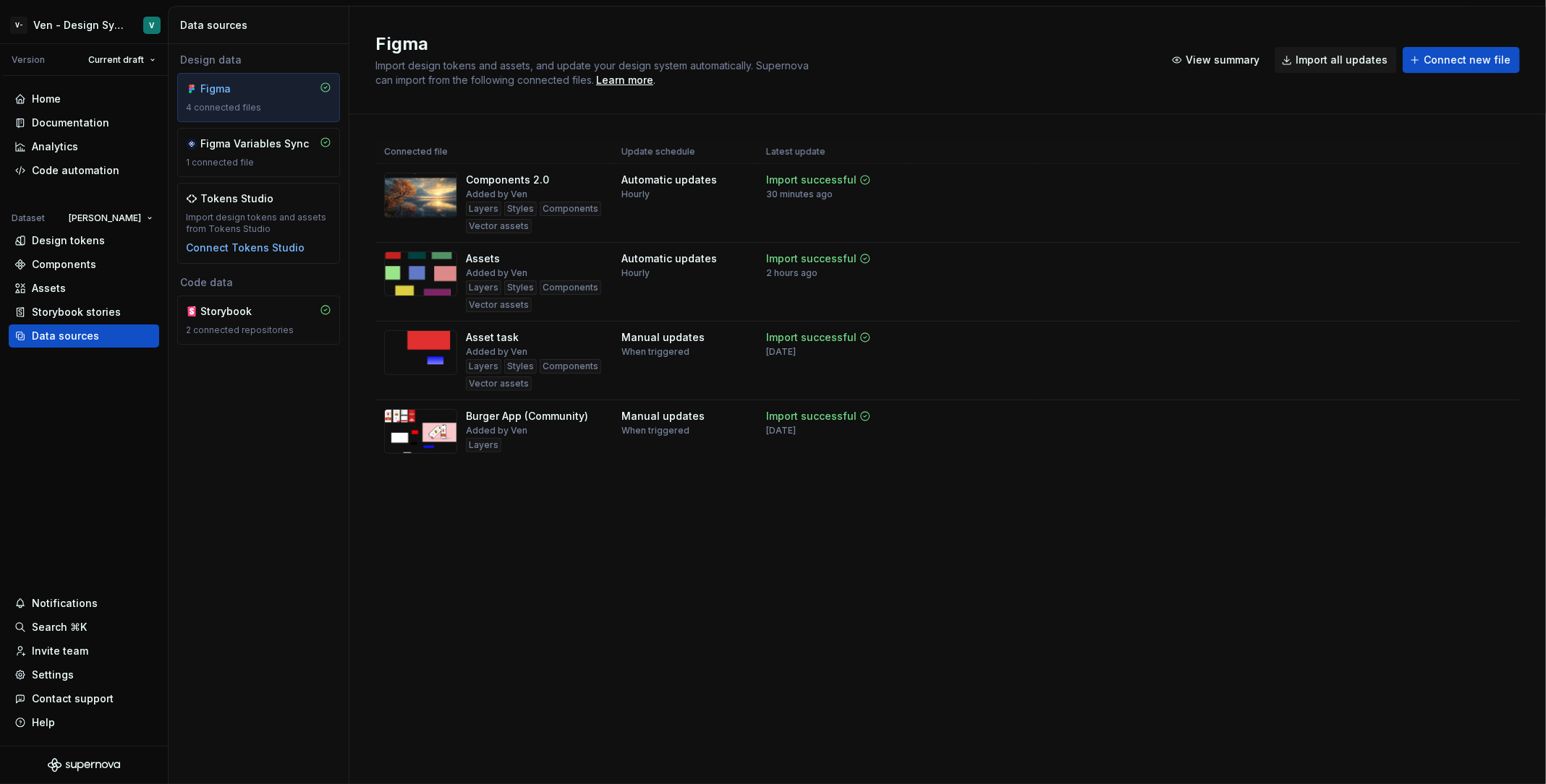
click at [86, 120] on div "Documentation" at bounding box center [71, 123] width 77 height 15
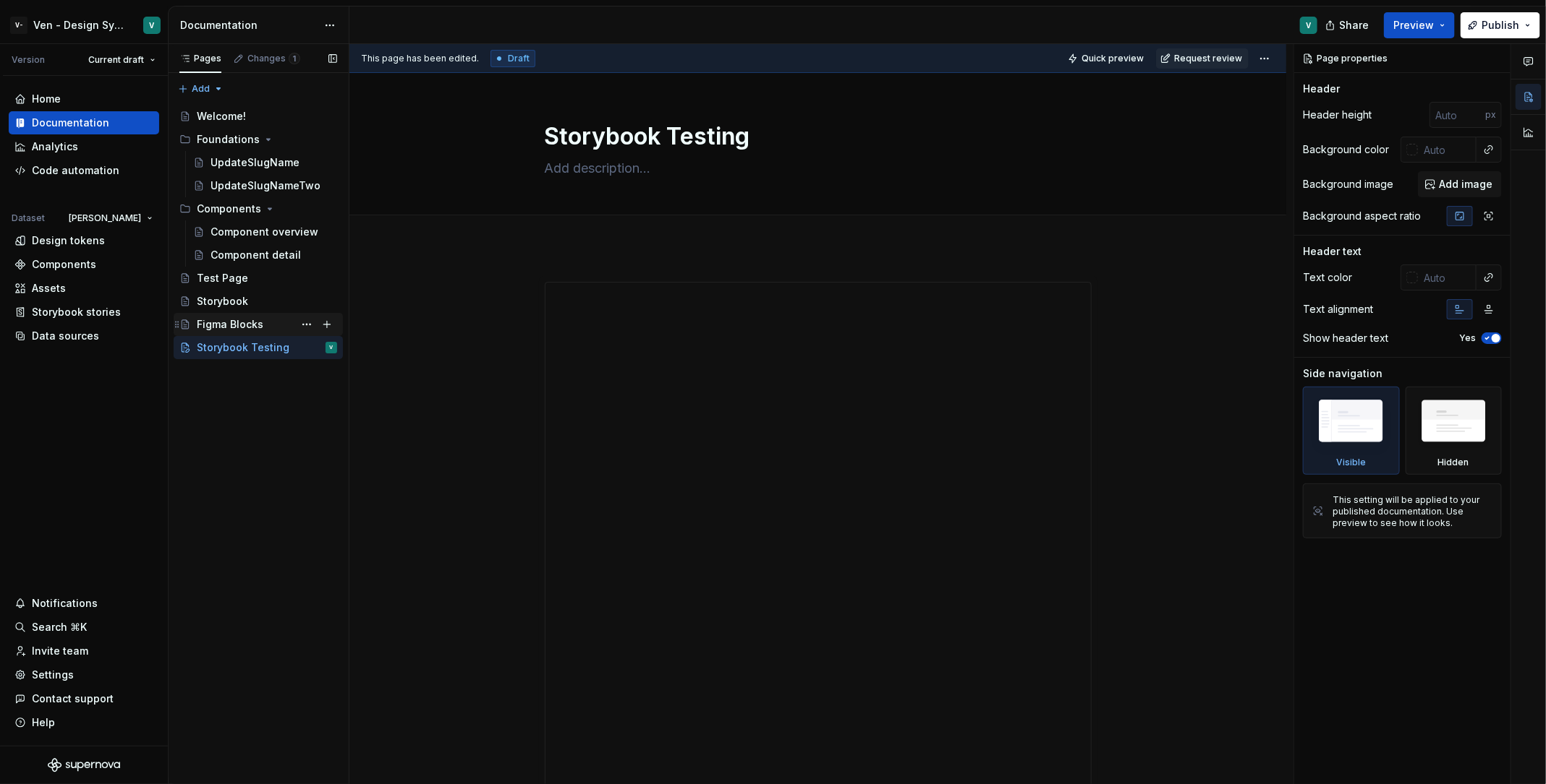
click at [246, 326] on div "Figma Blocks" at bounding box center [230, 325] width 66 height 15
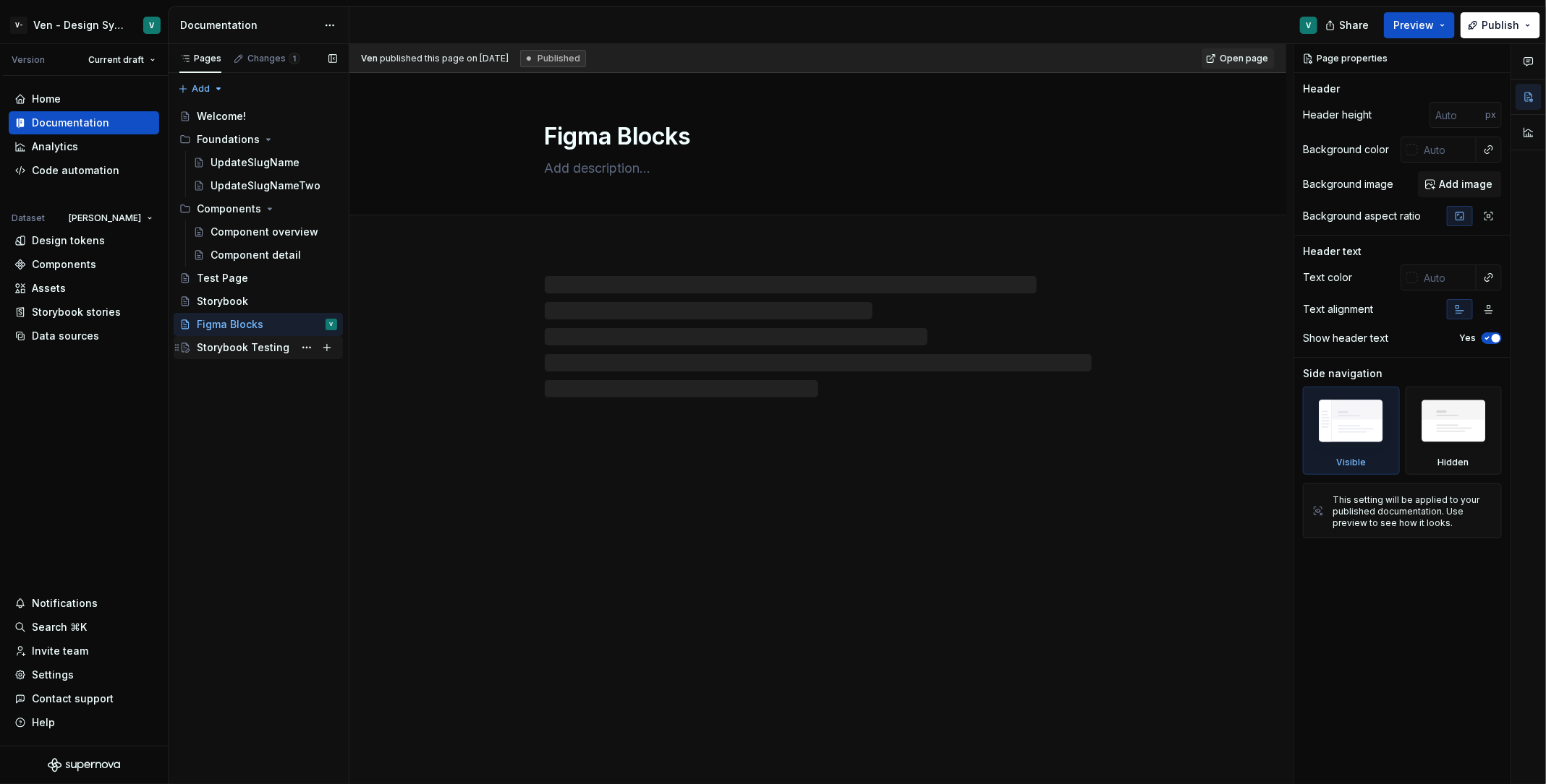
click at [249, 349] on div "Storybook Testing" at bounding box center [243, 348] width 93 height 15
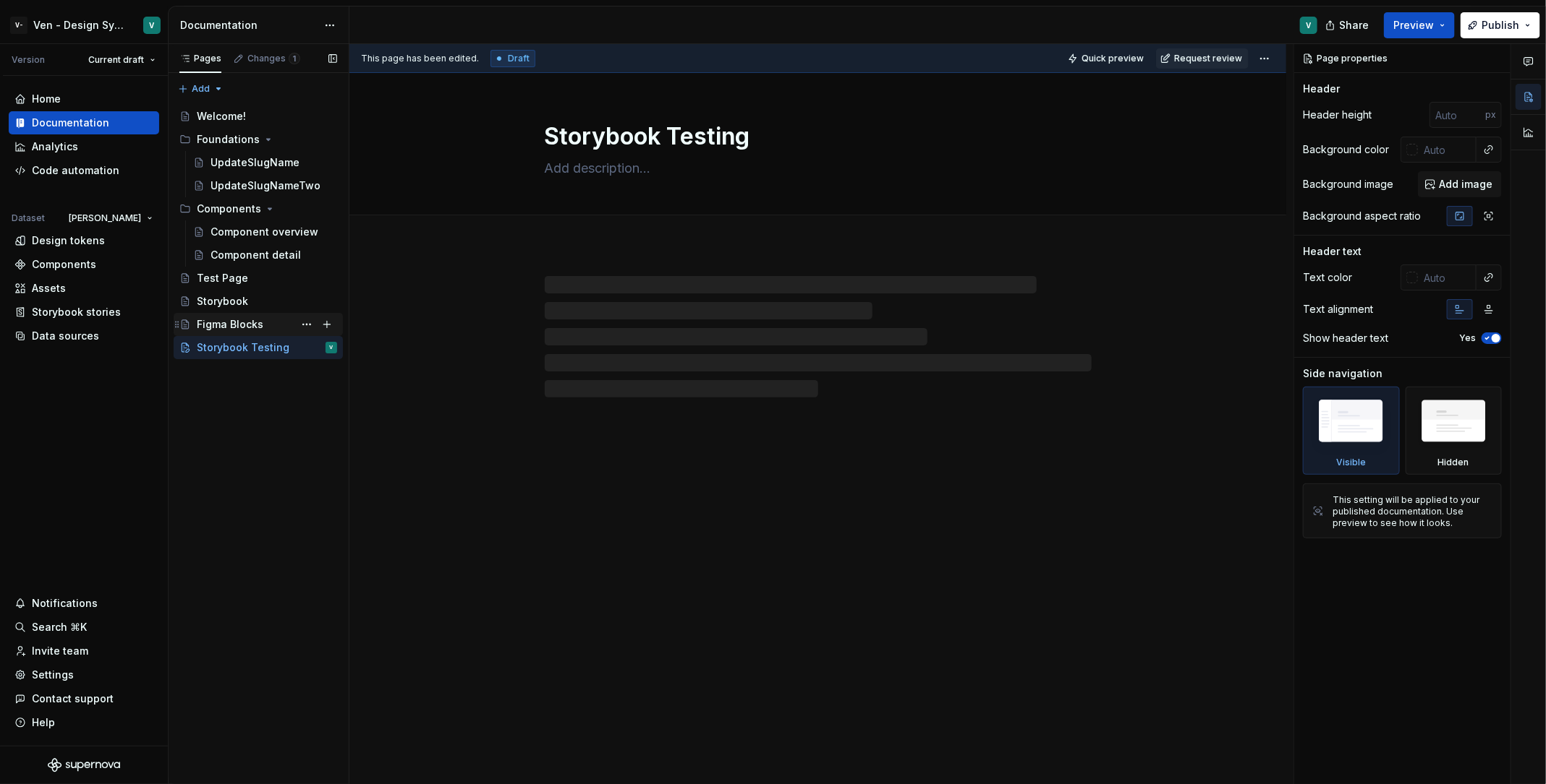
click at [233, 322] on div "Figma Blocks" at bounding box center [230, 325] width 66 height 15
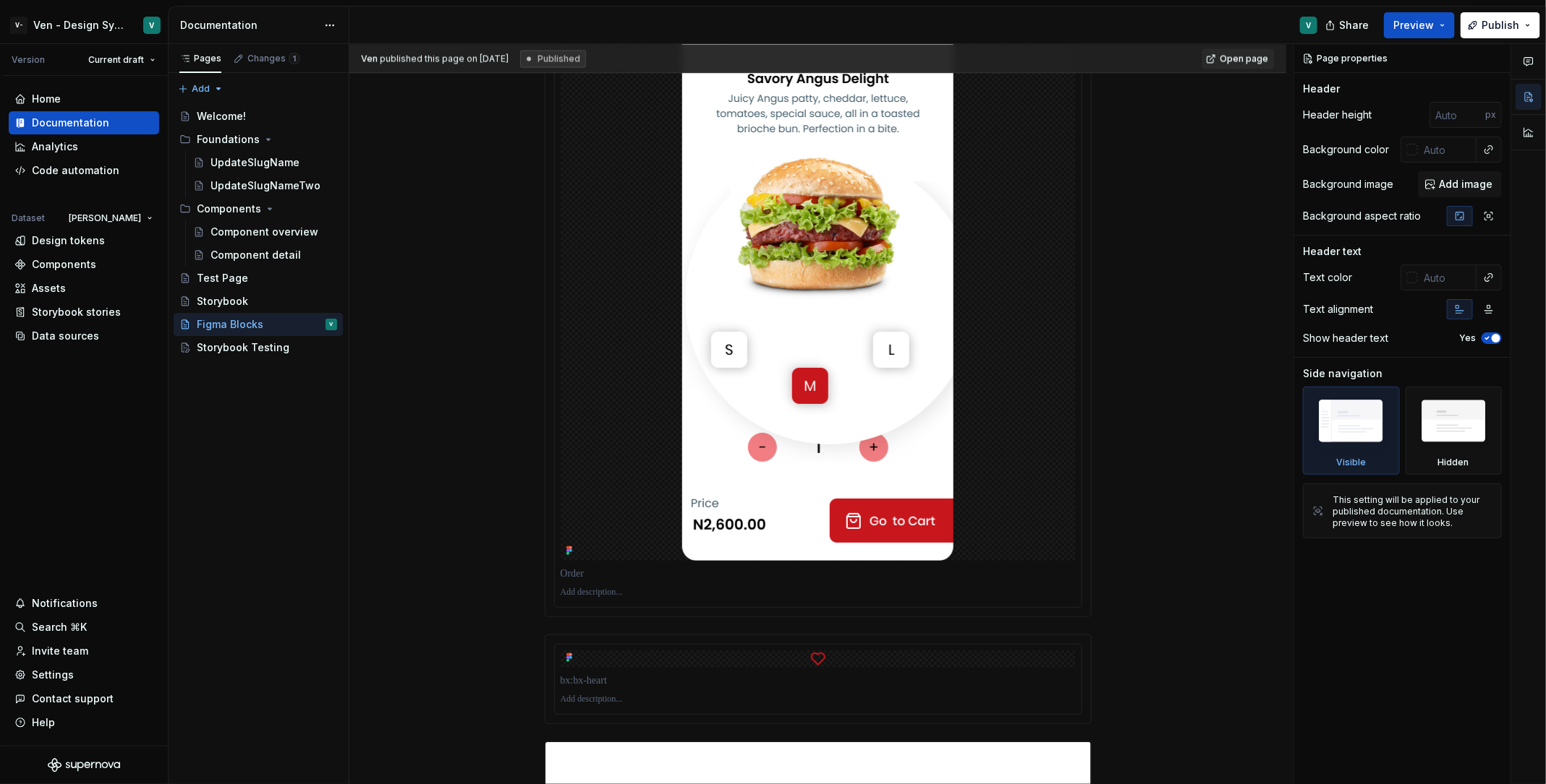
scroll to position [2232, 0]
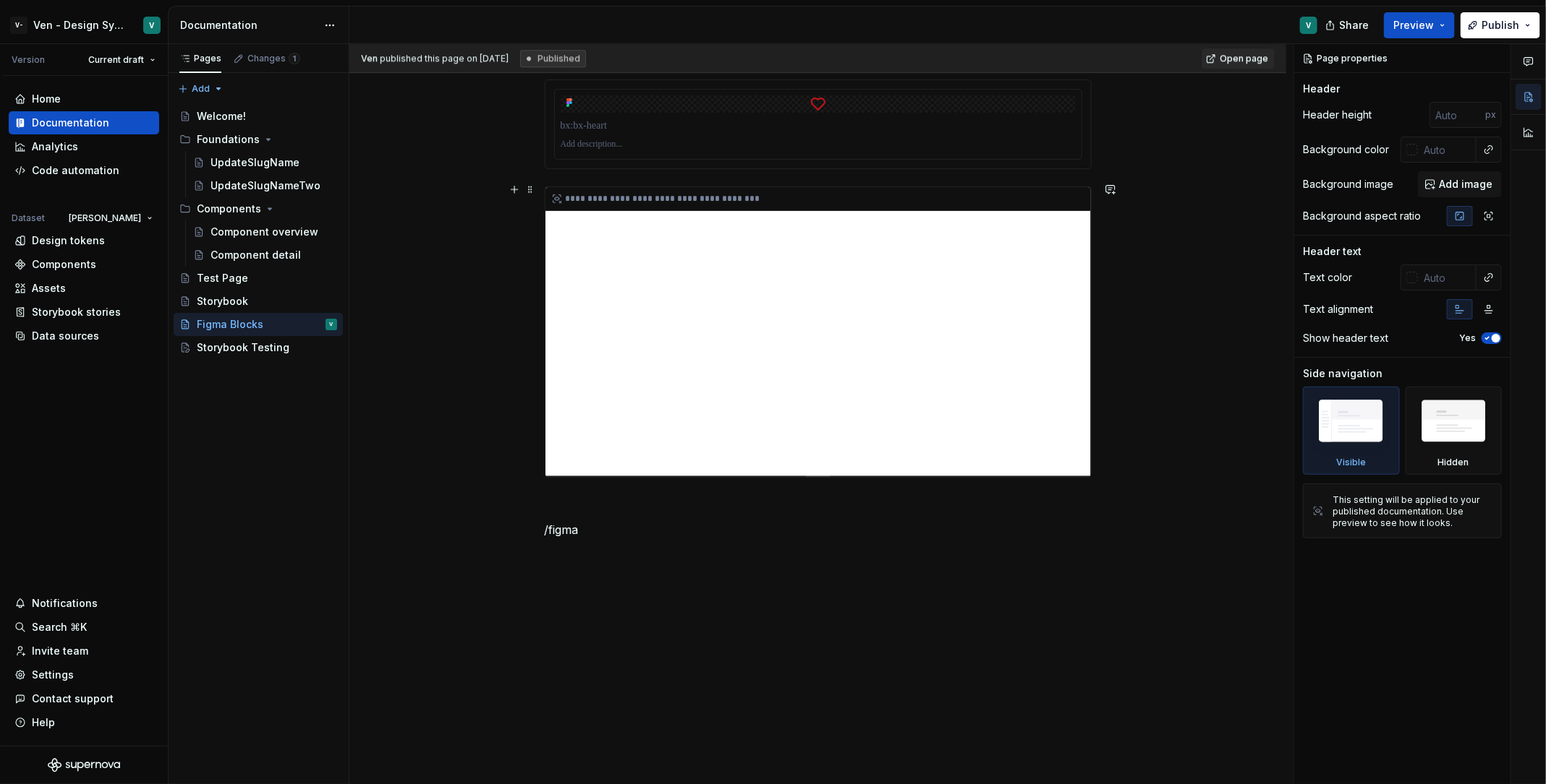
click at [709, 368] on div "**********" at bounding box center [818, 331] width 546 height 289
type textarea "*"
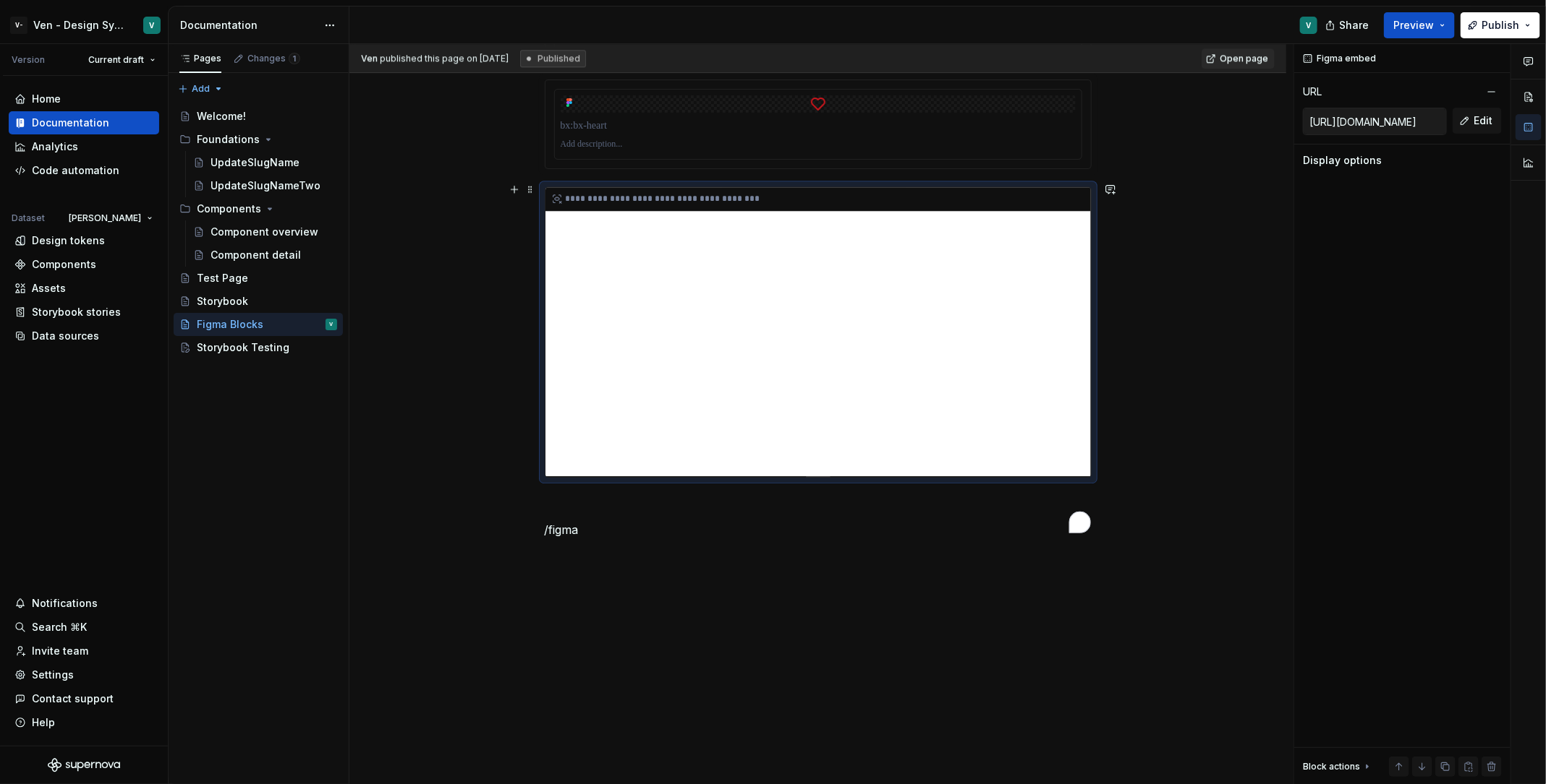
scroll to position [1831, 0]
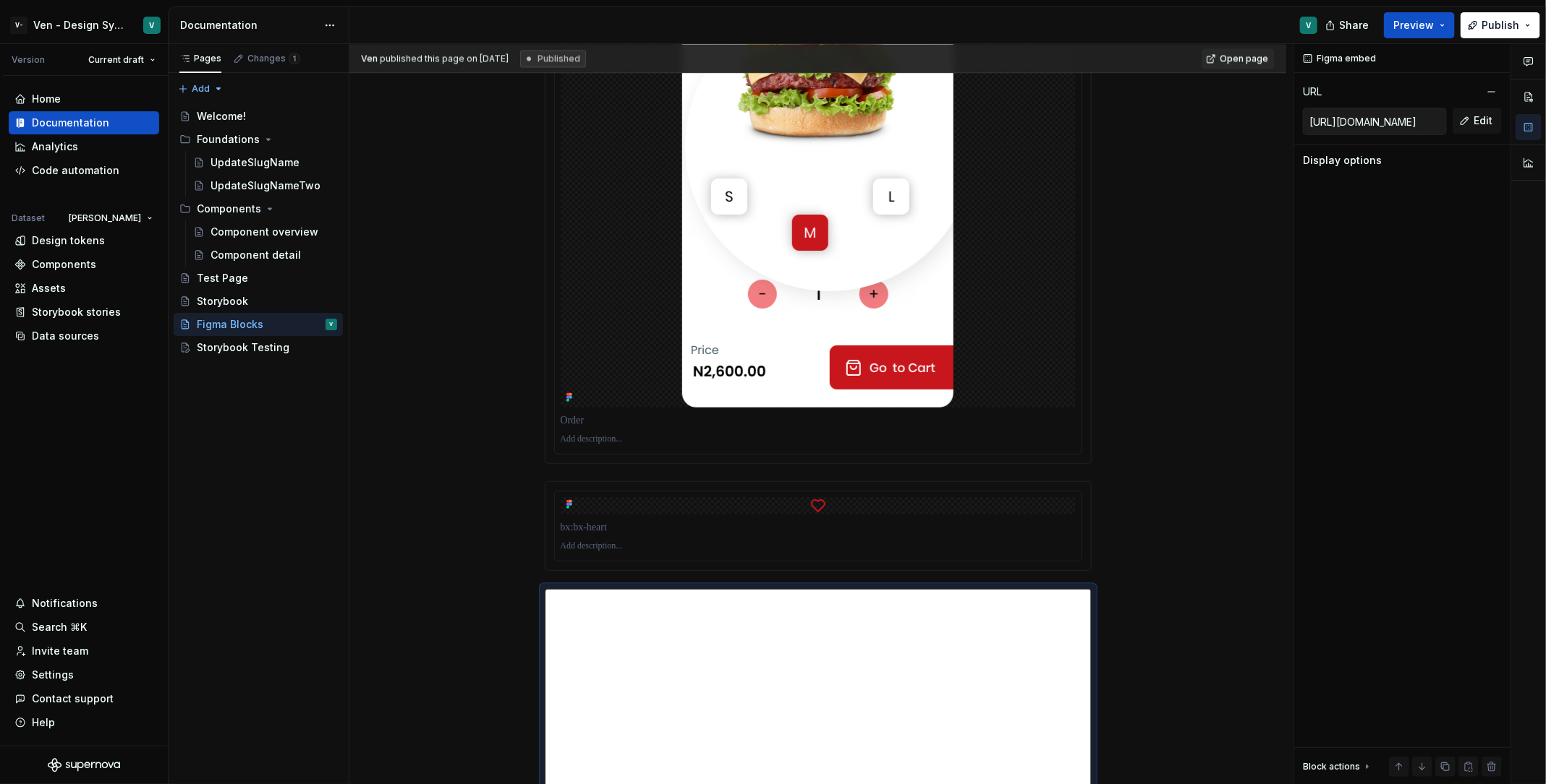
click at [806, 274] on img "To enrich screen reader interactions, please activate Accessibility in Grammarl…" at bounding box center [818, 114] width 271 height 587
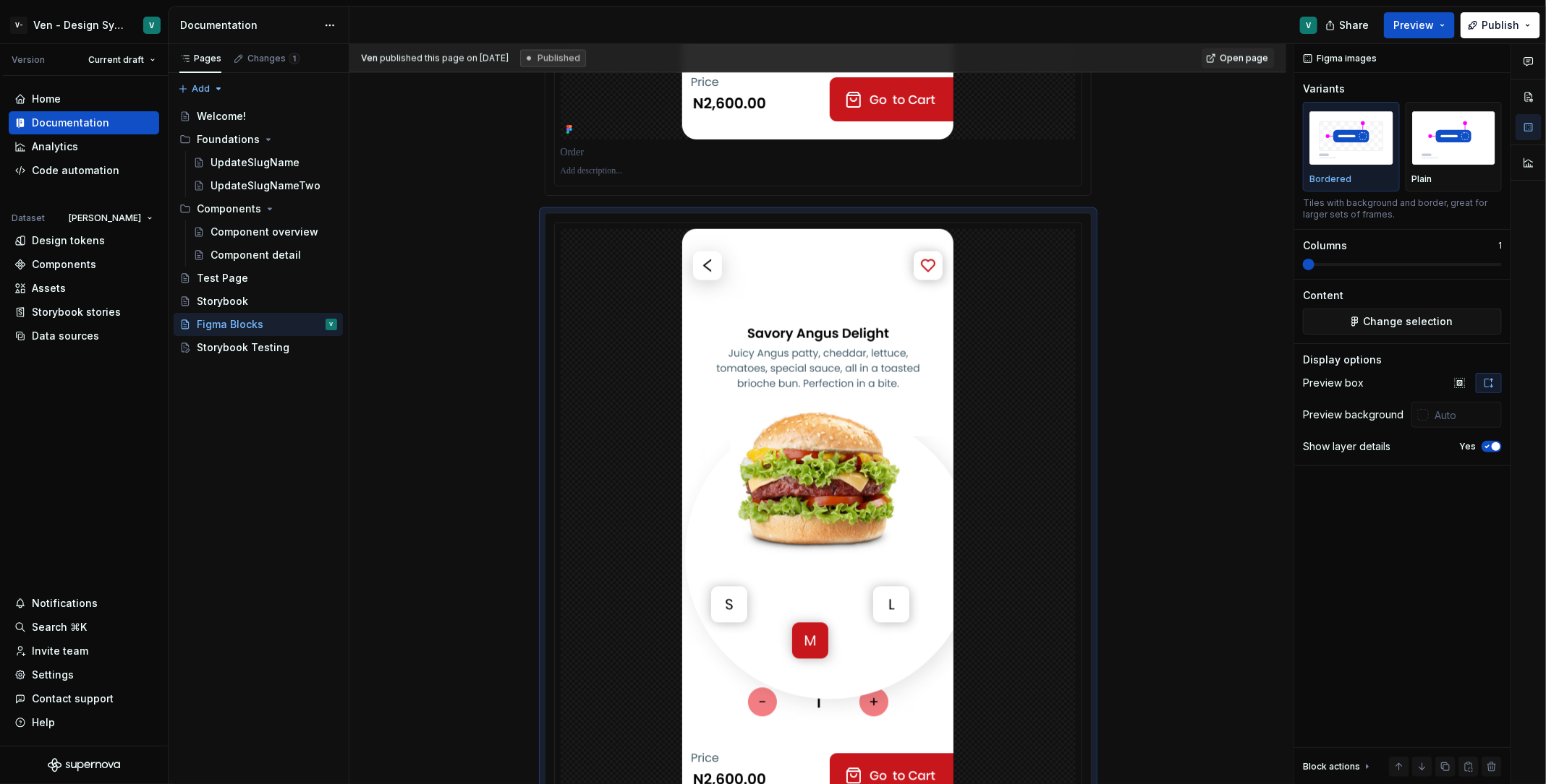
scroll to position [2232, 0]
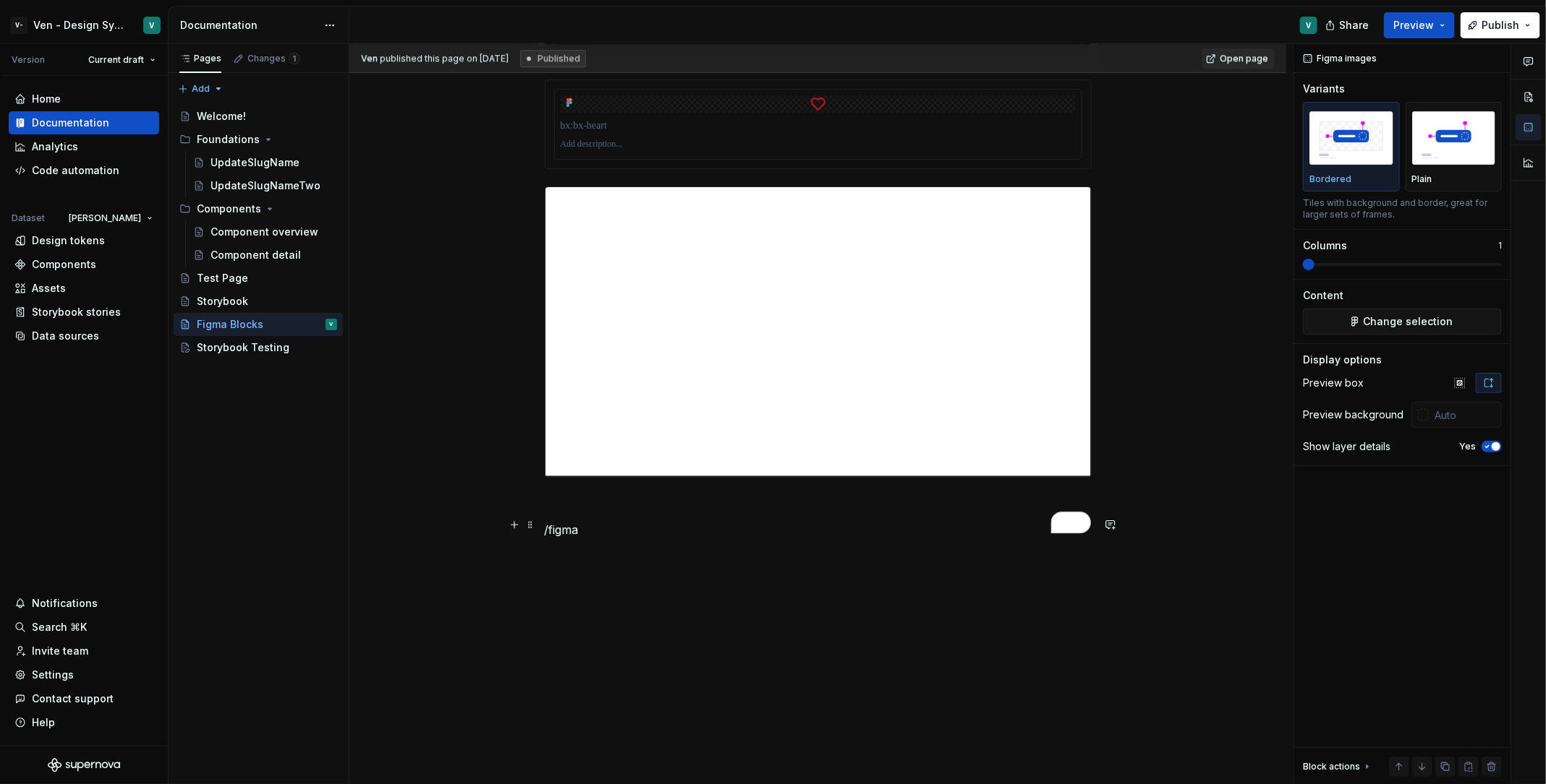
click at [751, 521] on p "/figma" at bounding box center [818, 530] width 547 height 17
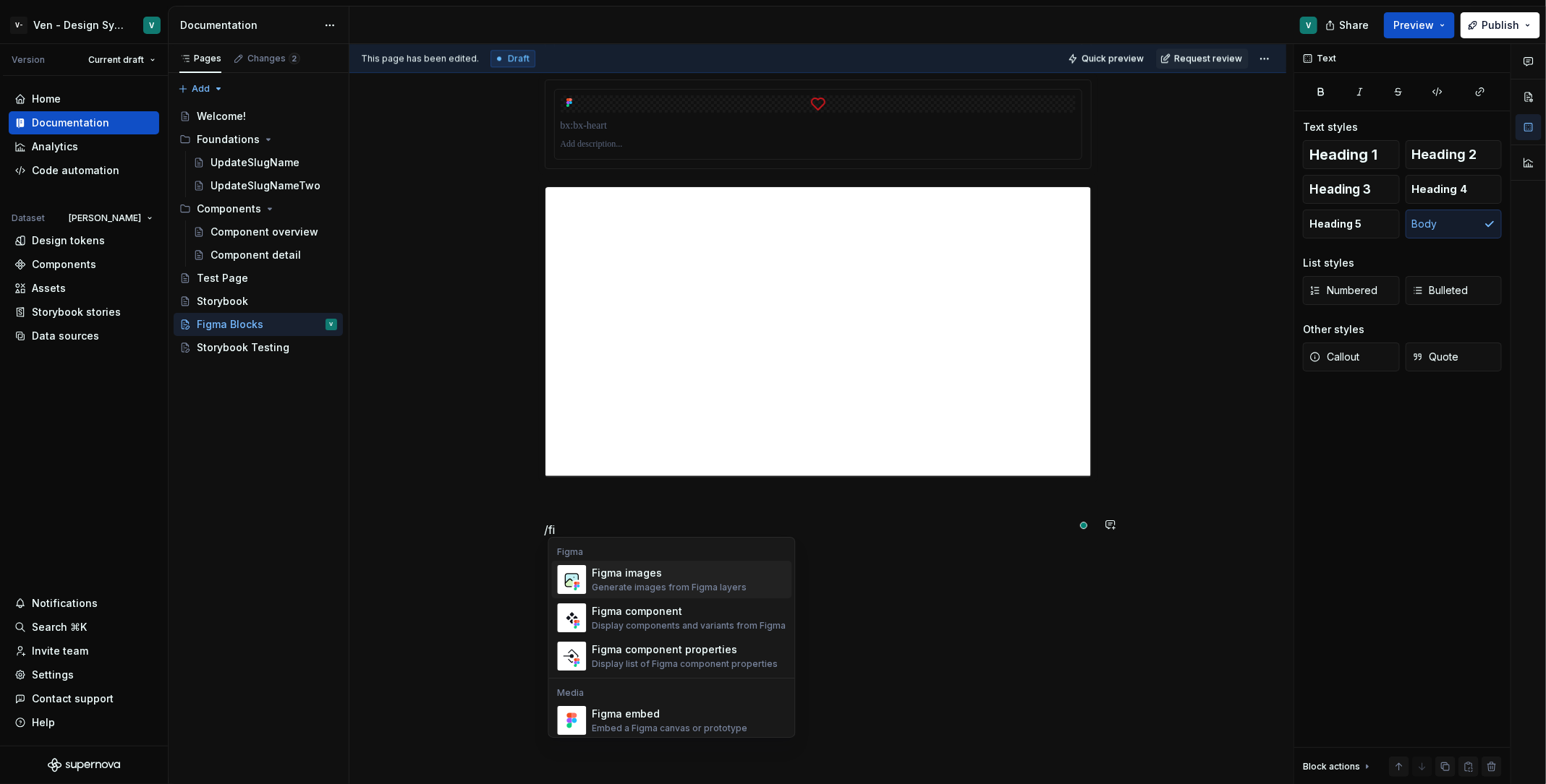
click at [740, 577] on div "Figma images Generate images from Figma layers" at bounding box center [689, 579] width 194 height 28
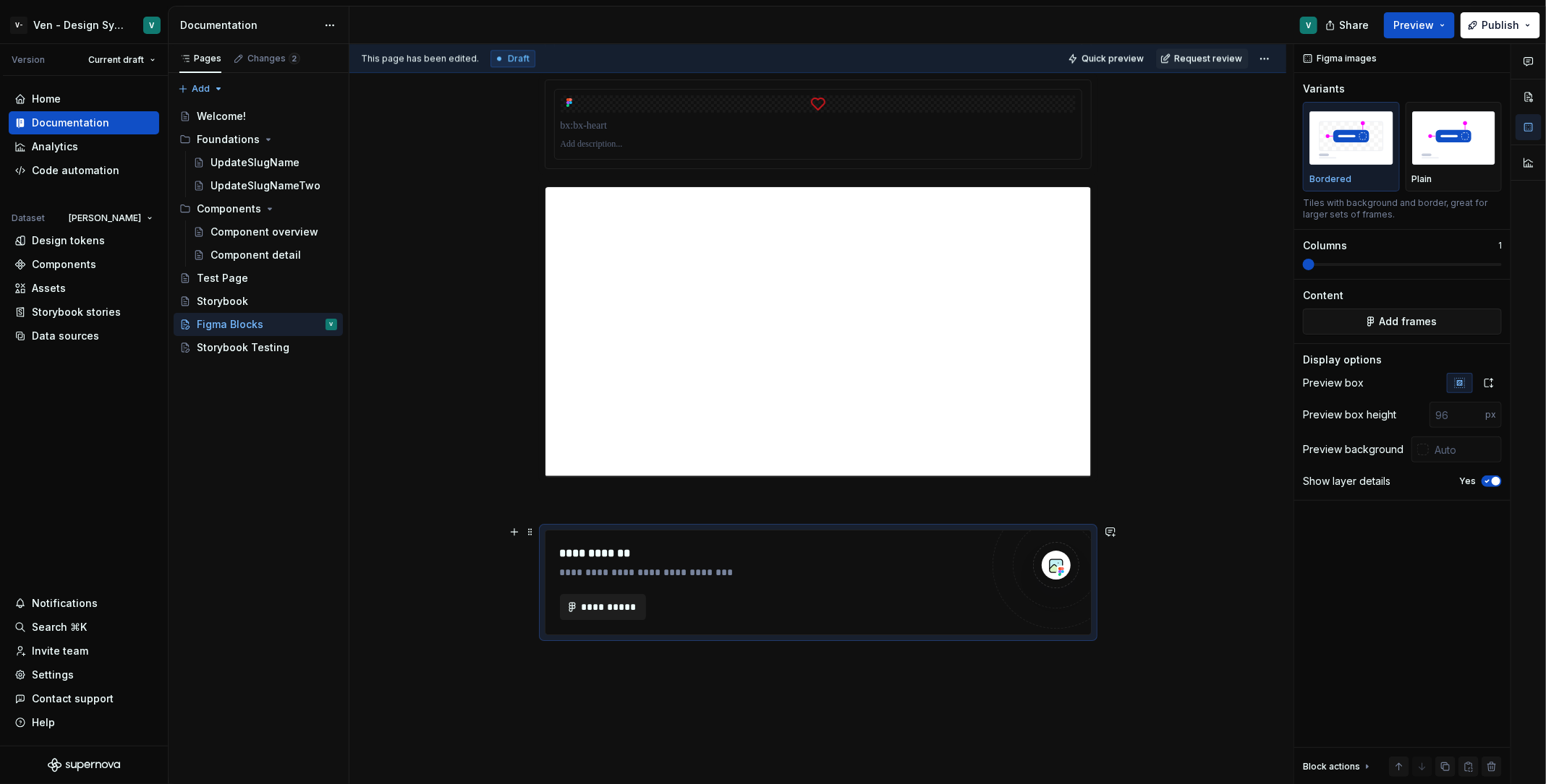
click at [591, 600] on span "**********" at bounding box center [608, 608] width 56 height 15
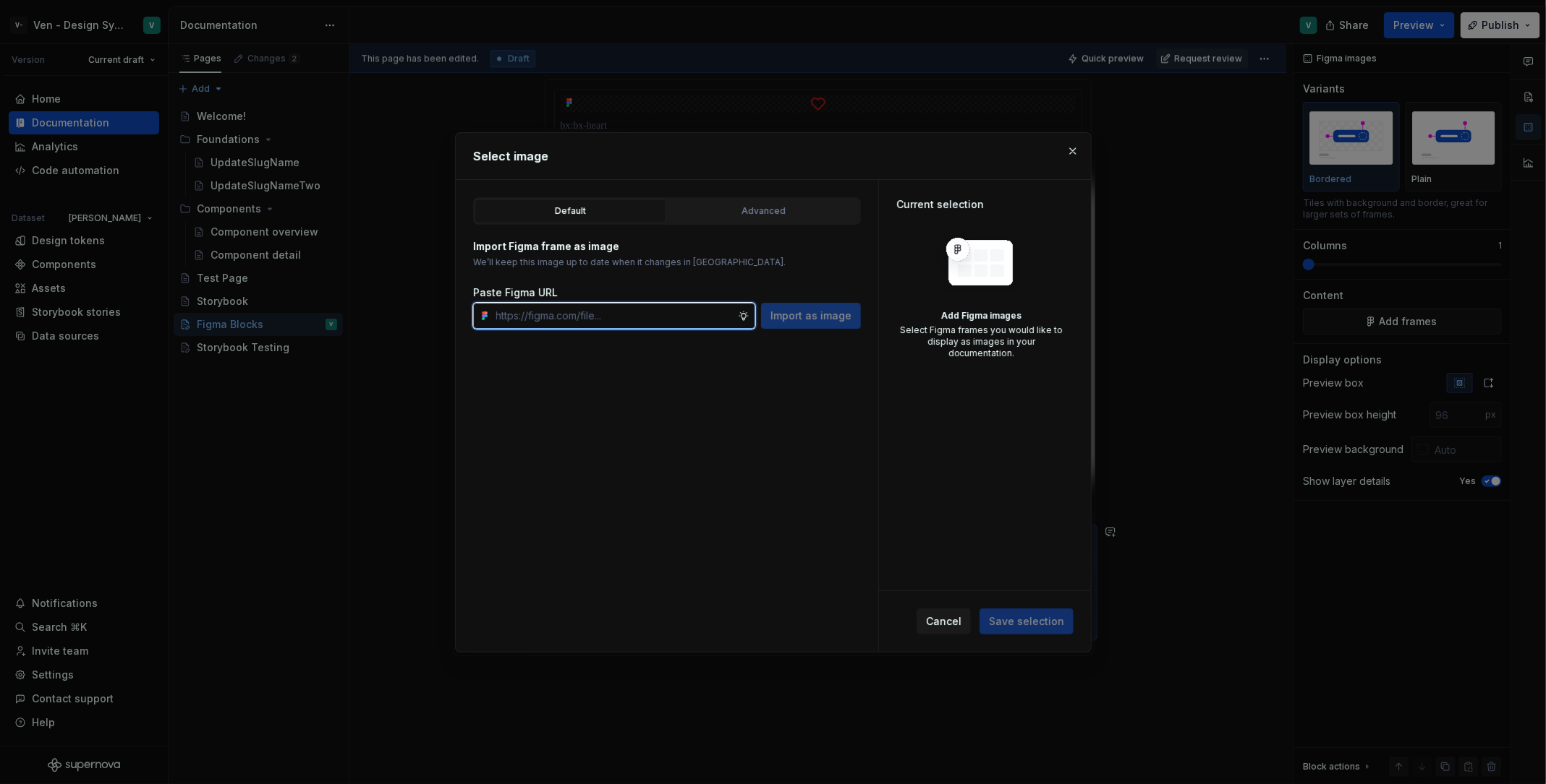
type textarea "*"
click at [621, 317] on input "text" at bounding box center [614, 316] width 247 height 26
paste input "[URL][DOMAIN_NAME]"
type input "[URL][DOMAIN_NAME]"
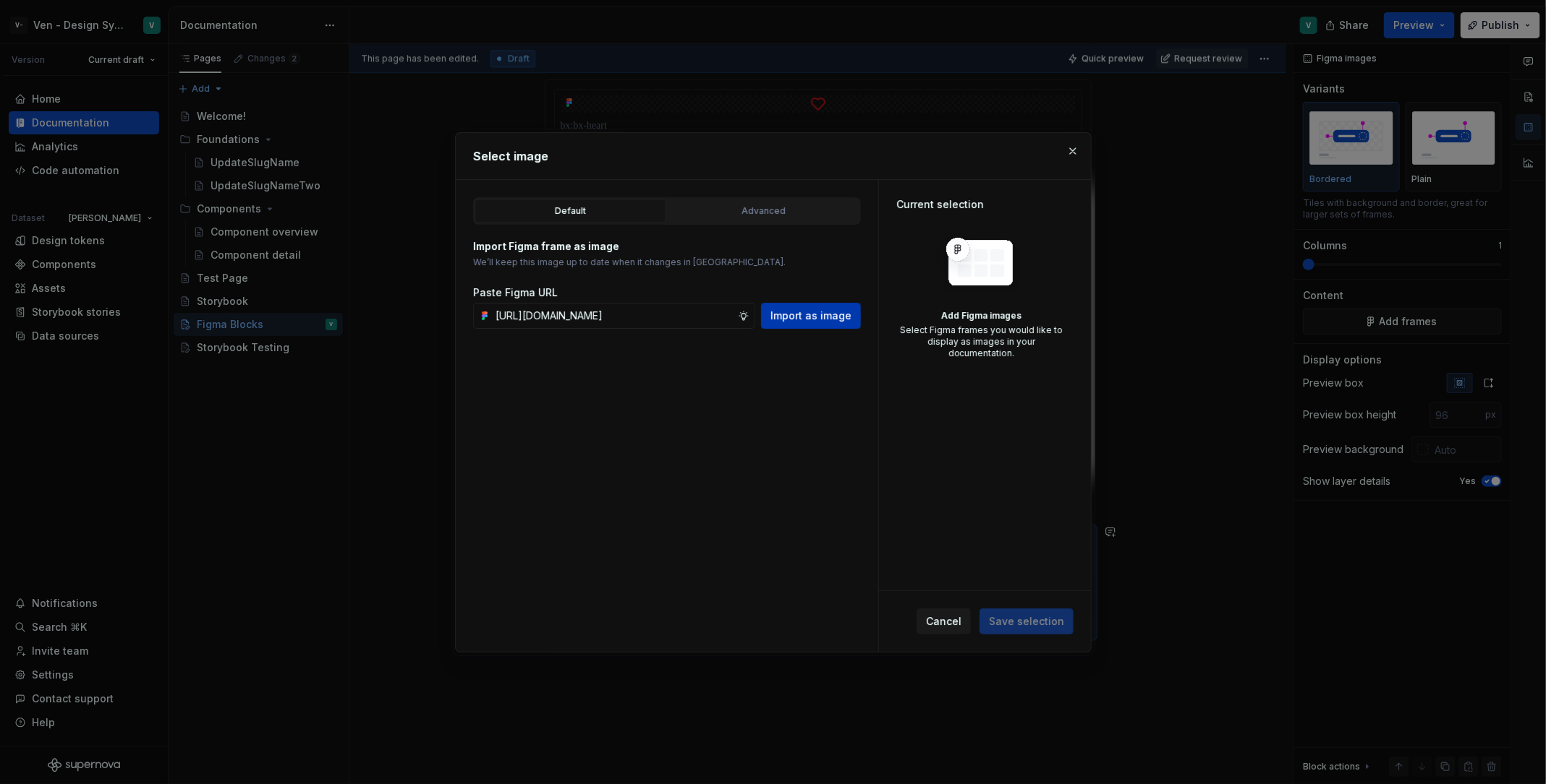
click at [852, 319] on span "Import as image" at bounding box center [811, 316] width 81 height 15
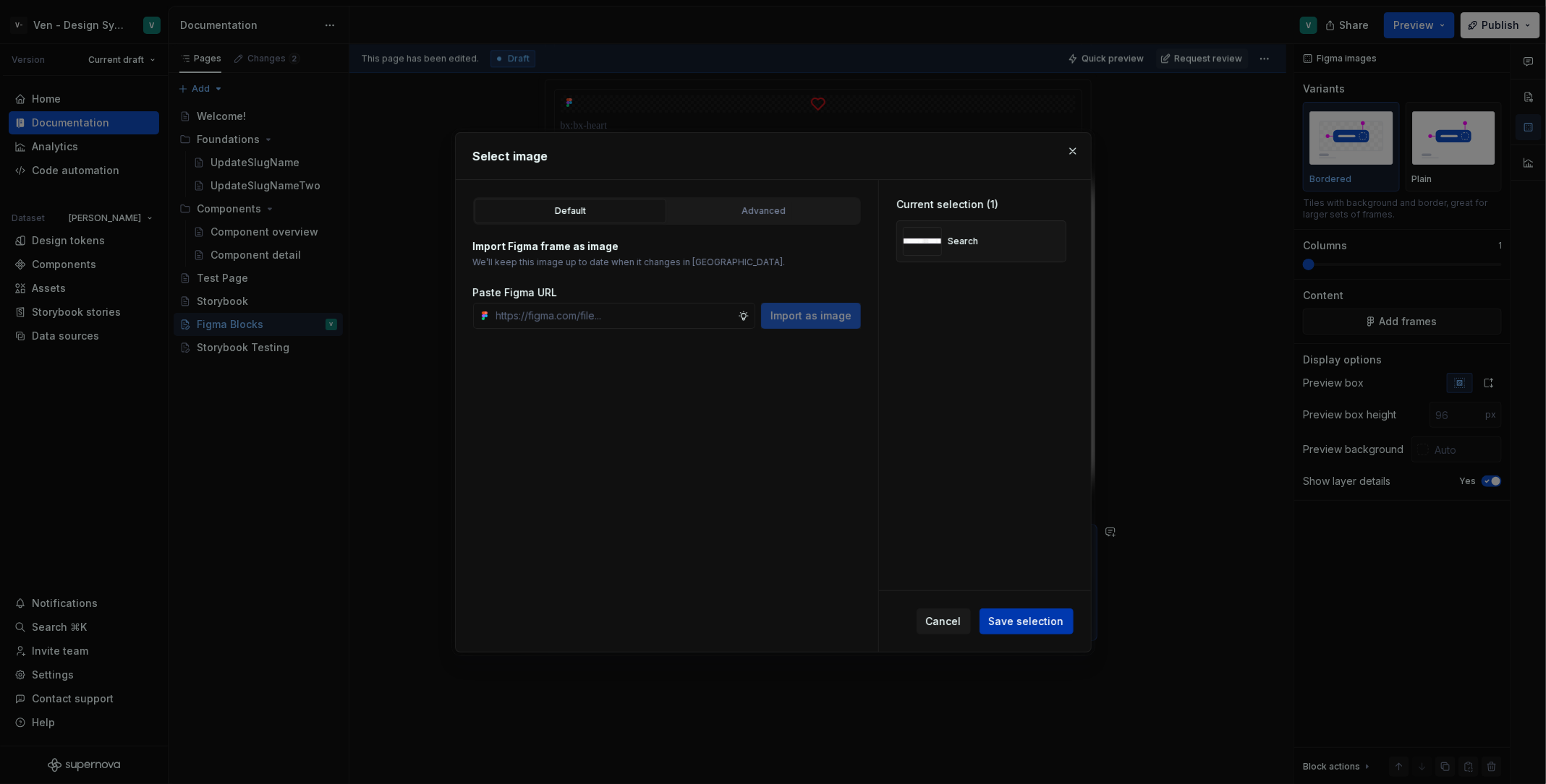
click at [1020, 627] on span "Save selection" at bounding box center [1026, 622] width 75 height 15
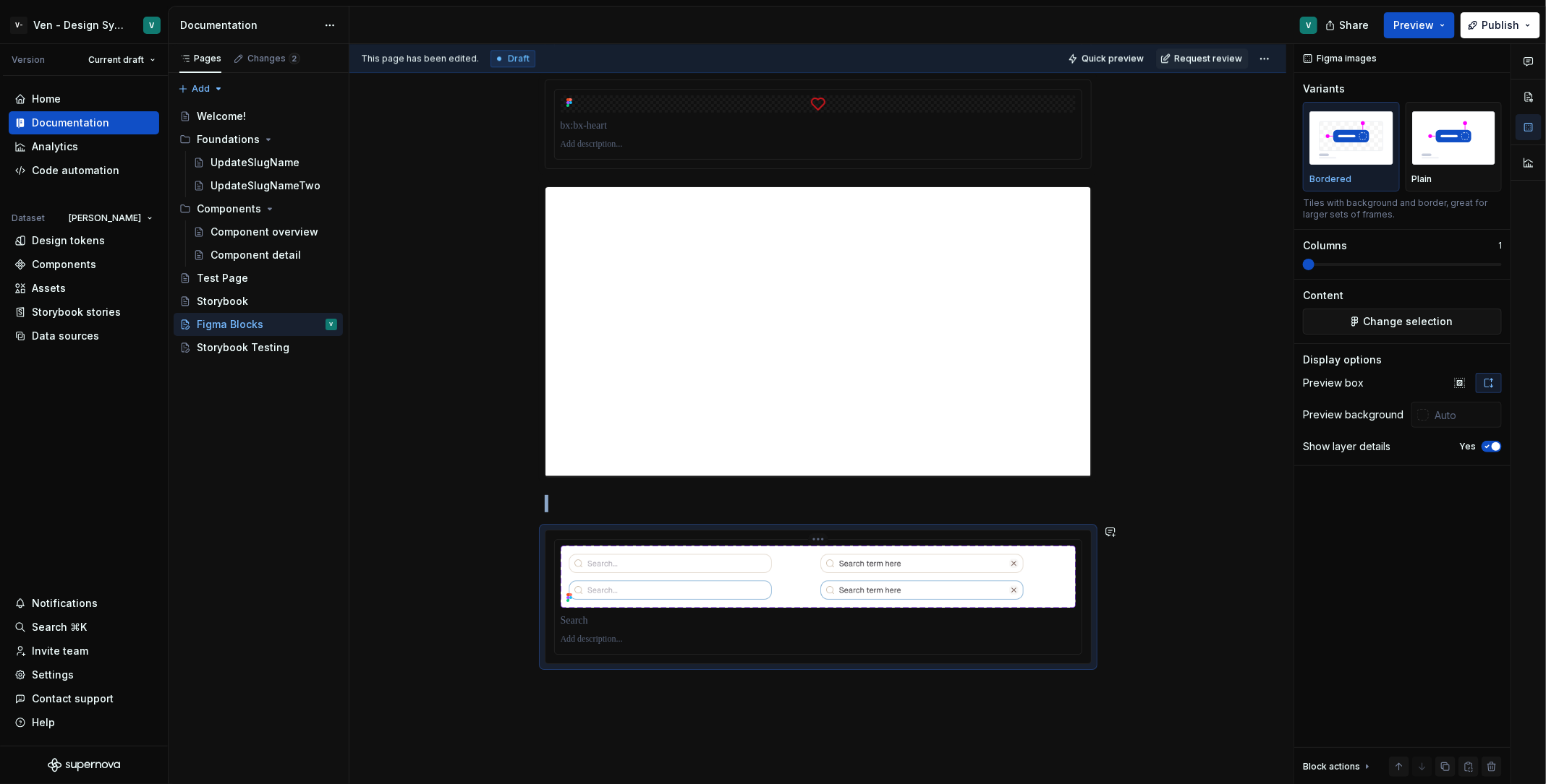
click at [925, 584] on img "To enrich screen reader interactions, please activate Accessibility in Grammarl…" at bounding box center [818, 577] width 515 height 62
click at [1130, 58] on span "Quick preview" at bounding box center [1112, 58] width 62 height 12
click at [829, 576] on img "To enrich screen reader interactions, please activate Accessibility in Grammarl…" at bounding box center [818, 577] width 515 height 62
click at [1136, 60] on span "Quick preview" at bounding box center [1112, 58] width 62 height 12
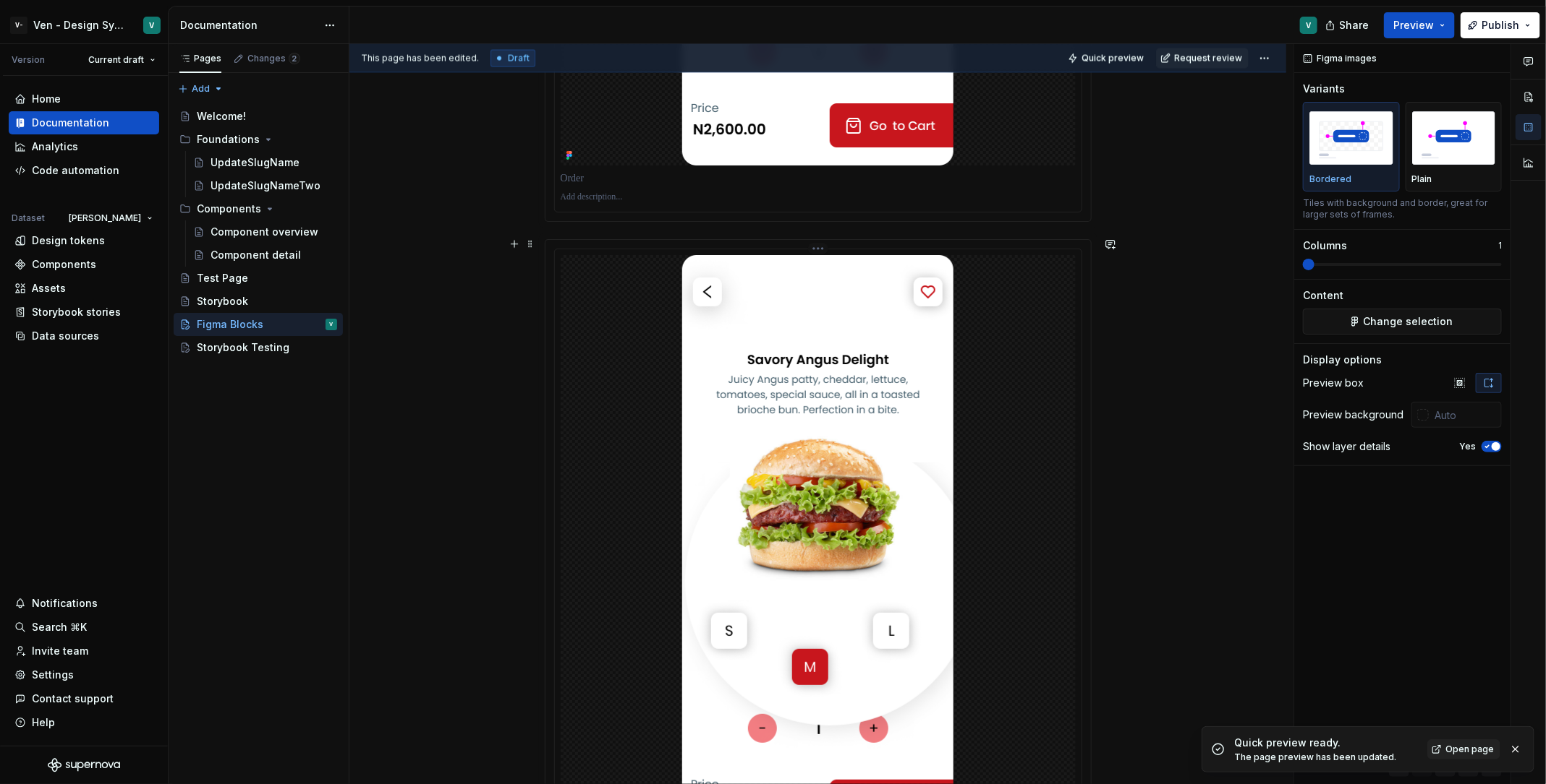
scroll to position [1573, 0]
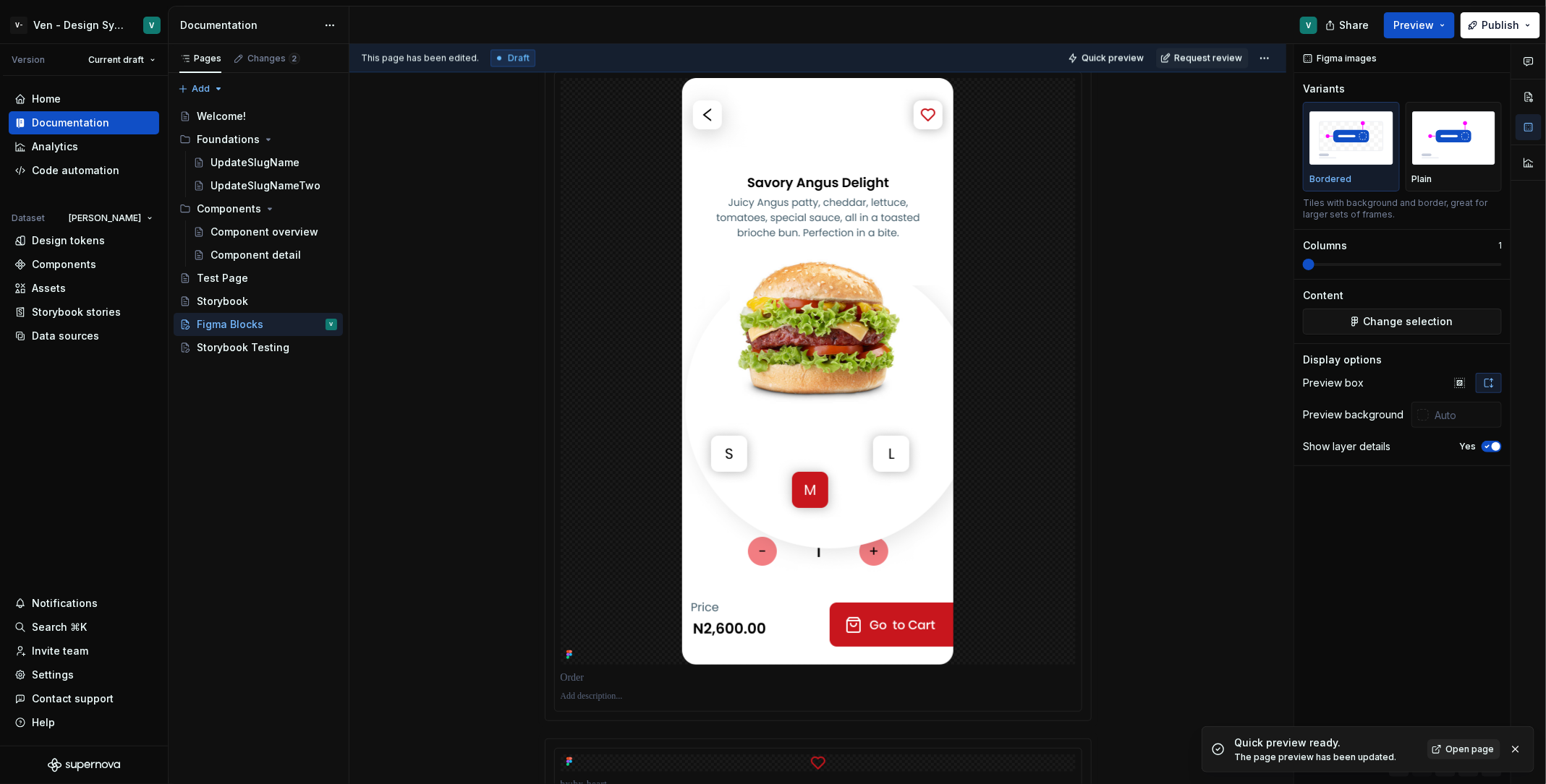
click at [1236, 627] on link "Open page" at bounding box center [1464, 750] width 73 height 20
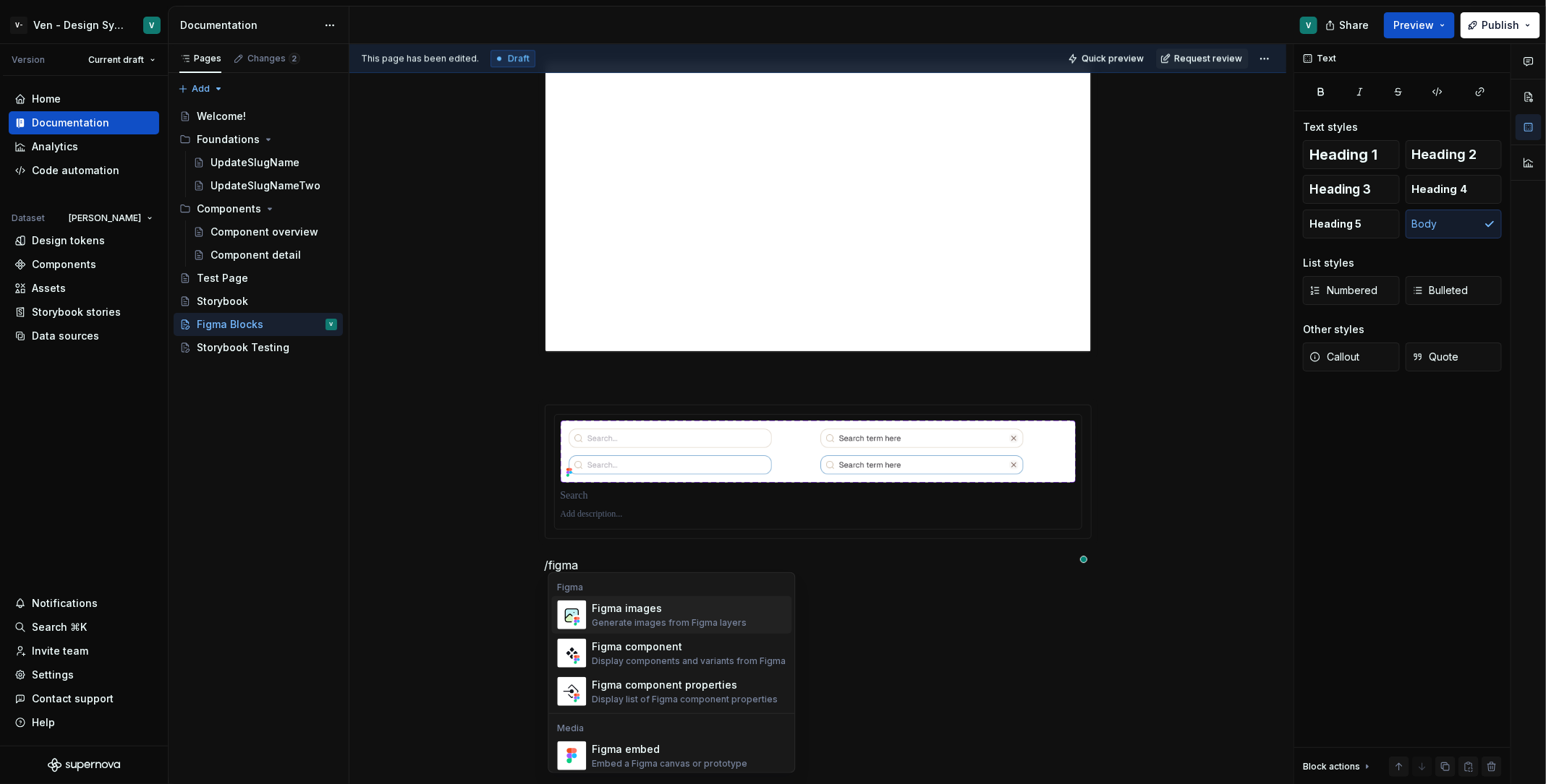
click at [672, 608] on div "Figma images" at bounding box center [670, 609] width 155 height 15
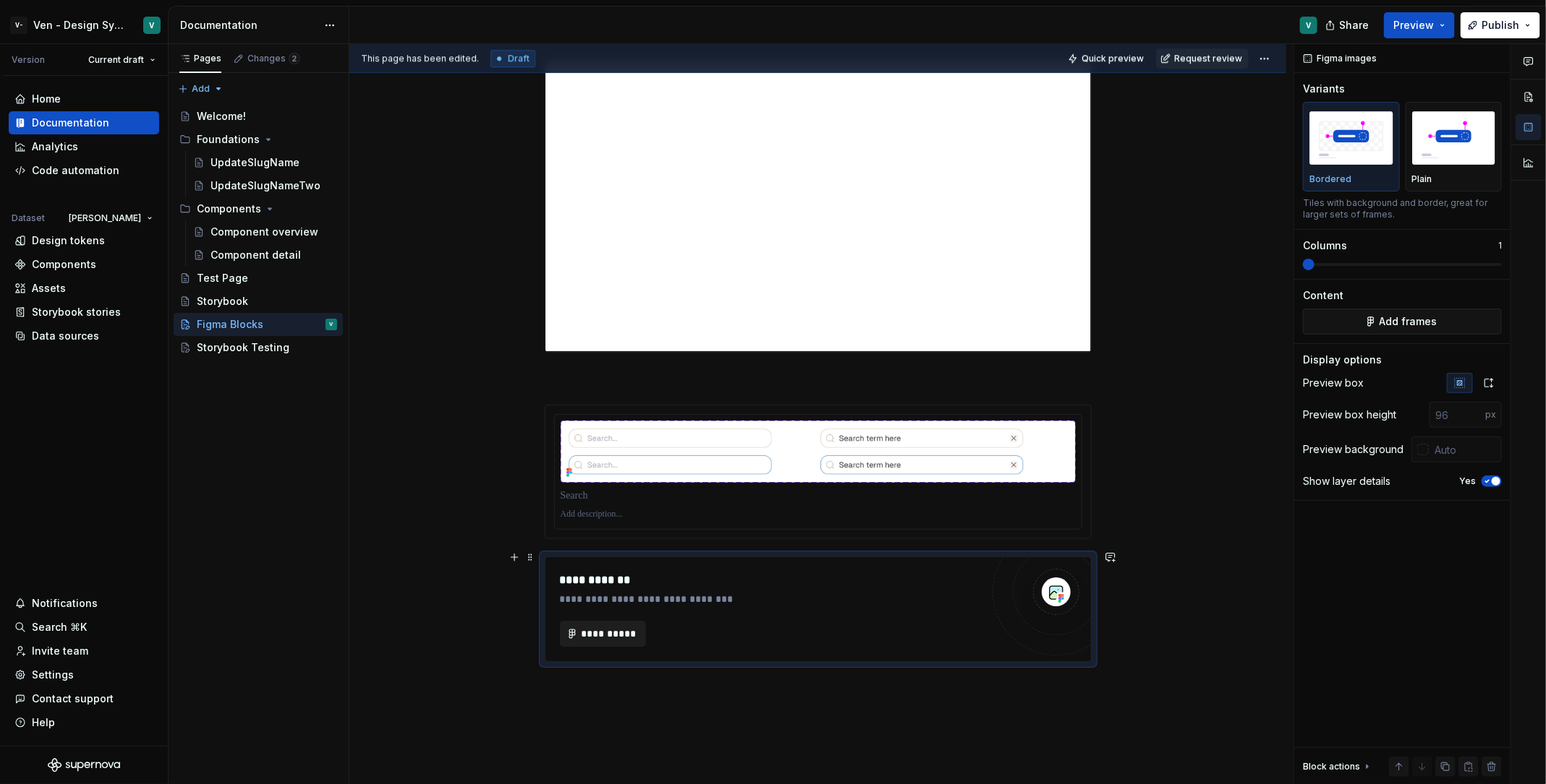
click at [597, 627] on span "**********" at bounding box center [608, 634] width 56 height 15
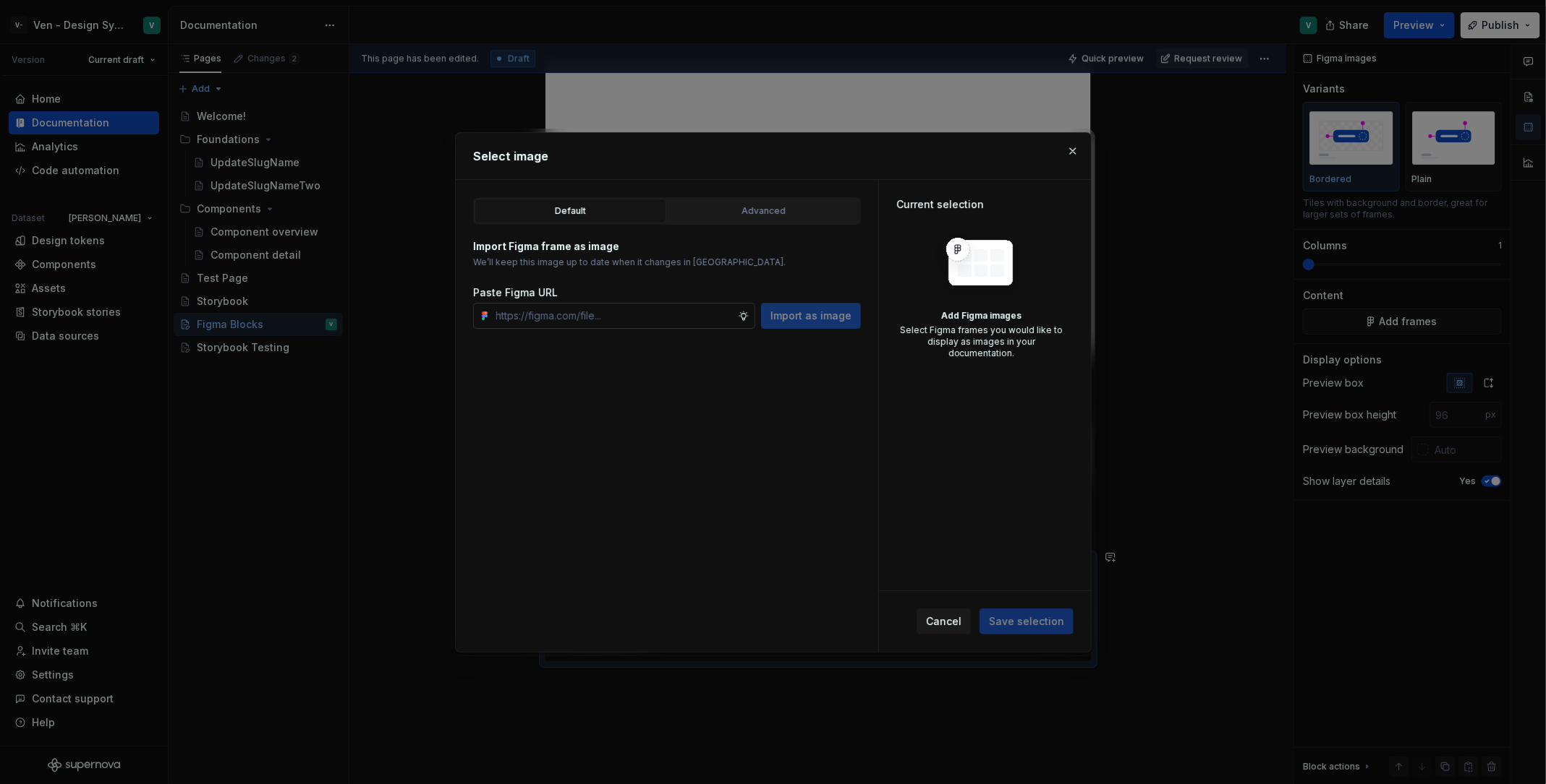
click at [679, 315] on input "text" at bounding box center [614, 316] width 247 height 26
click at [687, 311] on input "text" at bounding box center [614, 316] width 247 height 26
type textarea "*"
click at [618, 321] on input "text" at bounding box center [614, 316] width 247 height 26
paste input "Placeholder Selection Placeholder Chip label Chip label Chip label Chip label C…"
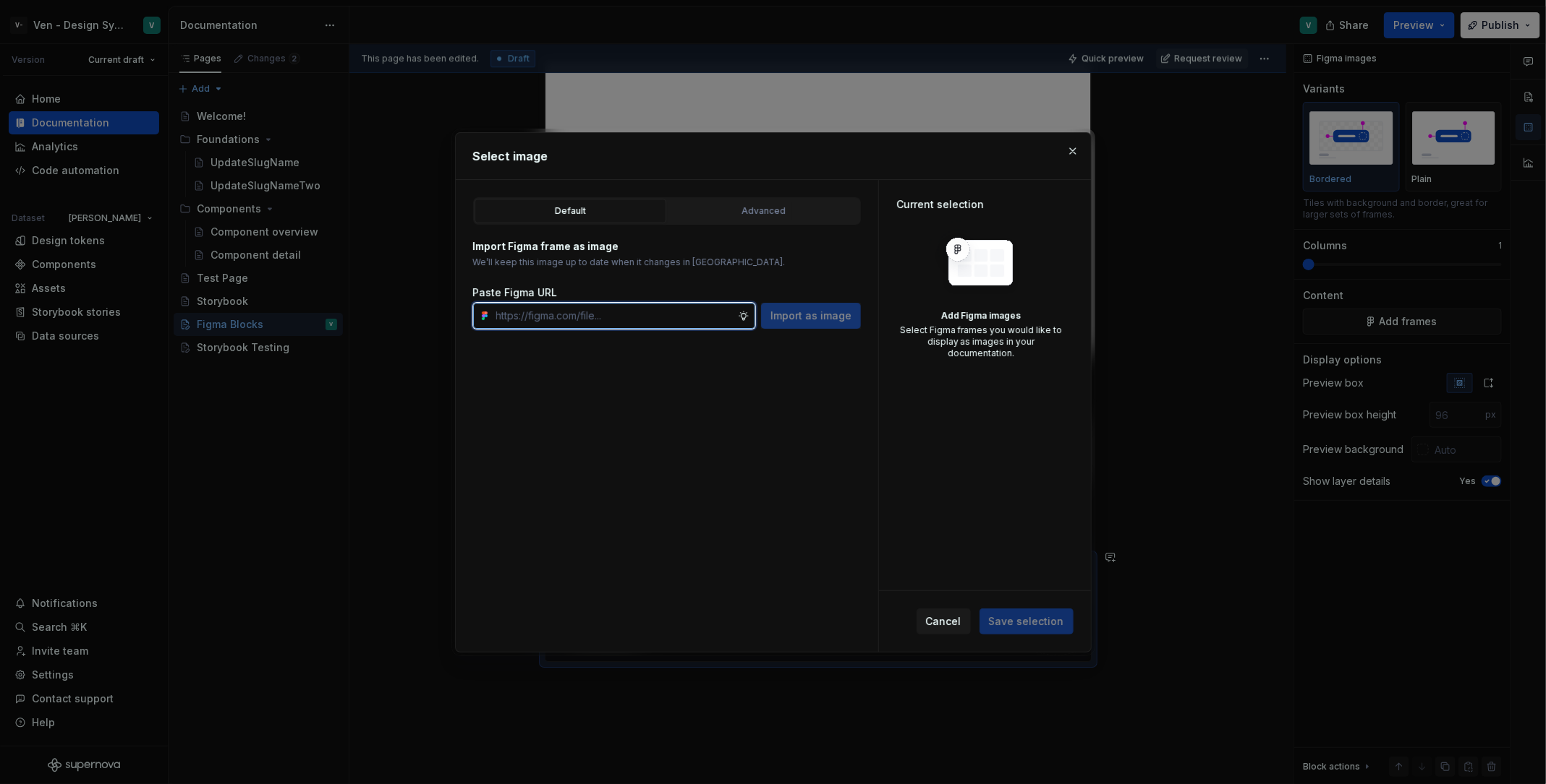
type input "Placeholder Selection Placeholder Chip label Chip label Chip label Chip label C…"
click at [653, 319] on input "Placeholder Selection Placeholder Chip label Chip label Chip label Chip label C…" at bounding box center [614, 316] width 247 height 26
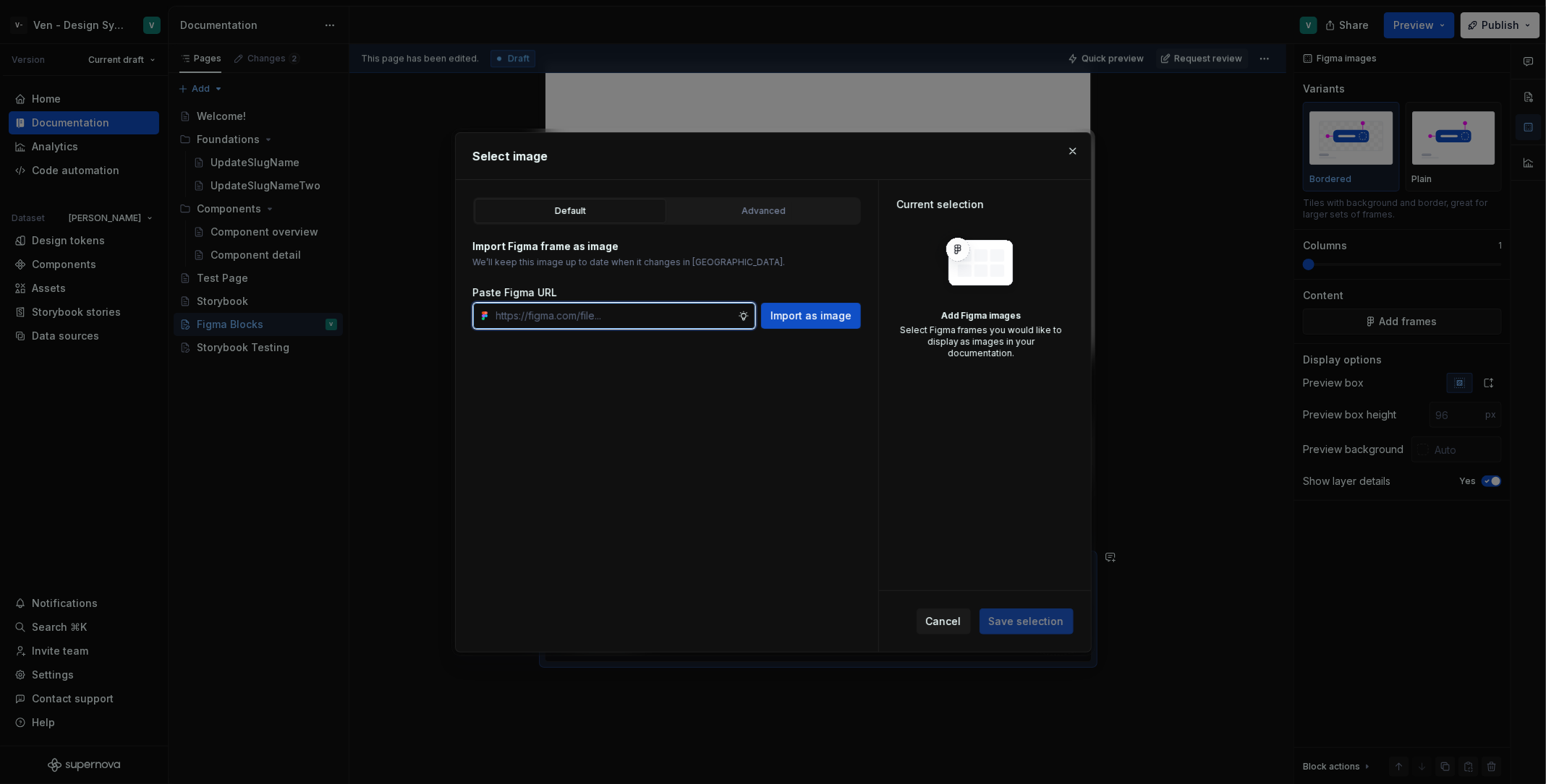
scroll to position [0, 0]
click at [643, 314] on input "text" at bounding box center [614, 316] width 247 height 26
click at [598, 313] on input "text" at bounding box center [614, 316] width 247 height 26
type textarea "*"
click at [626, 311] on input "text" at bounding box center [614, 316] width 247 height 26
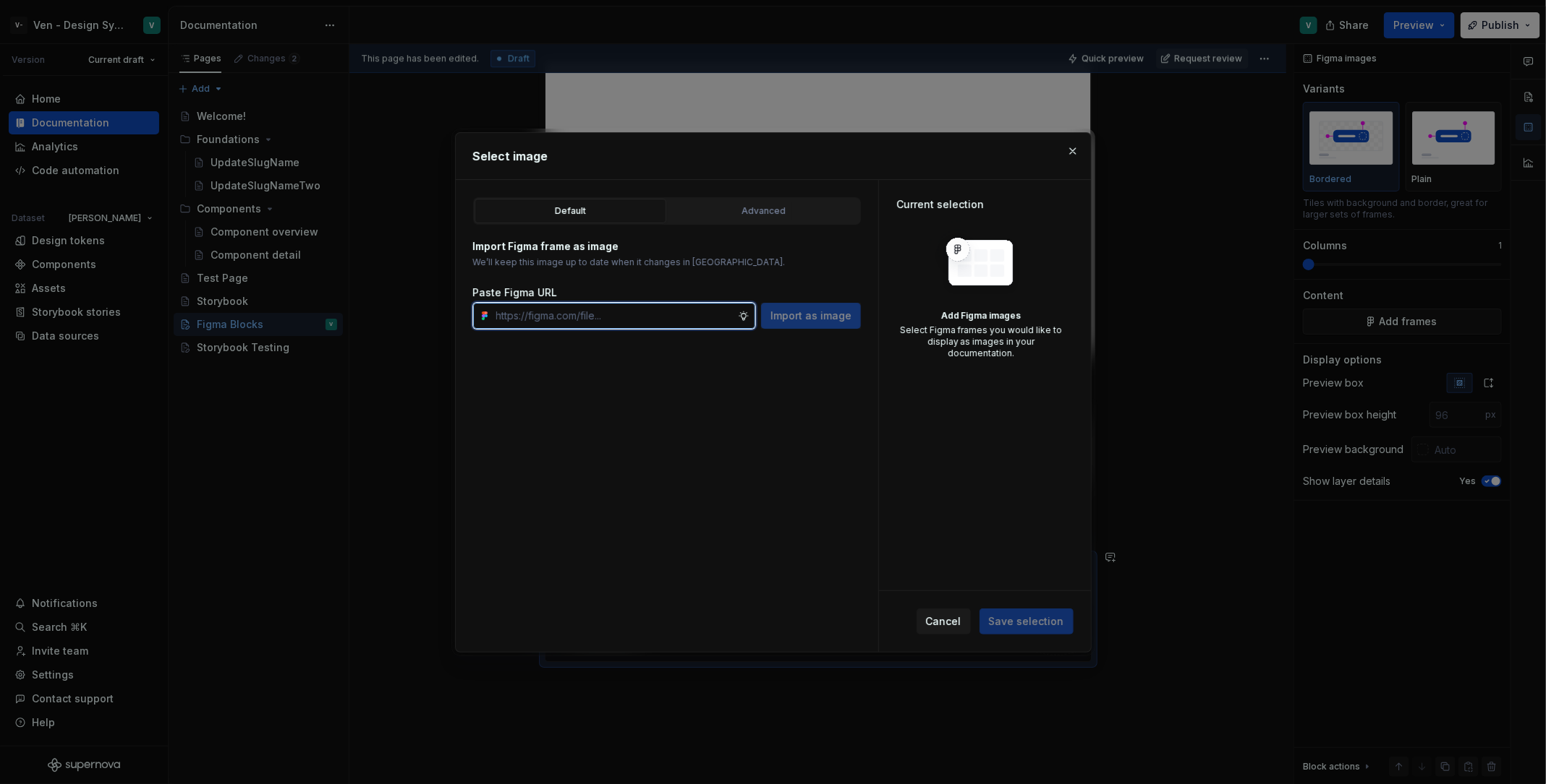
paste input "[URL][DOMAIN_NAME]"
type input "[URL][DOMAIN_NAME]"
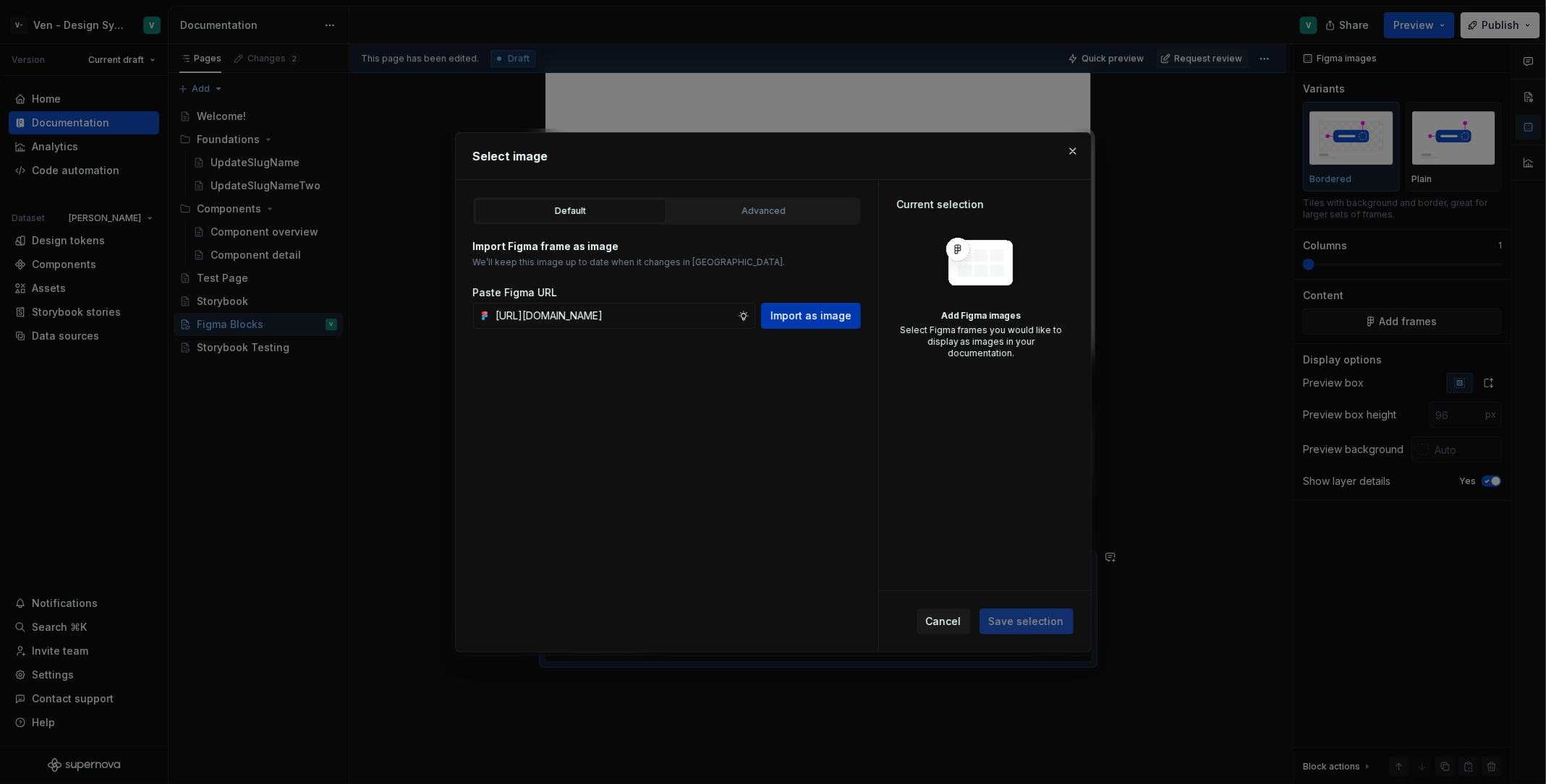
click at [808, 319] on span "Import as image" at bounding box center [811, 316] width 81 height 15
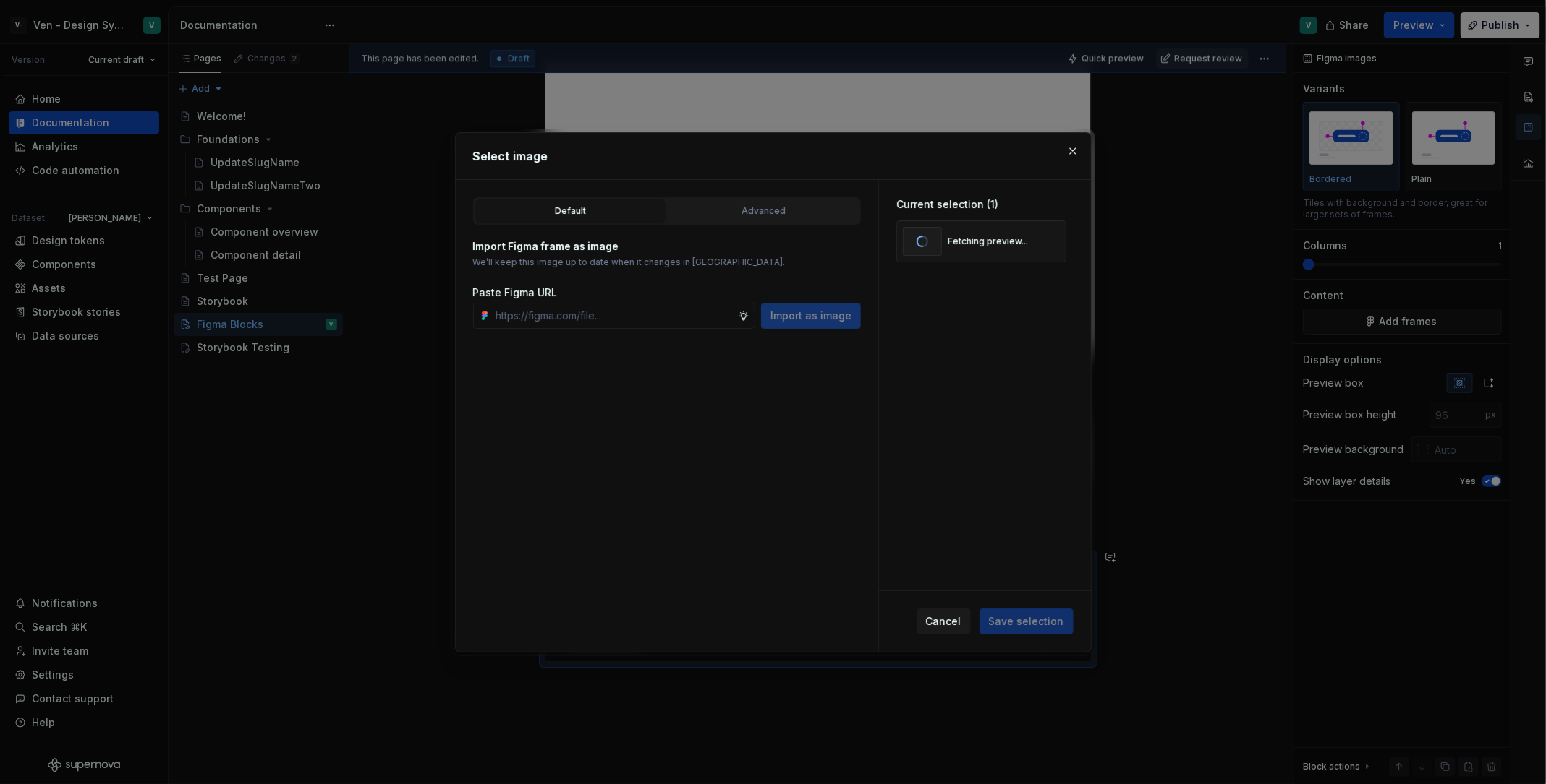
type textarea "*"
click at [575, 308] on input "text" at bounding box center [614, 316] width 247 height 26
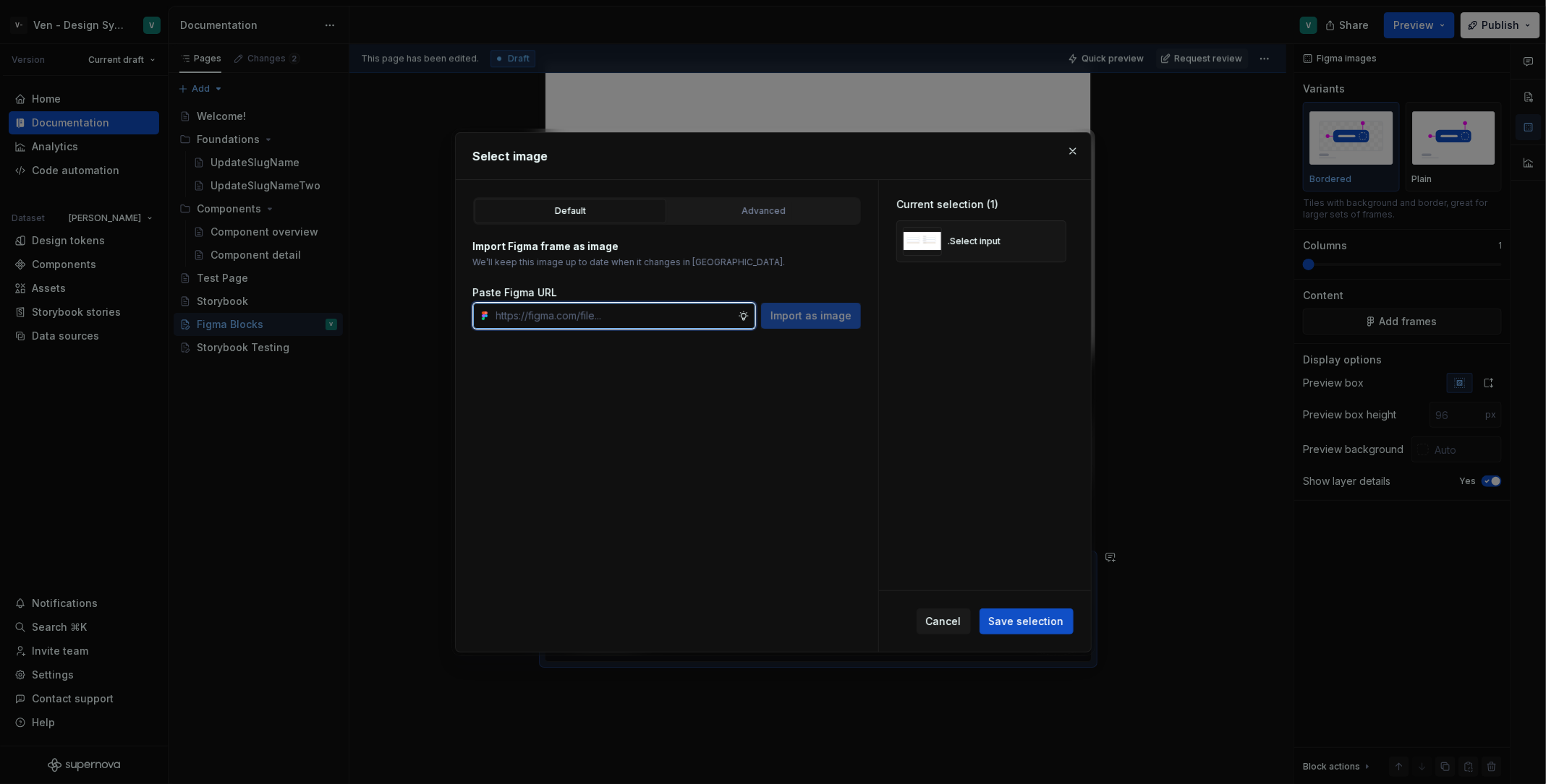
paste input "[URL][DOMAIN_NAME]"
type input "[URL][DOMAIN_NAME]"
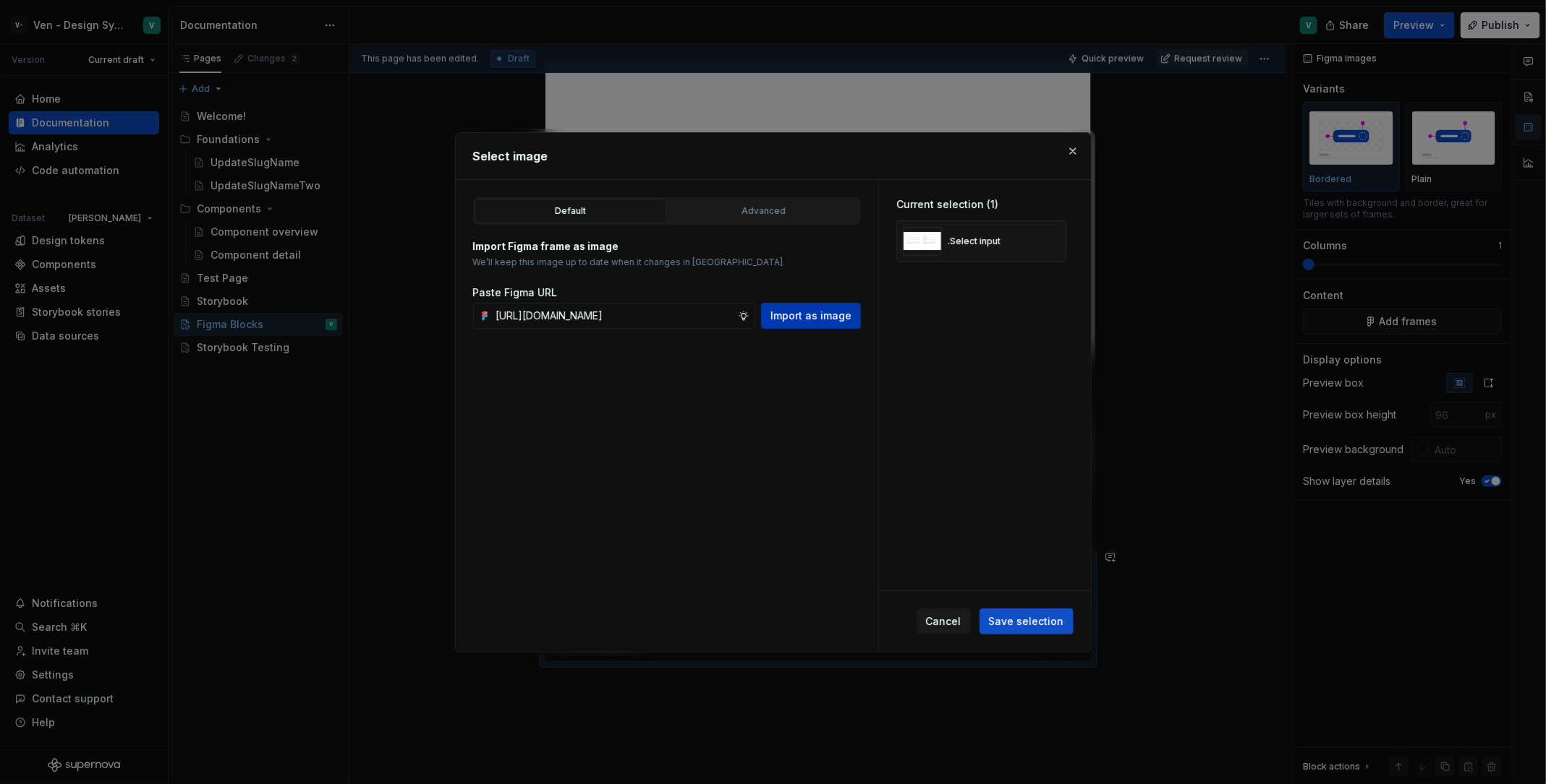
click at [788, 328] on button "Import as image" at bounding box center [810, 316] width 100 height 26
click at [1045, 617] on span "Save selection" at bounding box center [1026, 622] width 75 height 15
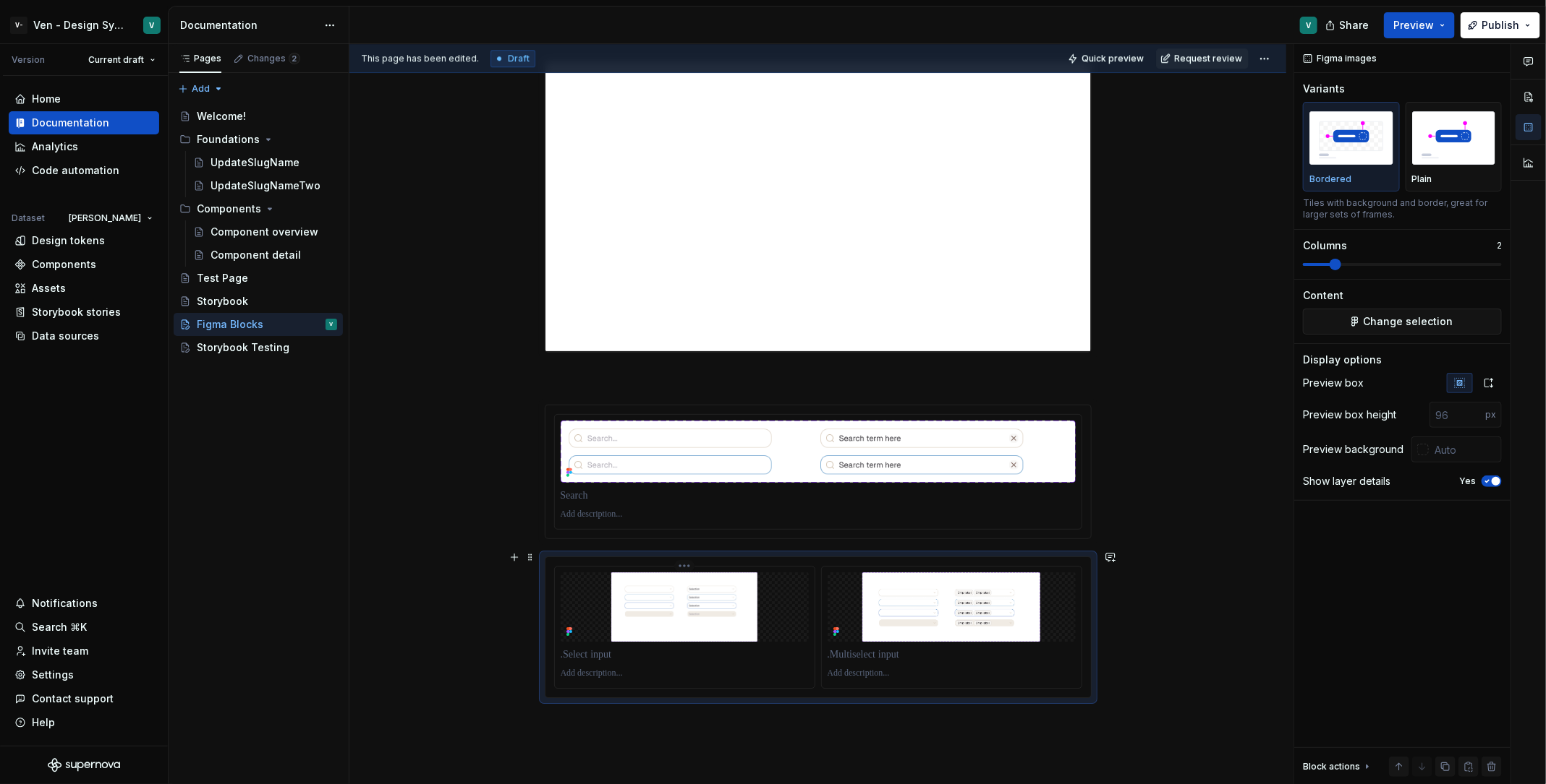
click at [702, 590] on img "To enrich screen reader interactions, please activate Accessibility in Grammarl…" at bounding box center [684, 608] width 248 height 70
click at [907, 602] on img "To enrich screen reader interactions, please activate Accessibility in Grammarl…" at bounding box center [952, 608] width 248 height 70
click at [1022, 608] on img "To enrich screen reader interactions, please activate Accessibility in Grammarl…" at bounding box center [952, 608] width 248 height 70
click at [952, 554] on html "**********" at bounding box center [773, 392] width 1546 height 784
click at [999, 627] on div "Delete item" at bounding box center [1024, 658] width 107 height 15
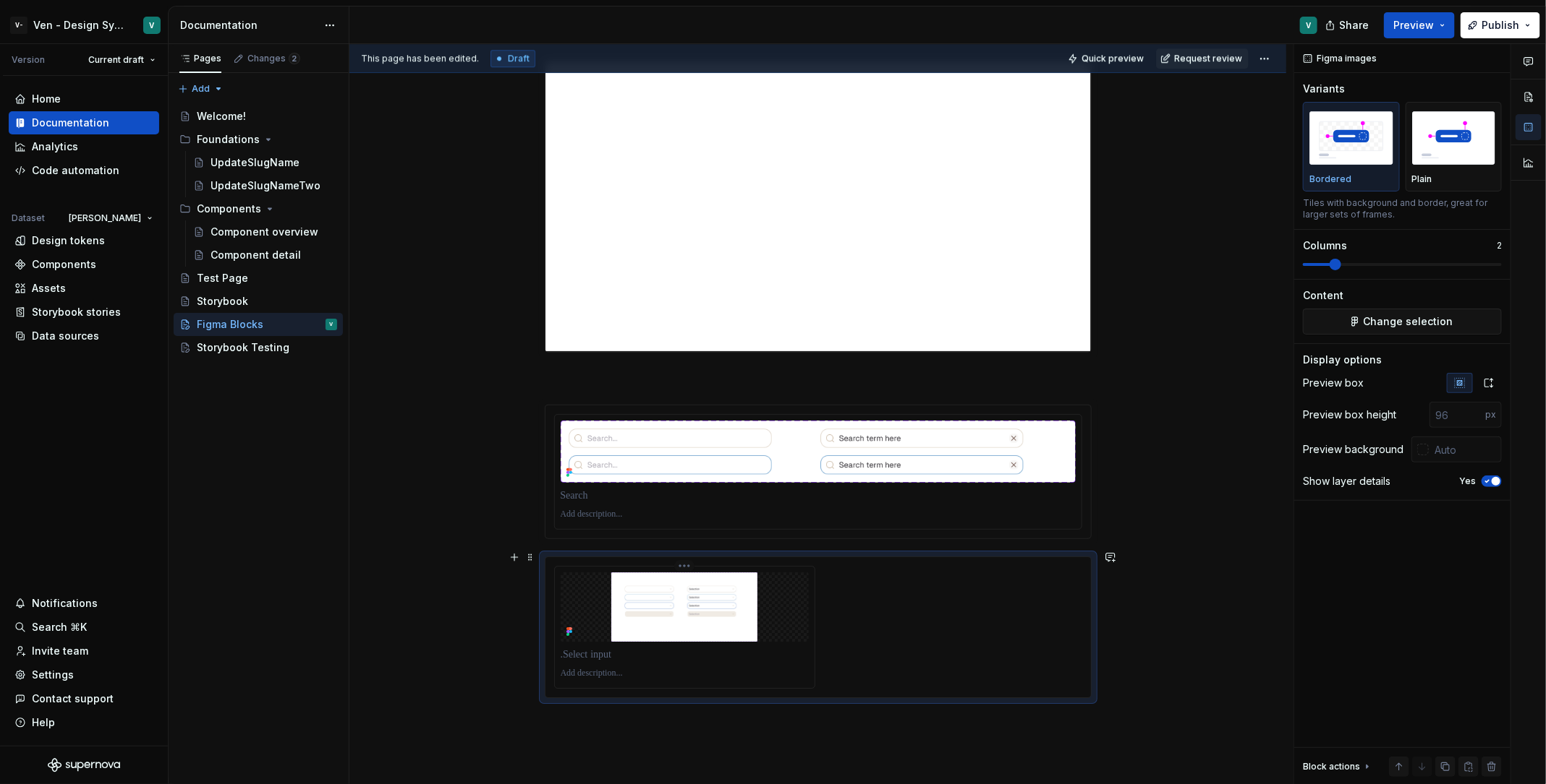
click at [703, 598] on img "To enrich screen reader interactions, please activate Accessibility in Grammarl…" at bounding box center [684, 608] width 248 height 70
click at [993, 602] on div "To enrich screen reader interactions, please activate Accessibility in Grammarl…" at bounding box center [818, 628] width 528 height 123
click at [755, 573] on img "To enrich screen reader interactions, please activate Accessibility in Grammarl…" at bounding box center [684, 608] width 248 height 70
click at [995, 571] on div "To enrich screen reader interactions, please activate Accessibility in Grammarl…" at bounding box center [818, 628] width 528 height 123
click at [515, 555] on button "button" at bounding box center [514, 557] width 20 height 20
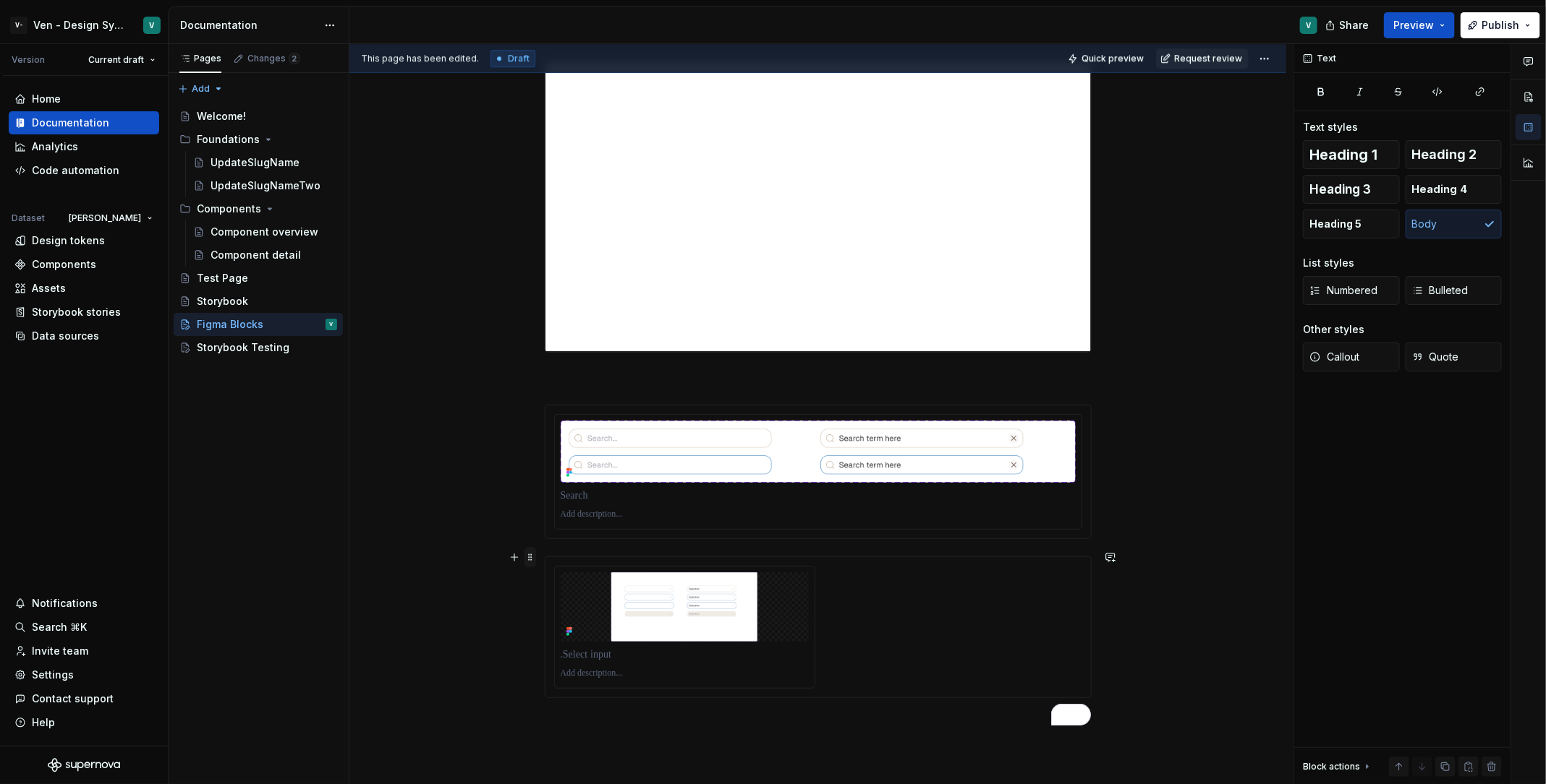
click at [531, 553] on span at bounding box center [530, 557] width 12 height 20
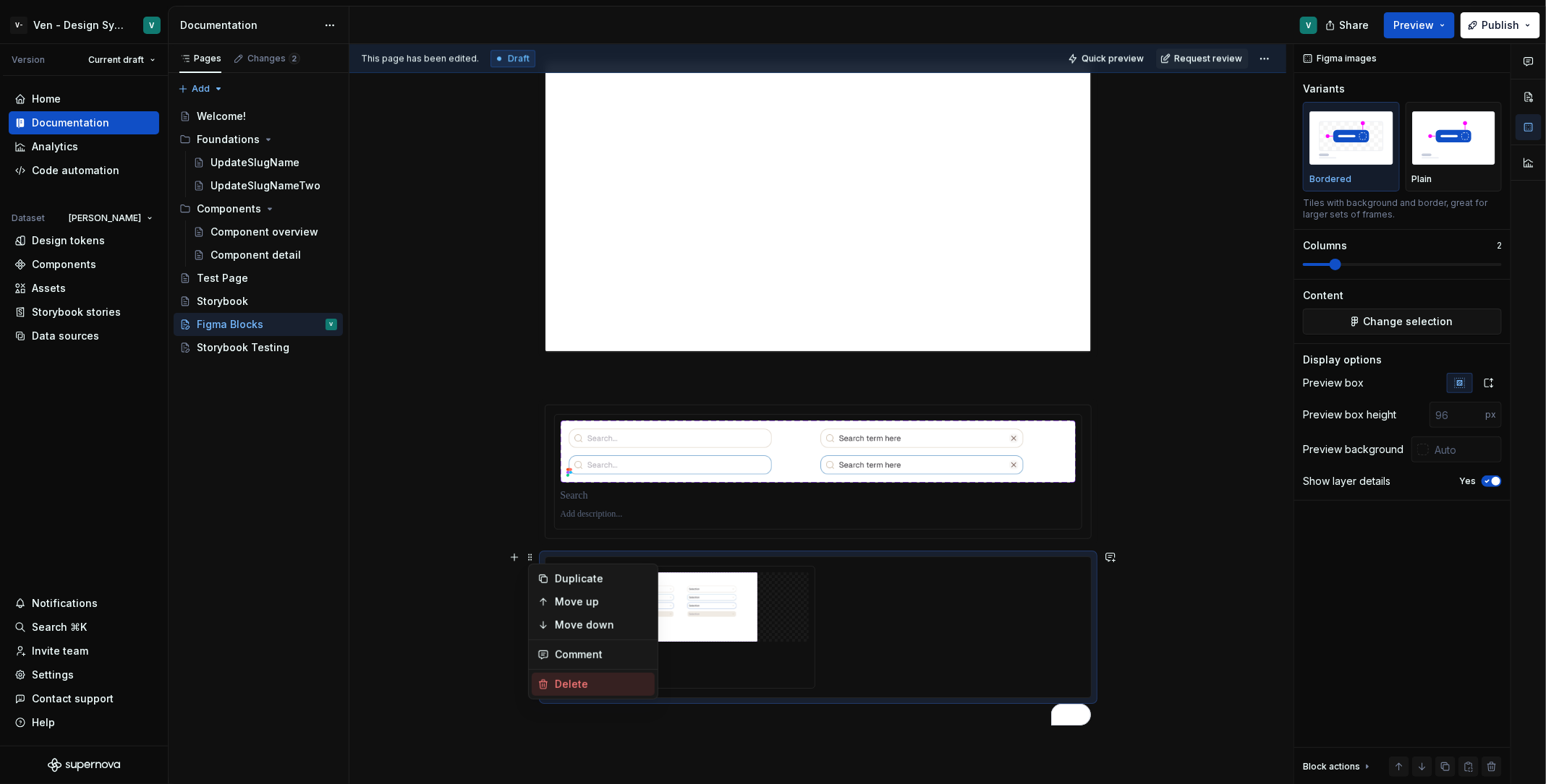
click at [604, 627] on div "Delete" at bounding box center [593, 684] width 123 height 23
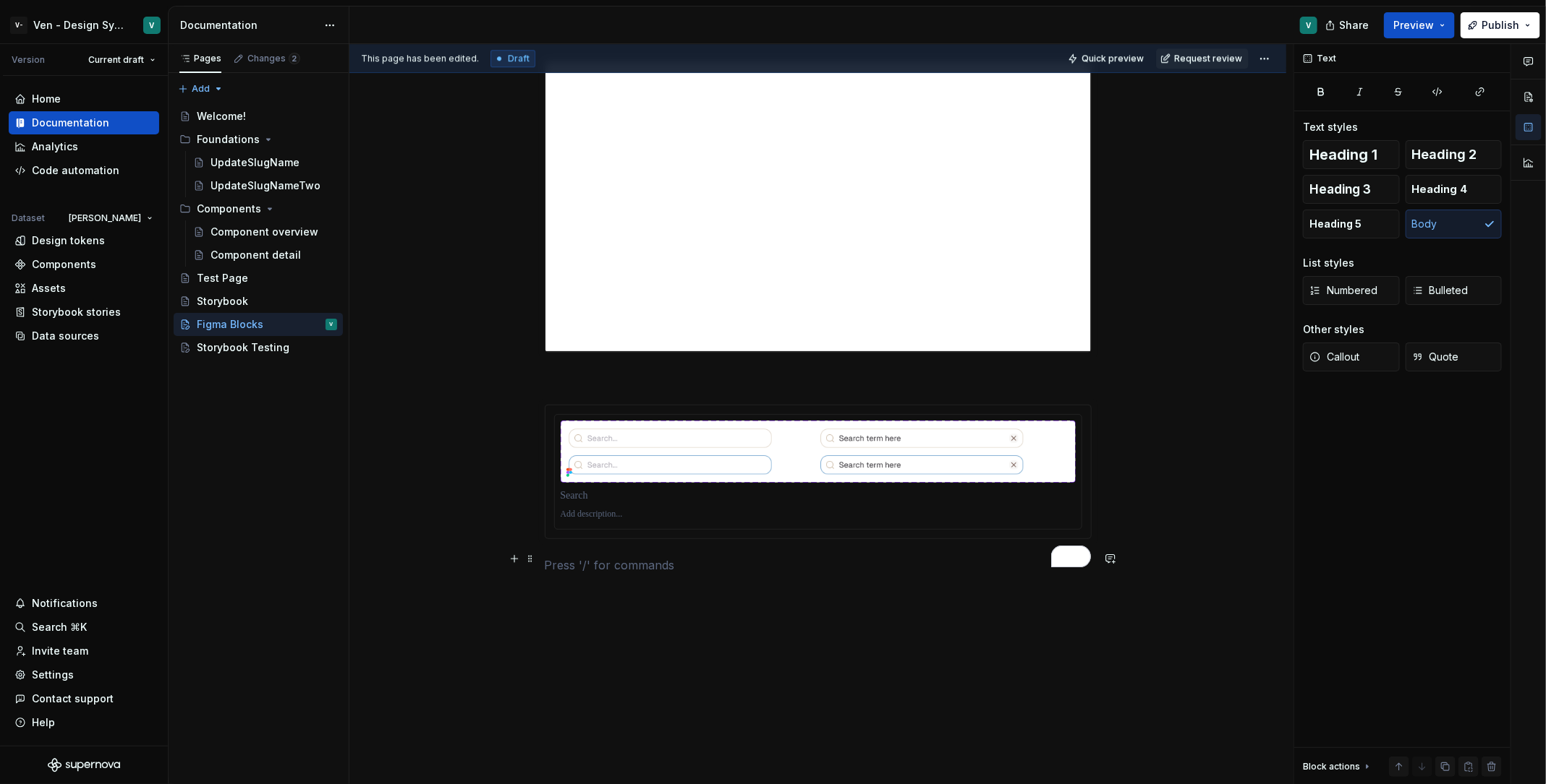
click at [842, 558] on p "To enrich screen reader interactions, please activate Accessibility in Grammarl…" at bounding box center [818, 565] width 547 height 17
click at [829, 472] on img "To enrich screen reader interactions, please activate Accessibility in Grammarl…" at bounding box center [818, 452] width 515 height 62
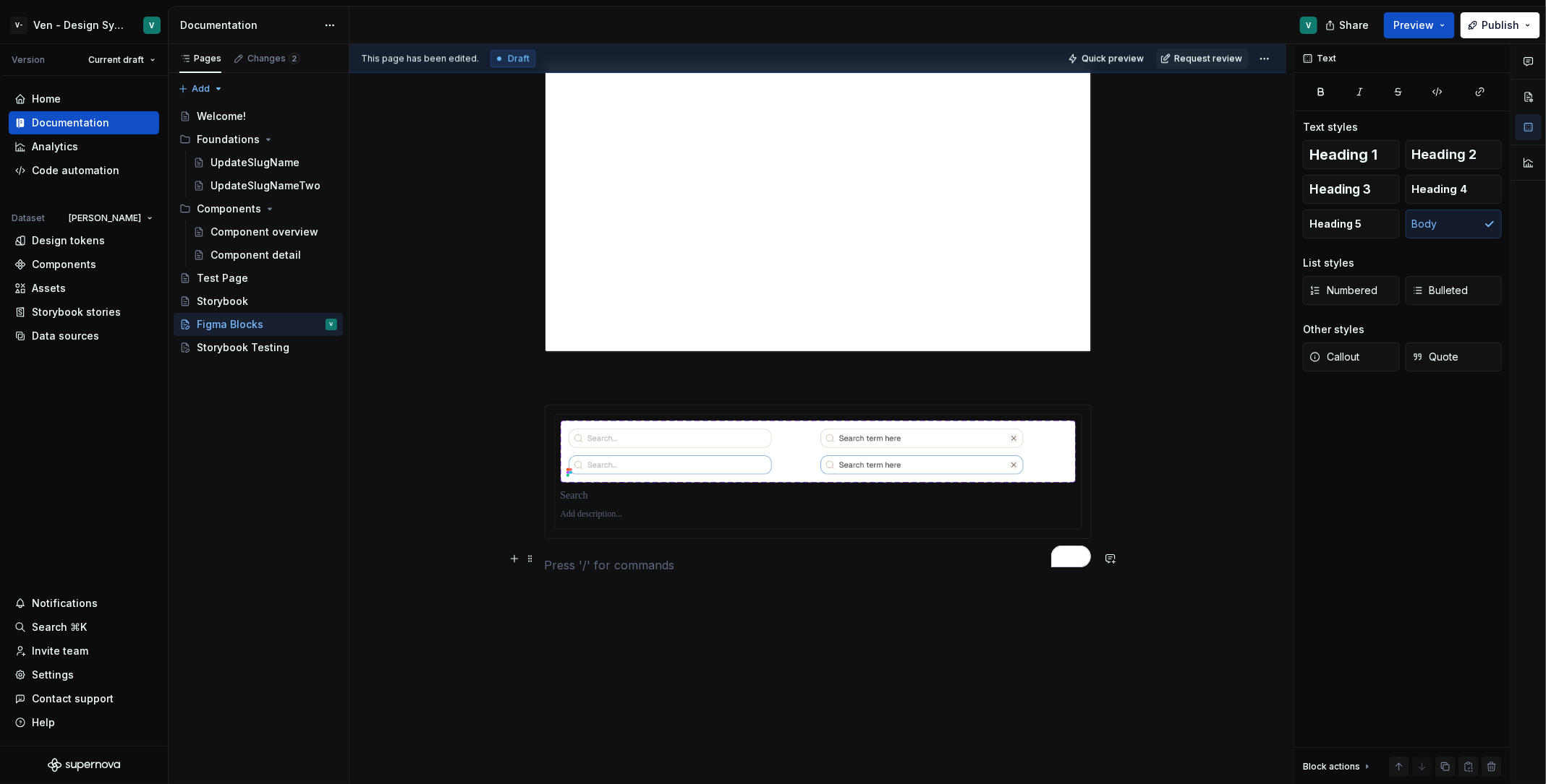
click at [630, 566] on p "To enrich screen reader interactions, please activate Accessibility in Grammarl…" at bounding box center [818, 565] width 547 height 17
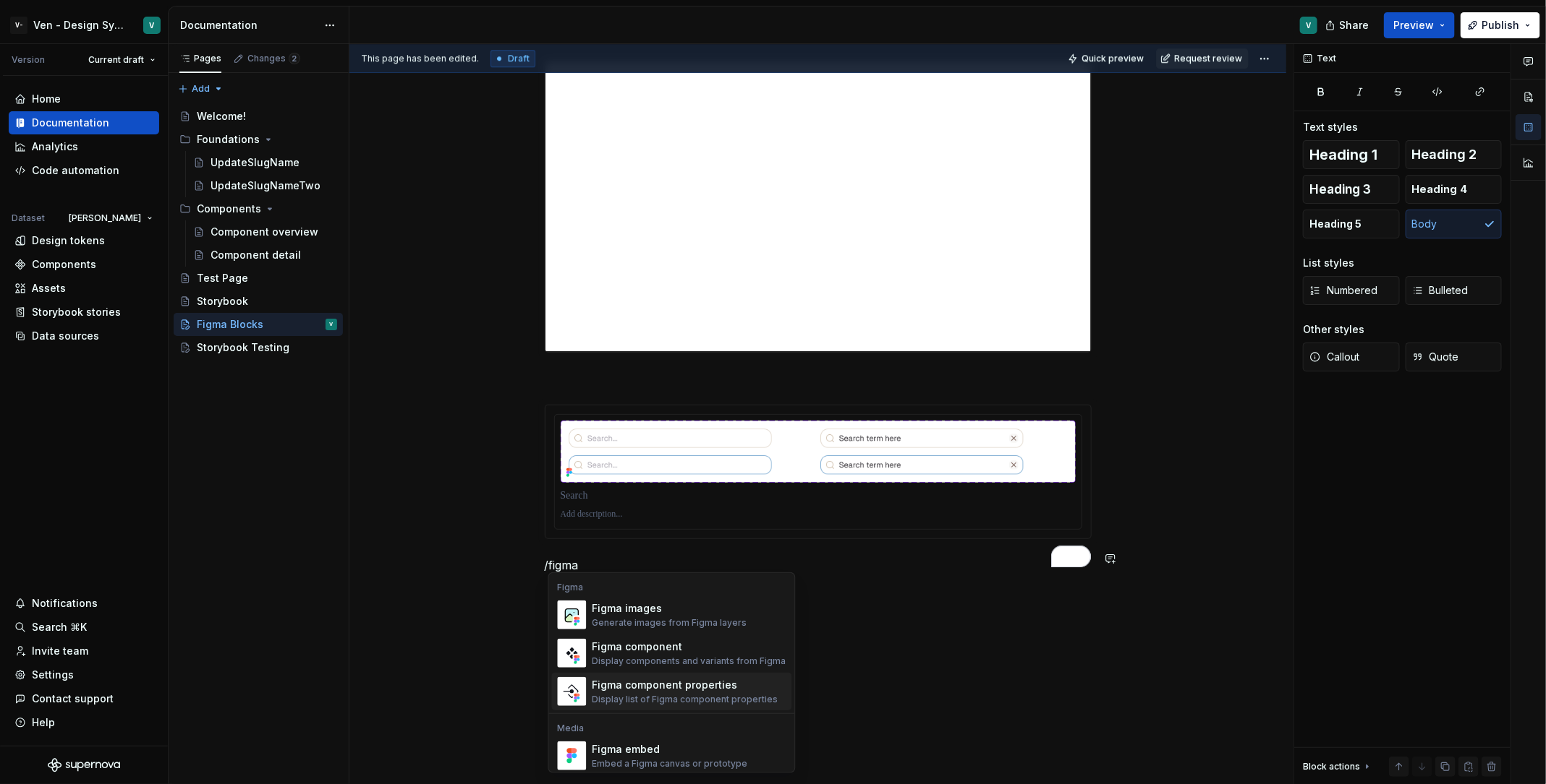
scroll to position [42, 0]
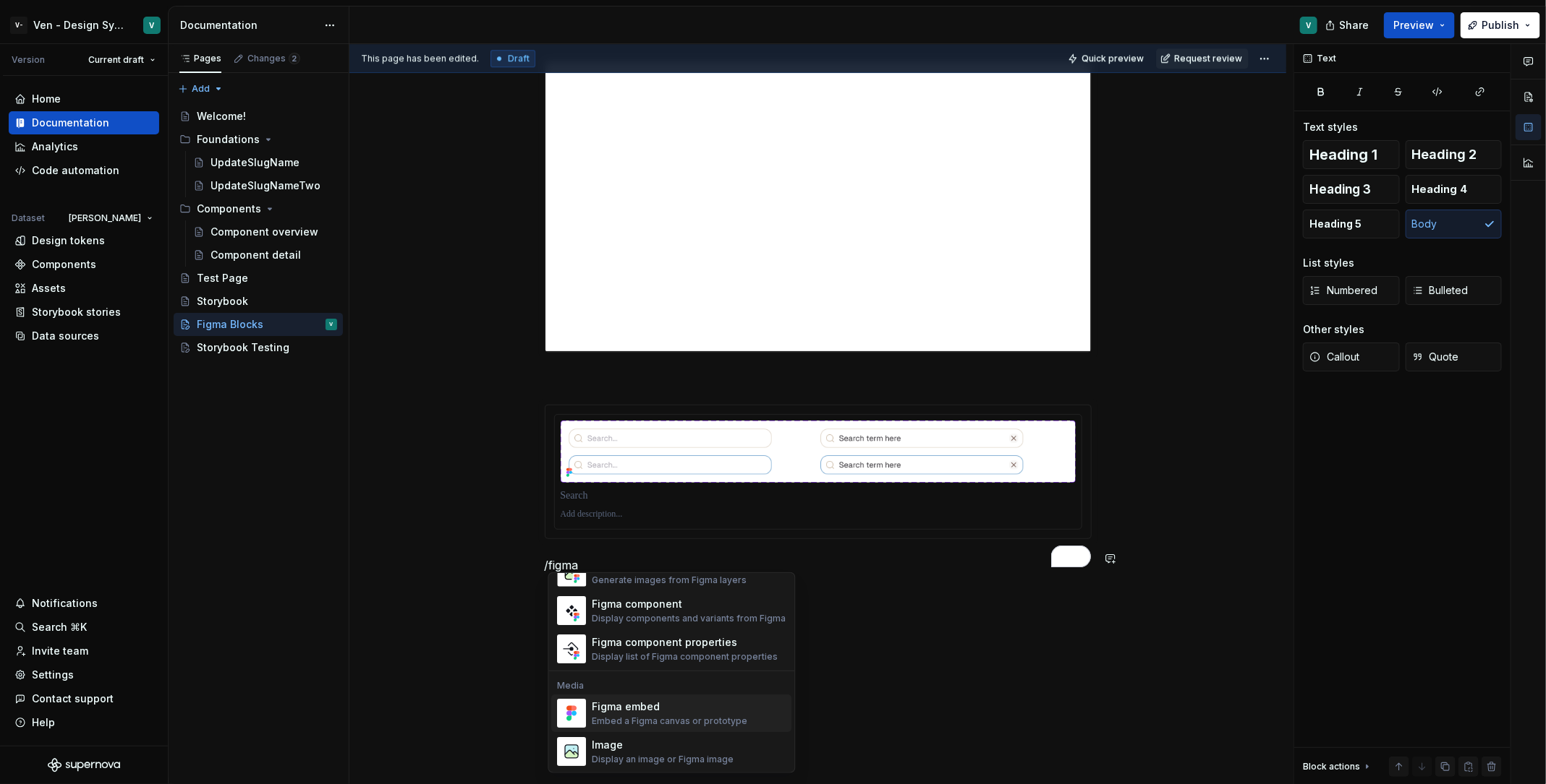
click at [708, 627] on div "Embed a Figma canvas or prototype" at bounding box center [670, 722] width 155 height 12
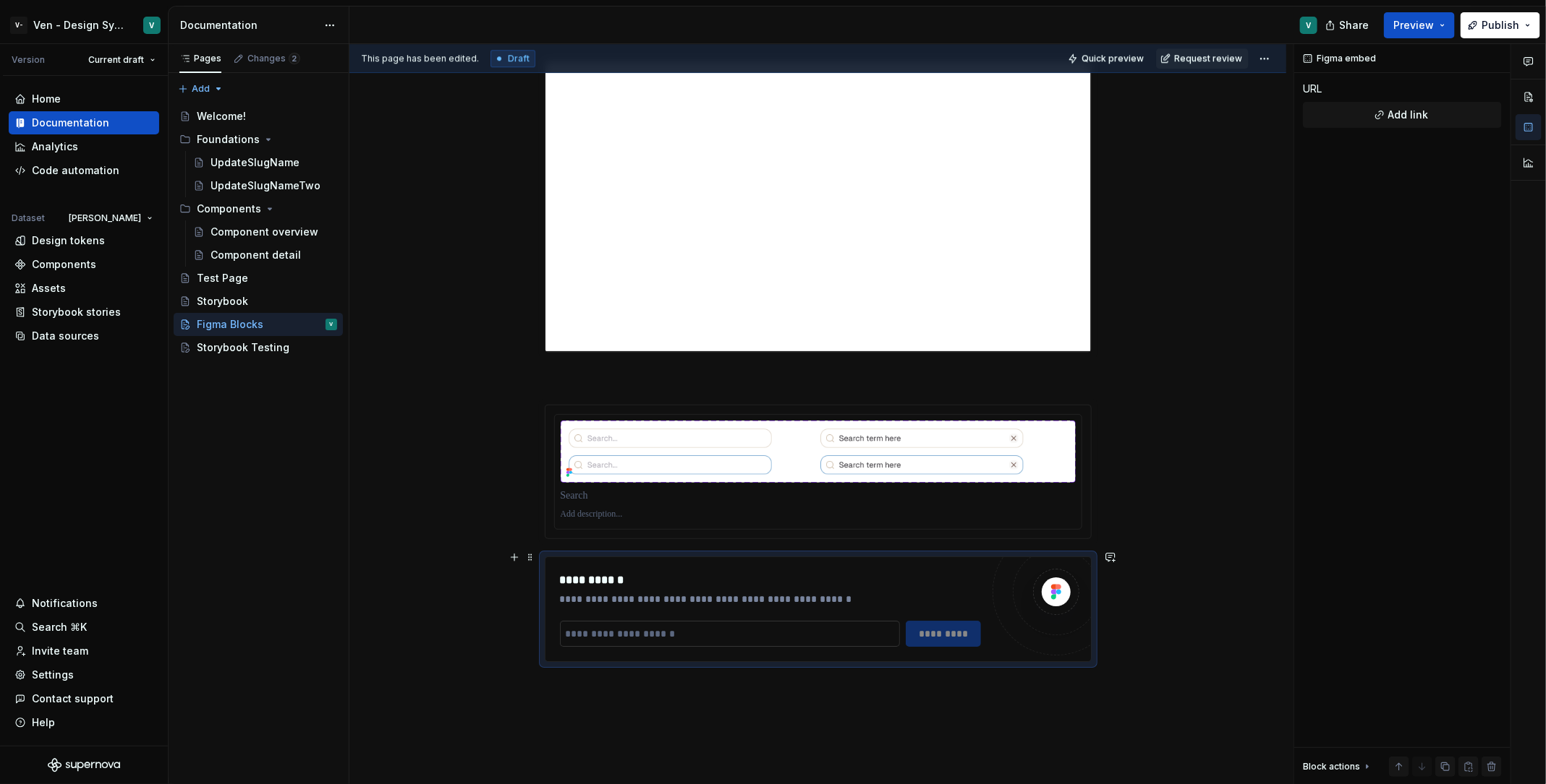
click at [784, 621] on input "To enrich screen reader interactions, please activate Accessibility in Grammarl…" at bounding box center [729, 633] width 340 height 26
type textarea "*"
click at [1036, 405] on div "To enrich screen reader interactions, please activate Accessibility in Grammarl…" at bounding box center [818, 472] width 547 height 134
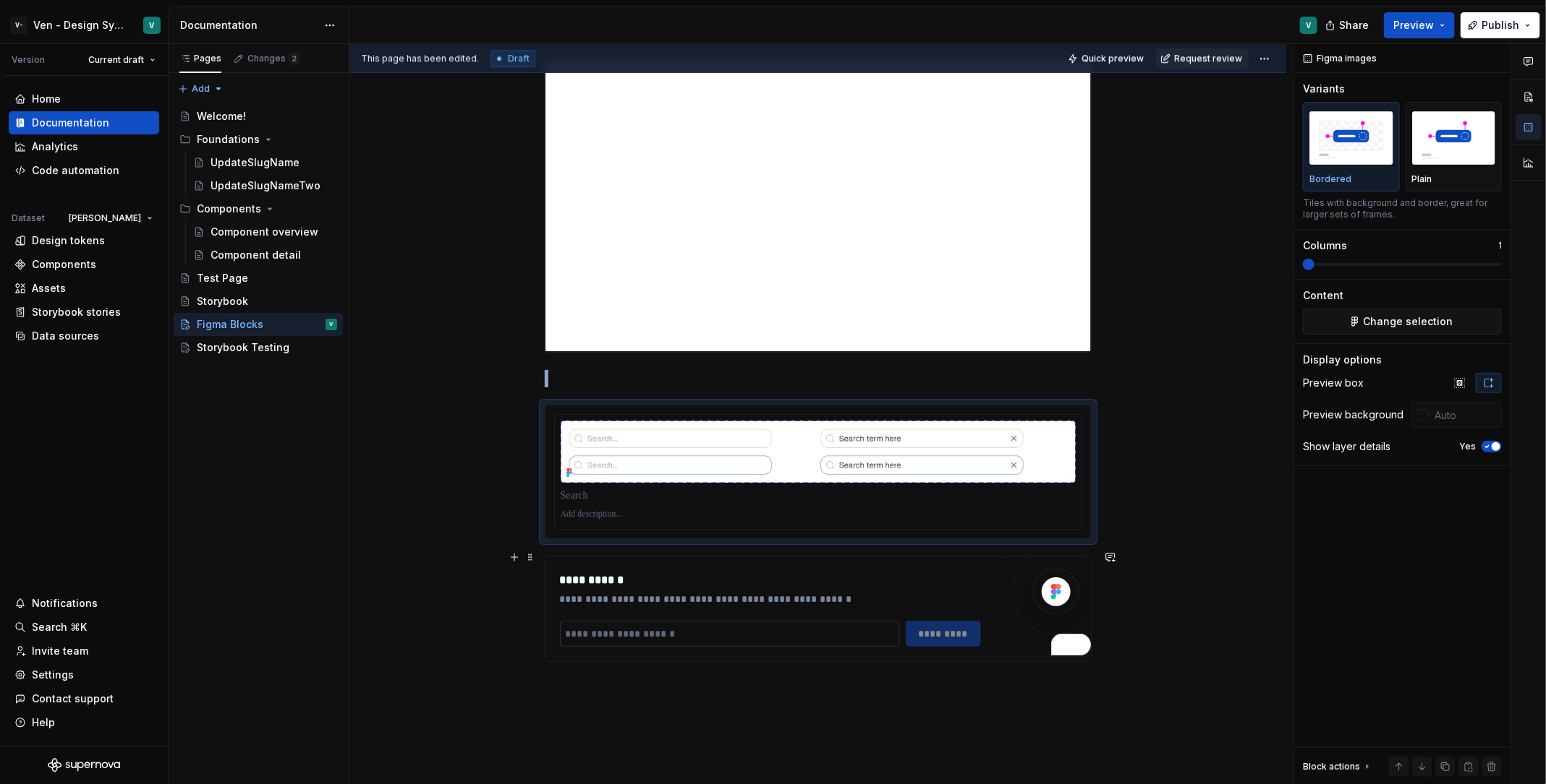
click at [768, 627] on input "To enrich screen reader interactions, please activate Accessibility in Grammarl…" at bounding box center [729, 633] width 340 height 26
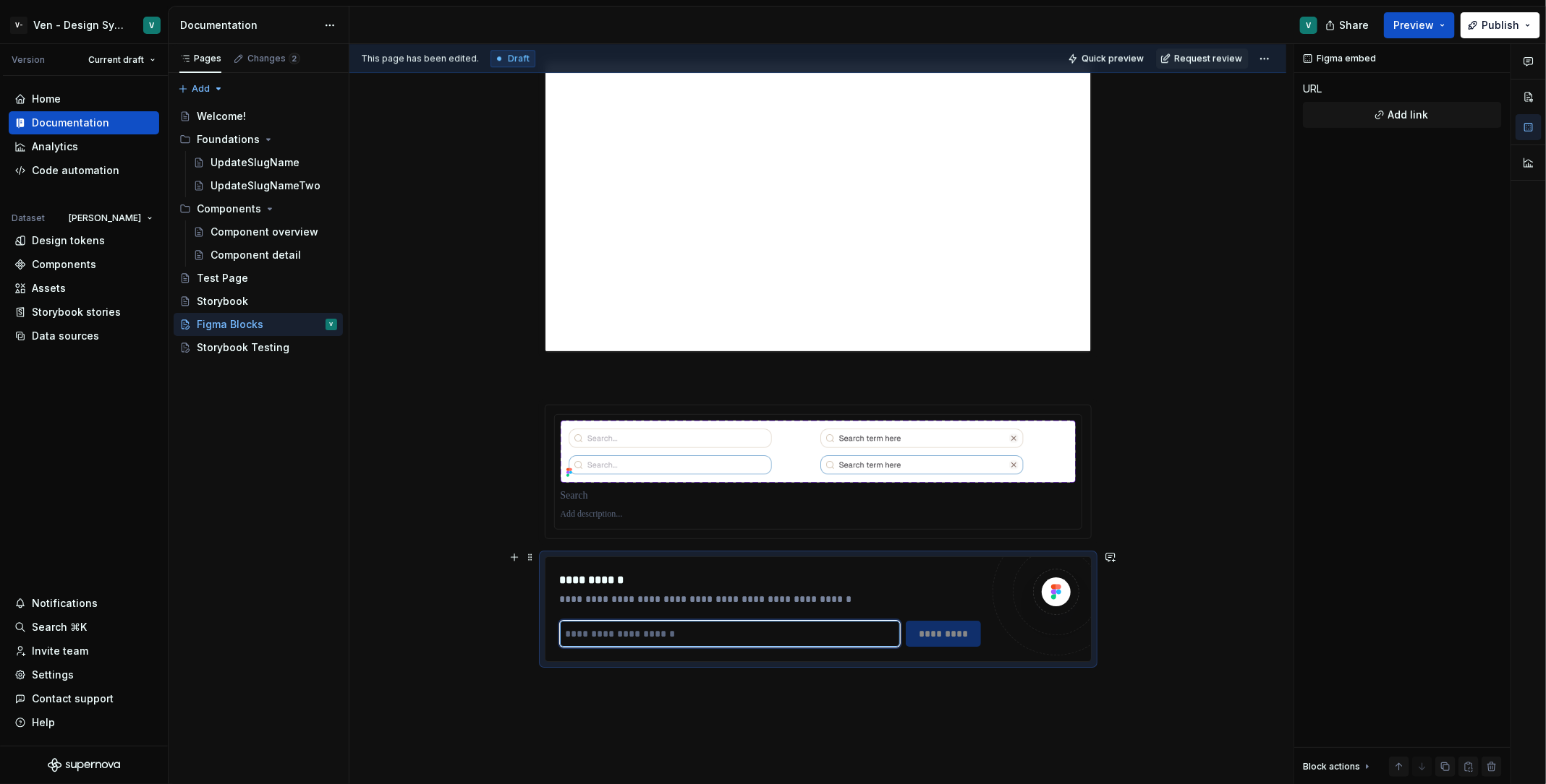
paste input "**********"
type input "**********"
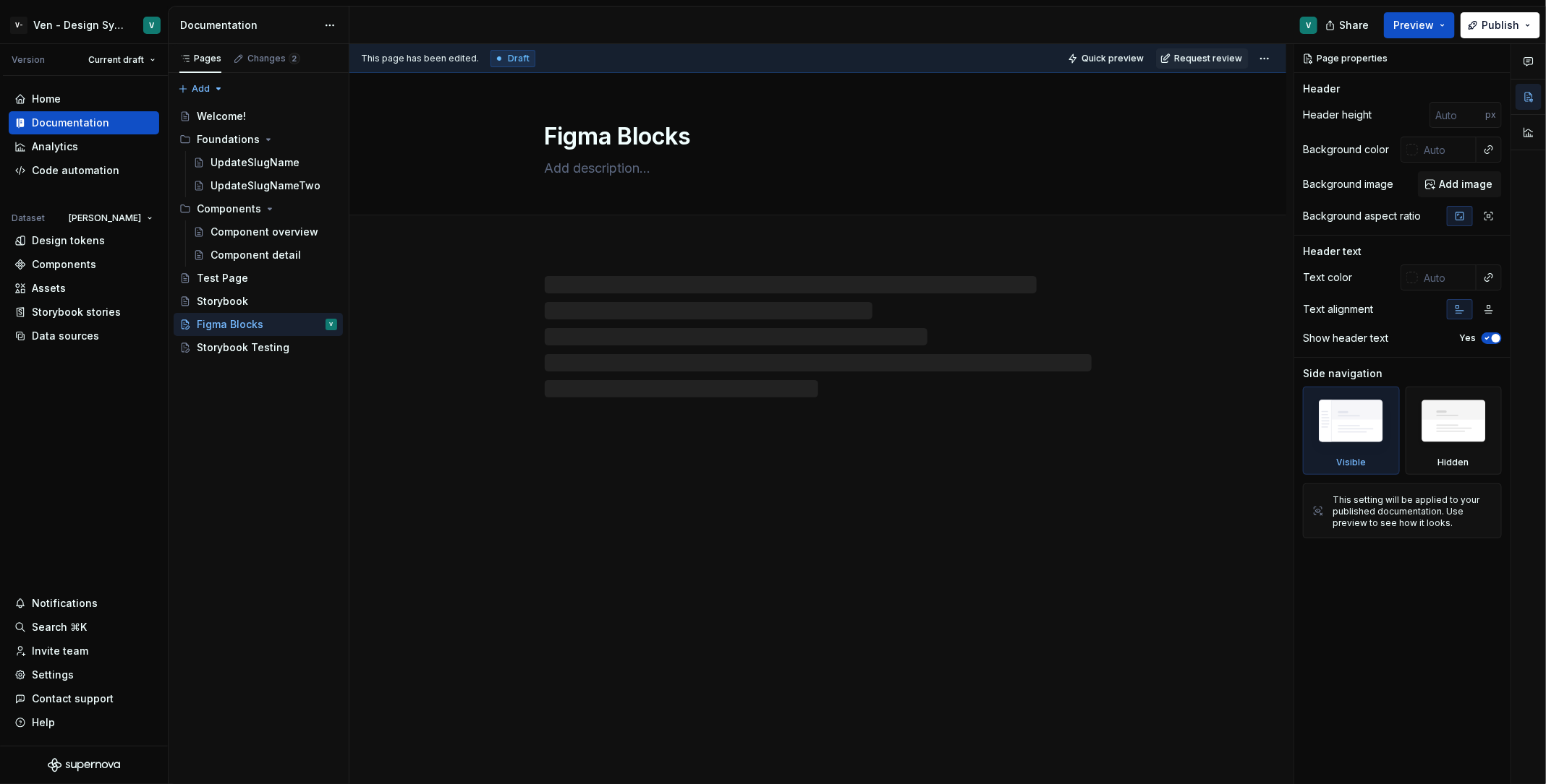
type textarea "*"
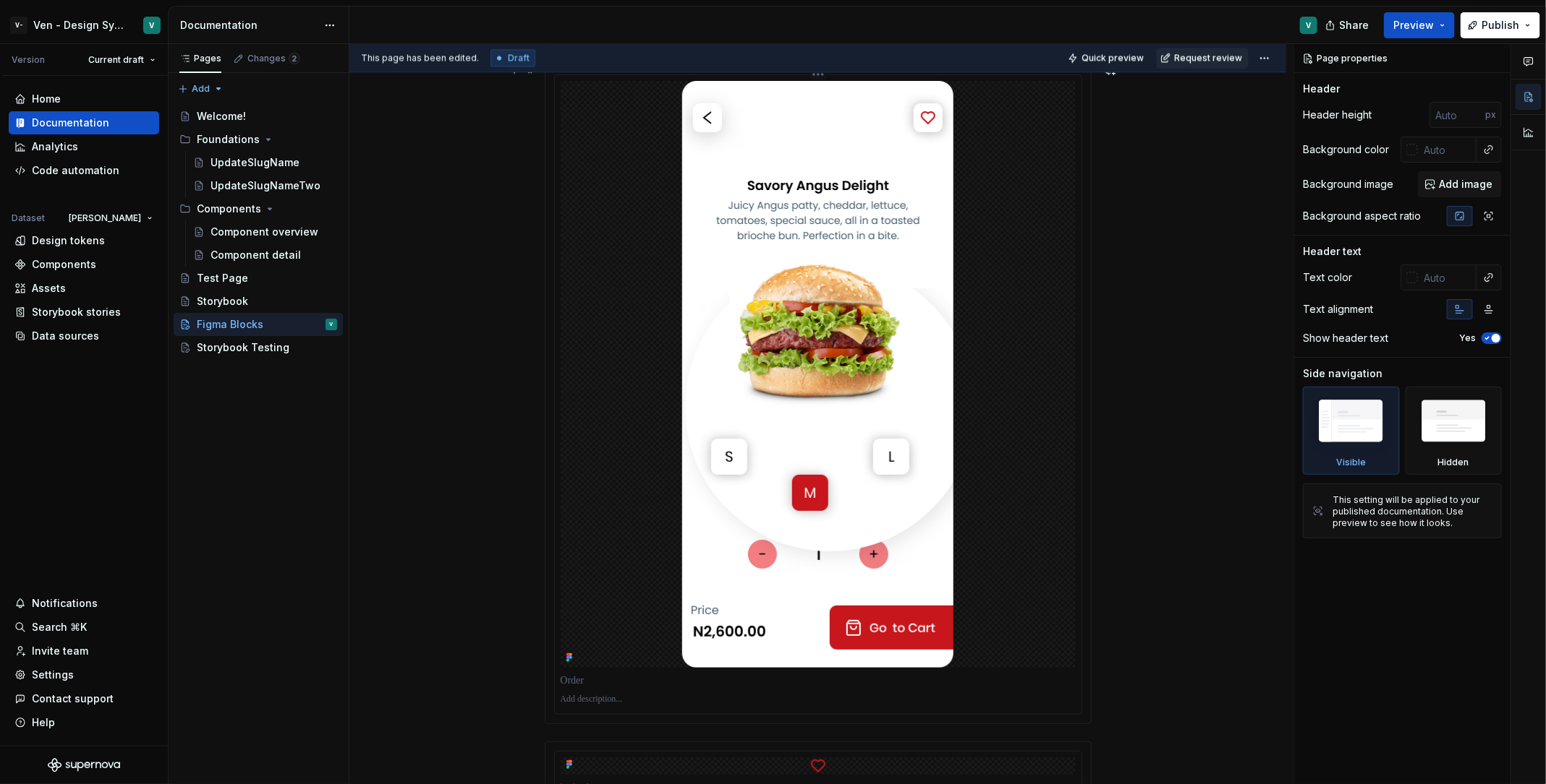
scroll to position [2480, 0]
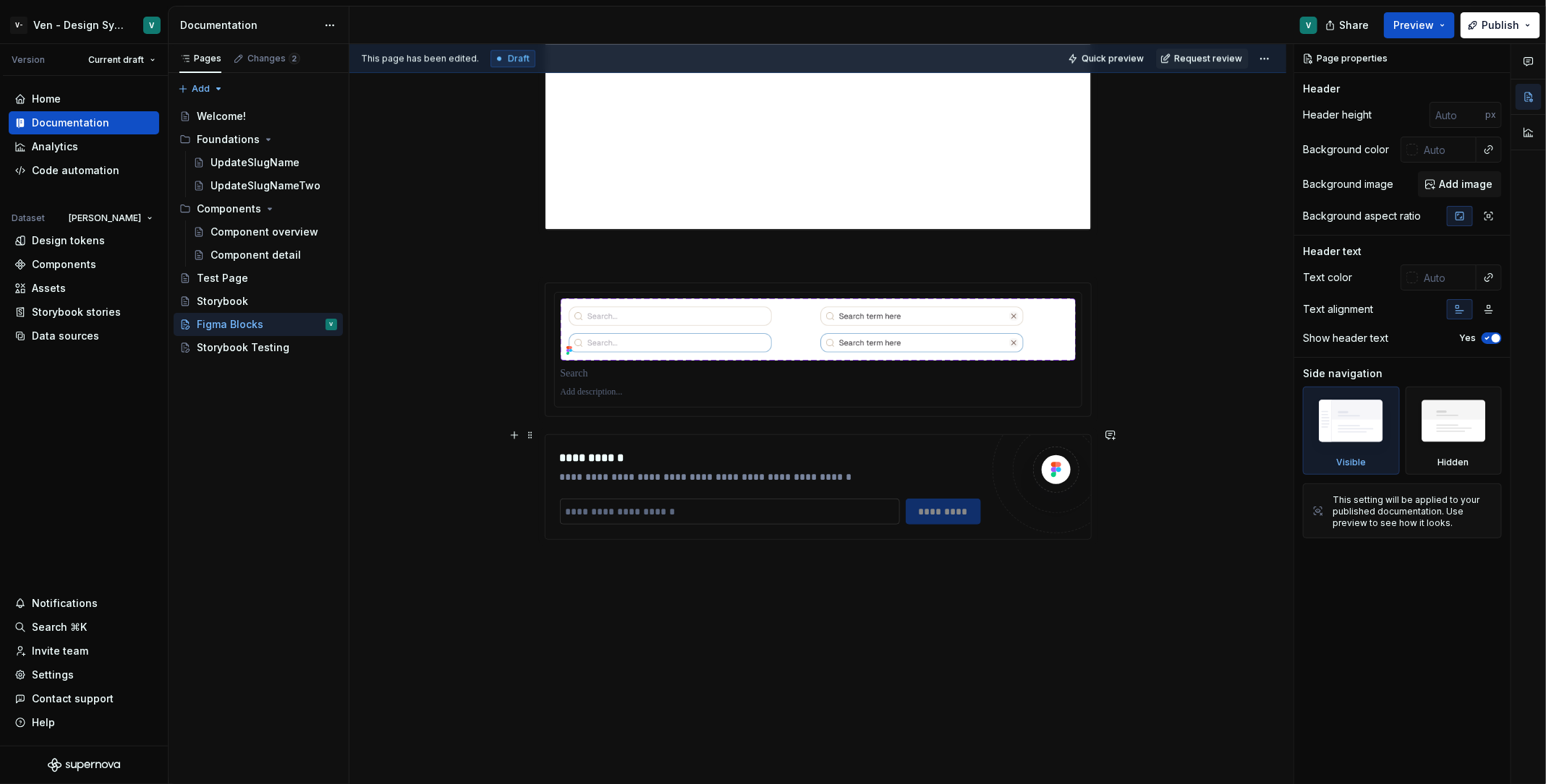
click at [706, 515] on input "text" at bounding box center [729, 511] width 340 height 26
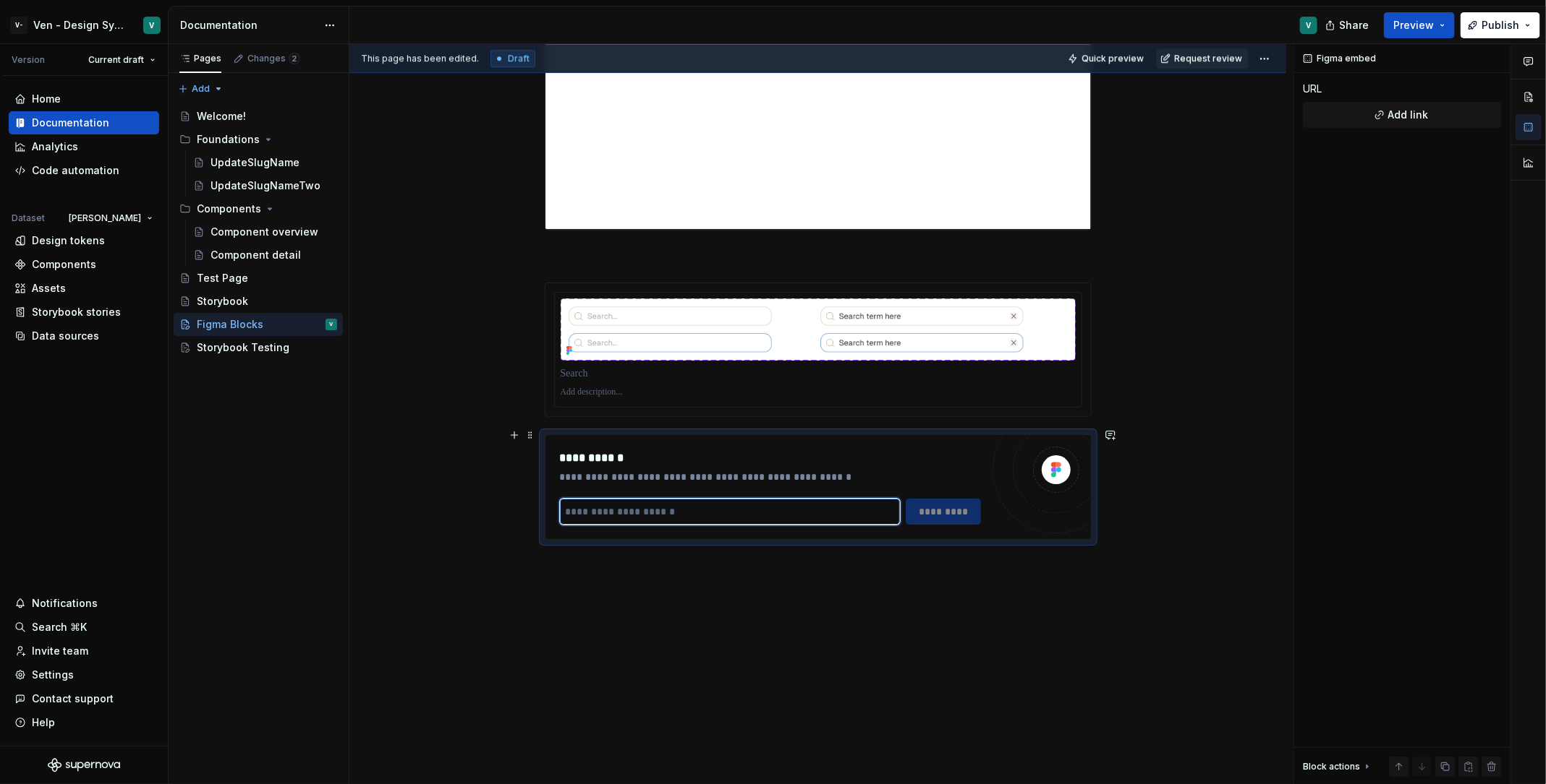
paste input "**********"
type input "**********"
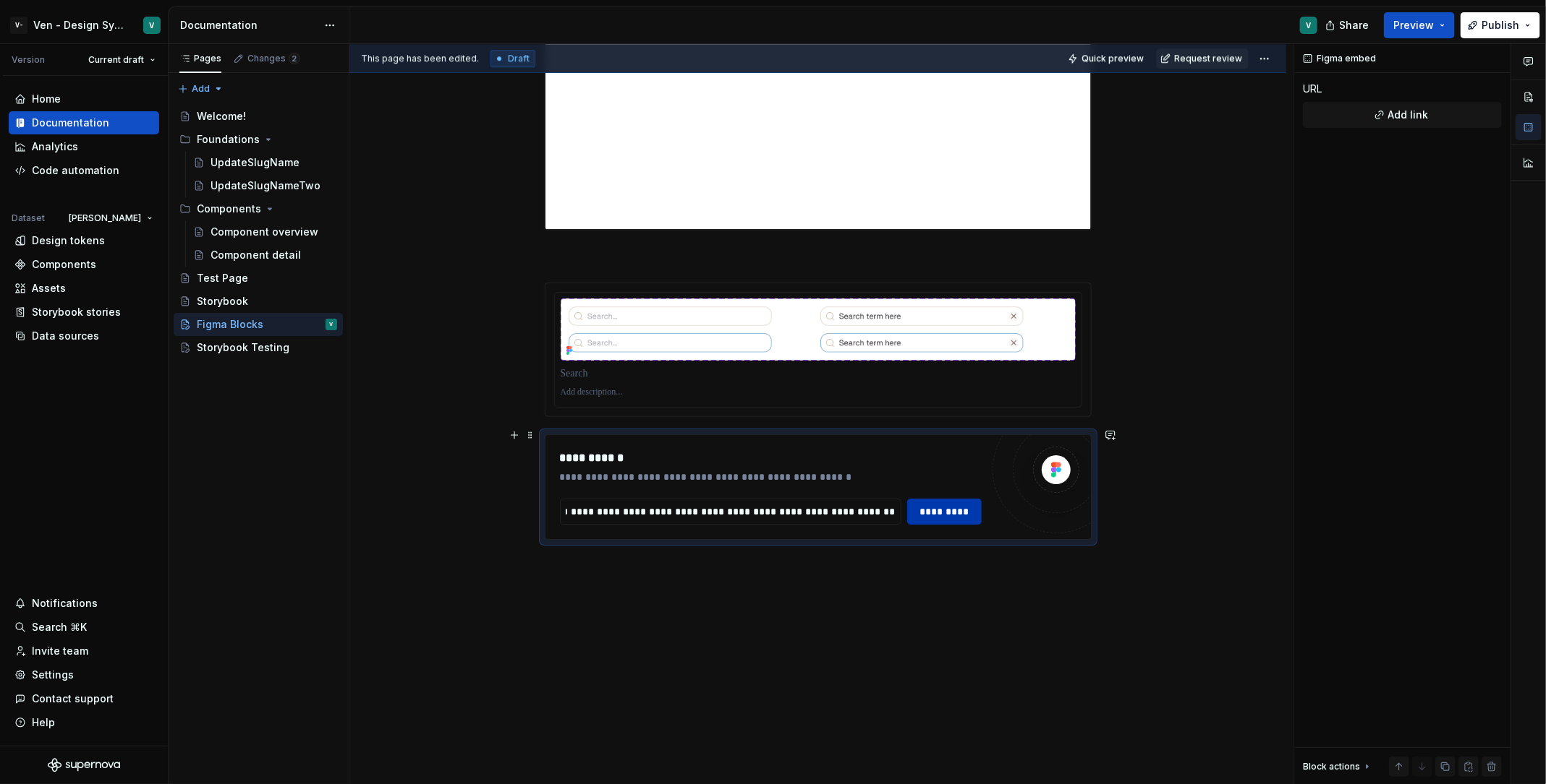
click at [950, 506] on span "*********" at bounding box center [944, 512] width 56 height 15
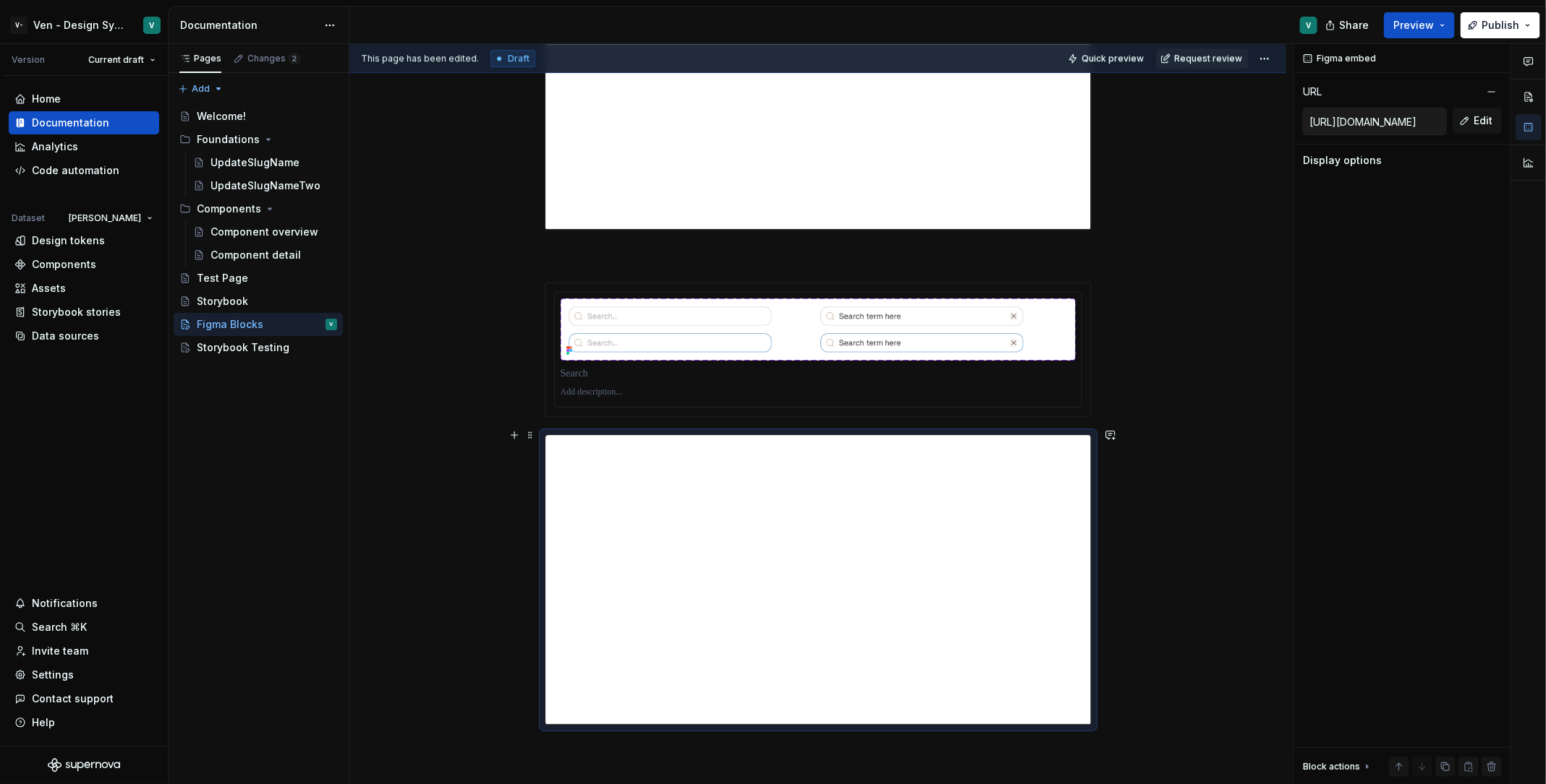
scroll to position [2480, 0]
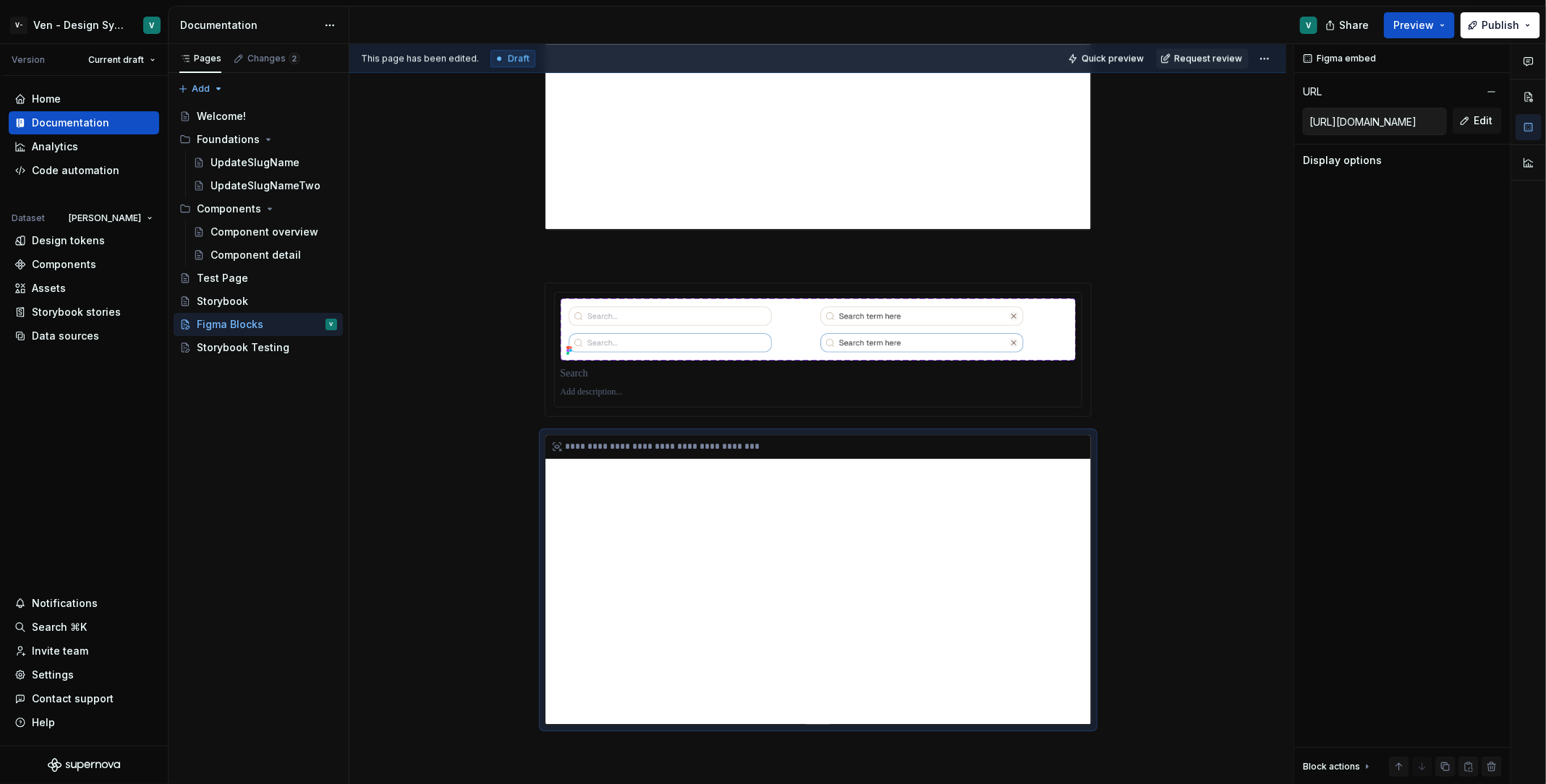
type textarea "*"
click at [768, 523] on div "**********" at bounding box center [818, 579] width 546 height 289
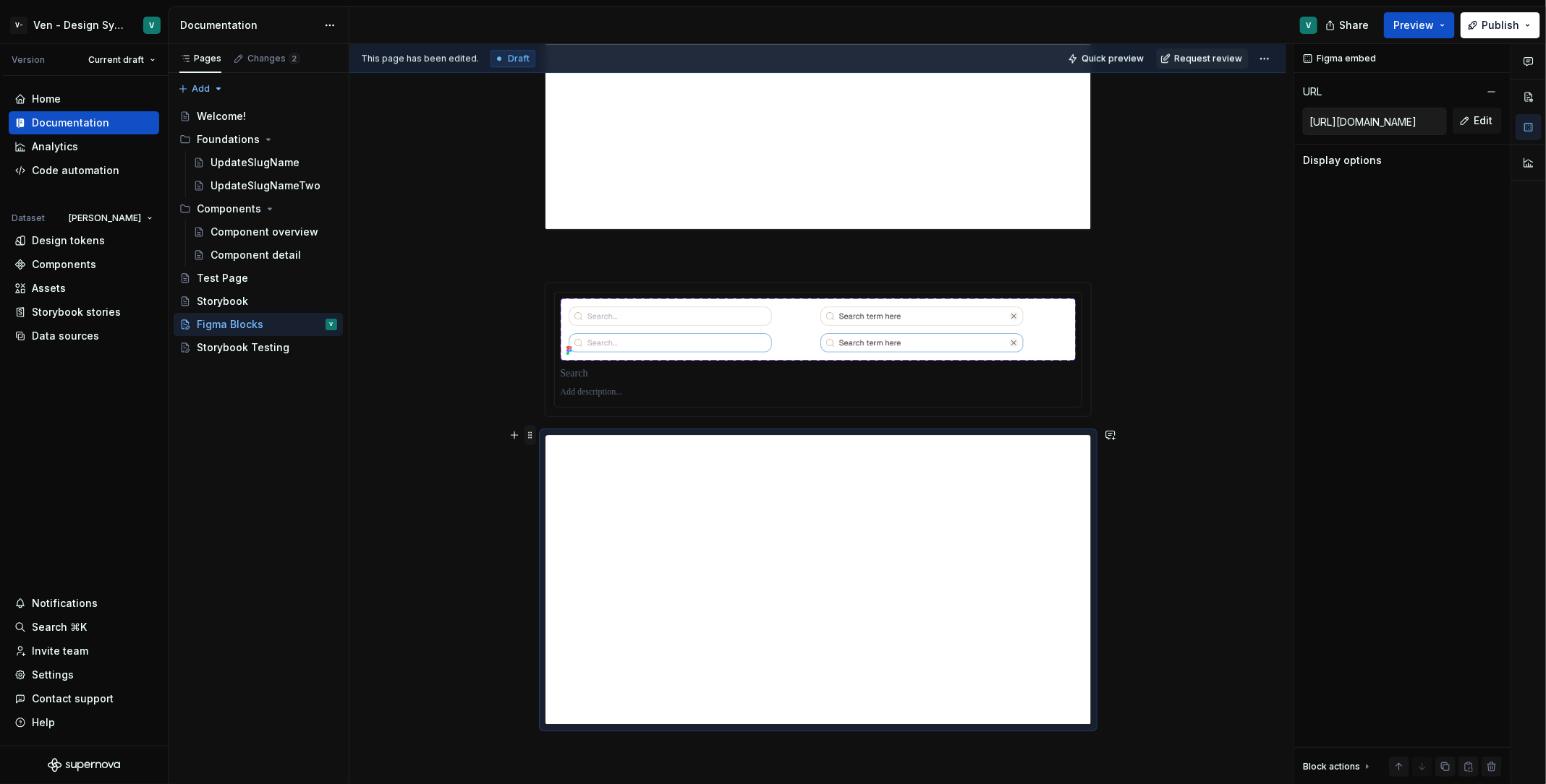
click at [530, 442] on span at bounding box center [530, 435] width 12 height 20
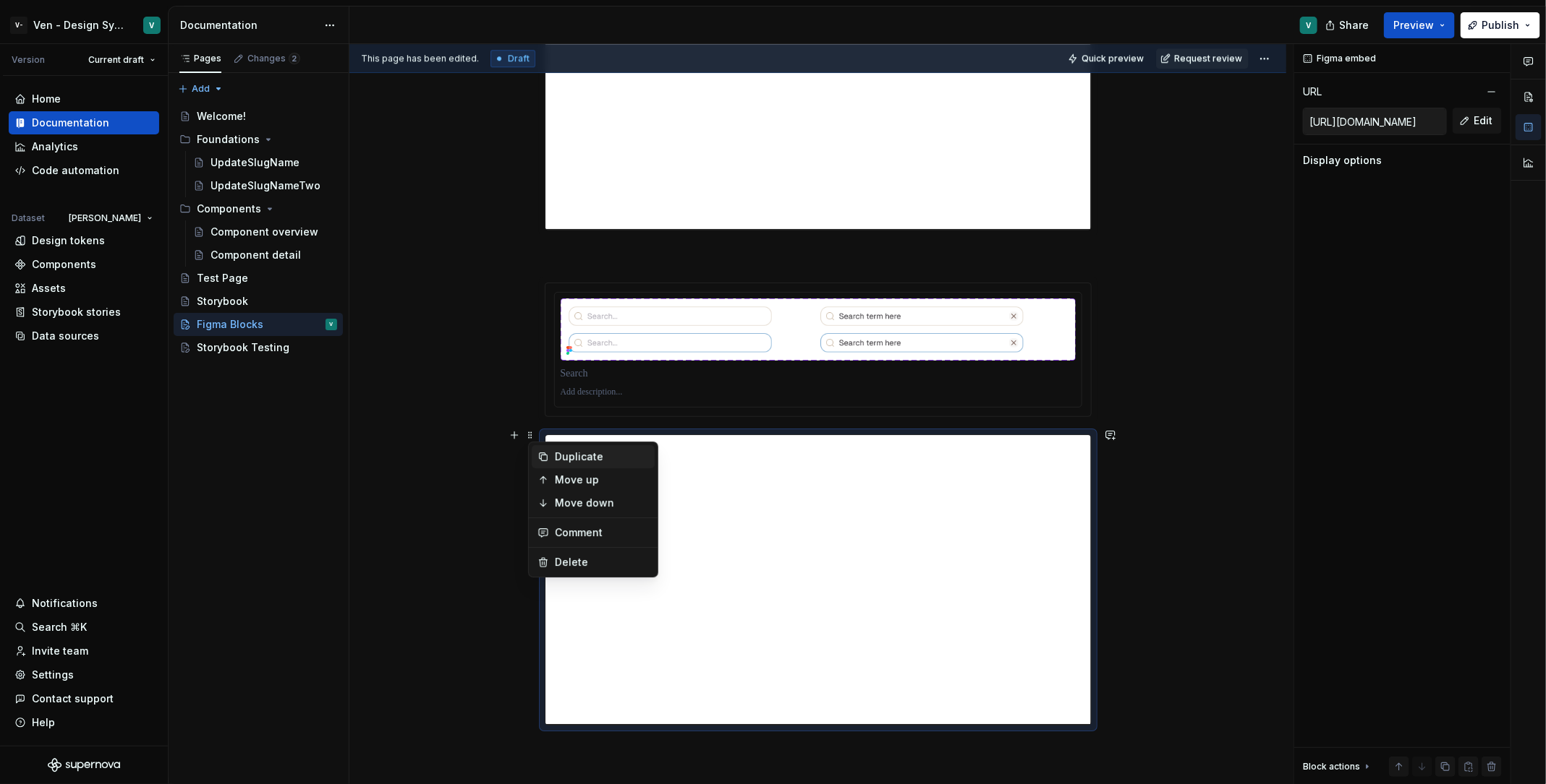
click at [559, 448] on div "Duplicate" at bounding box center [593, 456] width 123 height 23
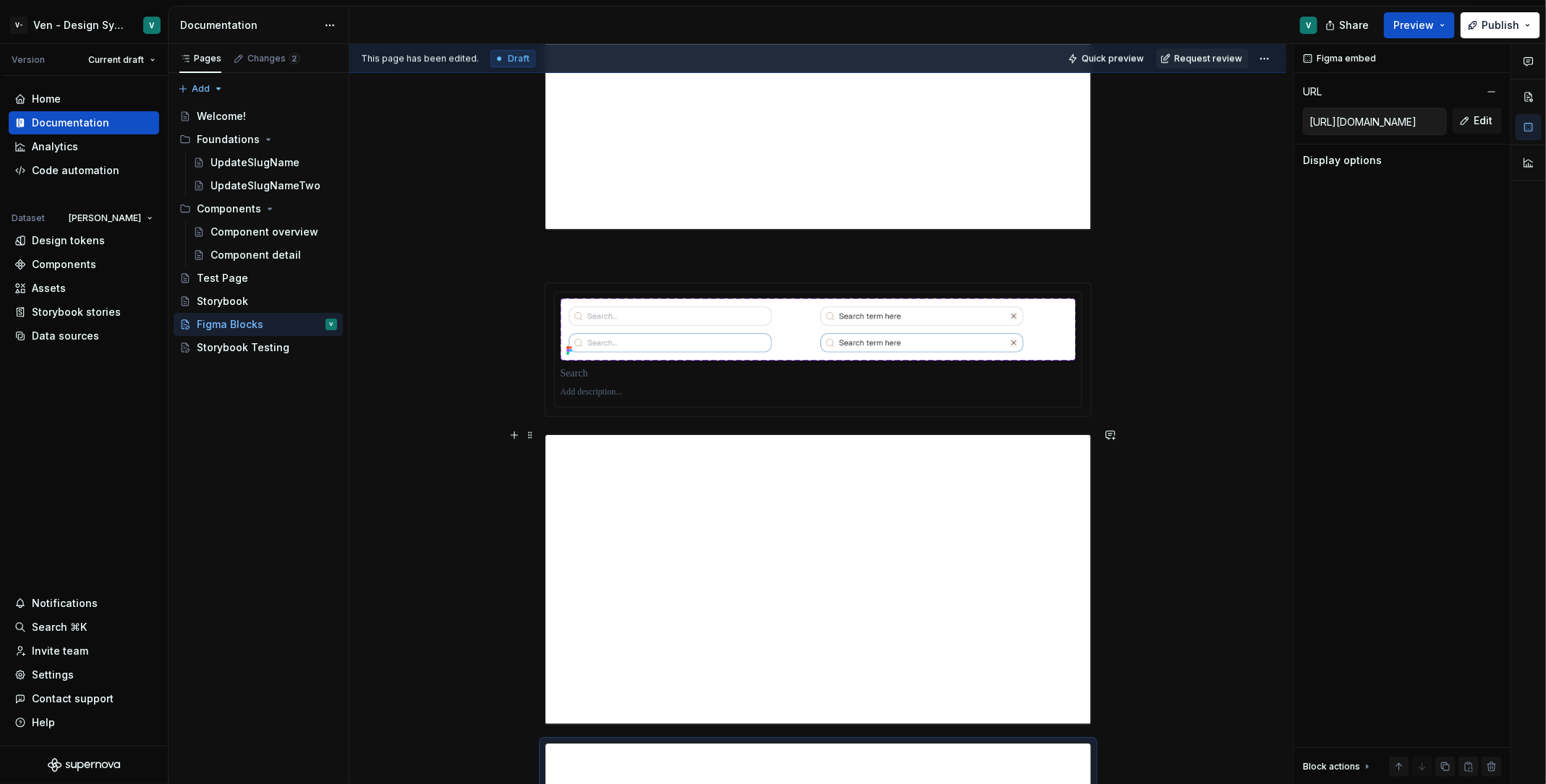
scroll to position [2720, 0]
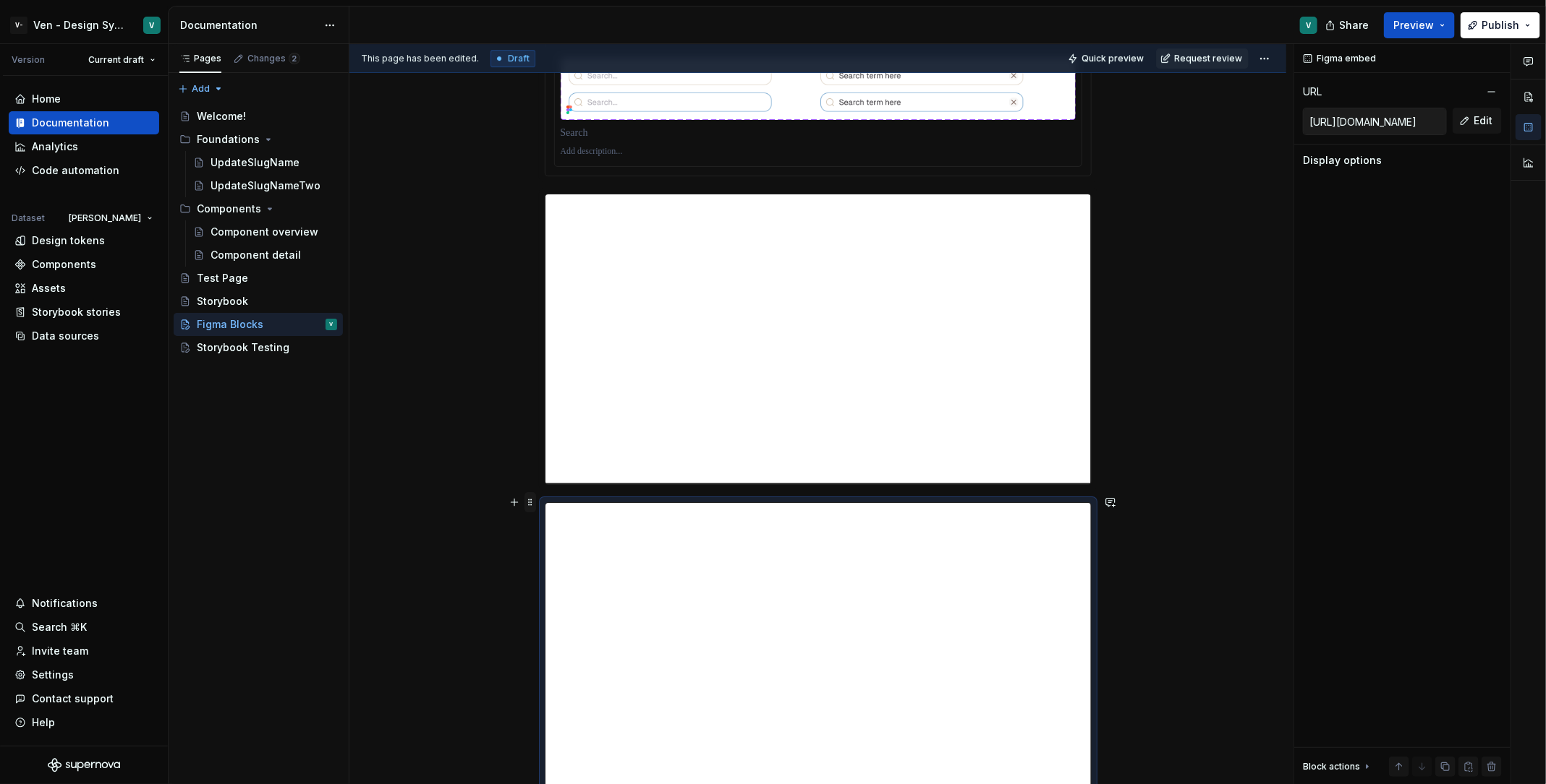
click at [533, 499] on span at bounding box center [530, 502] width 12 height 20
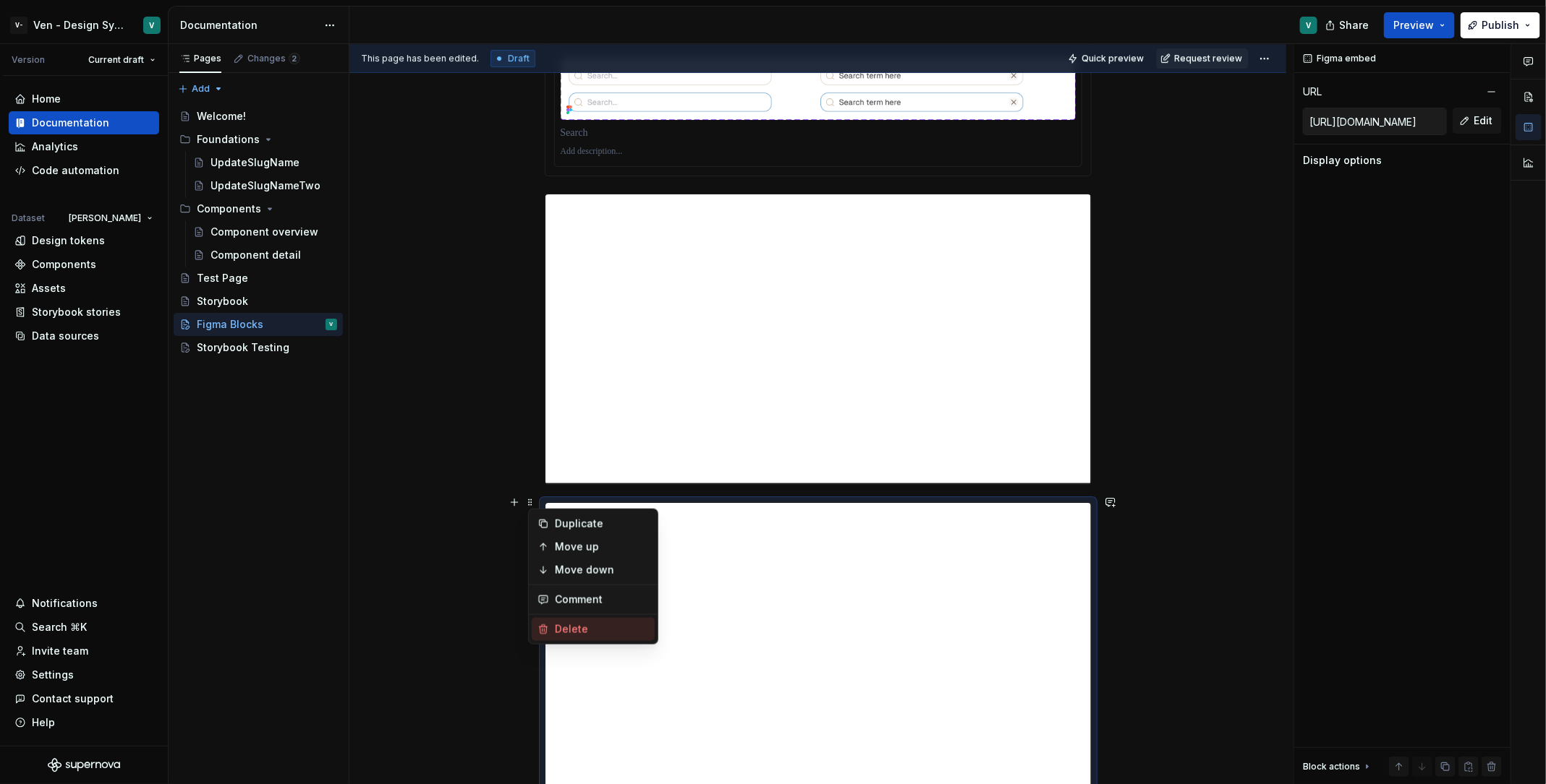
click at [577, 627] on div "Delete" at bounding box center [602, 630] width 94 height 15
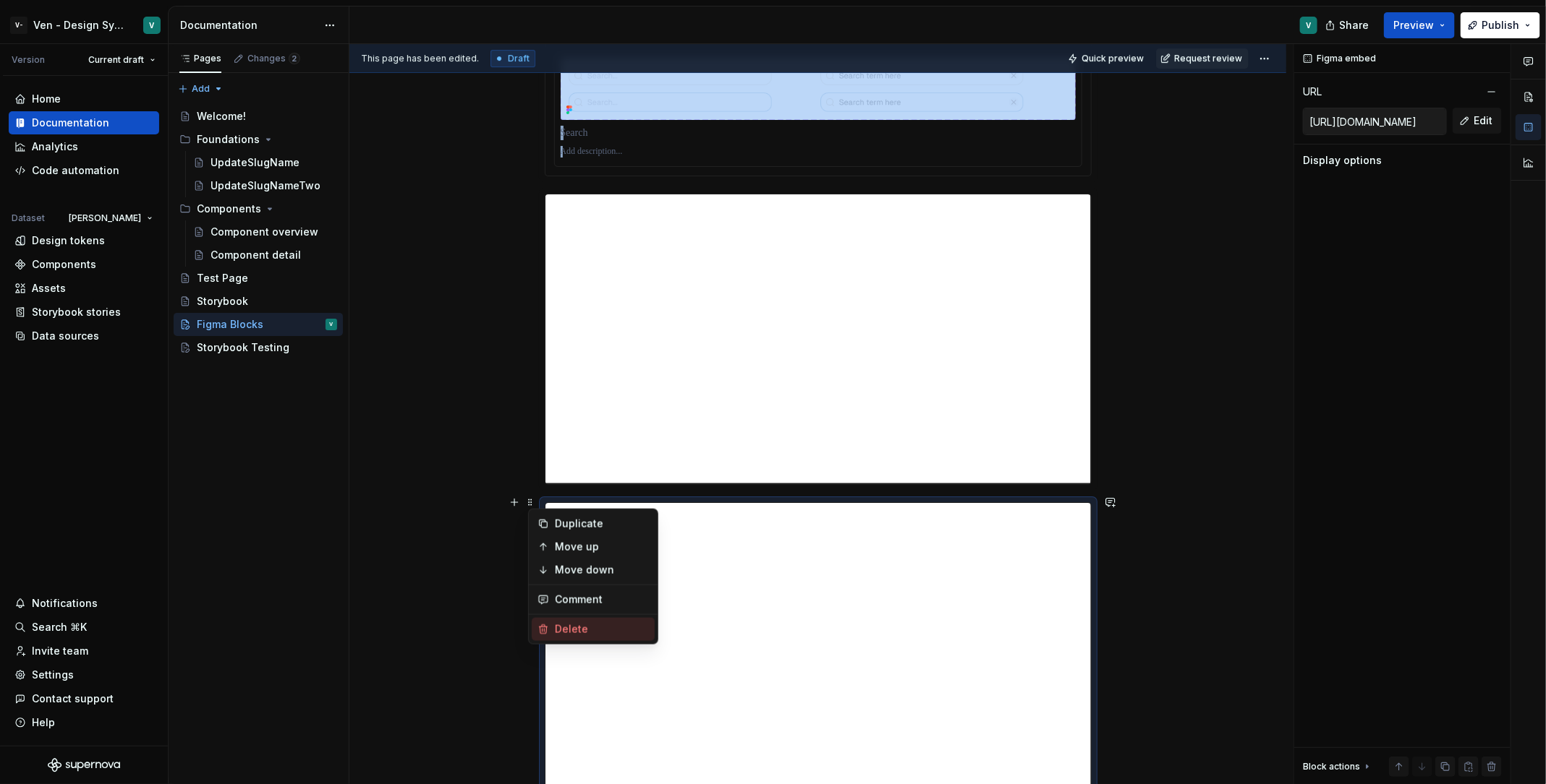
scroll to position [2665, 0]
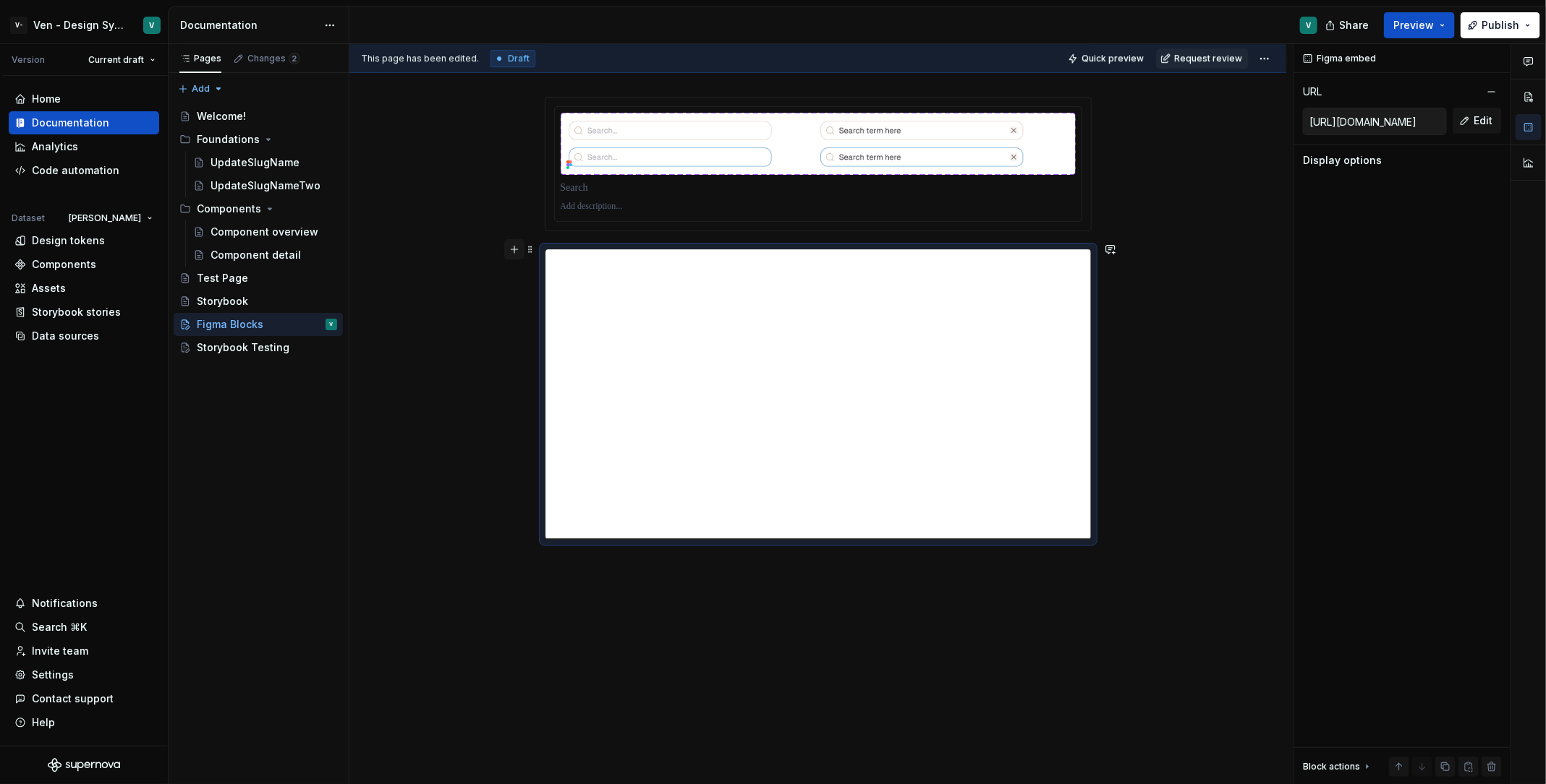
click at [519, 250] on button "button" at bounding box center [514, 250] width 20 height 20
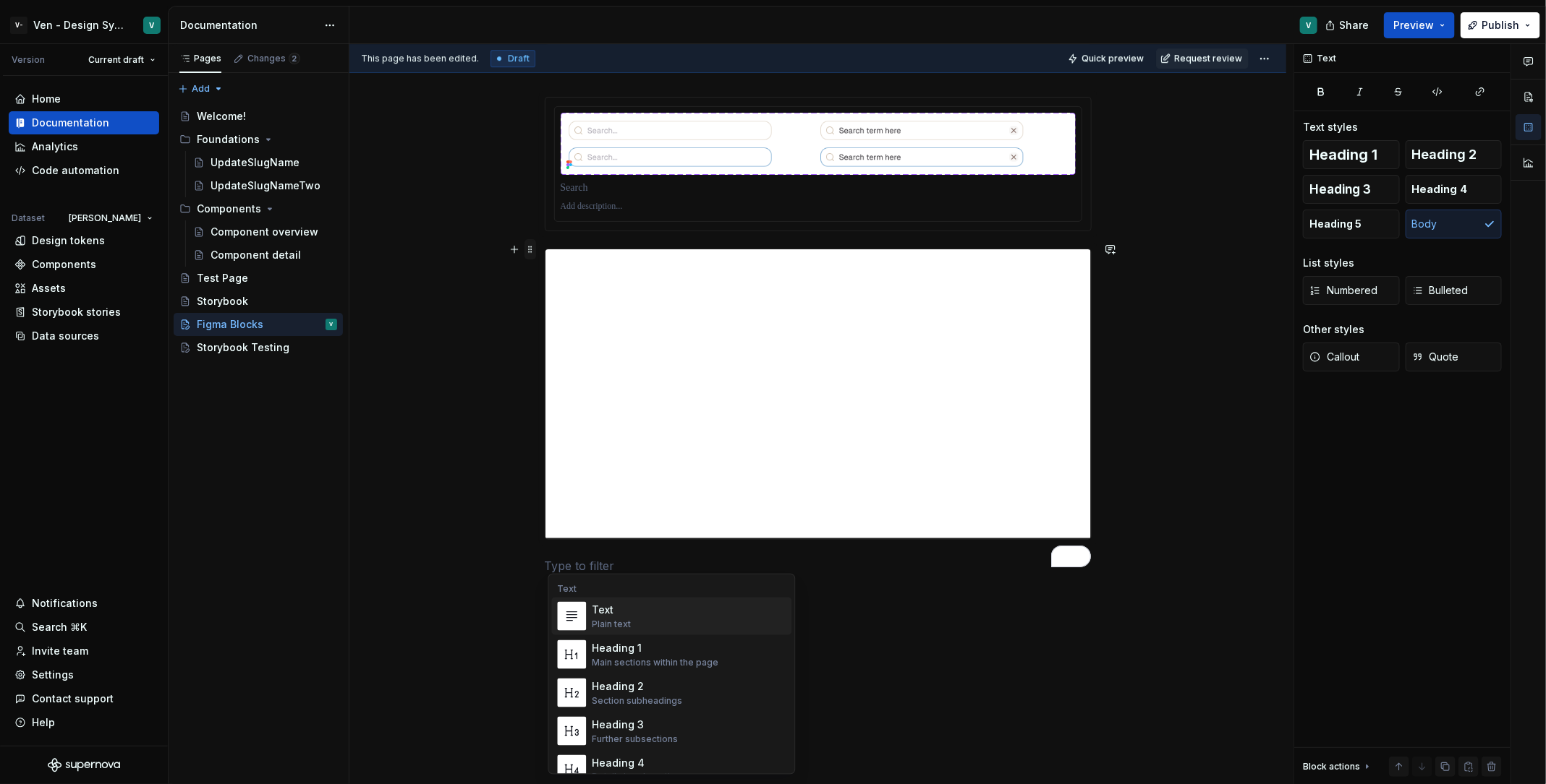
click at [531, 249] on span at bounding box center [530, 250] width 12 height 20
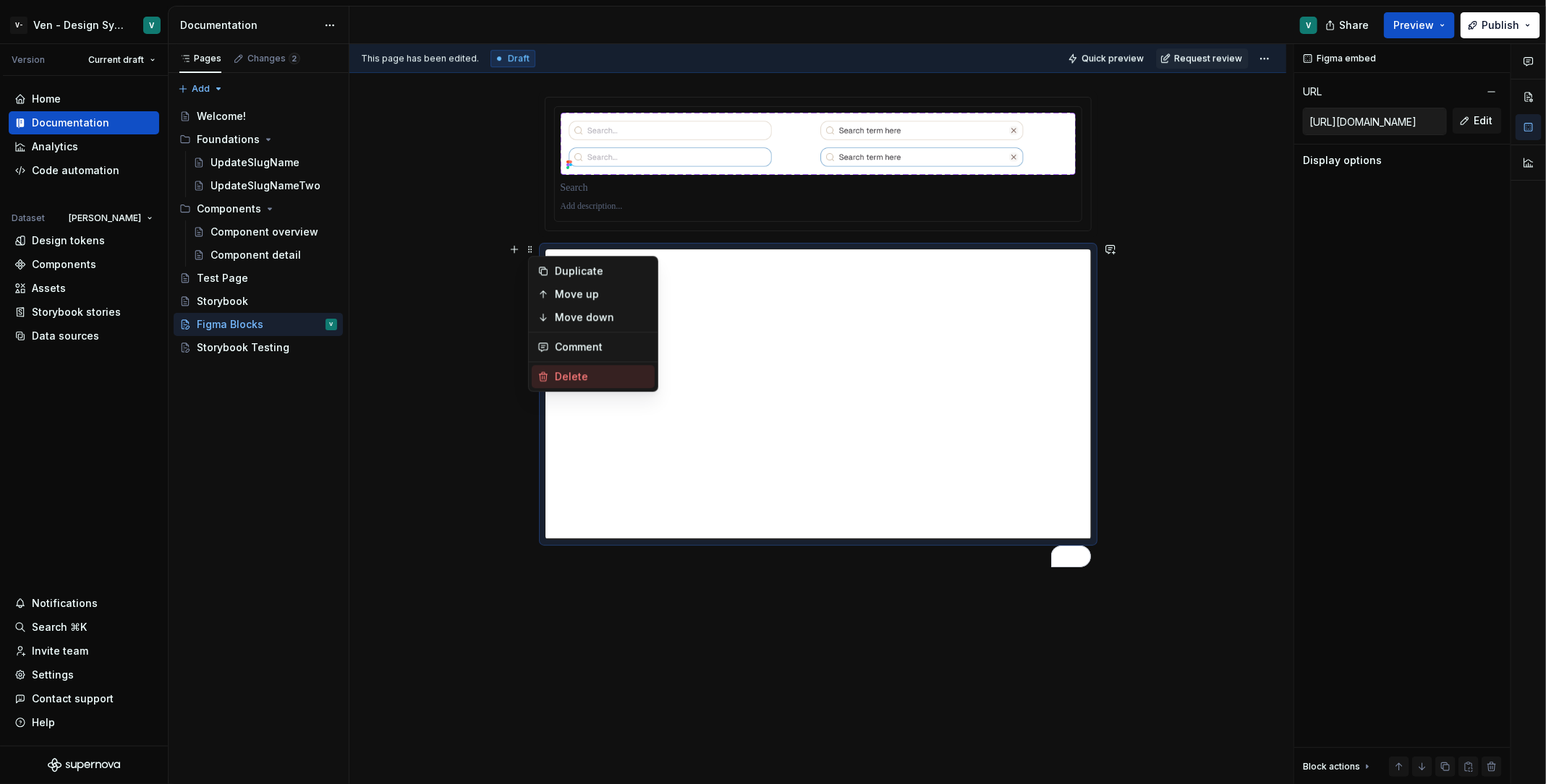
click at [570, 368] on div "Delete" at bounding box center [593, 376] width 123 height 23
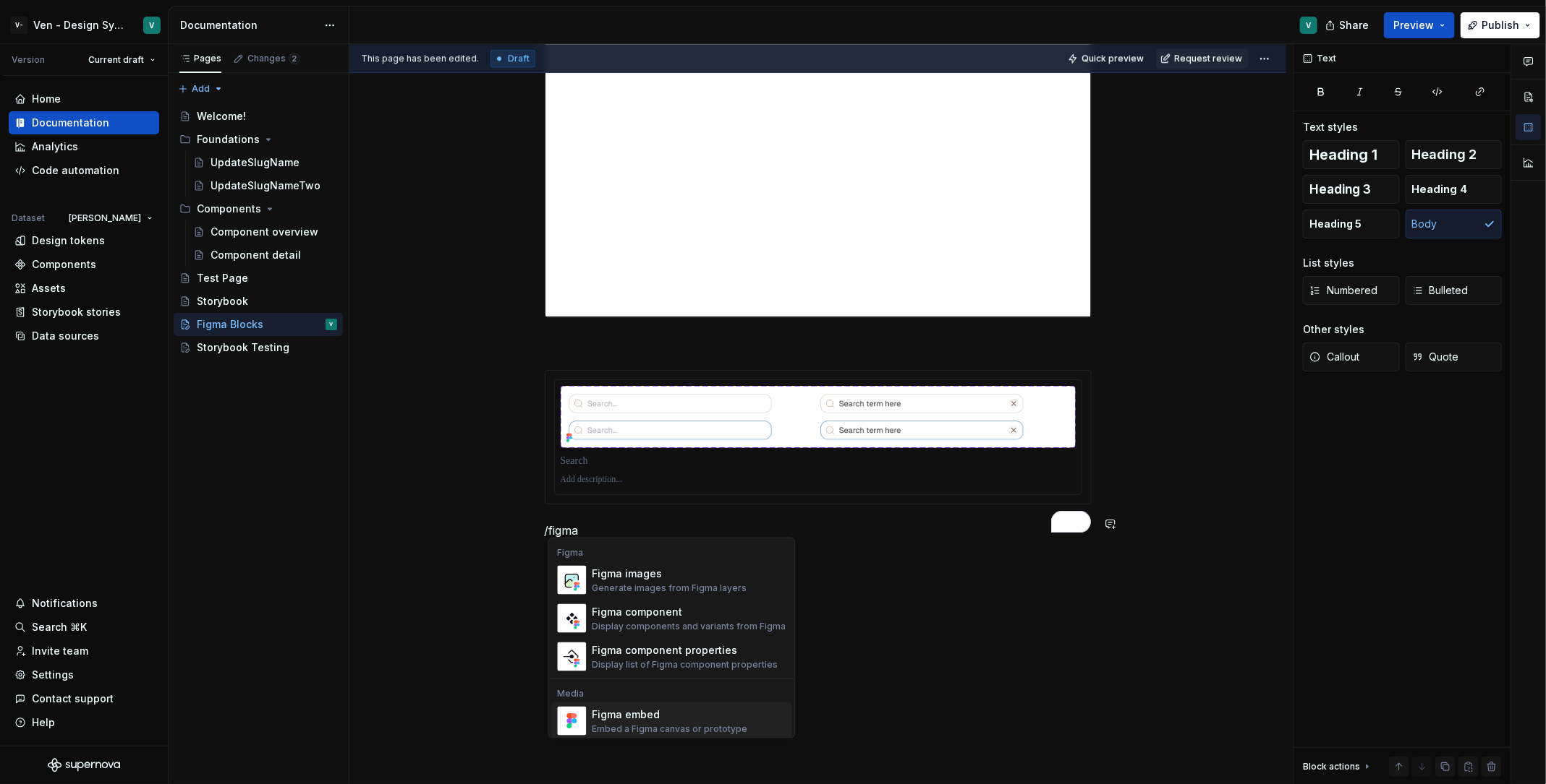
click at [649, 627] on div "Embed a Figma canvas or prototype" at bounding box center [670, 729] width 155 height 12
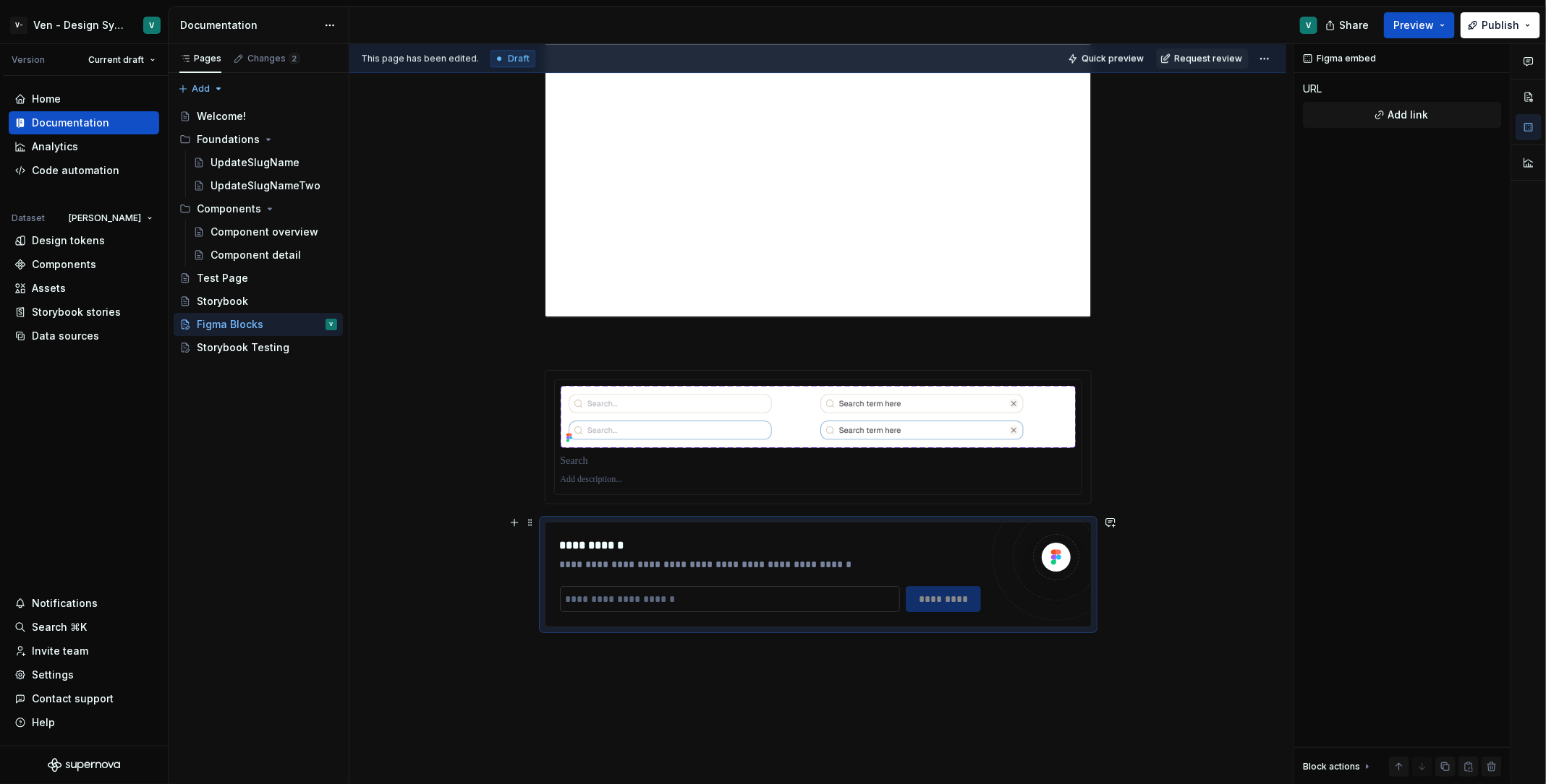
click at [725, 590] on input "To enrich screen reader interactions, please activate Accessibility in Grammarl…" at bounding box center [729, 599] width 340 height 26
paste input "**********"
type input "**********"
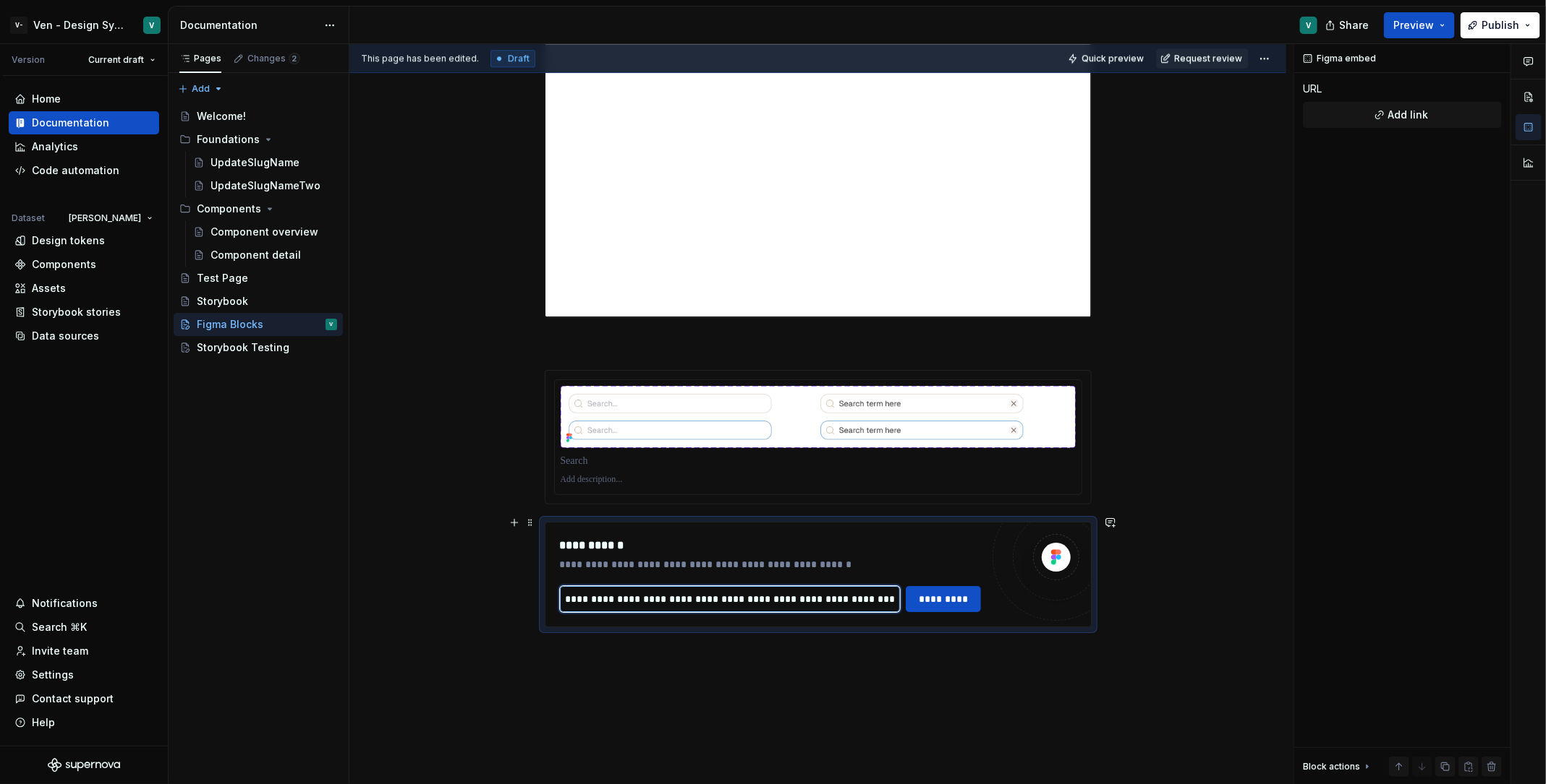
scroll to position [0, 129]
click at [941, 593] on span "*********" at bounding box center [944, 599] width 56 height 15
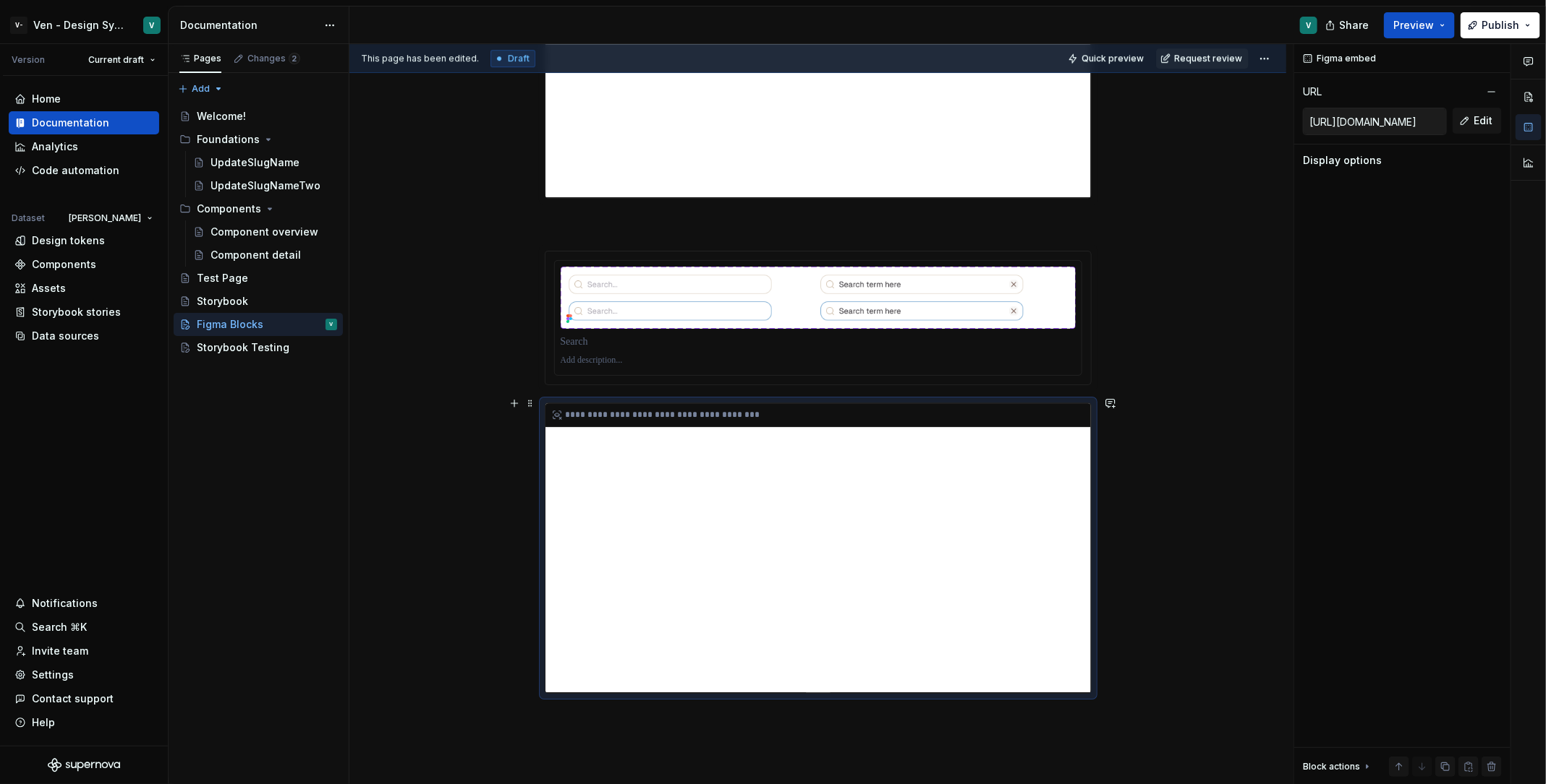
scroll to position [2616, 0]
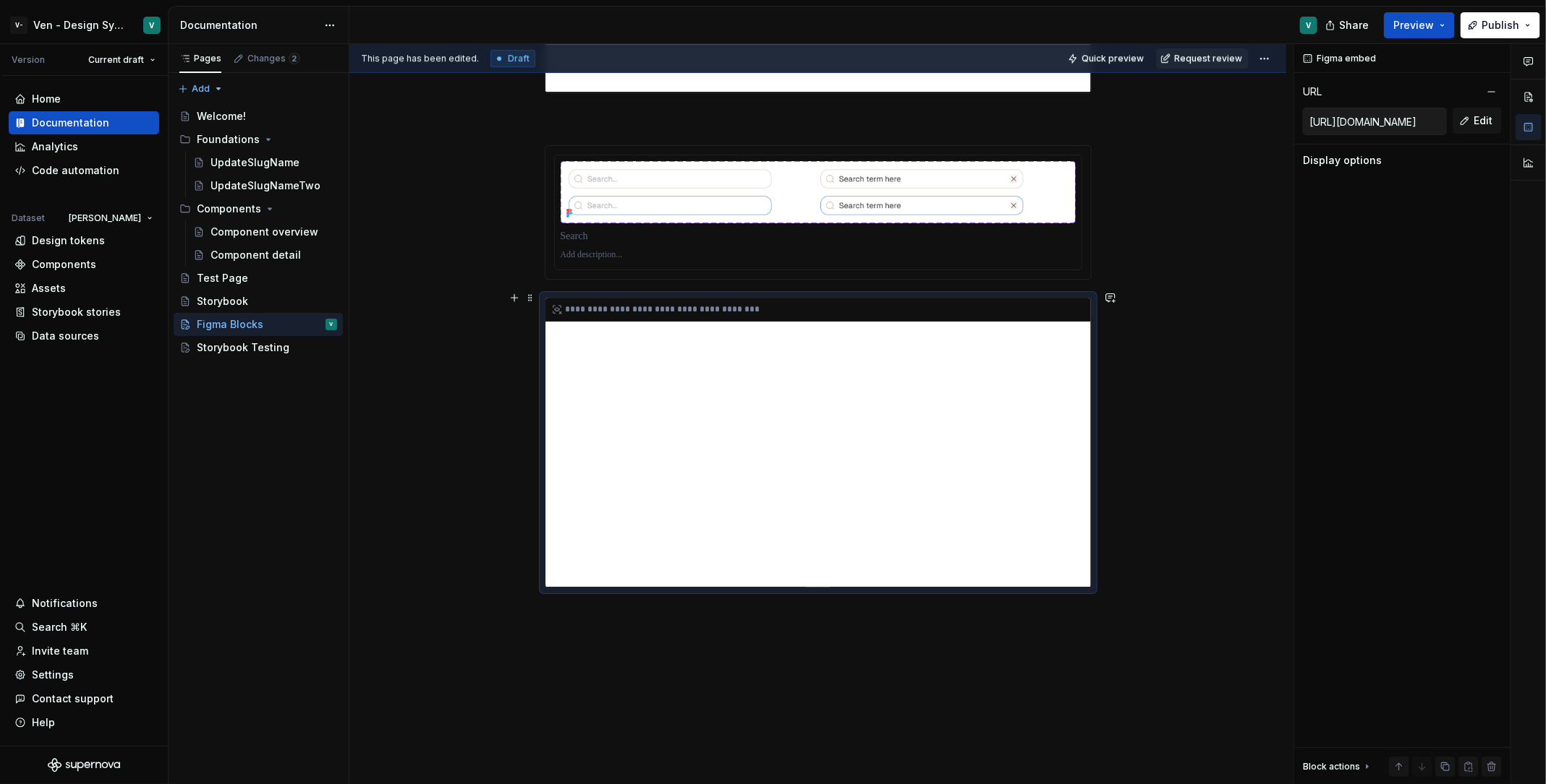
click at [876, 339] on div "**********" at bounding box center [818, 442] width 546 height 289
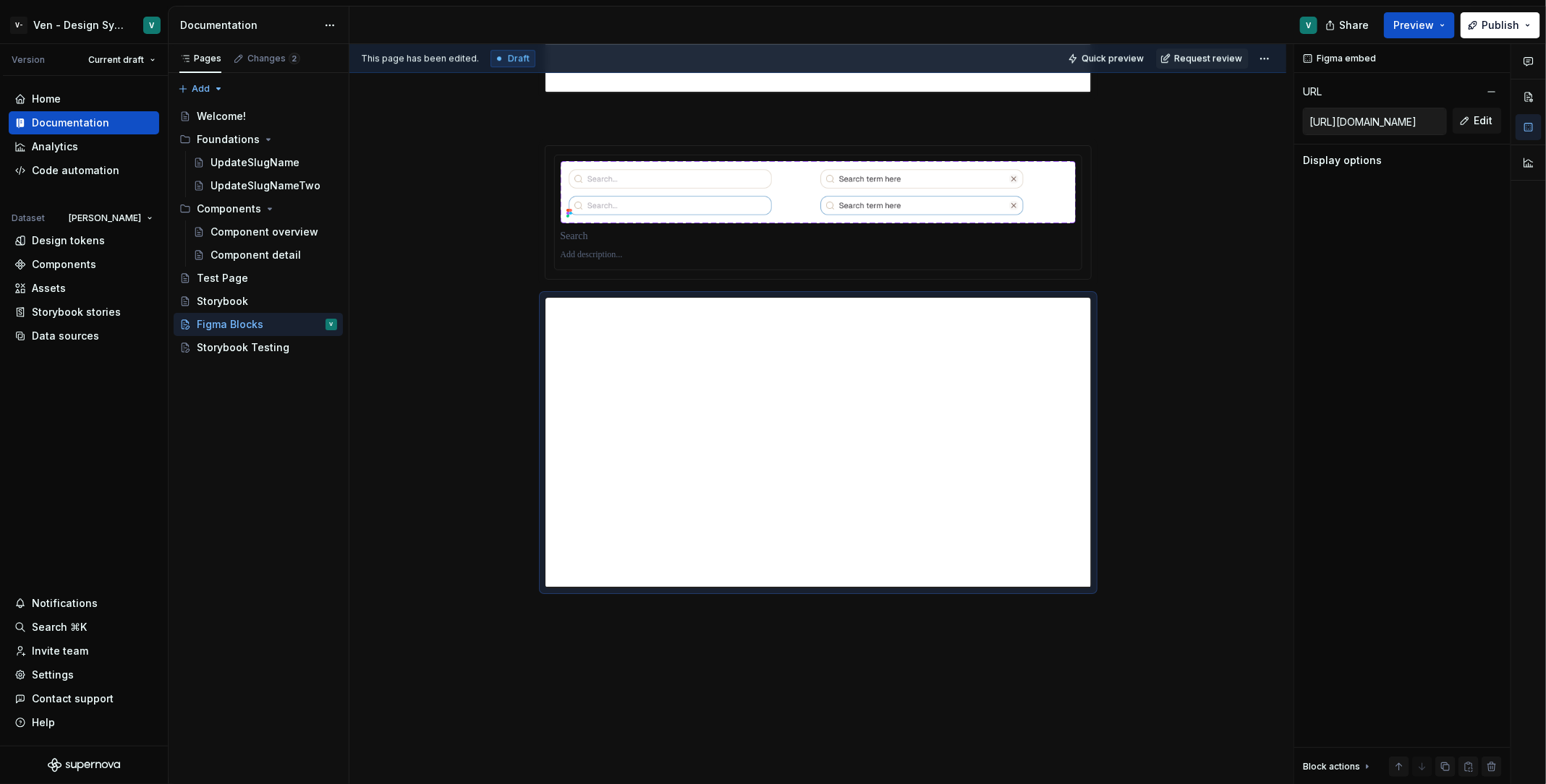
click at [1121, 70] on div "This page has been edited. Draft Quick preview Request review" at bounding box center [818, 58] width 937 height 28
click at [1121, 67] on button "Quick preview" at bounding box center [1106, 59] width 86 height 20
click at [1236, 627] on span "Open page" at bounding box center [1469, 749] width 49 height 12
click at [771, 190] on img "To enrich screen reader interactions, please activate Accessibility in Grammarl…" at bounding box center [818, 193] width 515 height 62
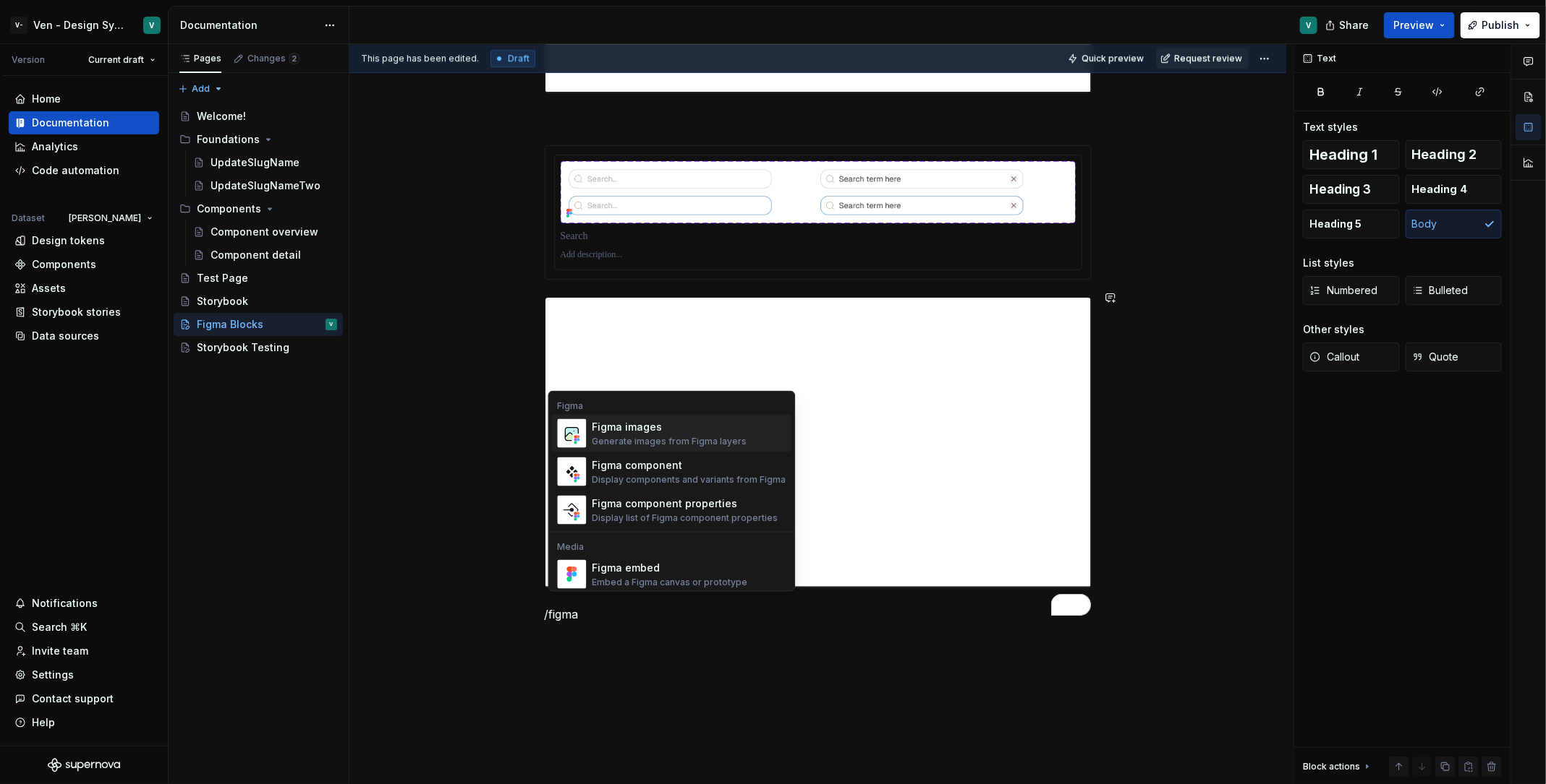
click at [696, 434] on div "Figma images Generate images from Figma layers" at bounding box center [670, 433] width 155 height 28
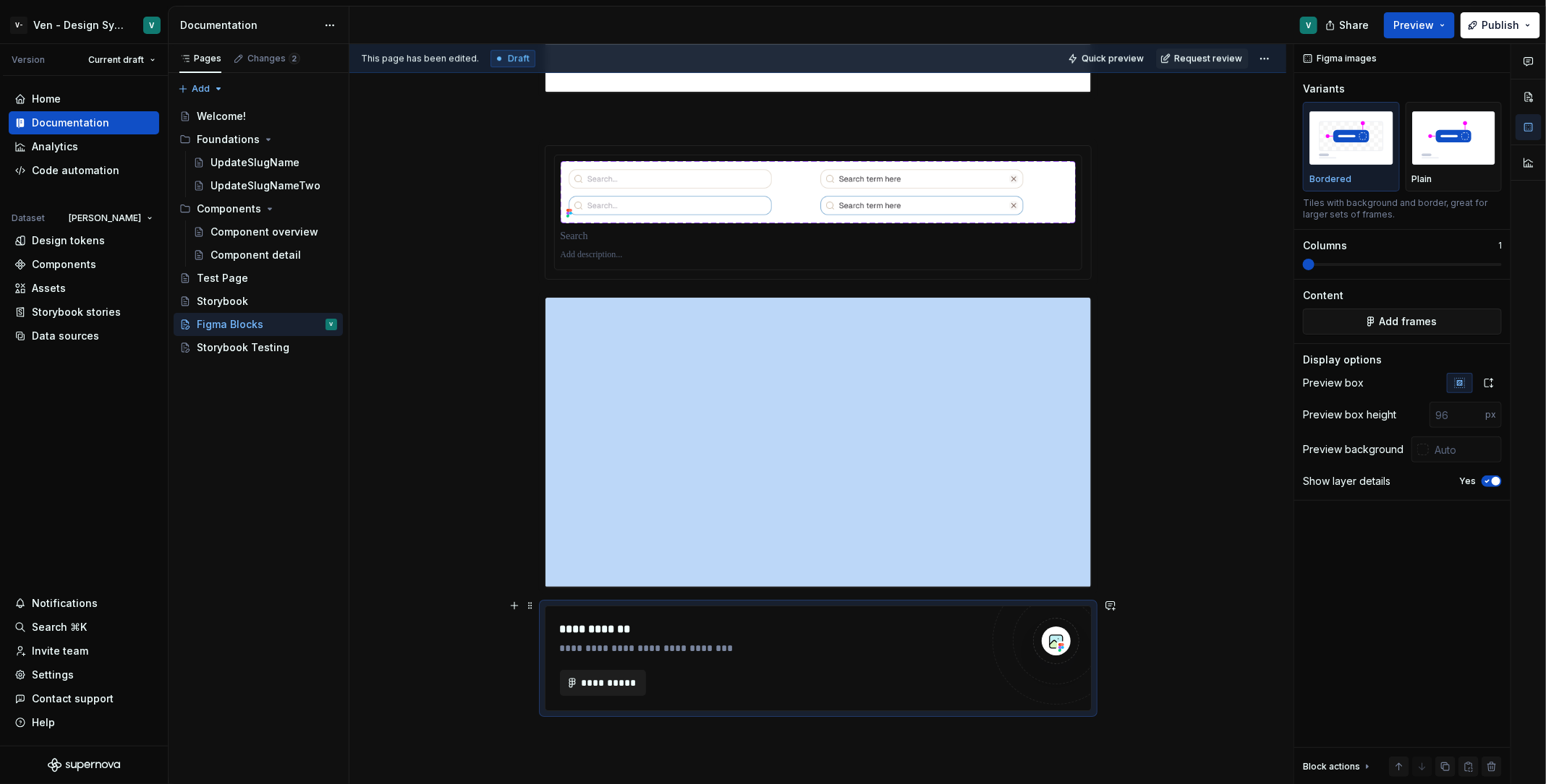
click at [597, 627] on span "**********" at bounding box center [608, 683] width 56 height 15
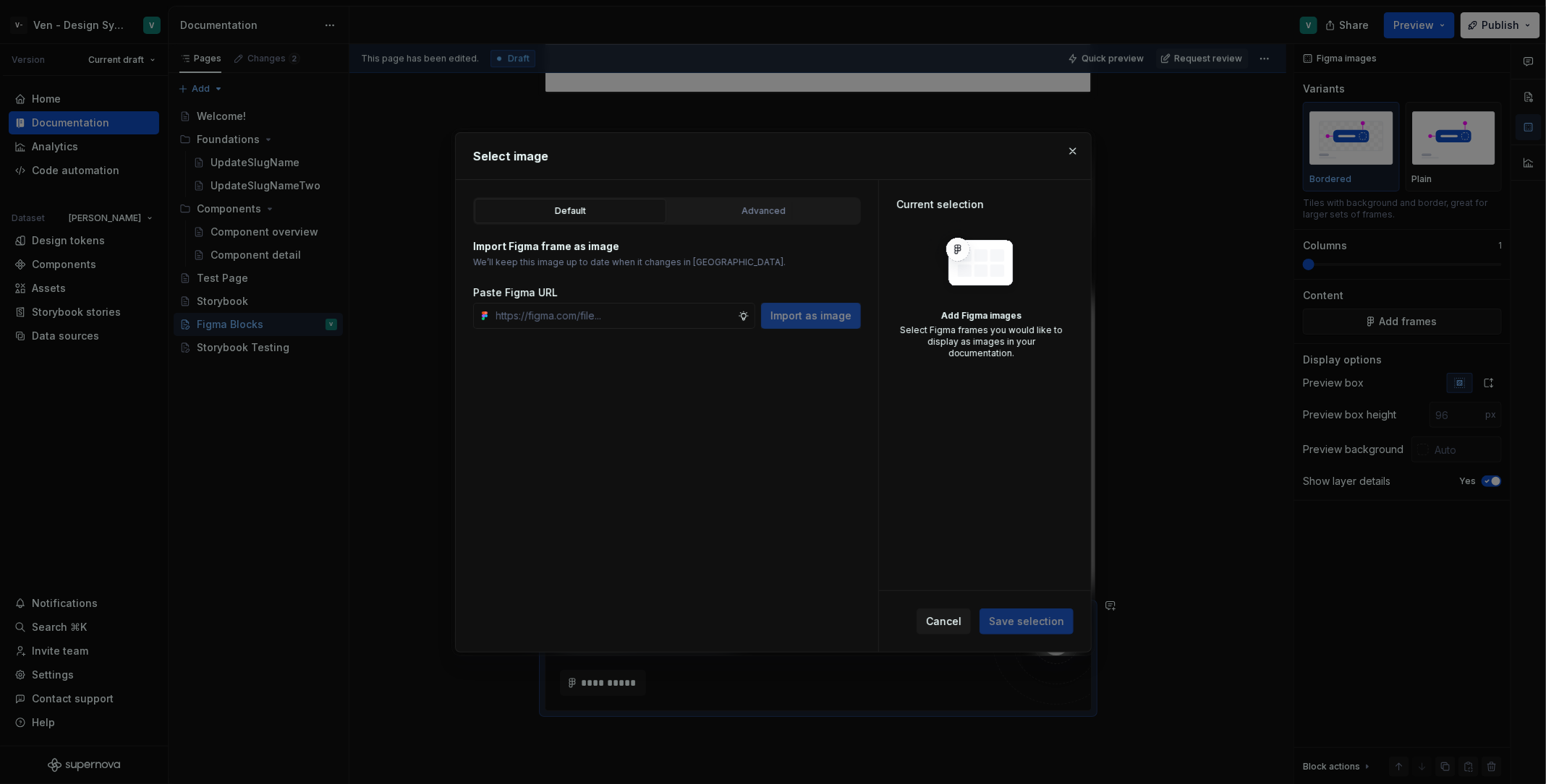
type textarea "*"
click at [665, 307] on input "text" at bounding box center [614, 316] width 247 height 26
type input "[URL][DOMAIN_NAME][DATE]"
click at [784, 308] on span "Import as image" at bounding box center [811, 316] width 81 height 15
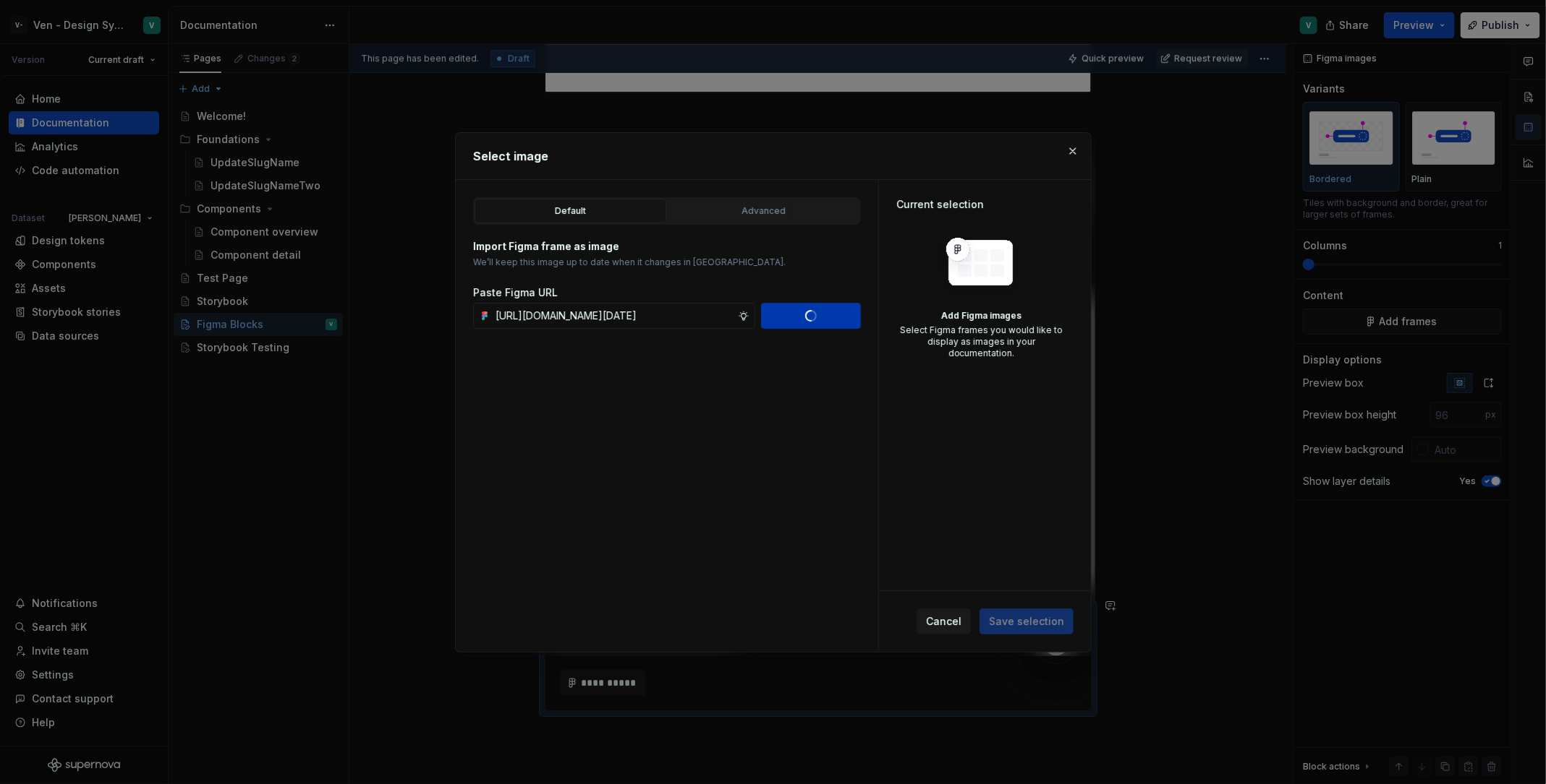
scroll to position [0, 0]
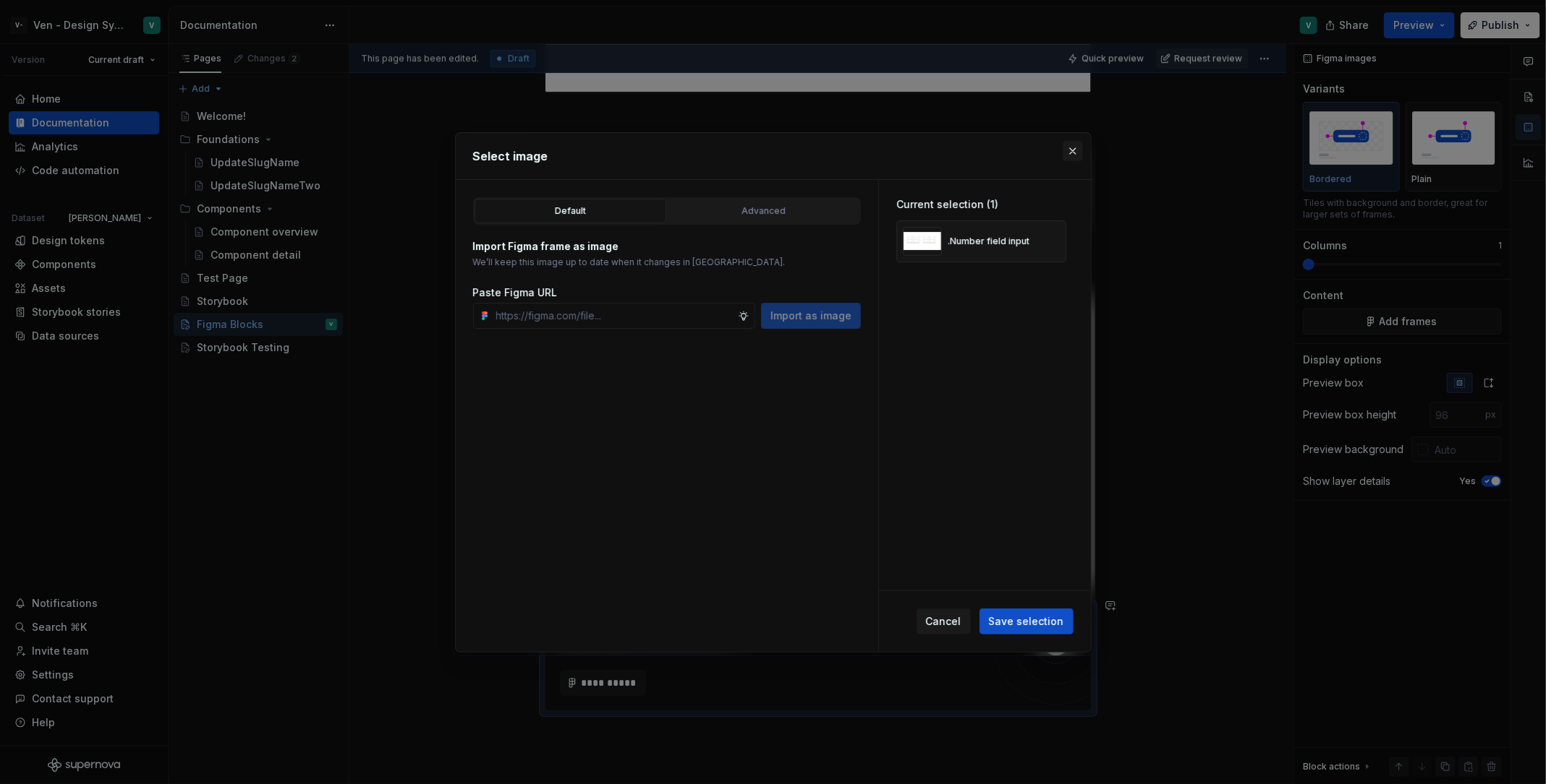
click at [1075, 157] on button "button" at bounding box center [1073, 151] width 20 height 20
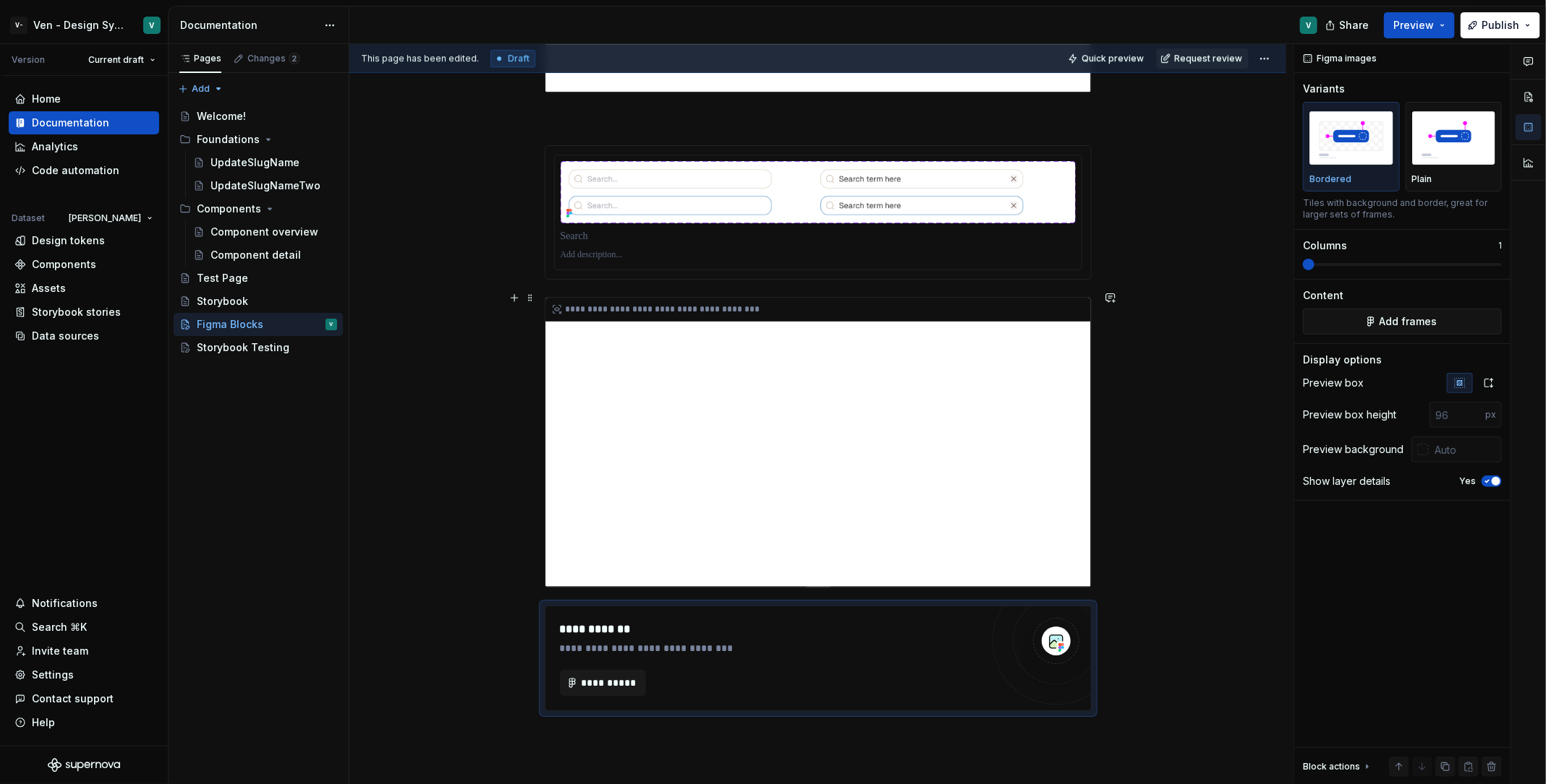
click at [744, 478] on div "**********" at bounding box center [818, 442] width 546 height 289
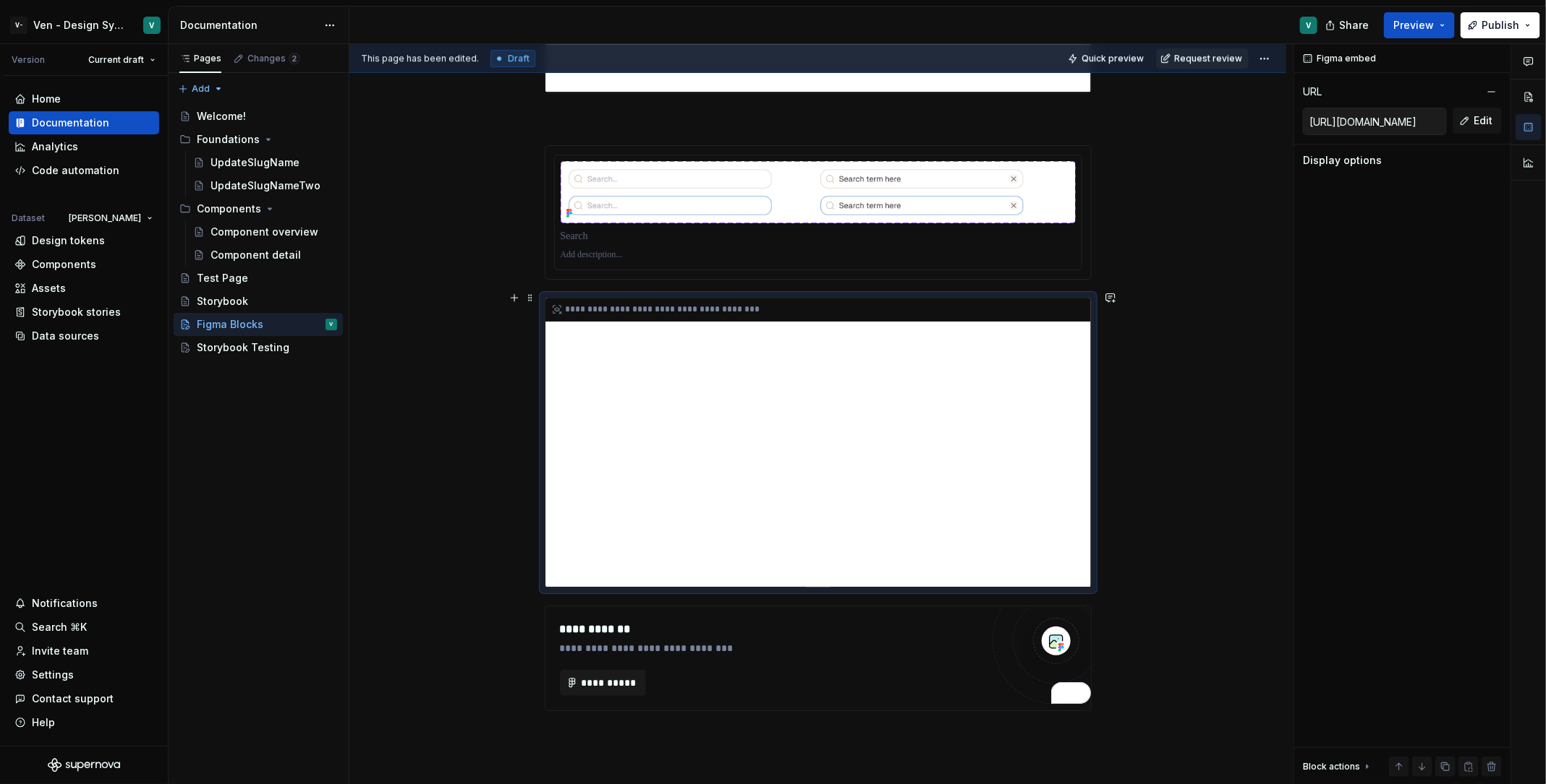
click at [883, 440] on div "**********" at bounding box center [818, 442] width 546 height 289
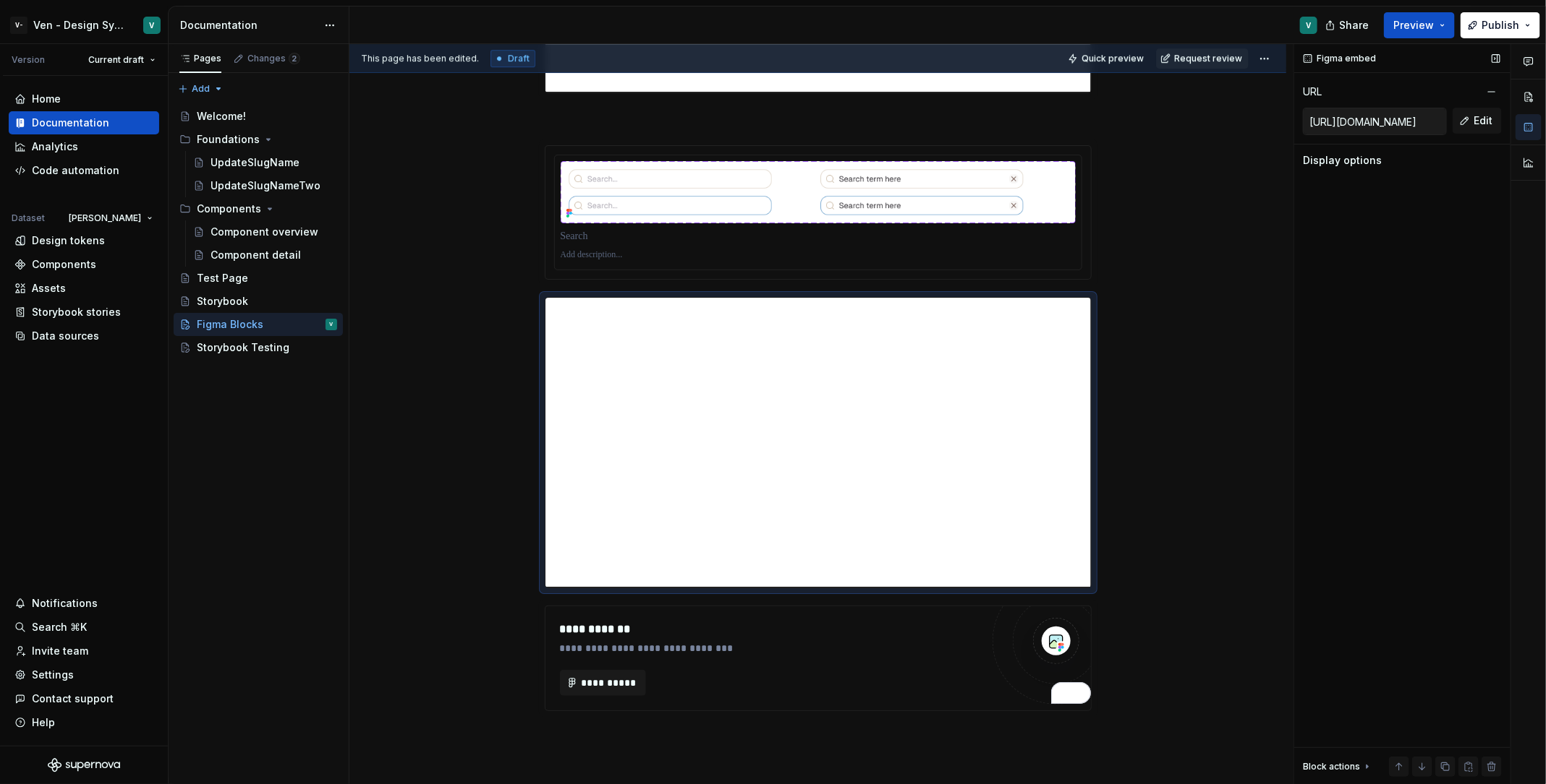
click at [1236, 165] on div "Display options" at bounding box center [1402, 161] width 199 height 15
click at [1236, 157] on div "Display options" at bounding box center [1402, 161] width 199 height 15
click at [1236, 162] on div "Display options" at bounding box center [1342, 161] width 79 height 15
click at [1236, 97] on button "button" at bounding box center [1529, 96] width 26 height 26
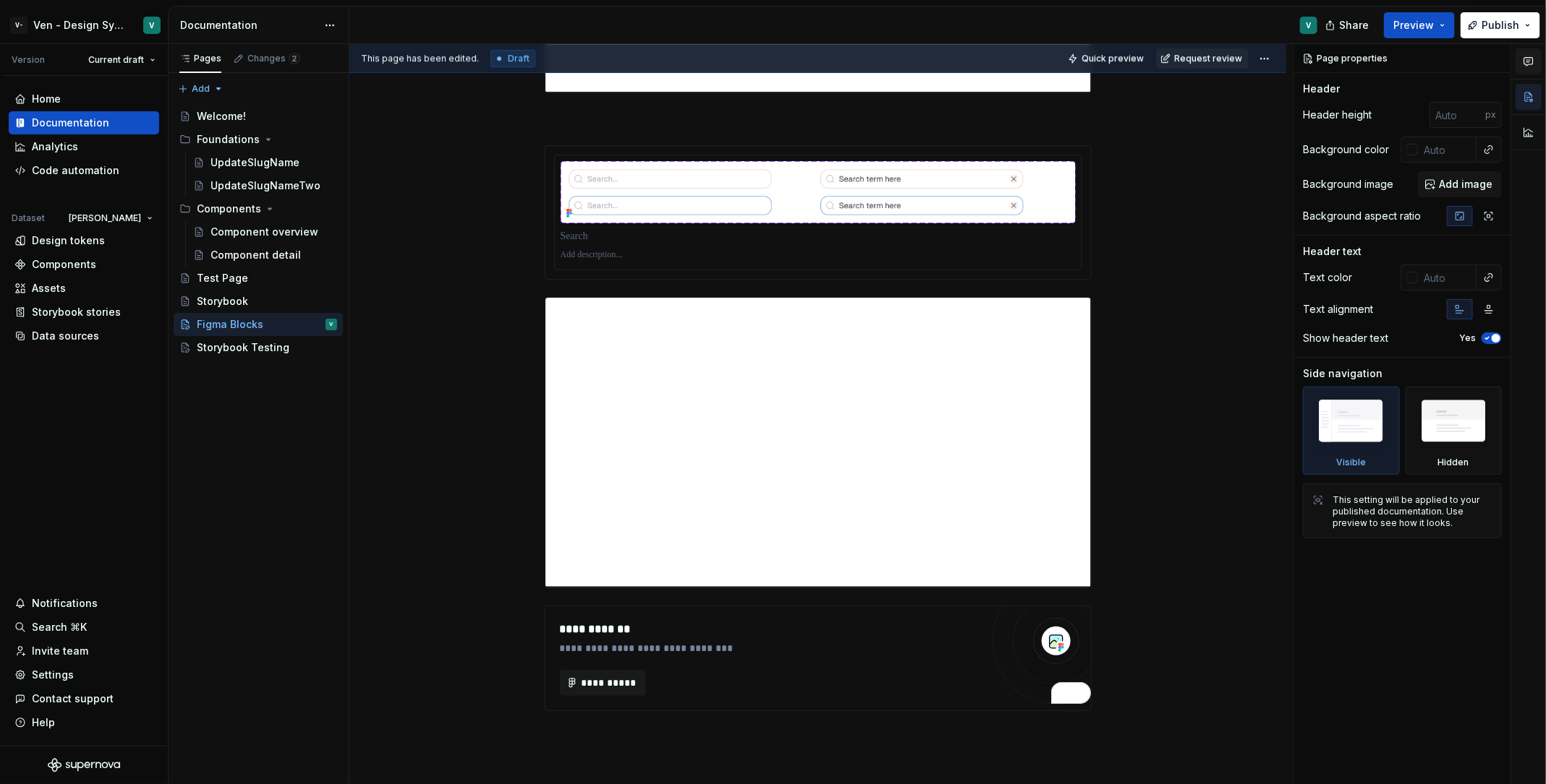
click at [1236, 70] on button "button" at bounding box center [1529, 62] width 26 height 26
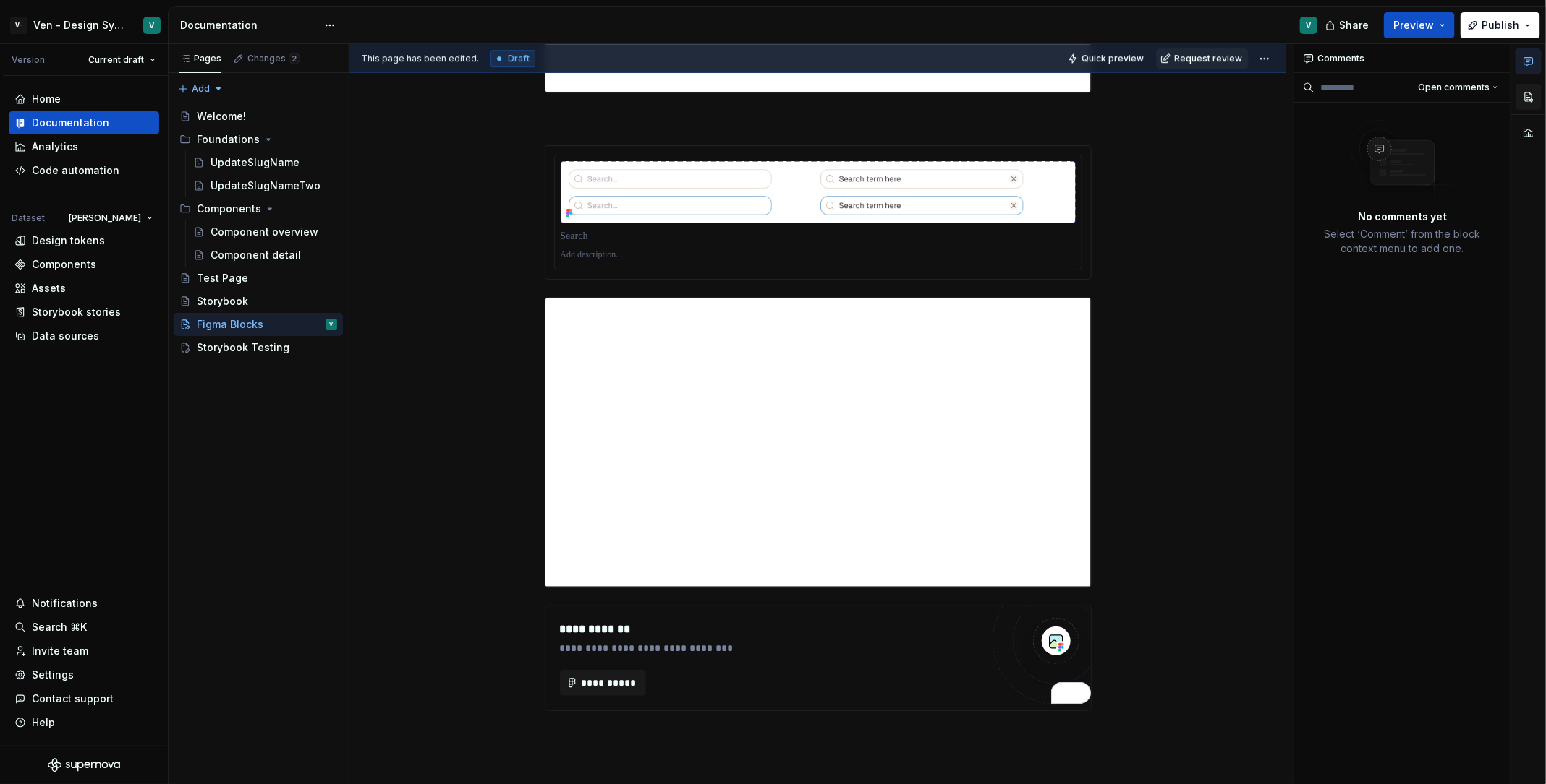
click at [1236, 84] on button "button" at bounding box center [1529, 96] width 26 height 26
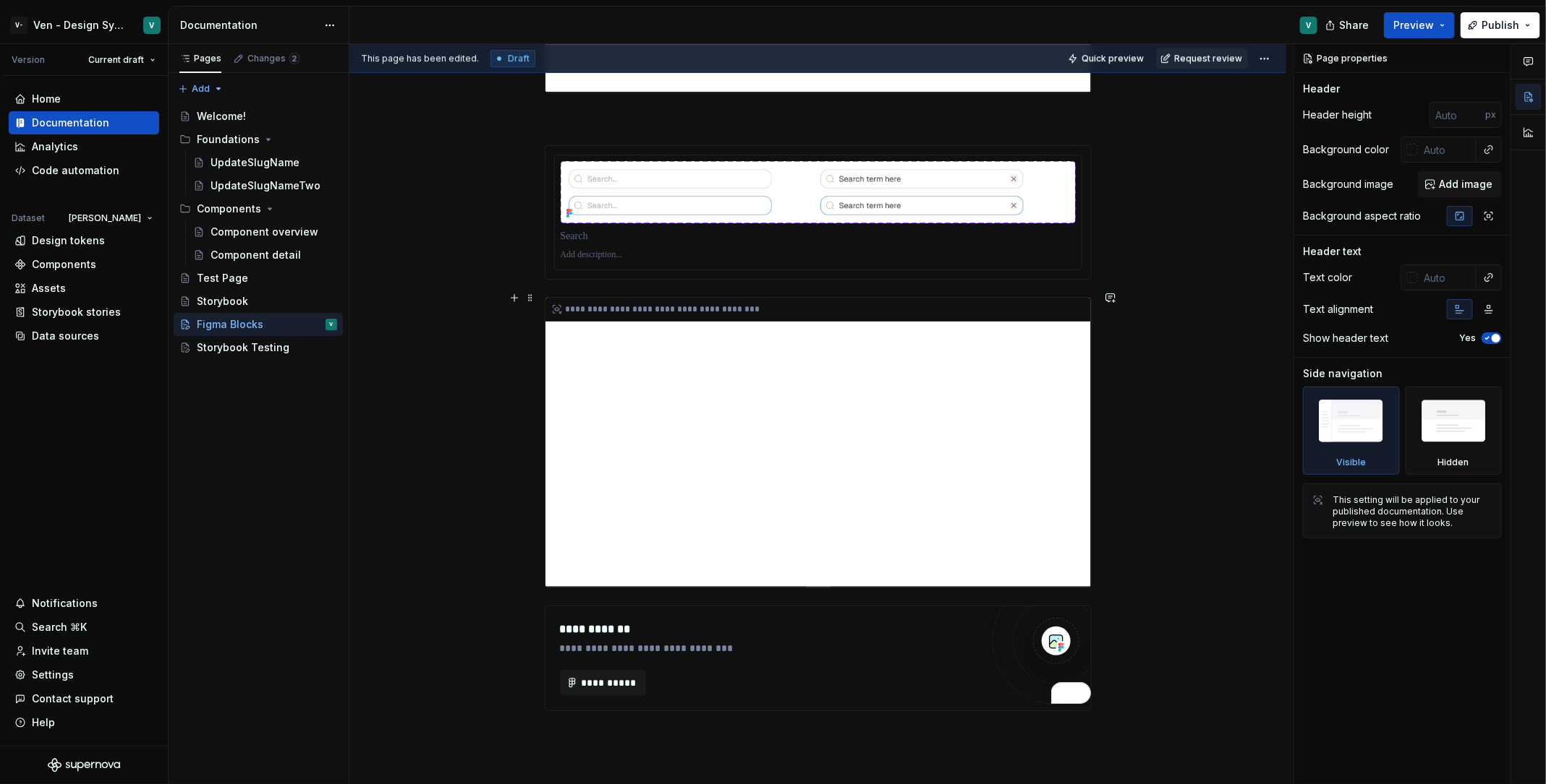
click at [929, 372] on div "**********" at bounding box center [818, 442] width 546 height 289
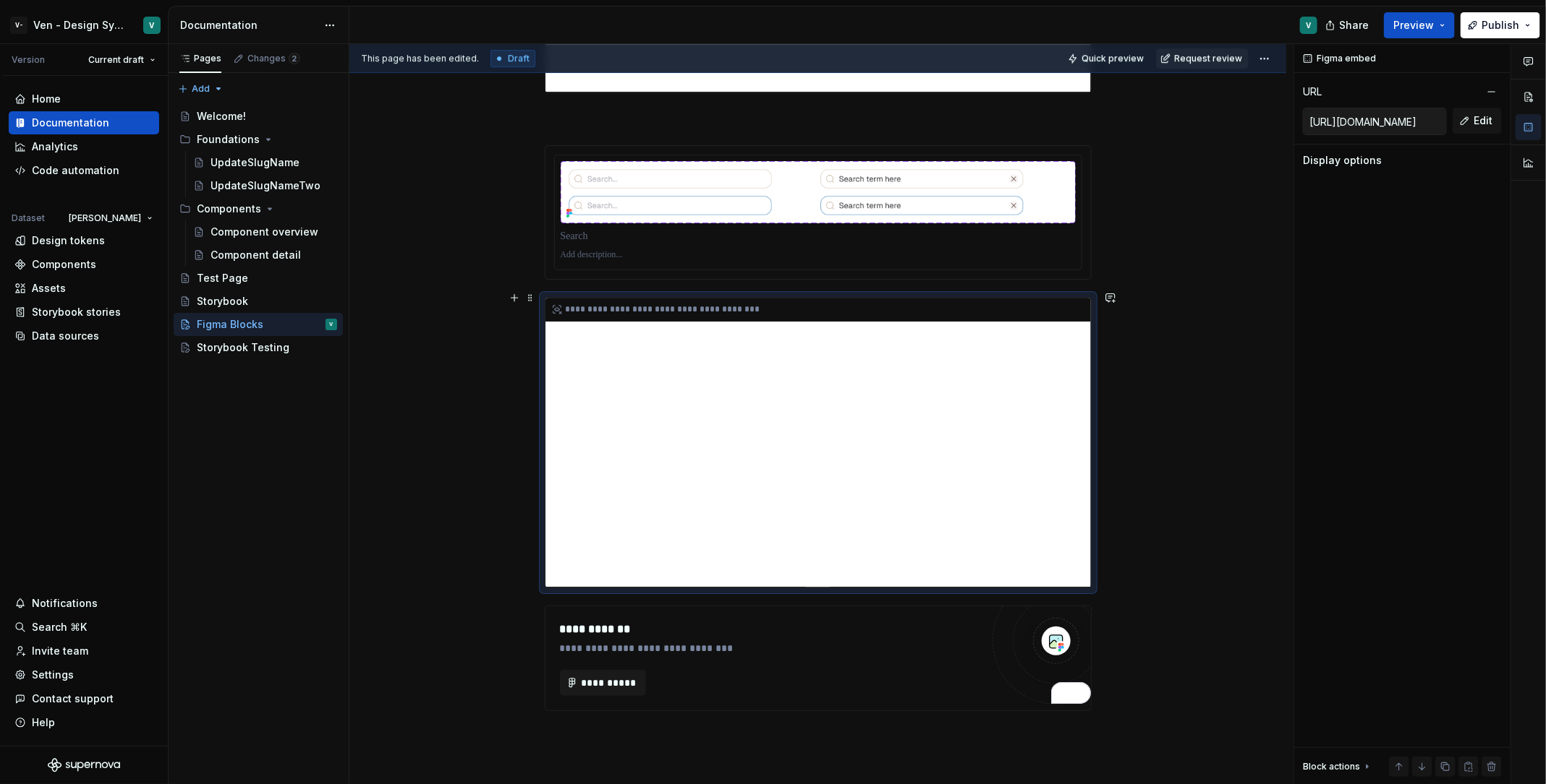
click at [929, 372] on div "**********" at bounding box center [818, 442] width 546 height 289
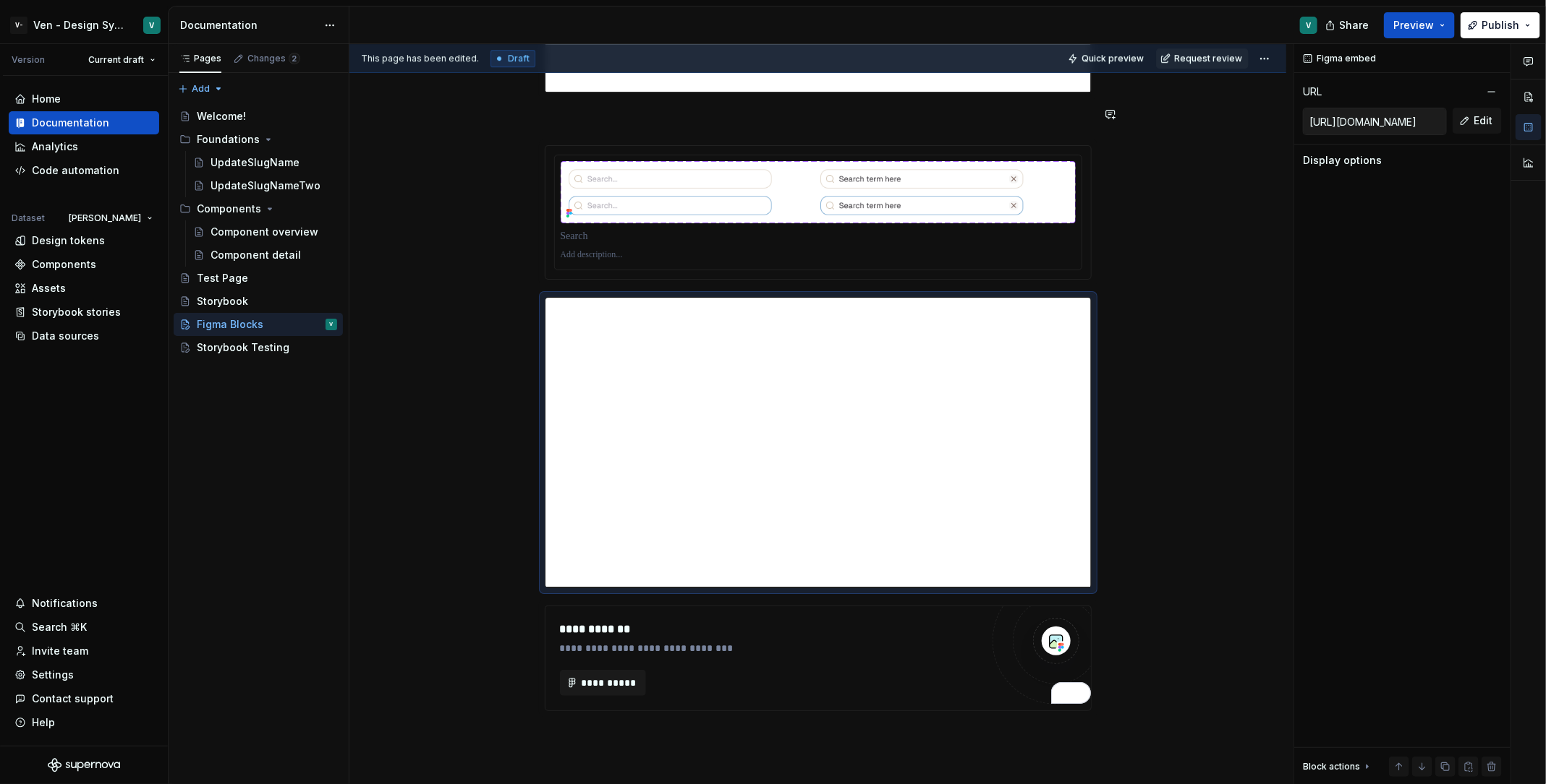
type textarea "*"
click at [66, 341] on div "Data sources" at bounding box center [65, 336] width 67 height 15
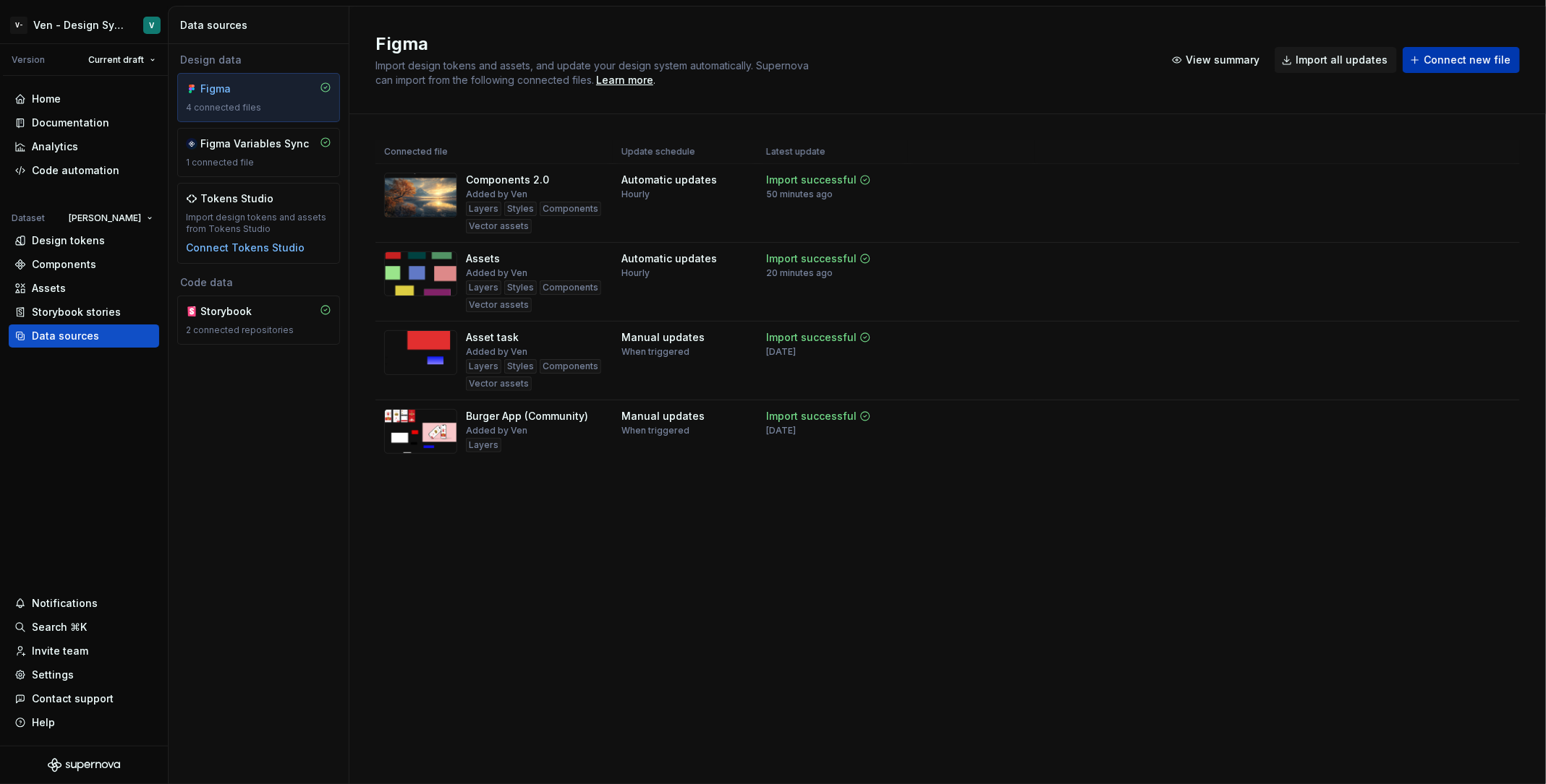
click at [1236, 55] on span "Connect new file" at bounding box center [1467, 60] width 86 height 15
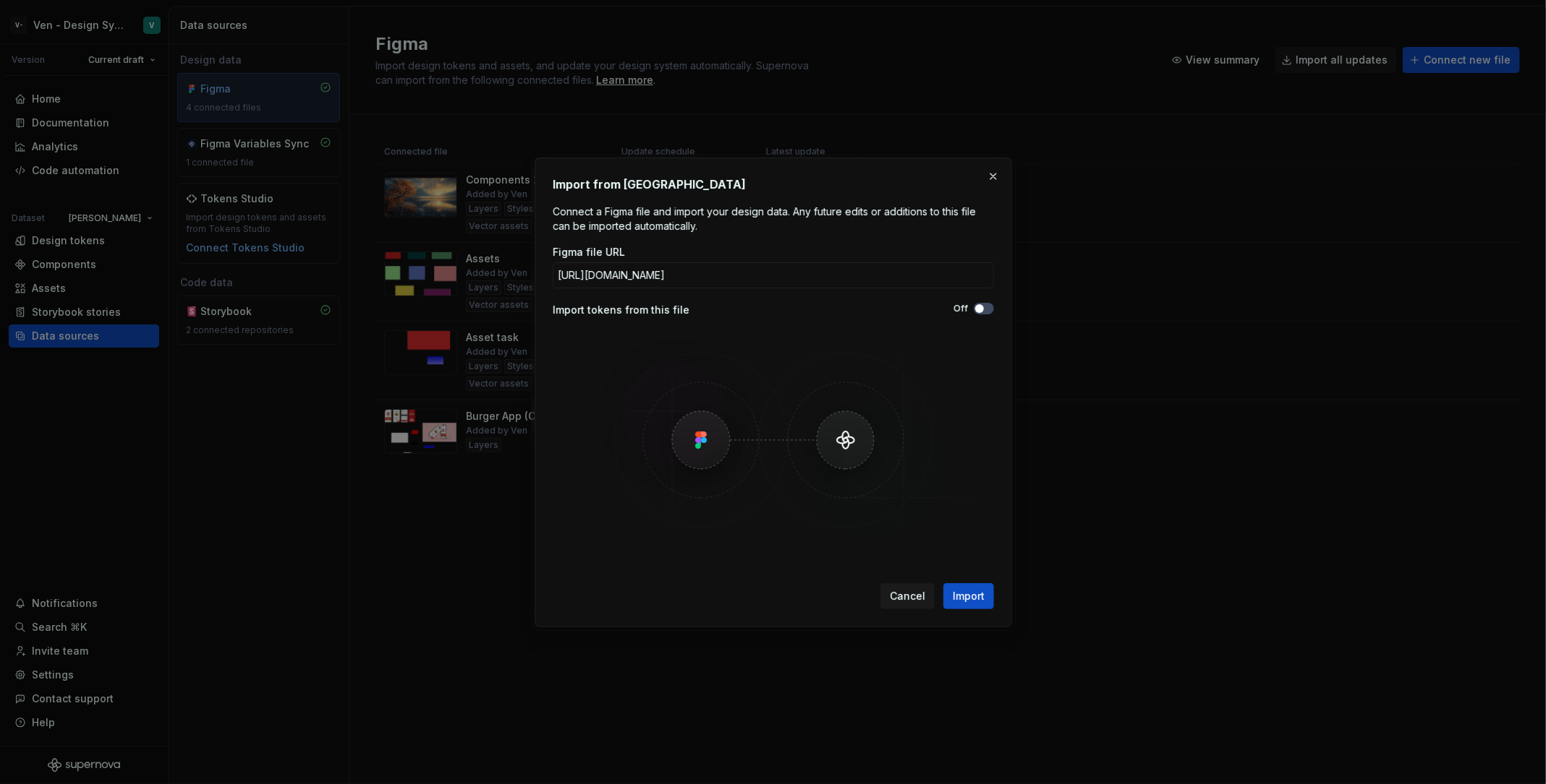
scroll to position [0, 206]
type input "[URL][DOMAIN_NAME]"
click at [979, 593] on span "Import" at bounding box center [968, 597] width 32 height 15
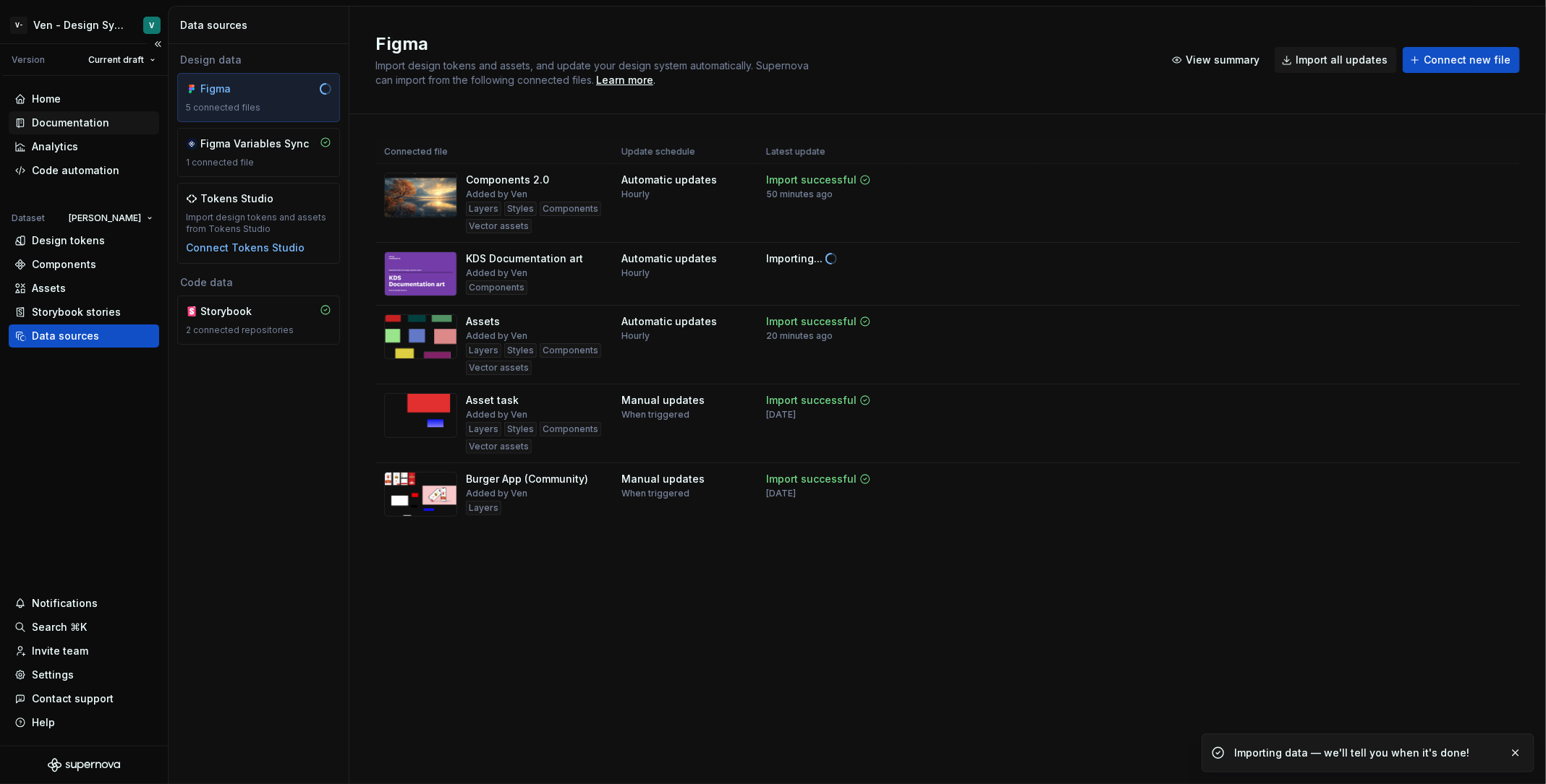
click at [88, 120] on div "Documentation" at bounding box center [71, 123] width 77 height 15
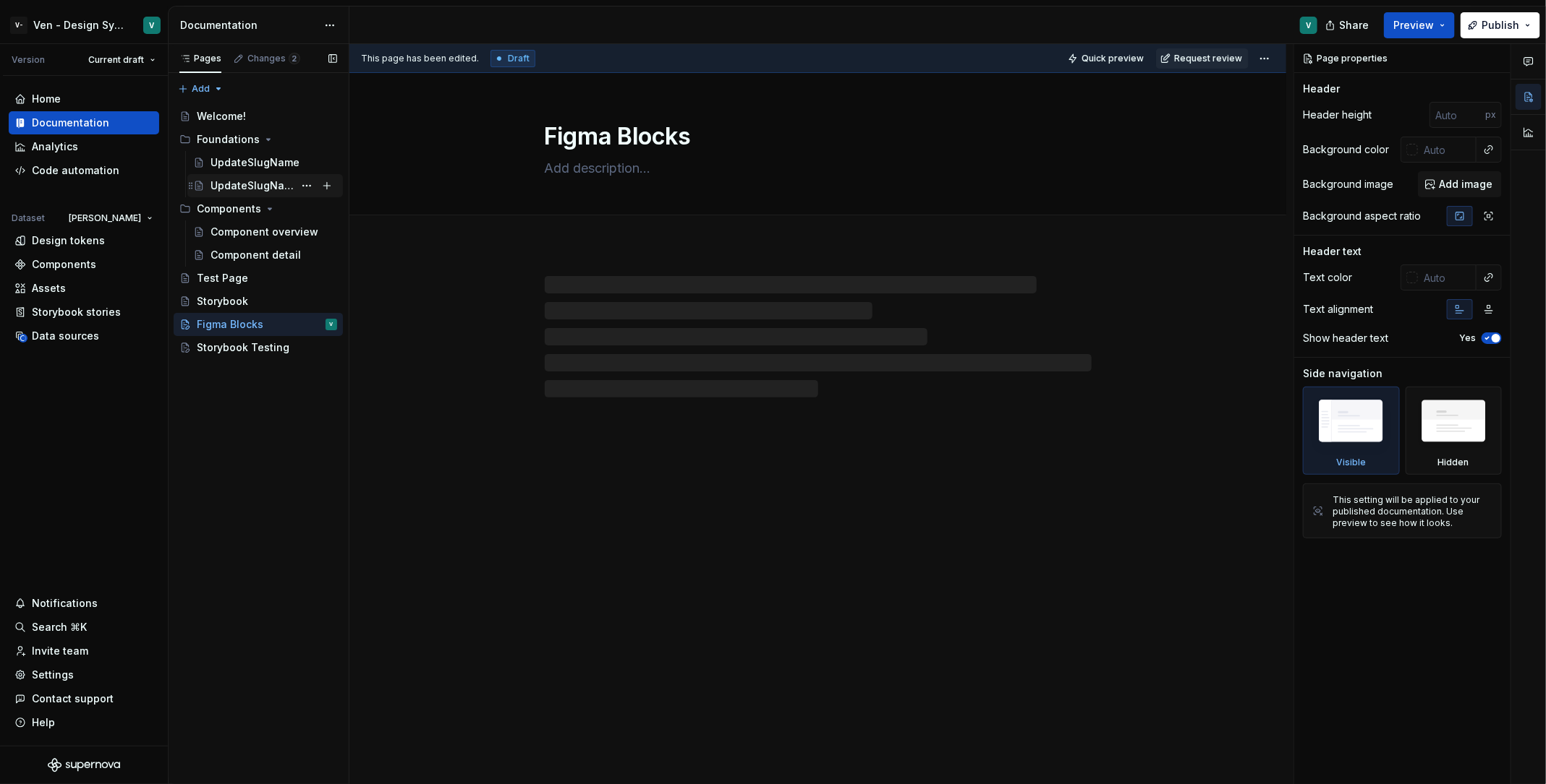
click at [263, 174] on div "UpdateSlugNameTwo" at bounding box center [265, 185] width 155 height 23
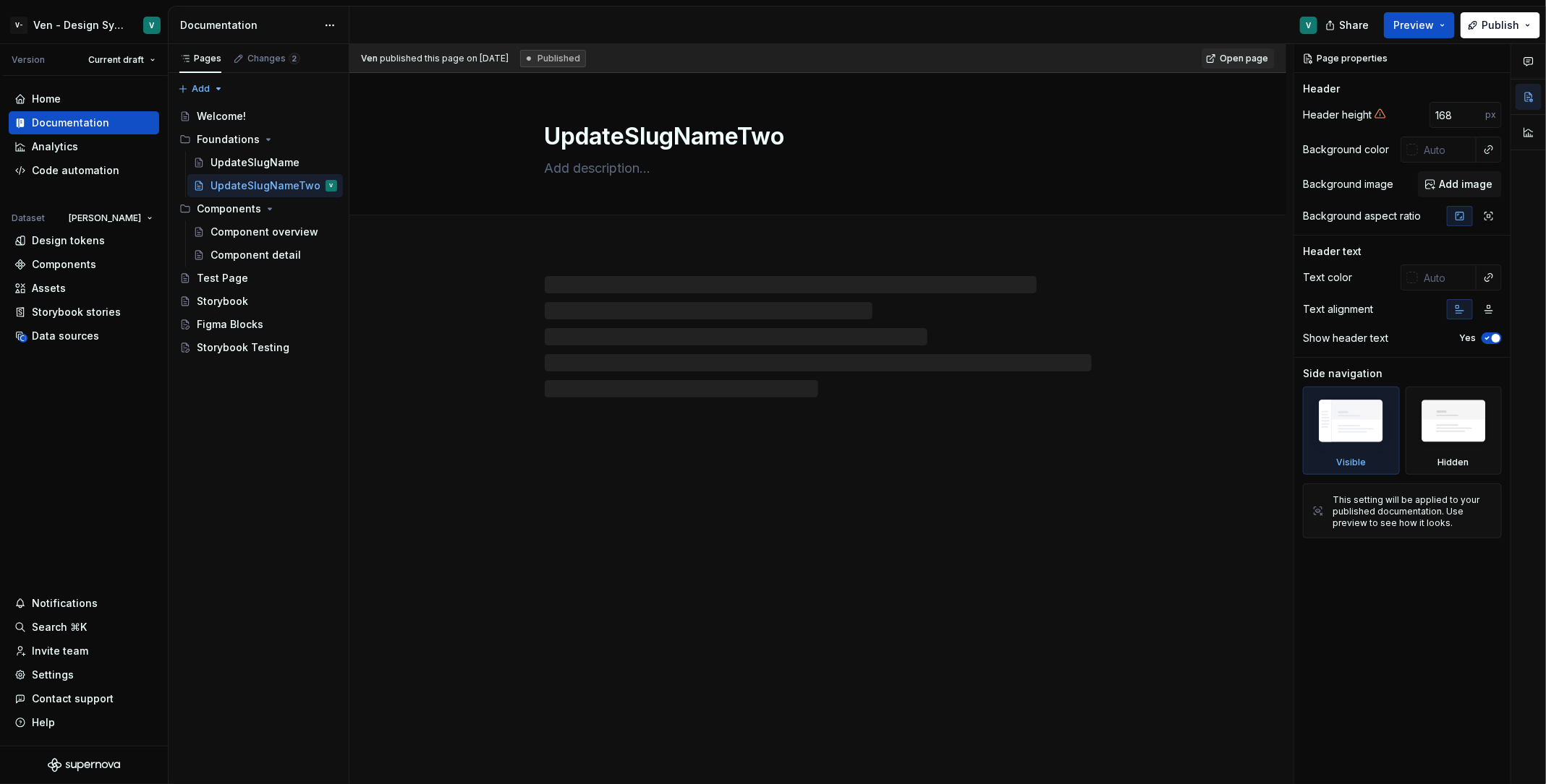
type textarea "*"
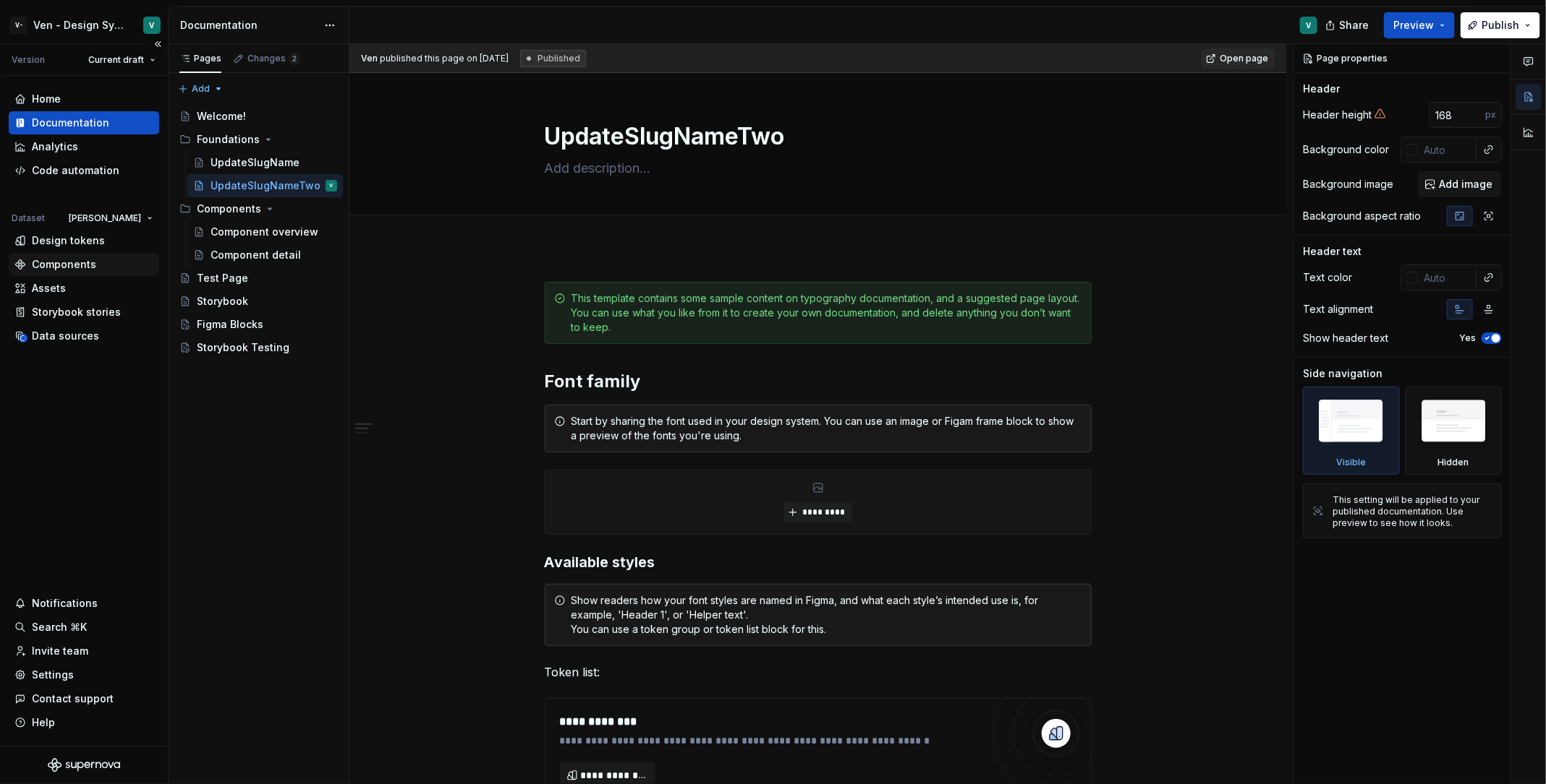
click at [81, 254] on div "Components" at bounding box center [84, 264] width 151 height 23
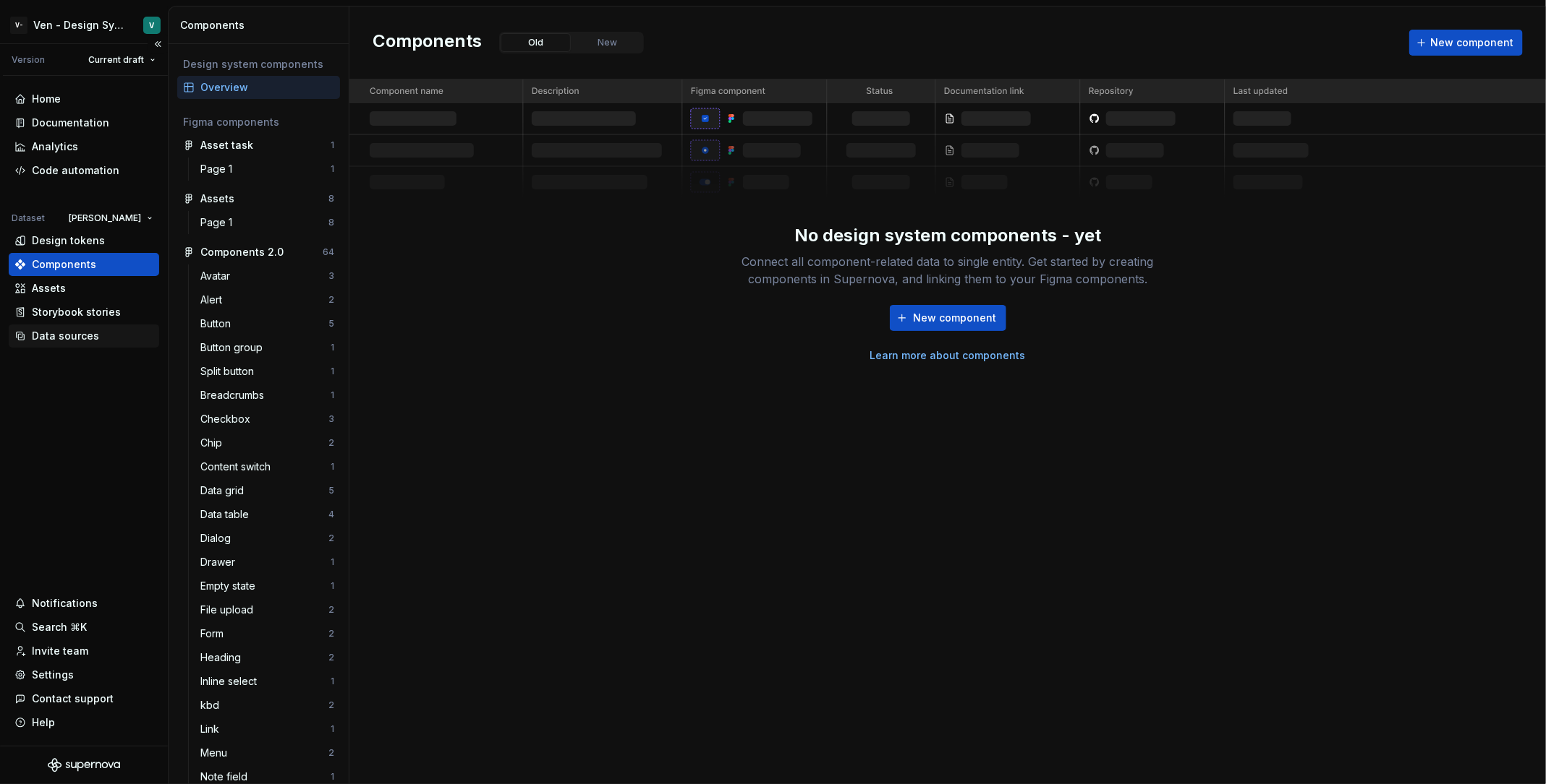
click at [111, 334] on div "Data sources" at bounding box center [84, 336] width 139 height 15
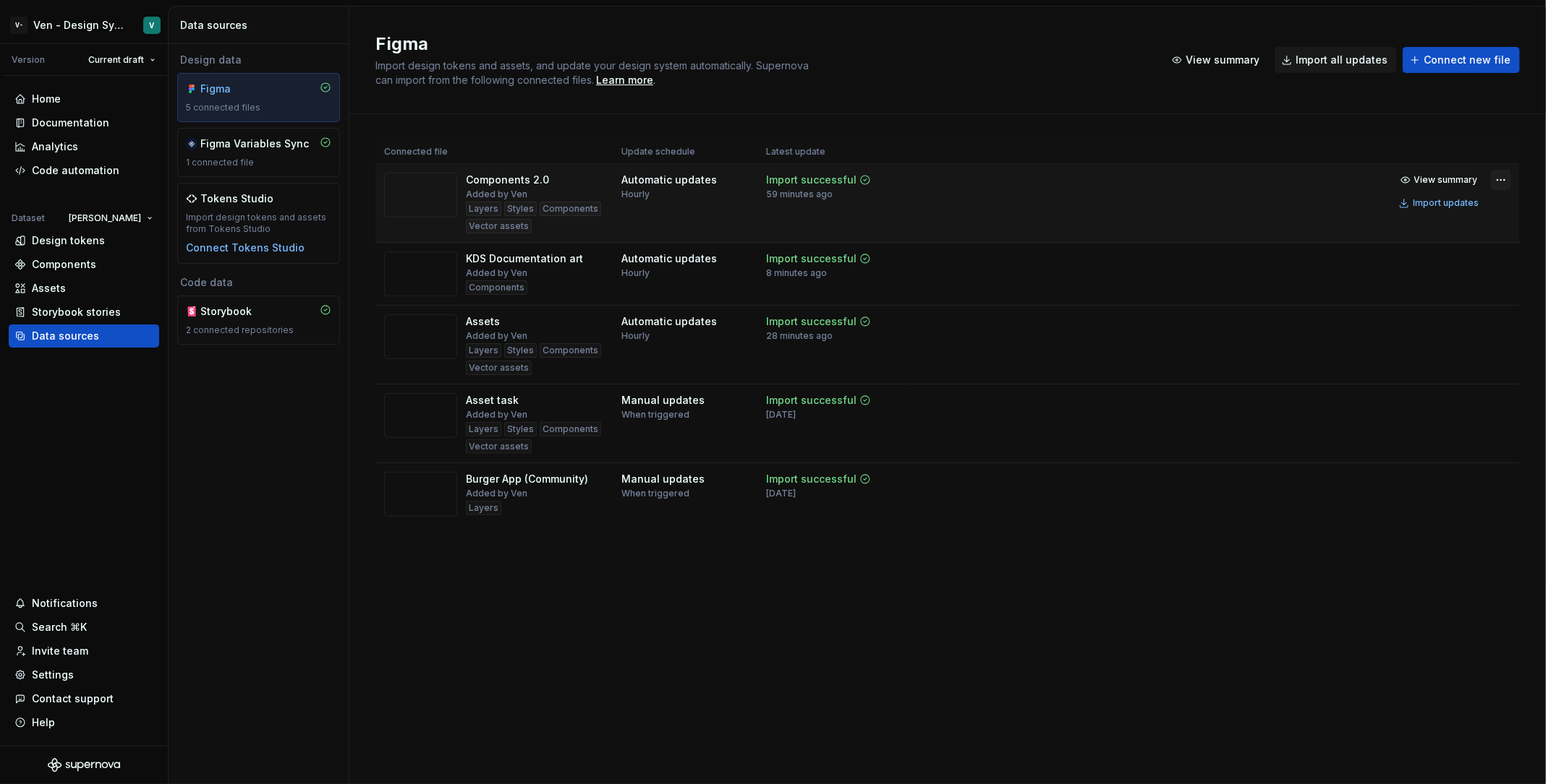
click at [1498, 182] on html "V- Ven - Design System Test V Version Current draft Home Documentation Analytic…" at bounding box center [773, 392] width 1546 height 784
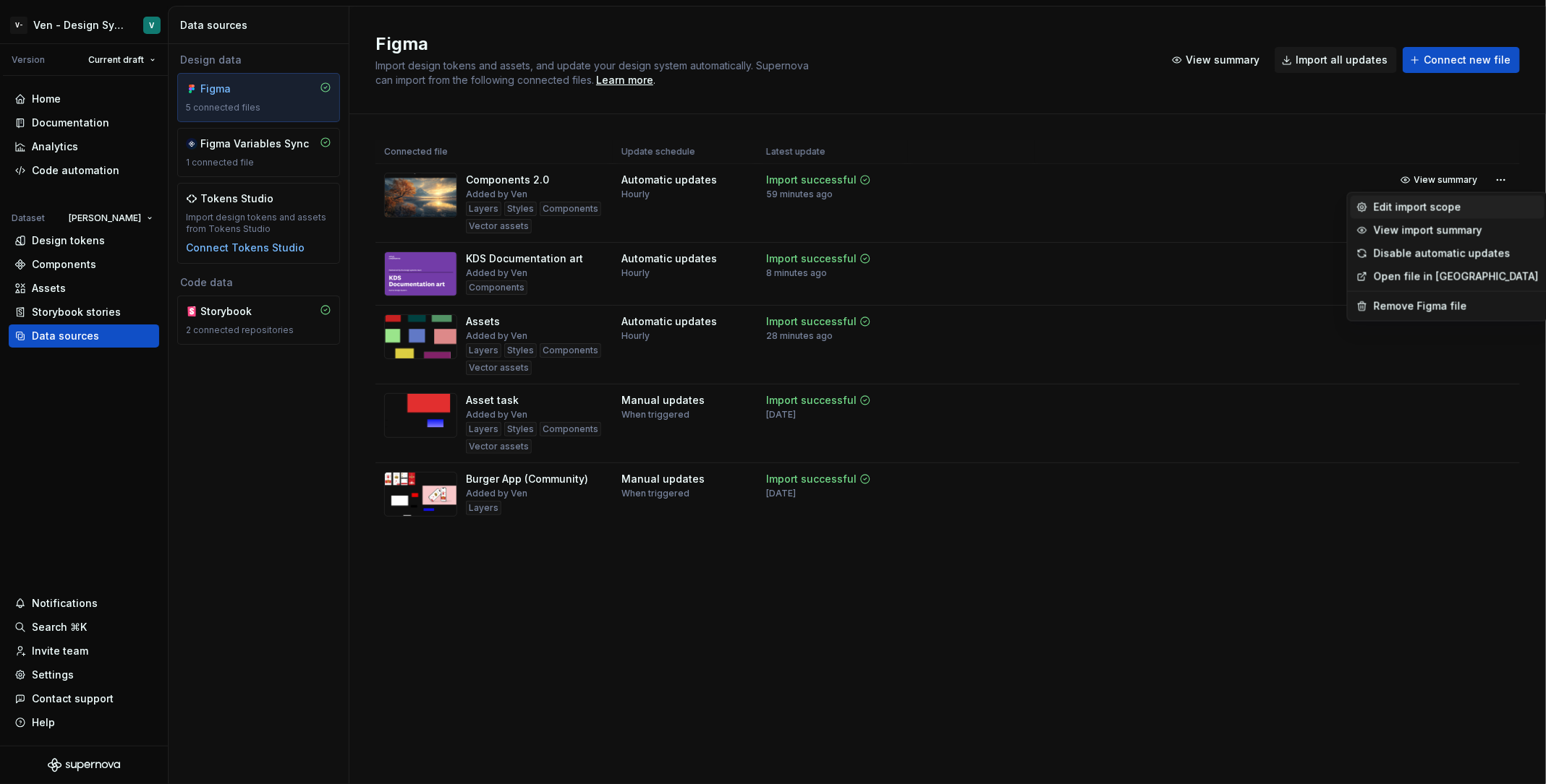
click at [1419, 211] on div "Edit import scope" at bounding box center [1456, 207] width 165 height 15
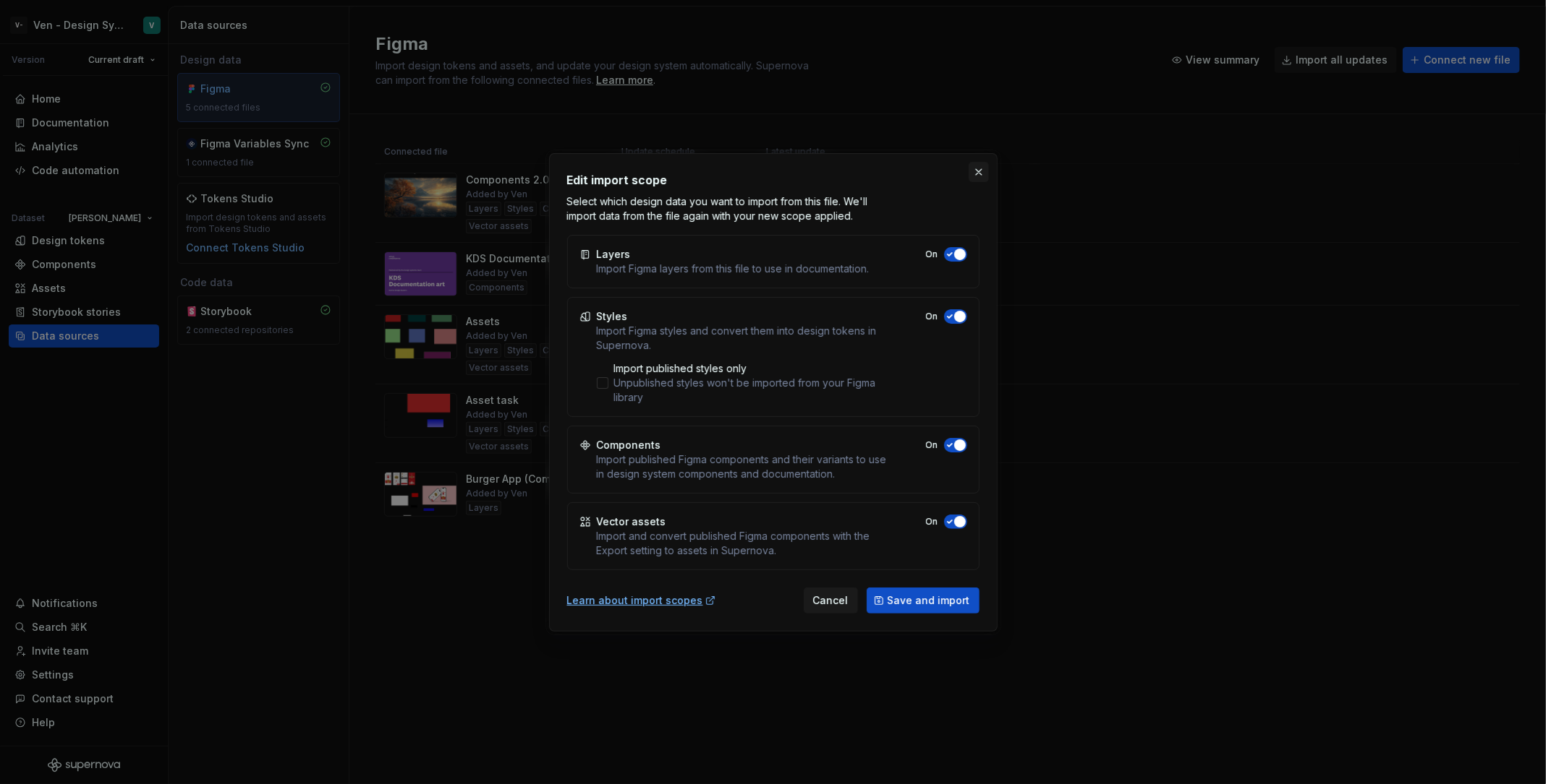
click at [978, 167] on button "button" at bounding box center [978, 172] width 20 height 20
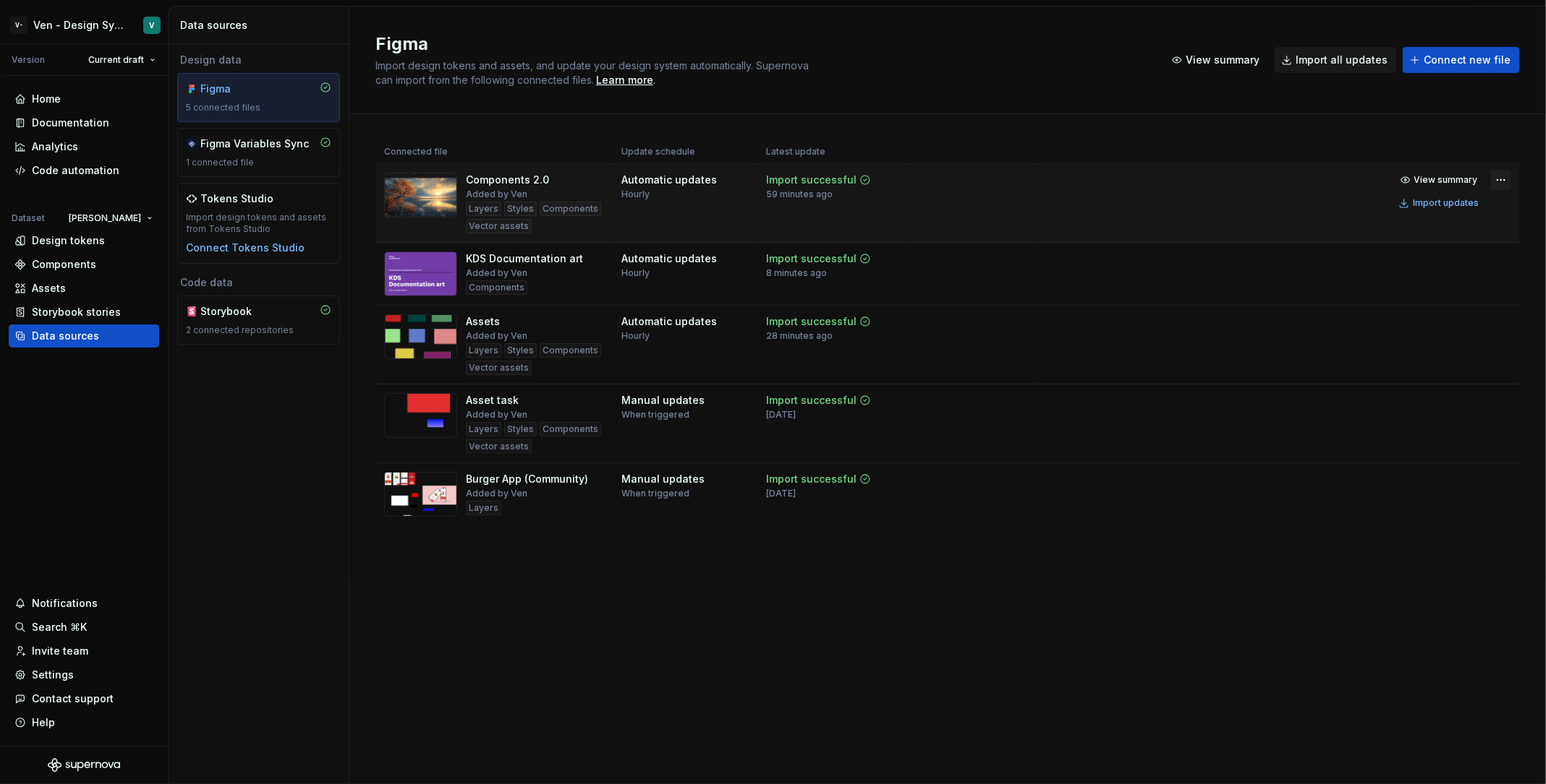
click at [1503, 182] on html "V- Ven - Design System Test V Version Current draft Home Documentation Analytic…" at bounding box center [773, 392] width 1546 height 784
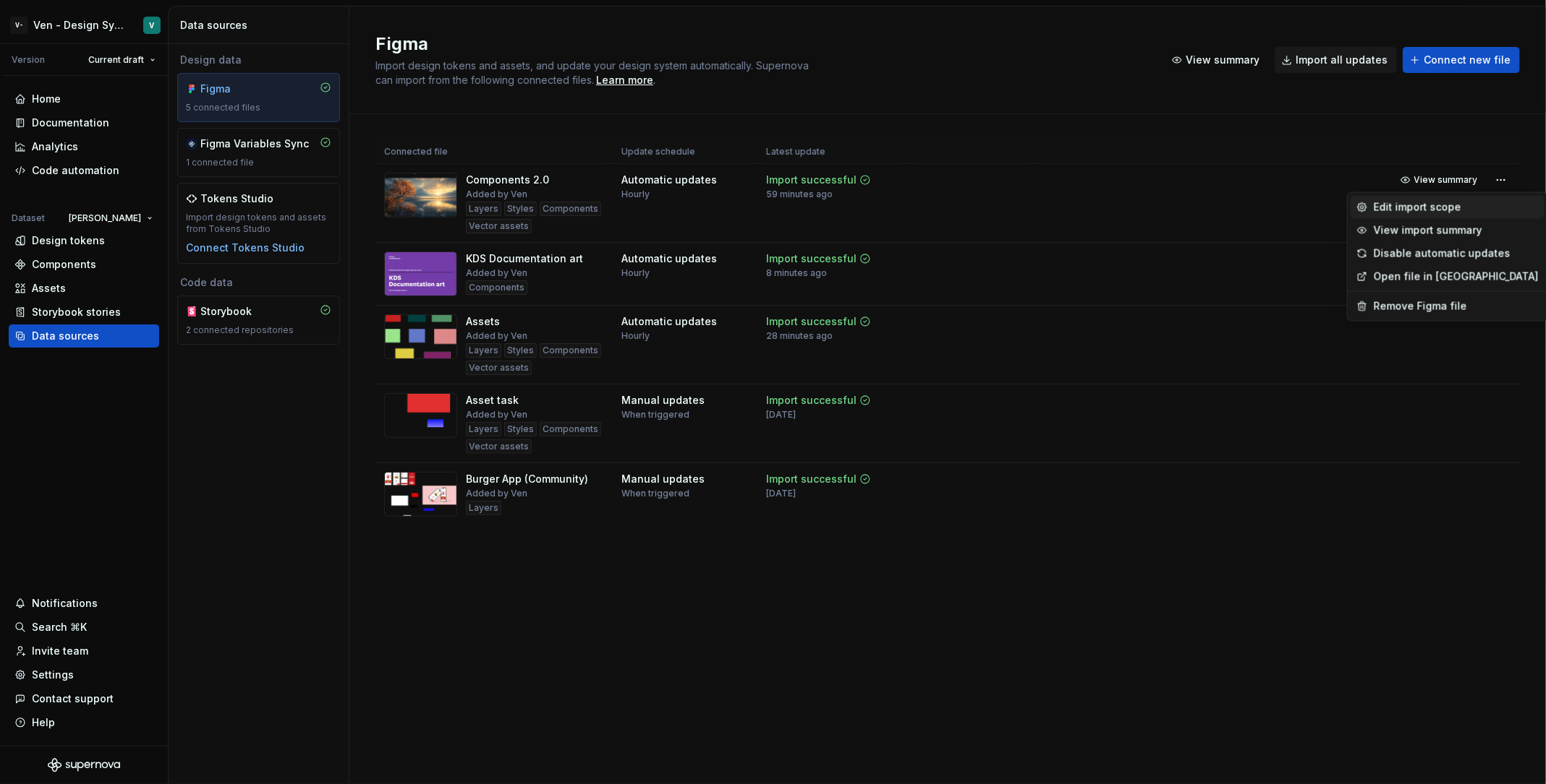
click at [1407, 201] on div "Edit import scope" at bounding box center [1456, 207] width 165 height 15
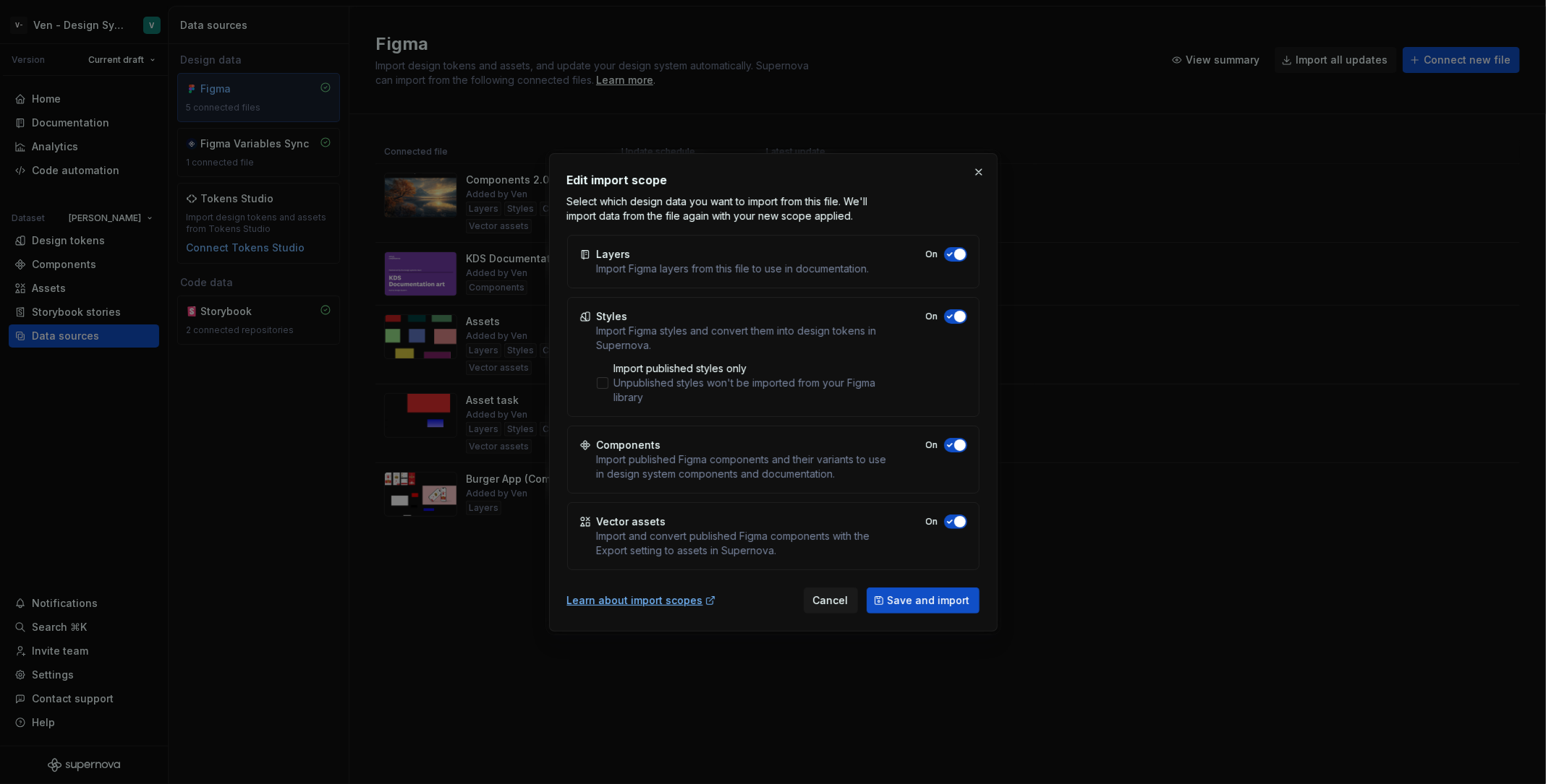
click at [970, 190] on div "Edit import scope Select which design data you want to import from this file. W…" at bounding box center [773, 197] width 412 height 52
click at [975, 177] on button "button" at bounding box center [978, 172] width 20 height 20
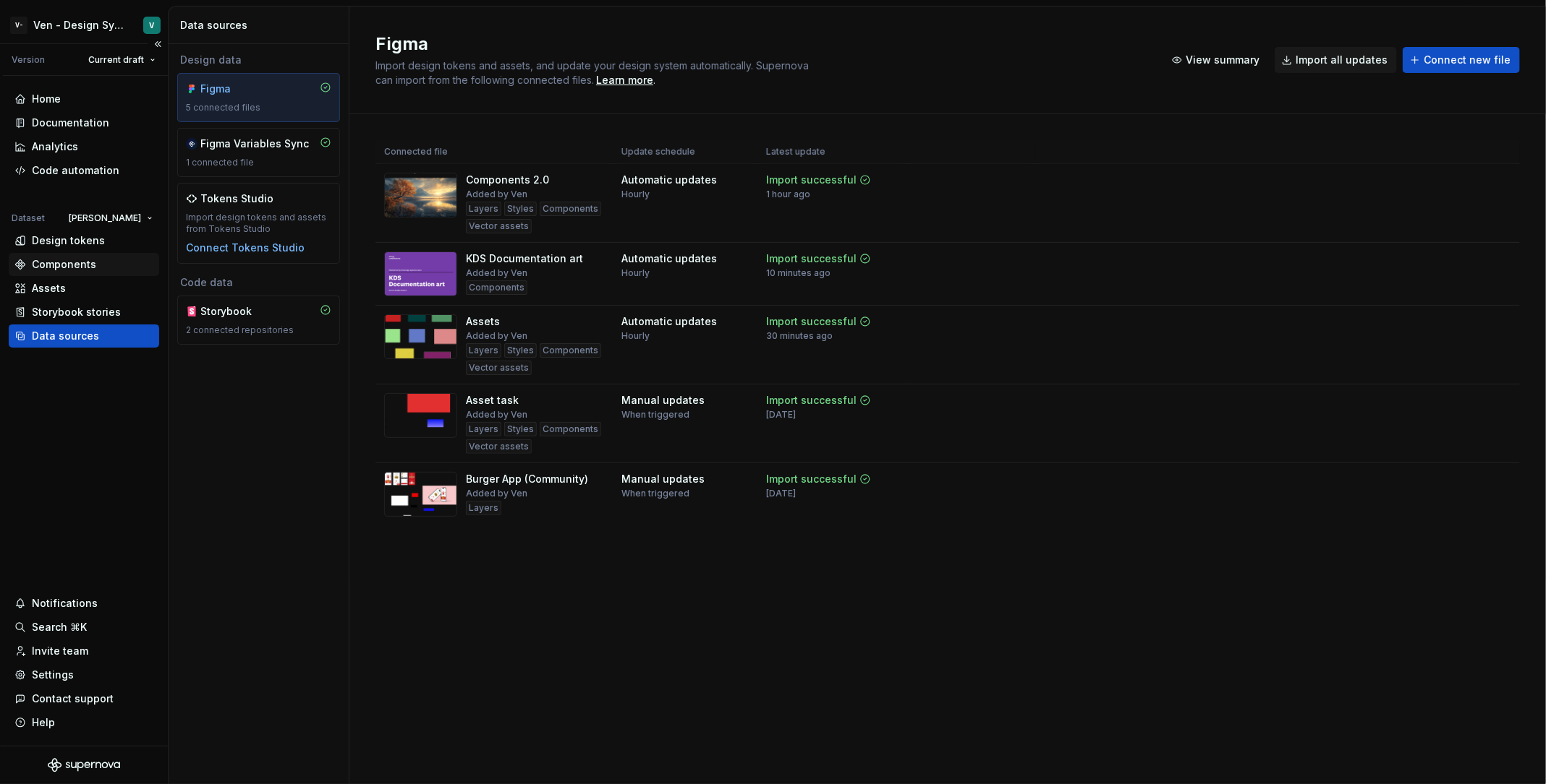
click at [76, 264] on div "Components" at bounding box center [64, 264] width 64 height 15
click at [94, 121] on div "Documentation" at bounding box center [71, 123] width 77 height 15
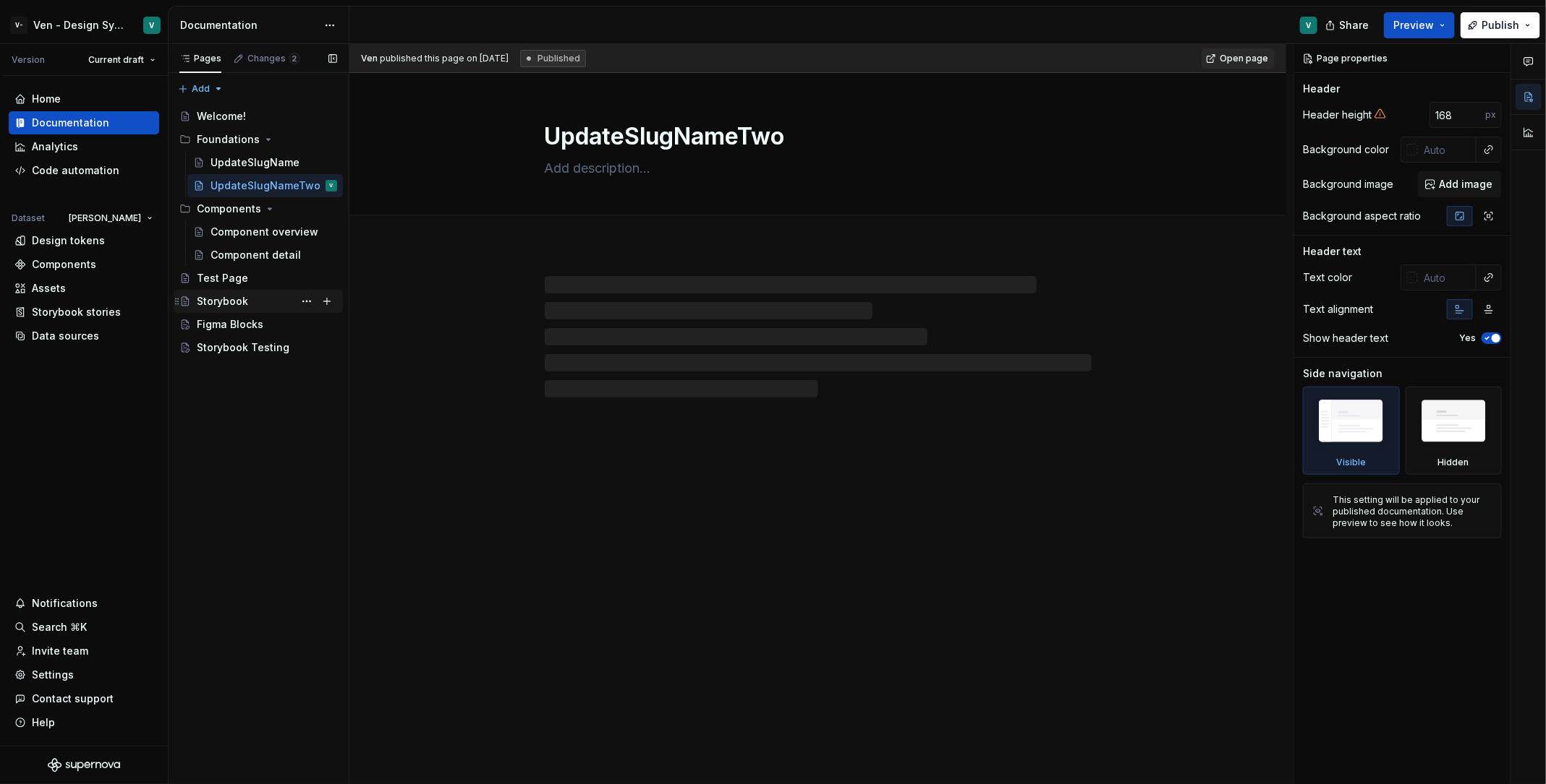
click at [254, 311] on div "Storybook" at bounding box center [266, 301] width 141 height 20
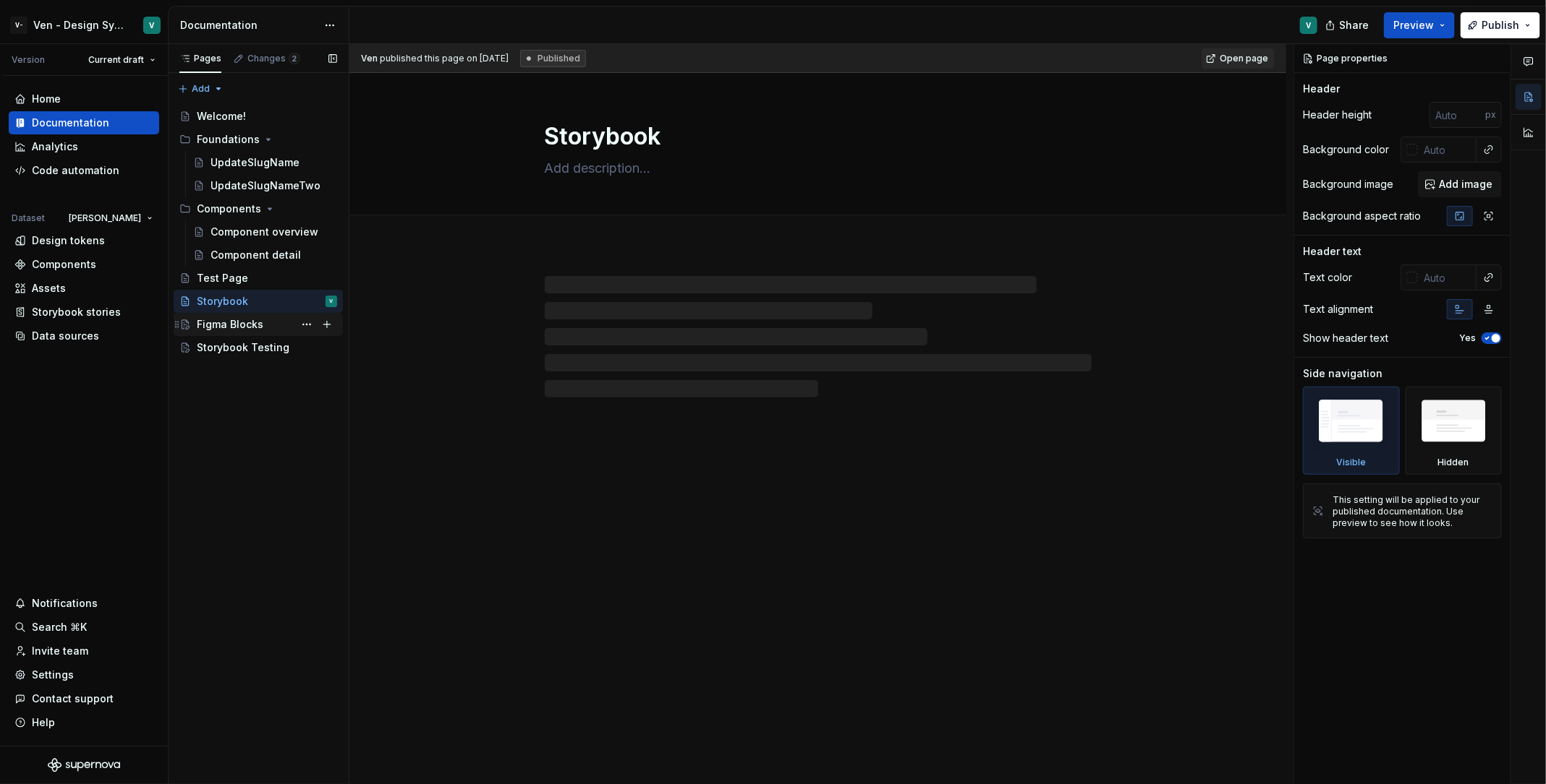
click at [260, 330] on div "Figma Blocks" at bounding box center [230, 325] width 66 height 15
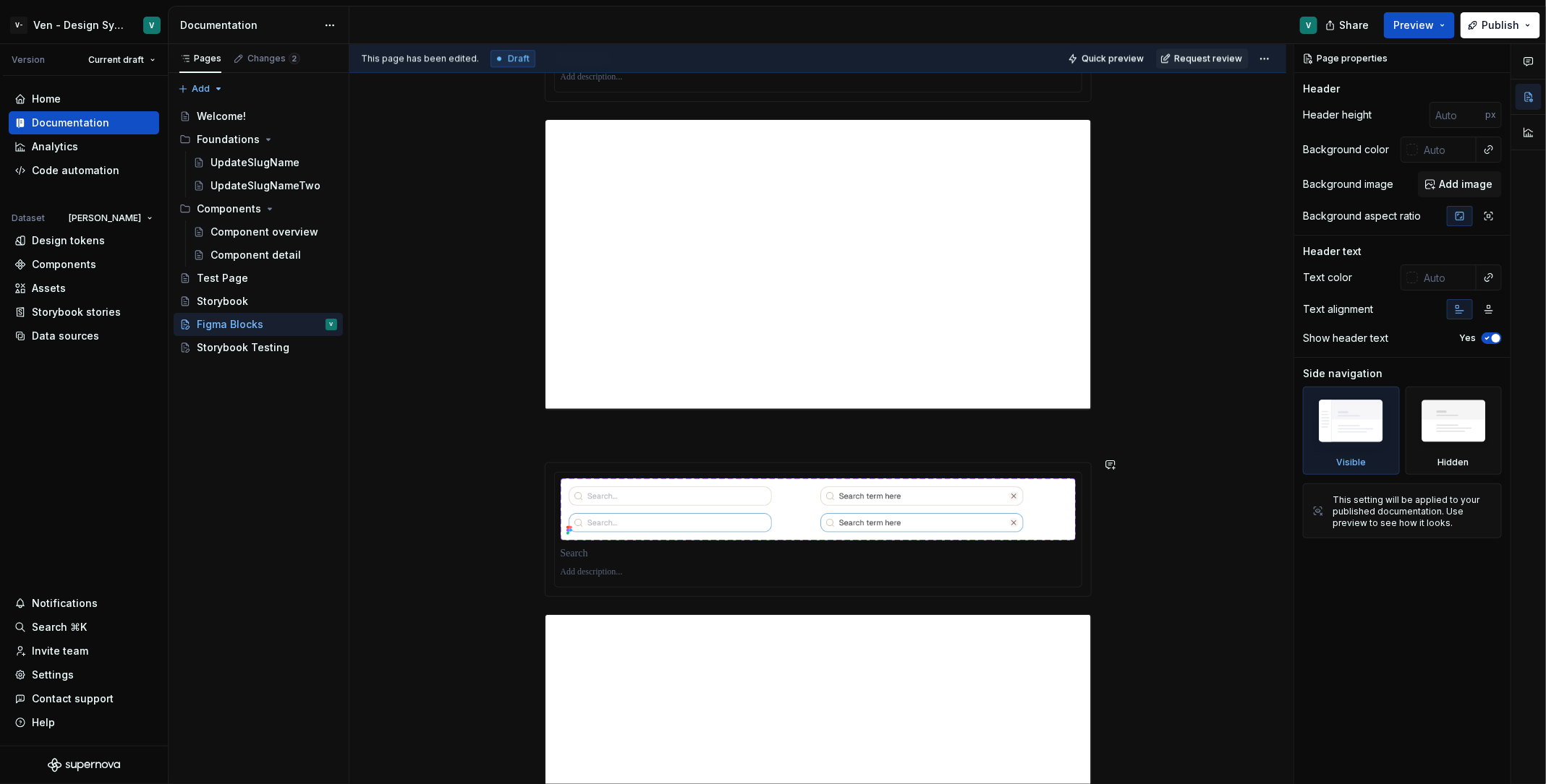
scroll to position [2205, 0]
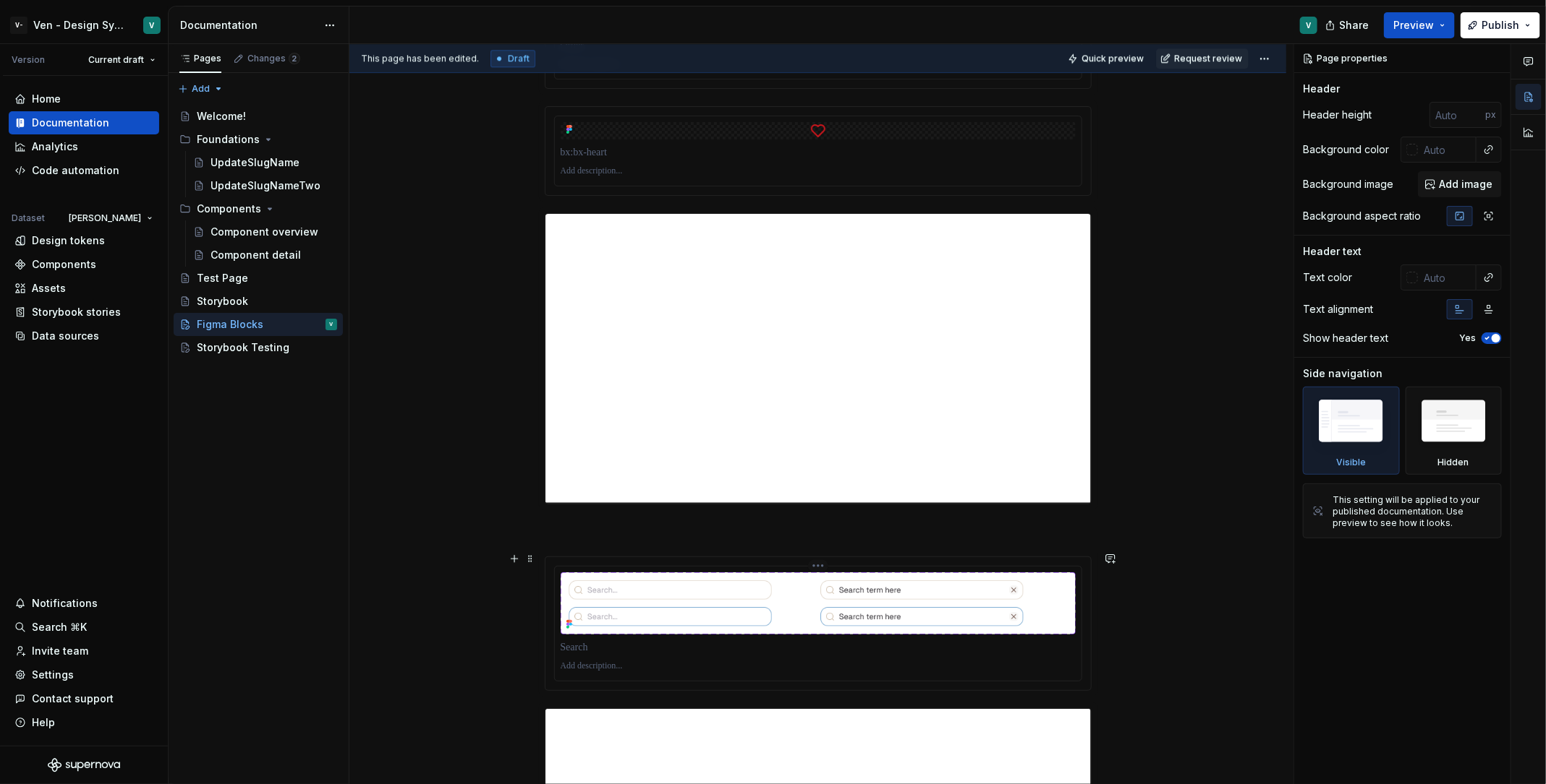
click at [697, 588] on img at bounding box center [818, 604] width 515 height 62
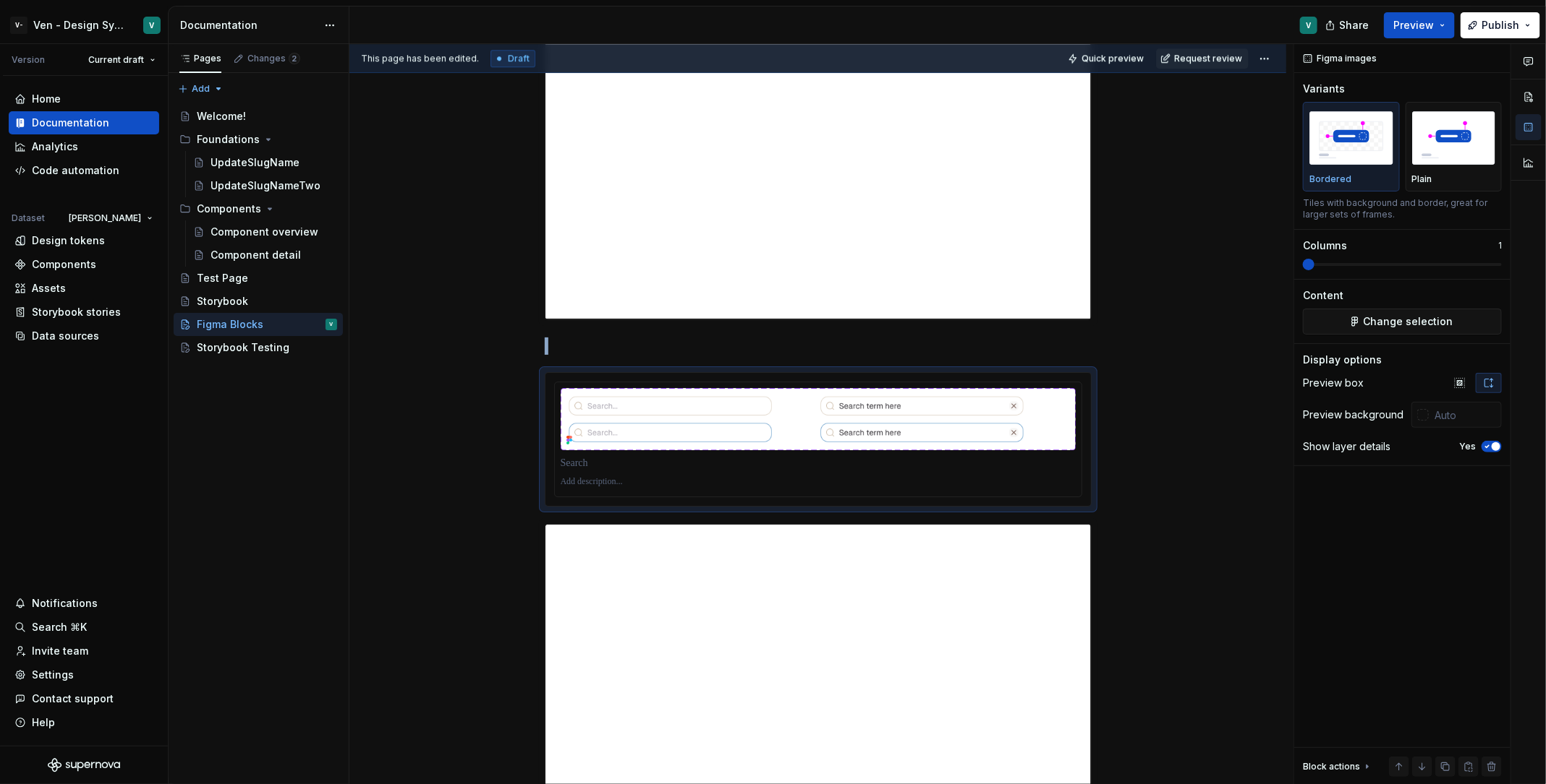
scroll to position [2671, 0]
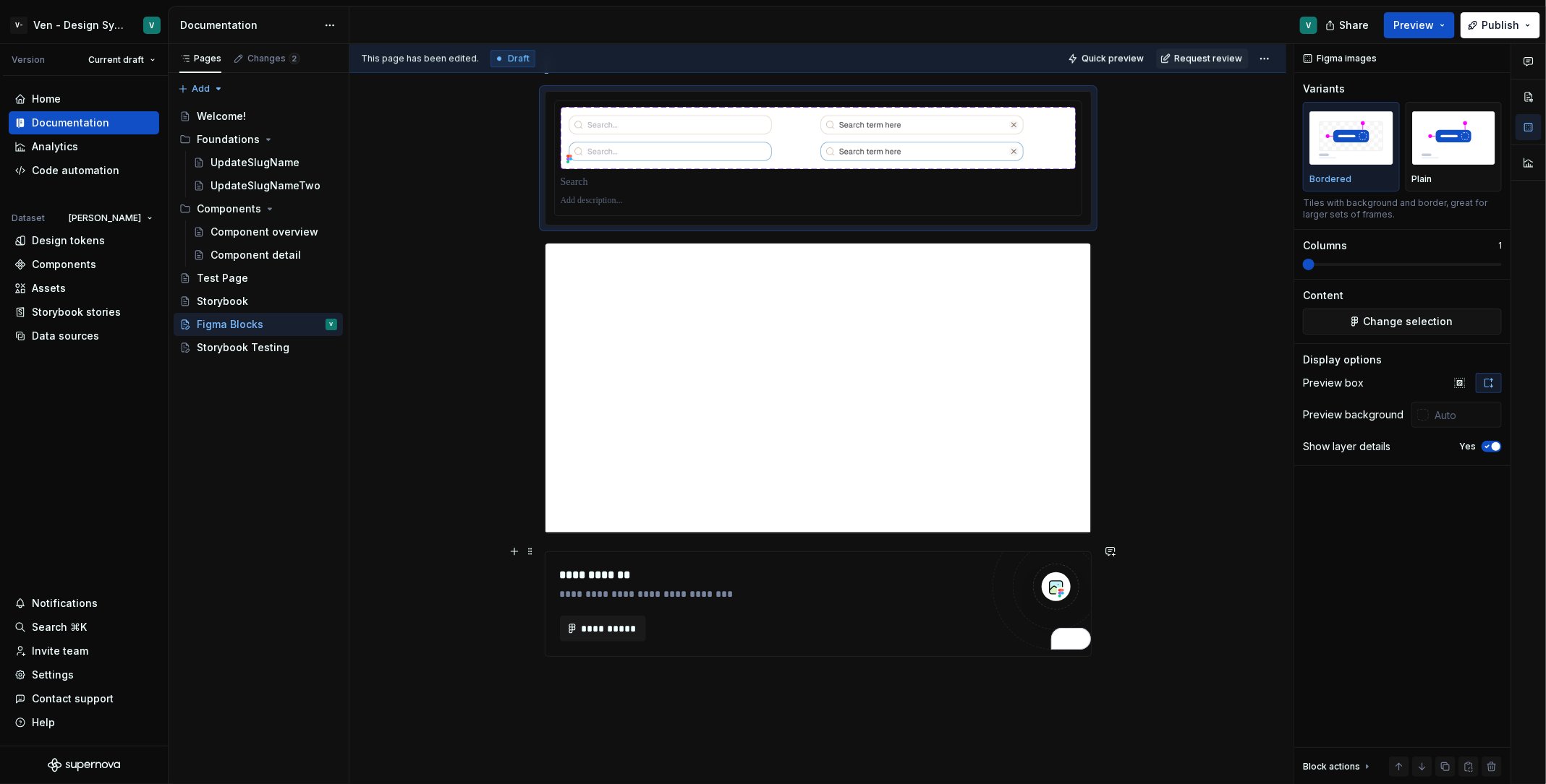
click at [660, 622] on div "**********" at bounding box center [770, 629] width 421 height 26
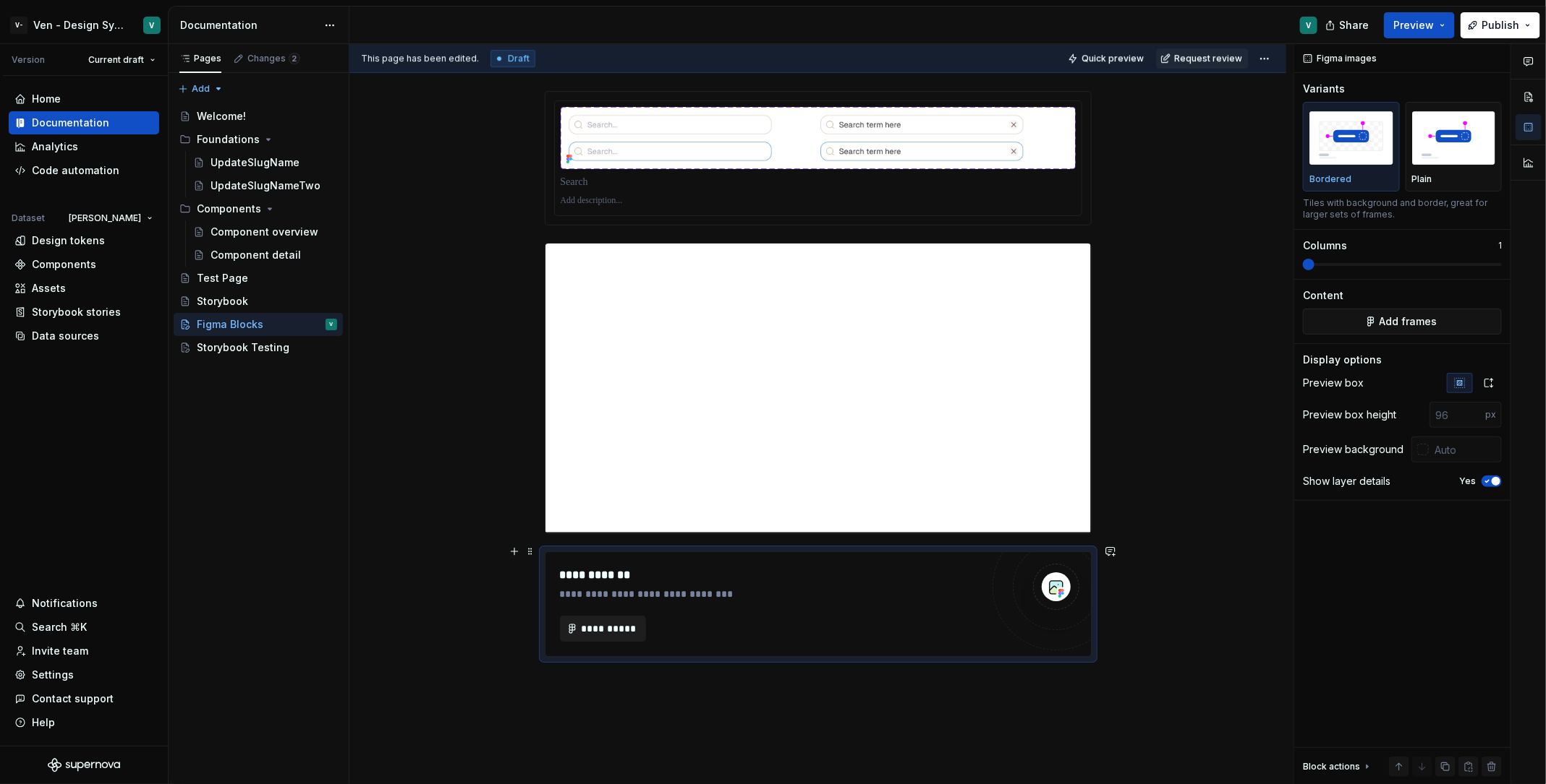
click at [621, 624] on span "**********" at bounding box center [608, 629] width 56 height 15
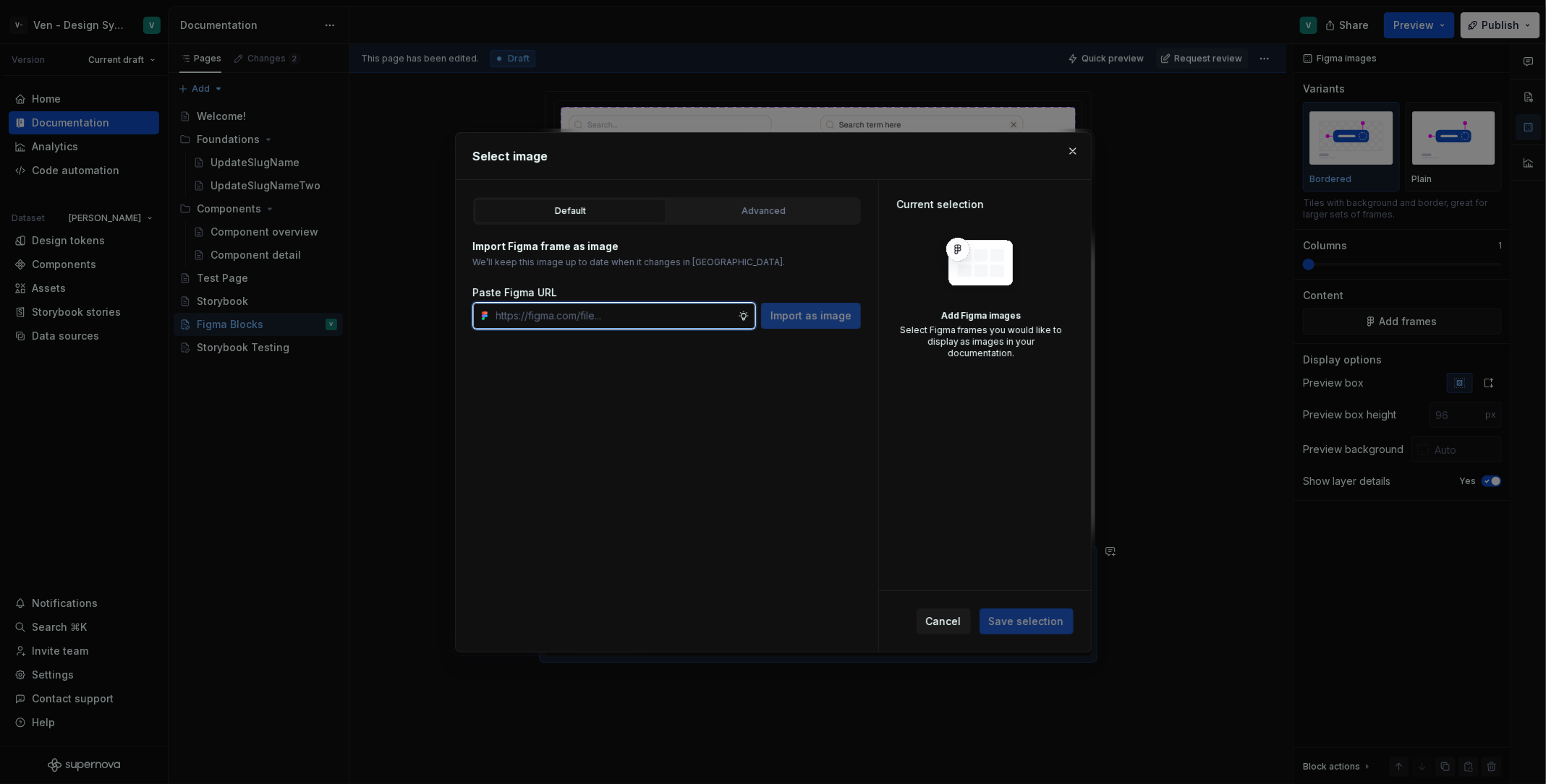
type textarea "*"
click at [669, 308] on input "text" at bounding box center [614, 316] width 247 height 26
paste input "https://www.figma.com/design/aHSBemCKiMBEzpH26SeMAS/KDS-Documentation-art?node-…"
type input "https://www.figma.com/design/aHSBemCKiMBEzpH26SeMAS/KDS-Documentation-art?node-…"
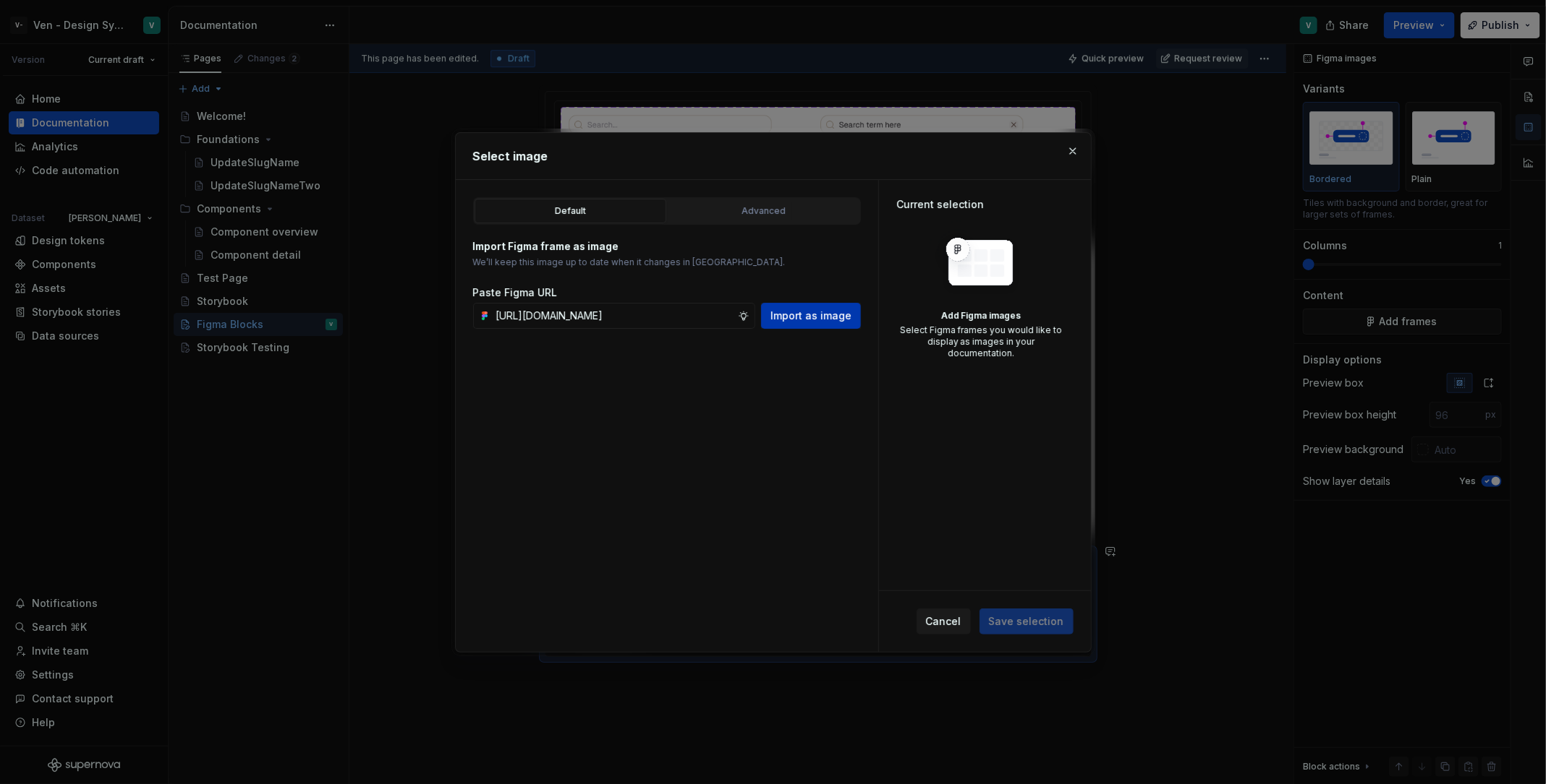
click at [833, 313] on span "Import as image" at bounding box center [811, 316] width 81 height 15
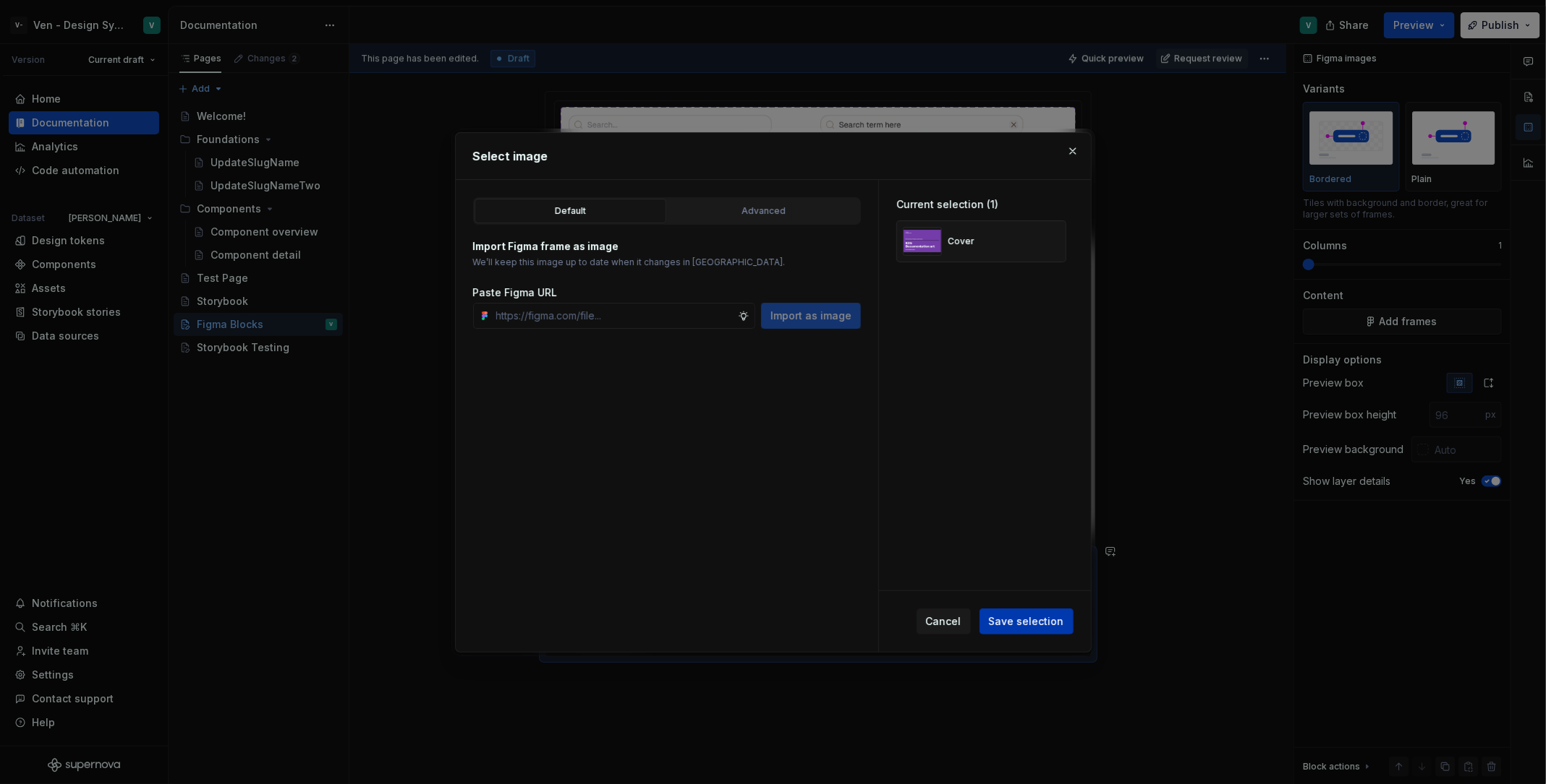
click at [1045, 630] on button "Save selection" at bounding box center [1026, 622] width 94 height 26
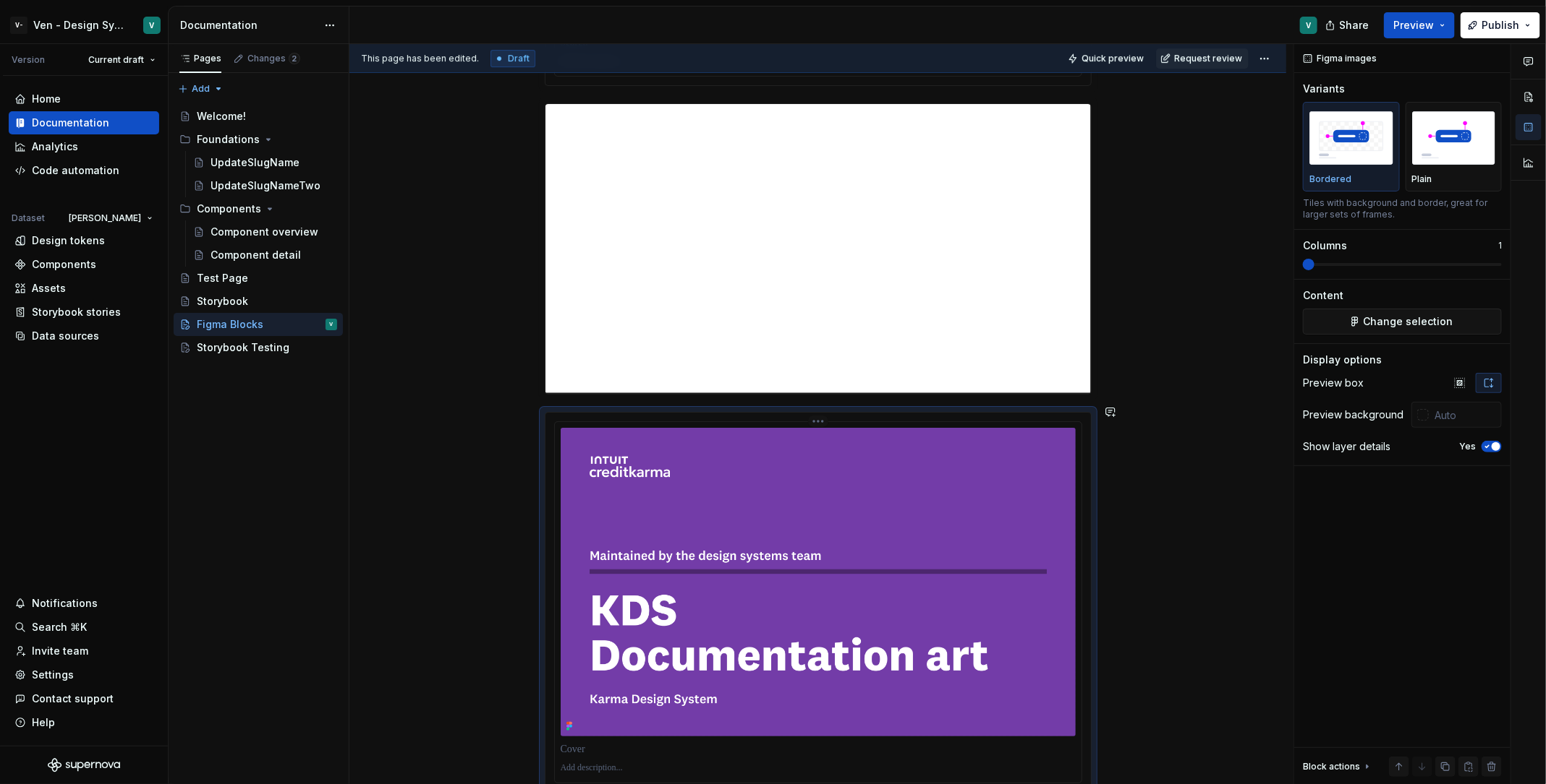
scroll to position [2810, 0]
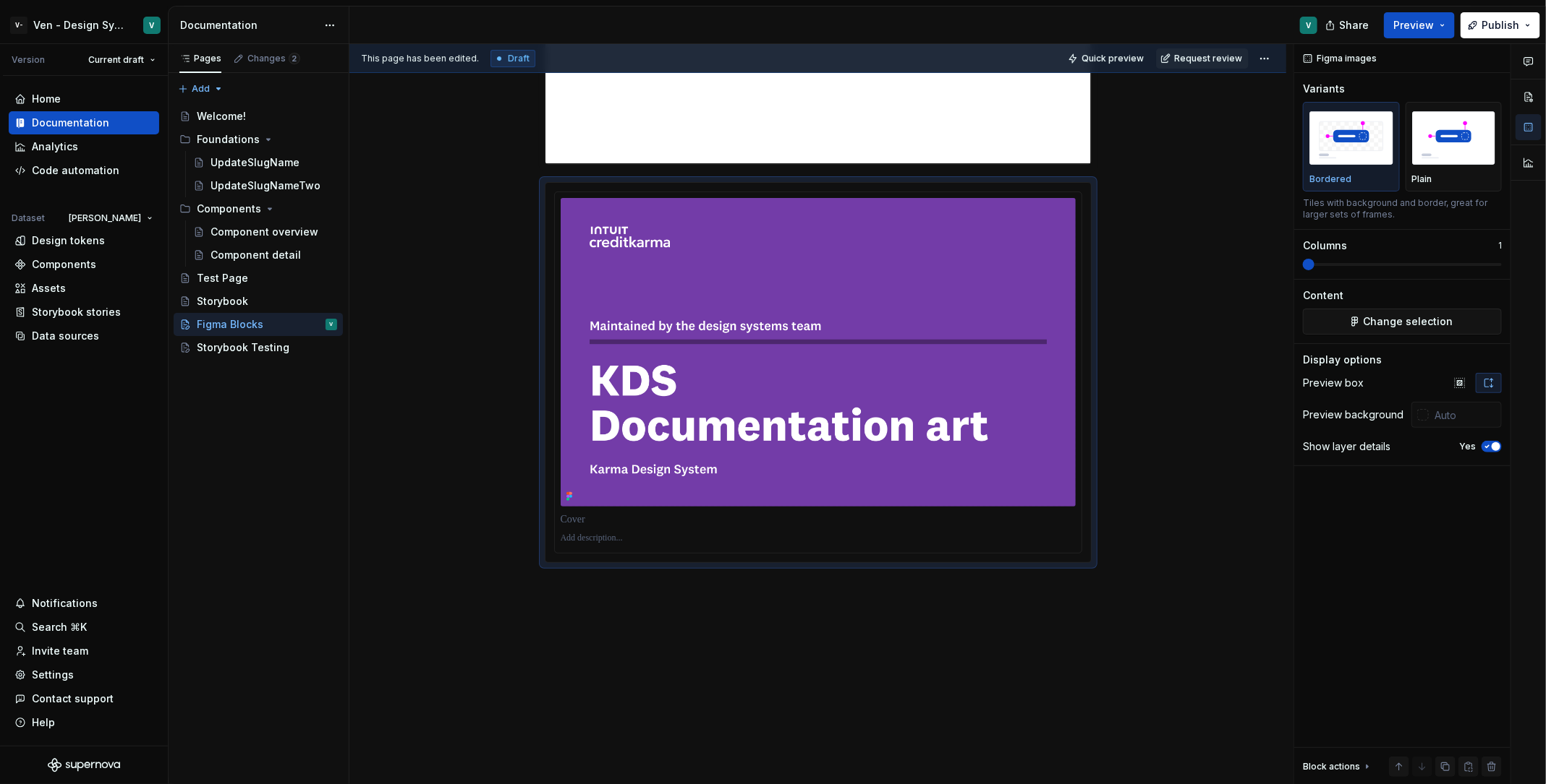
scroll to position [3041, 0]
type textarea "*"
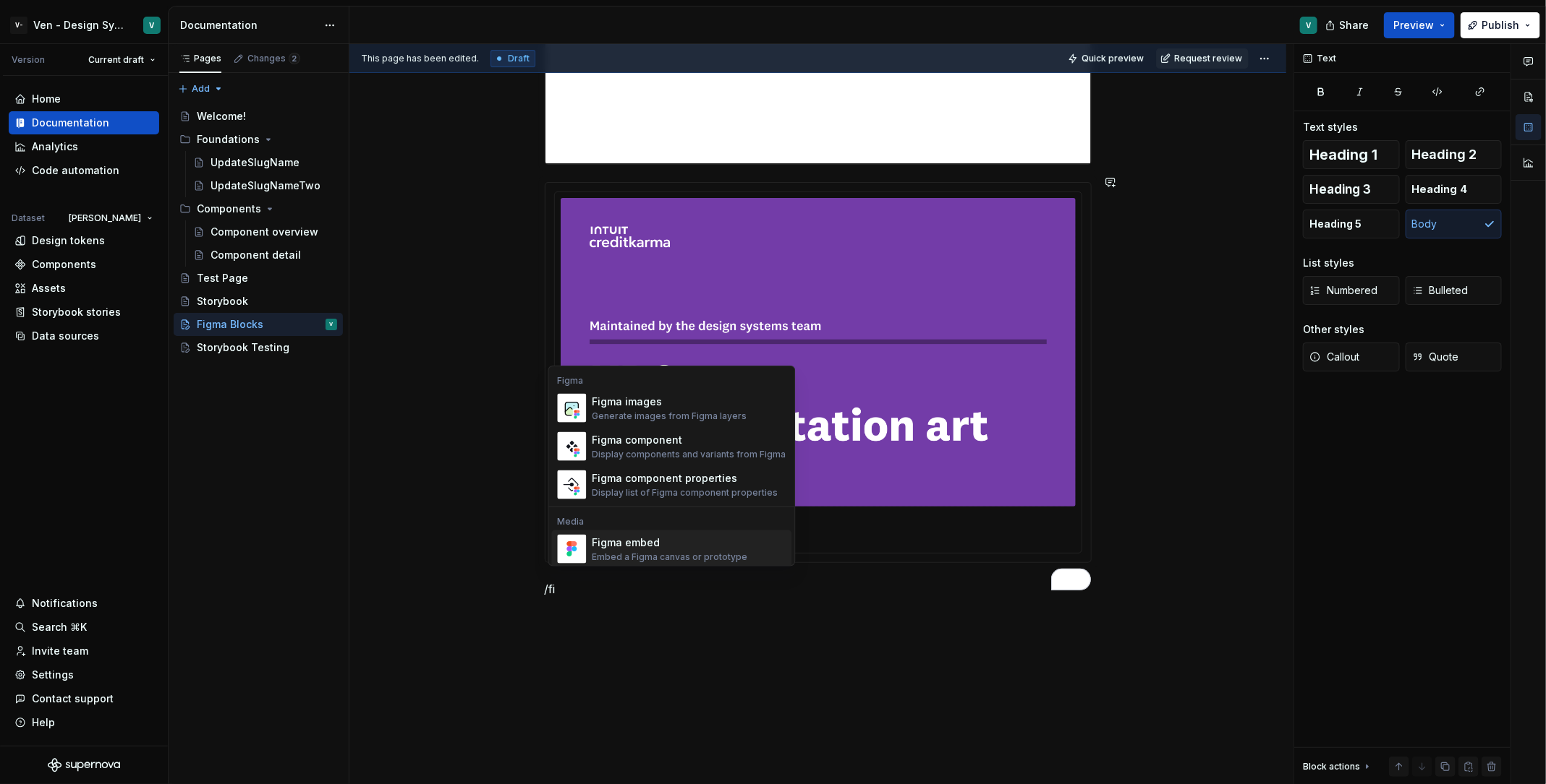
click at [725, 542] on div "Figma embed" at bounding box center [670, 543] width 155 height 15
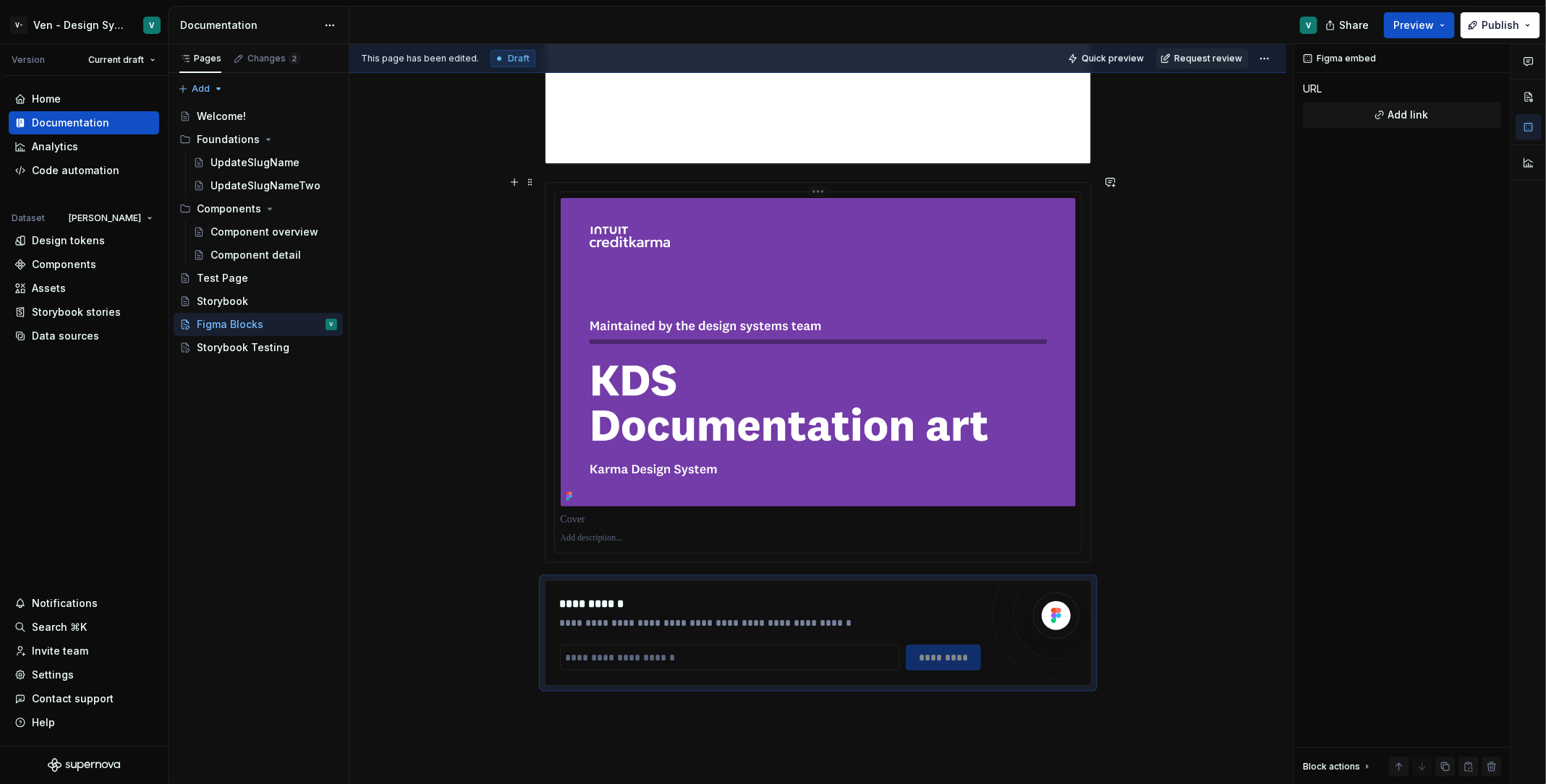
type textarea "*"
click at [583, 644] on input "To enrich screen reader interactions, please activate Accessibility in Grammarl…" at bounding box center [729, 657] width 340 height 26
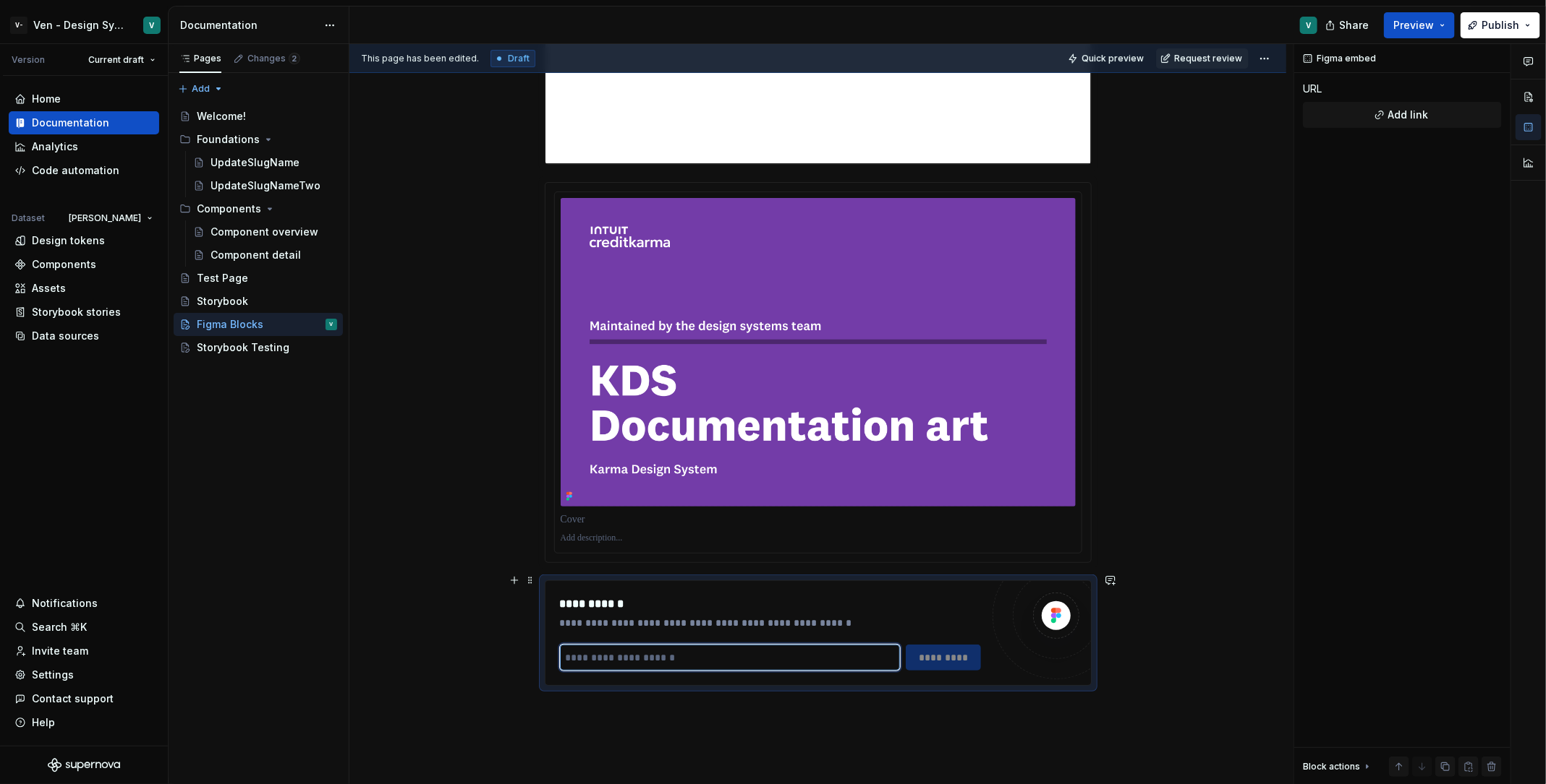
click at [583, 644] on input "To enrich screen reader interactions, please activate Accessibility in Grammarl…" at bounding box center [729, 657] width 340 height 26
paste input "**********"
type input "**********"
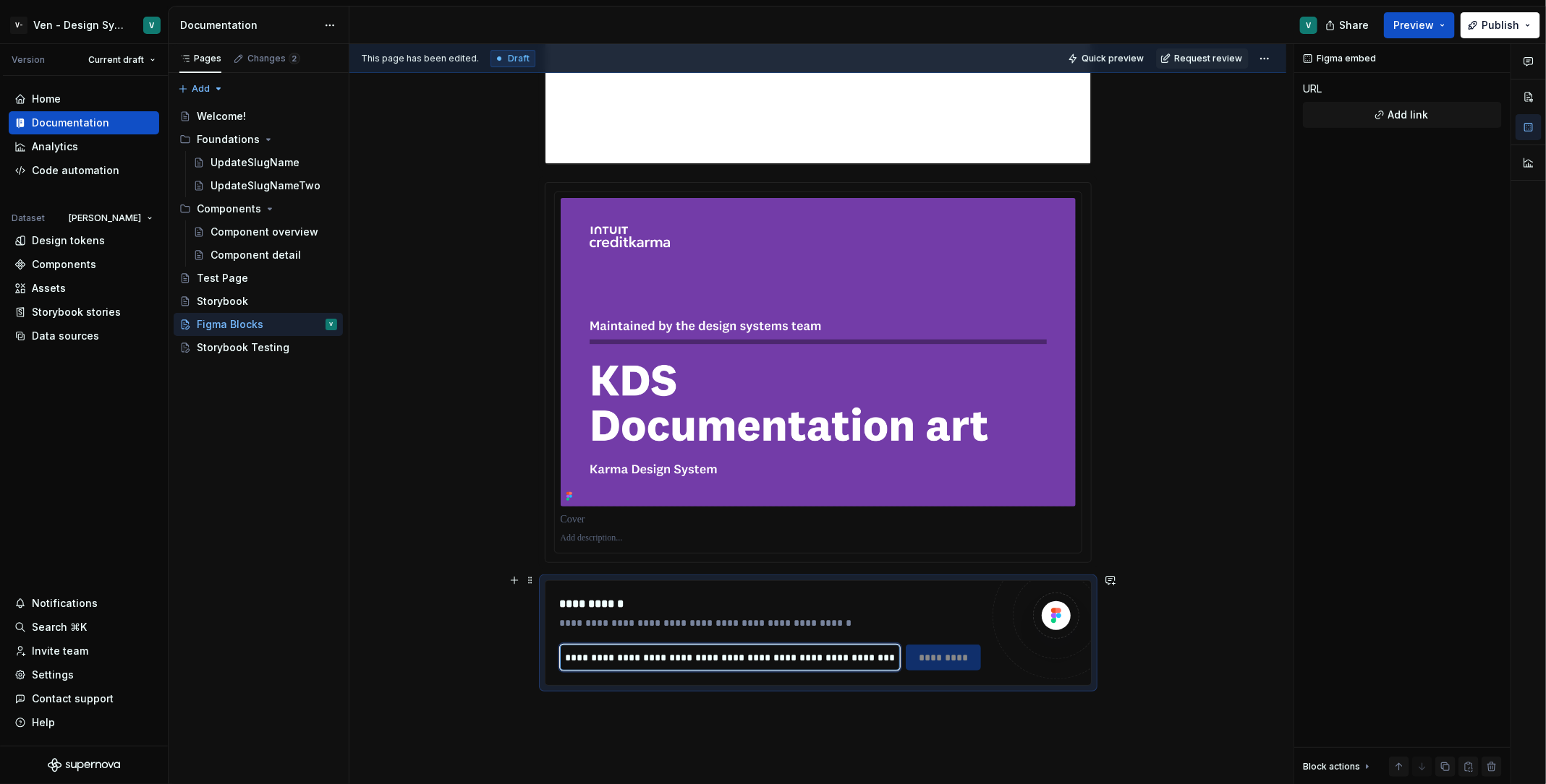
scroll to position [0, 329]
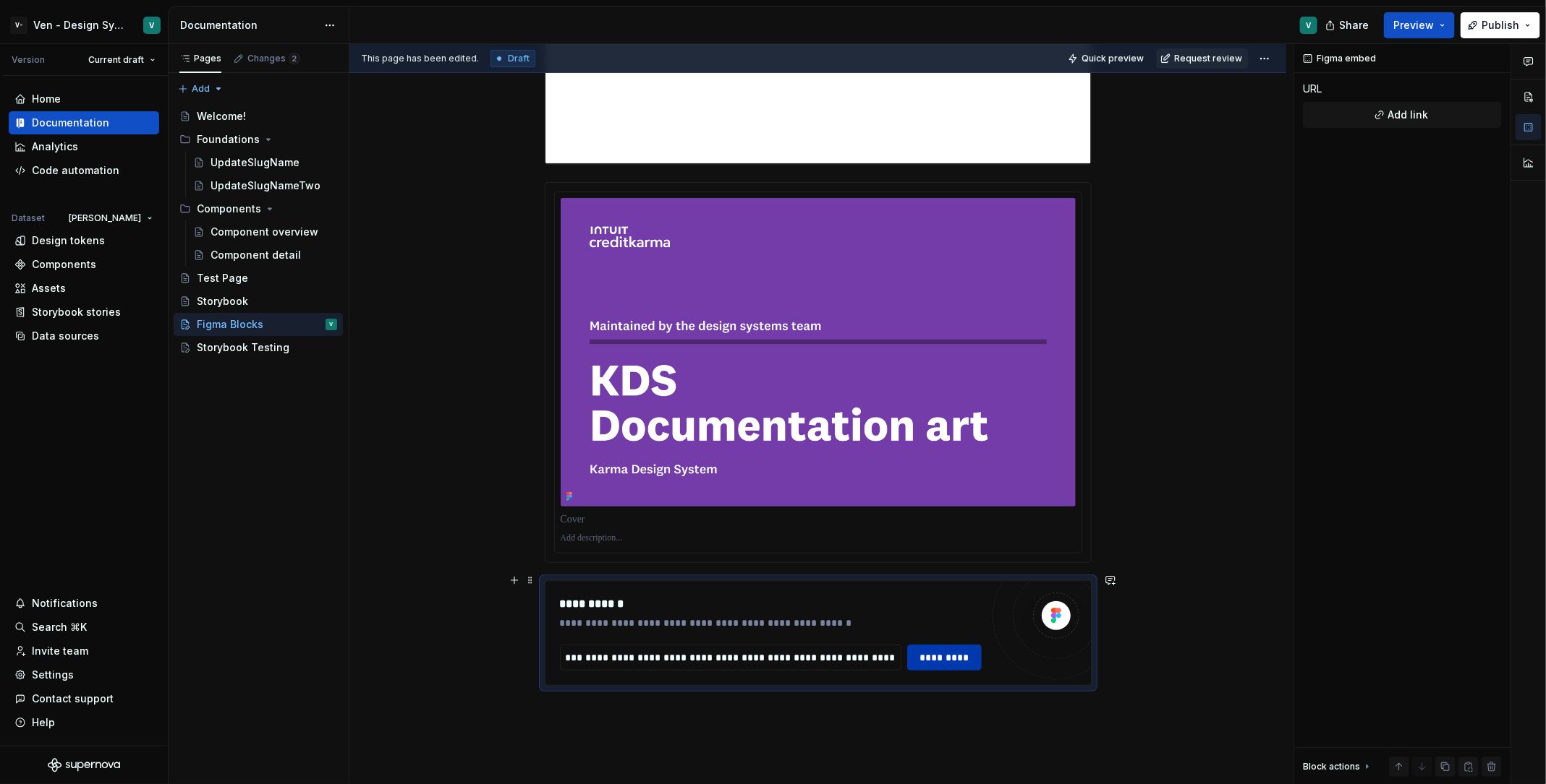
click at [970, 651] on span "*********" at bounding box center [944, 658] width 56 height 15
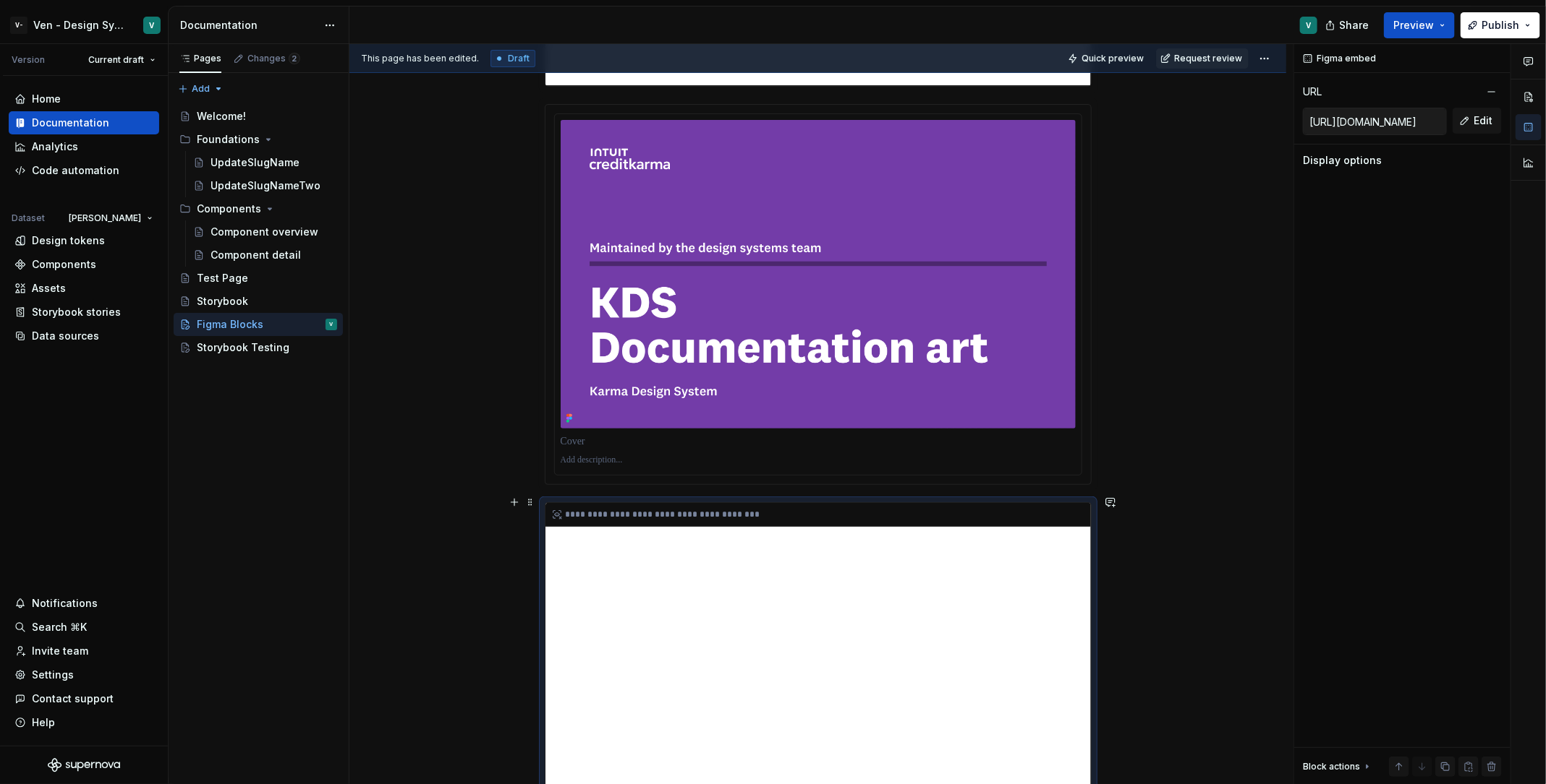
scroll to position [3140, 0]
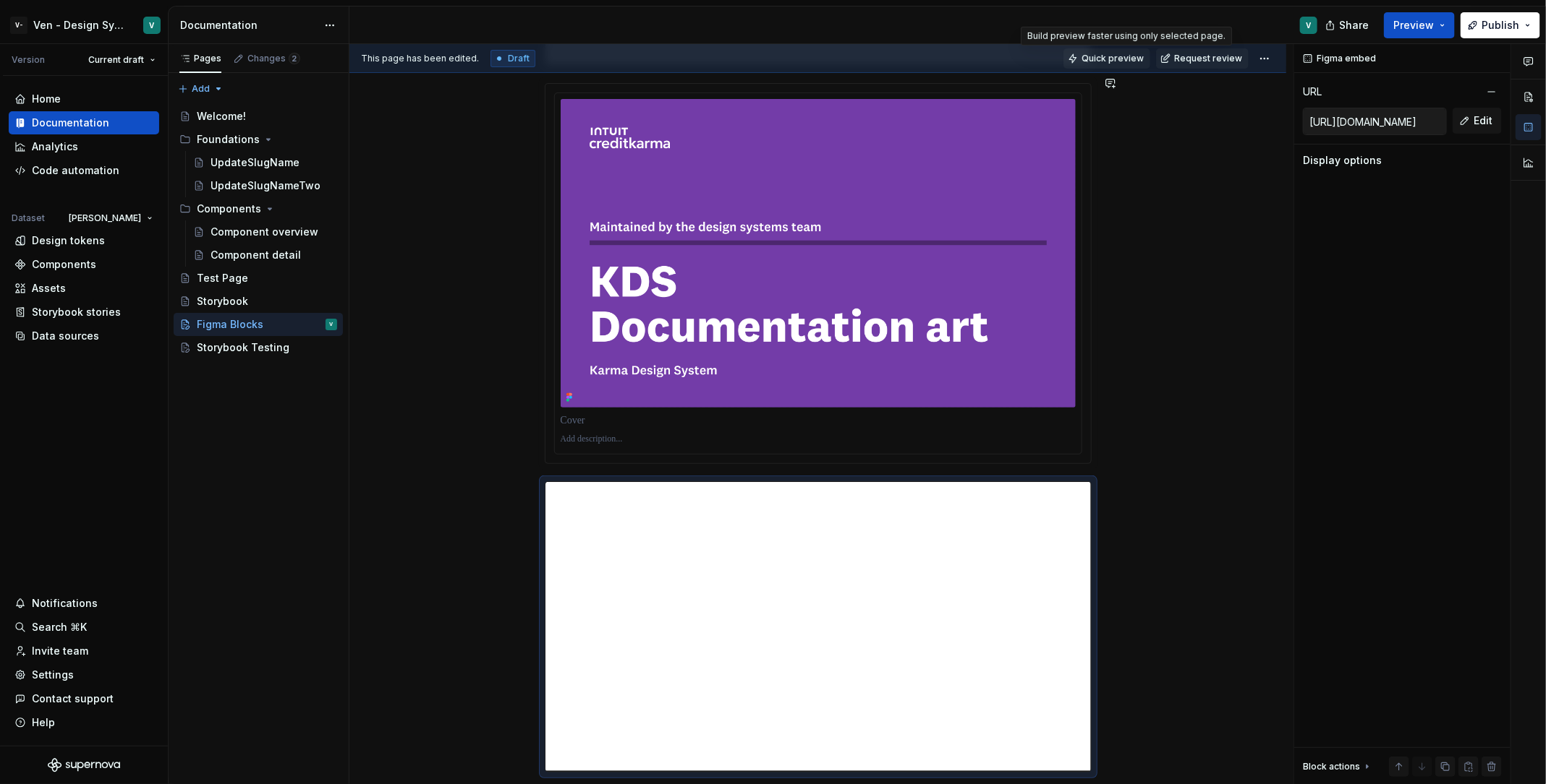
click at [1136, 61] on span "Quick preview" at bounding box center [1112, 58] width 62 height 12
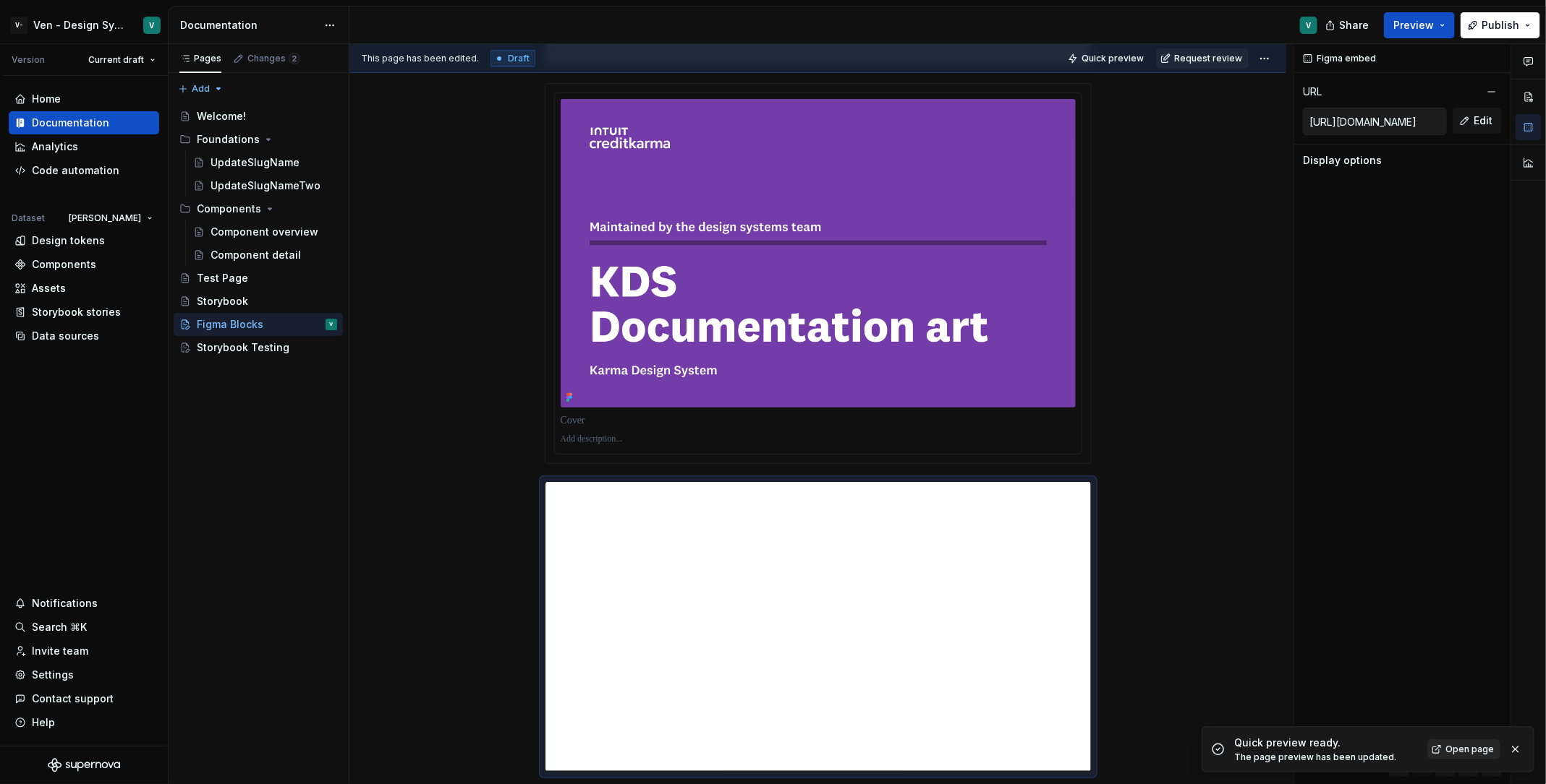
click at [1472, 740] on link "Open page" at bounding box center [1464, 750] width 73 height 20
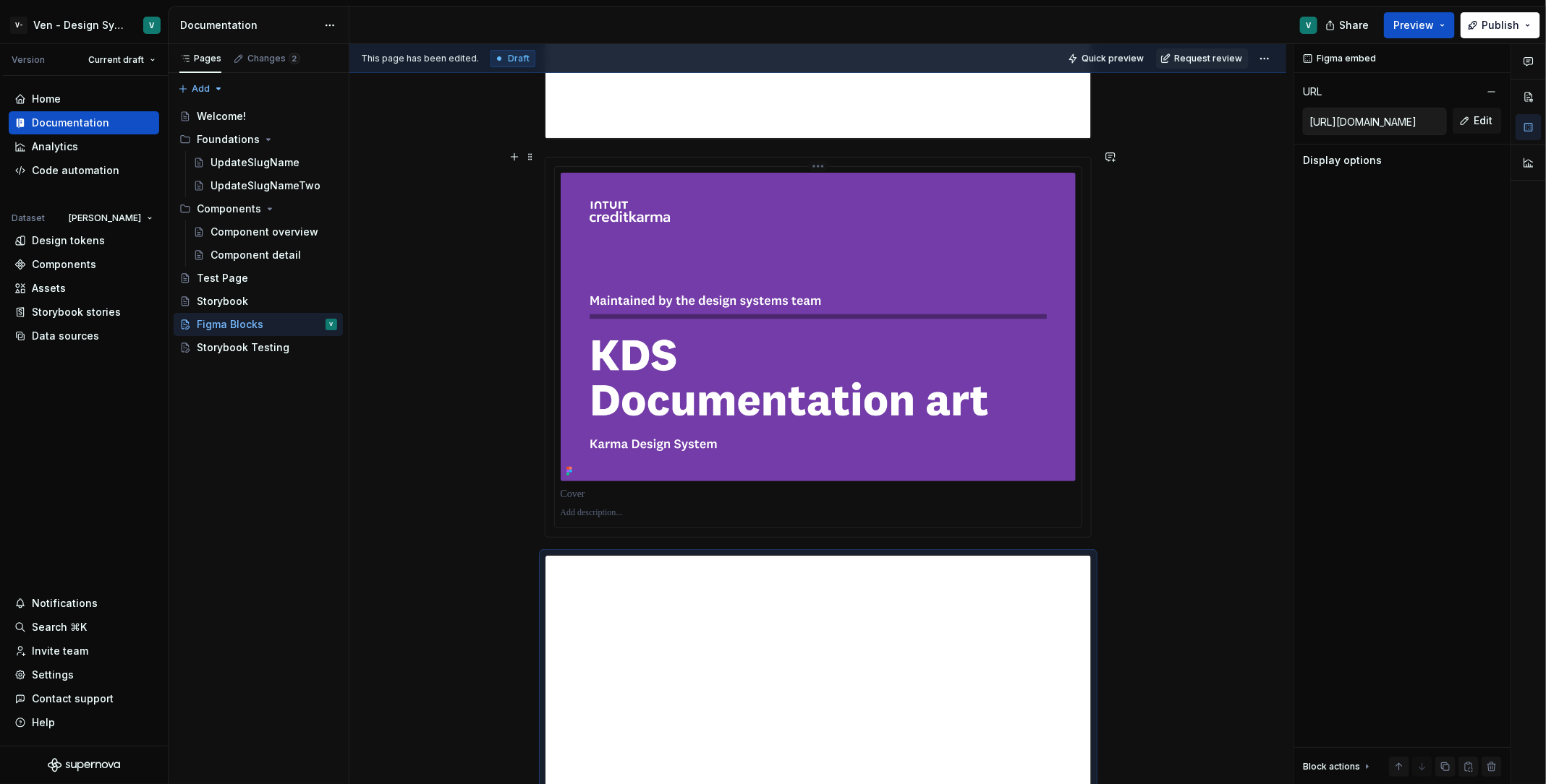
scroll to position [3028, 0]
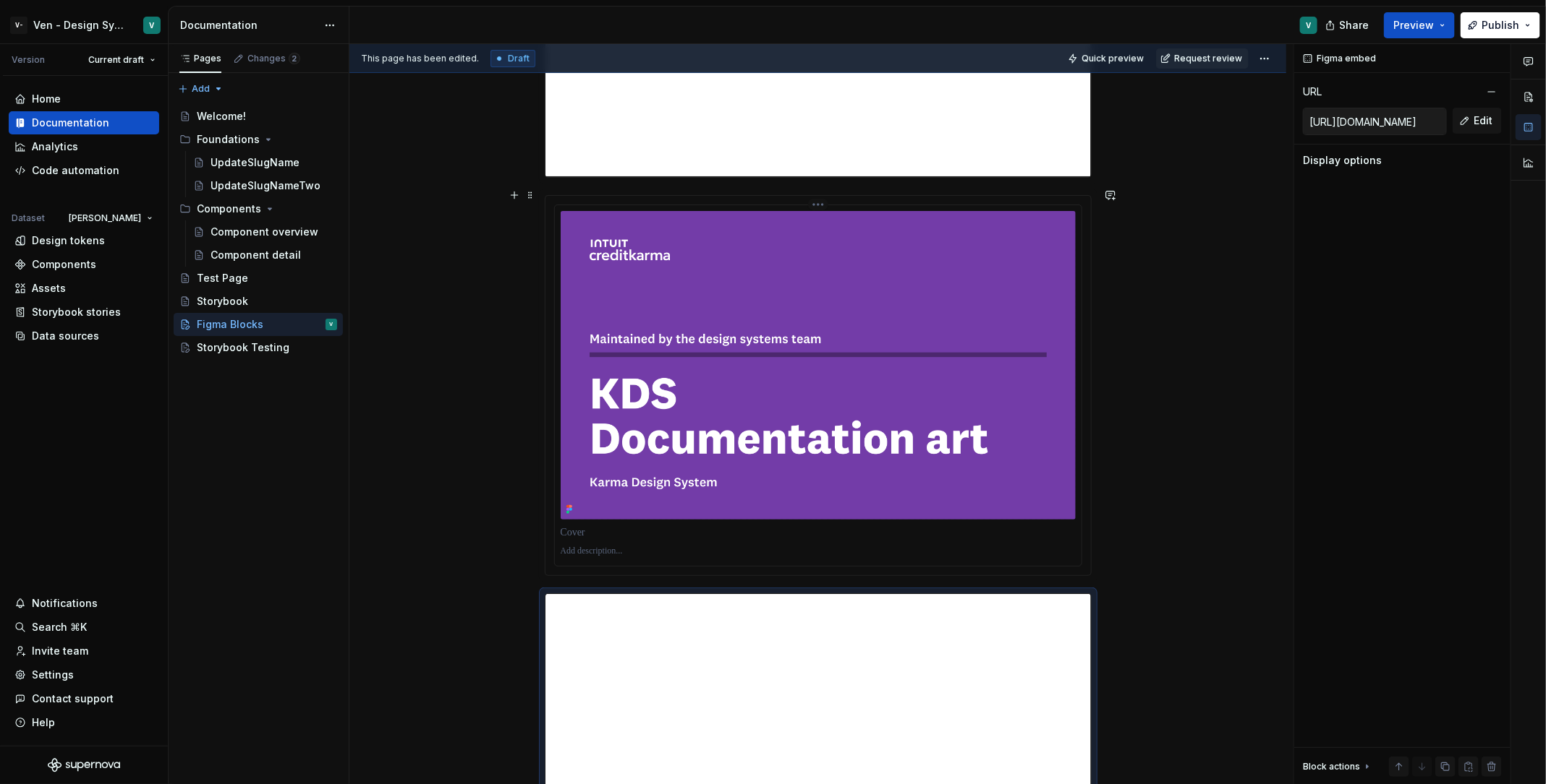
click at [691, 301] on img "To enrich screen reader interactions, please activate Accessibility in Grammarl…" at bounding box center [818, 365] width 515 height 308
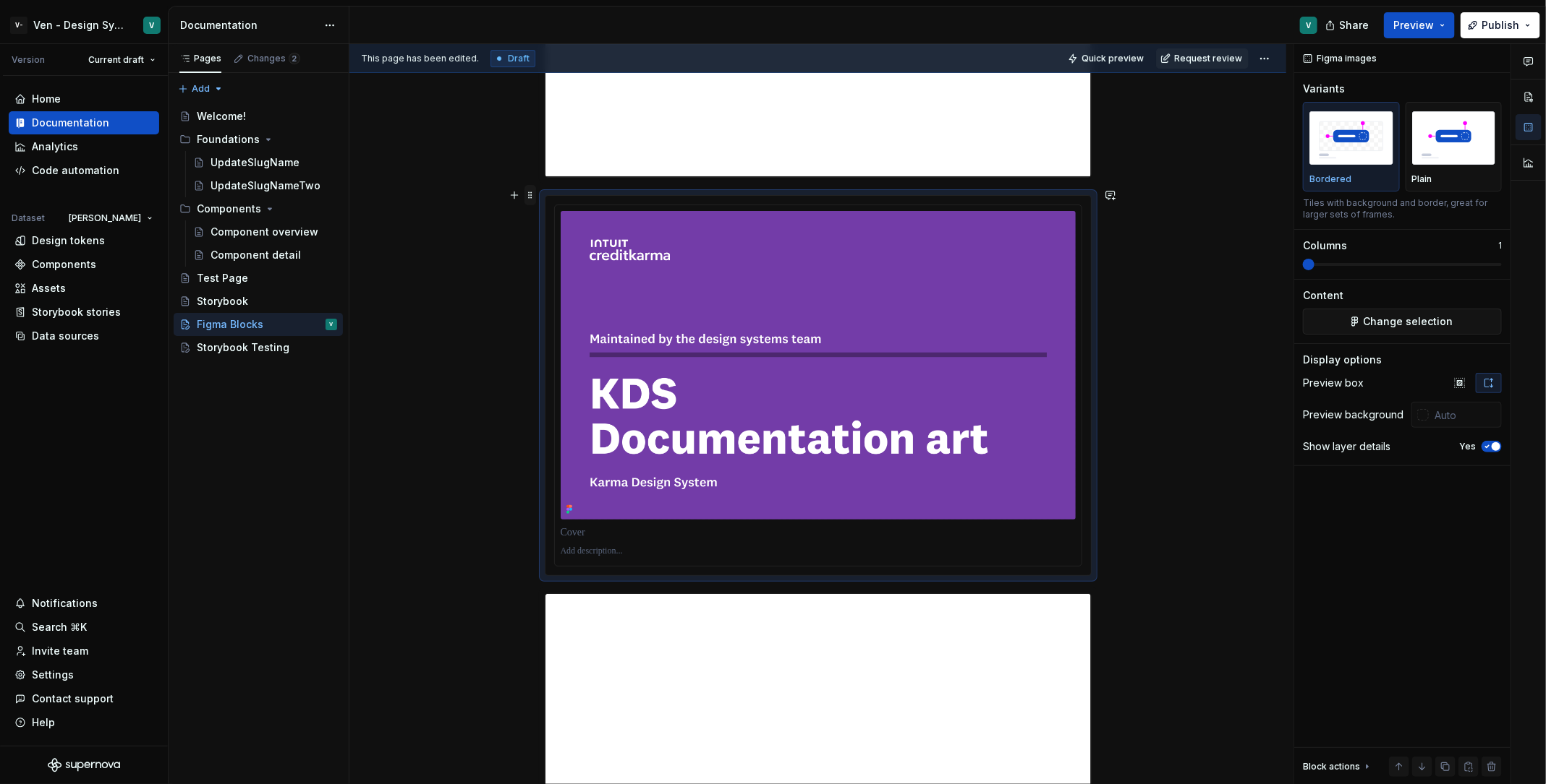
click at [527, 196] on span at bounding box center [530, 196] width 12 height 20
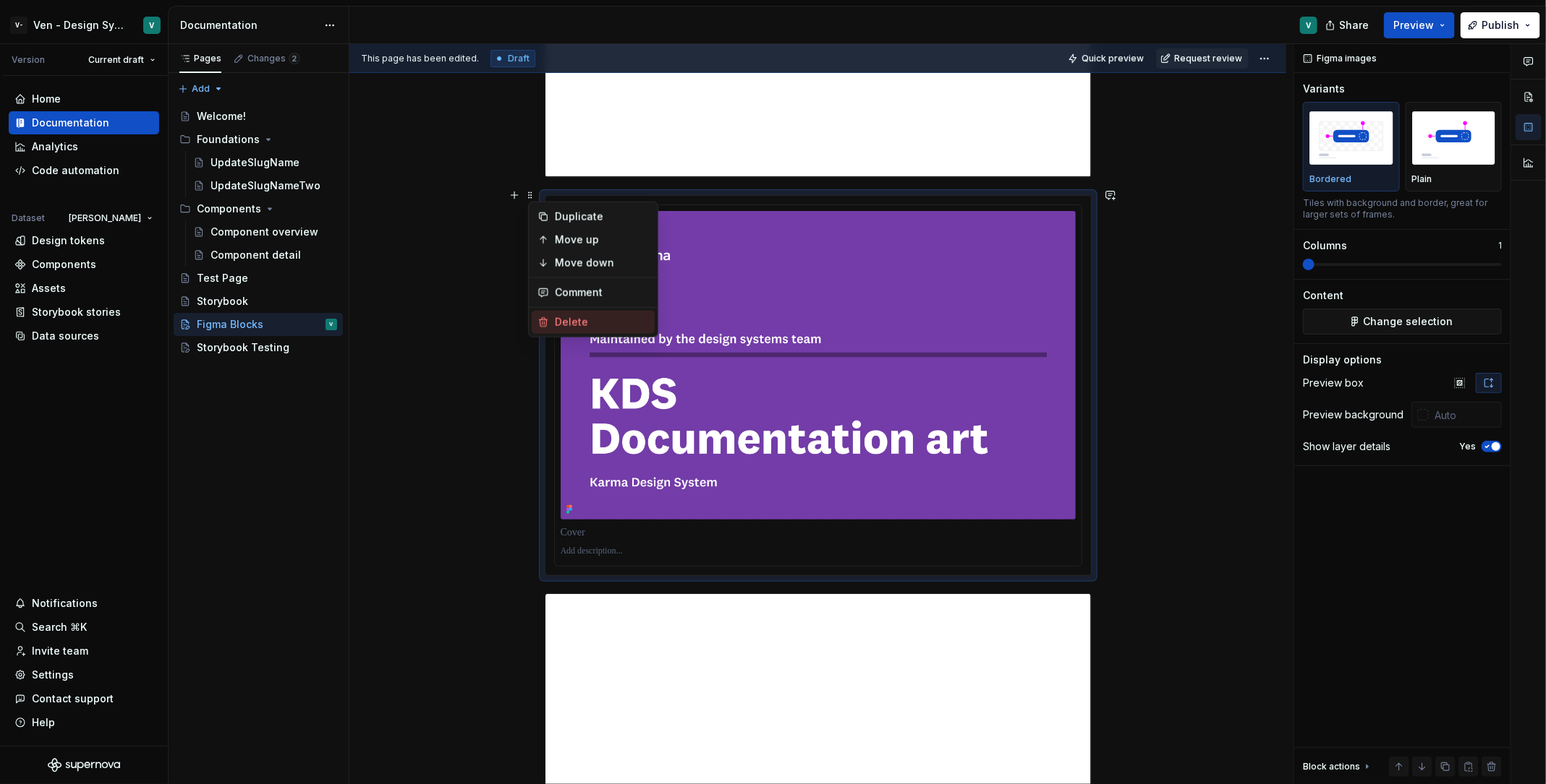
click at [580, 321] on div "Delete" at bounding box center [602, 322] width 94 height 15
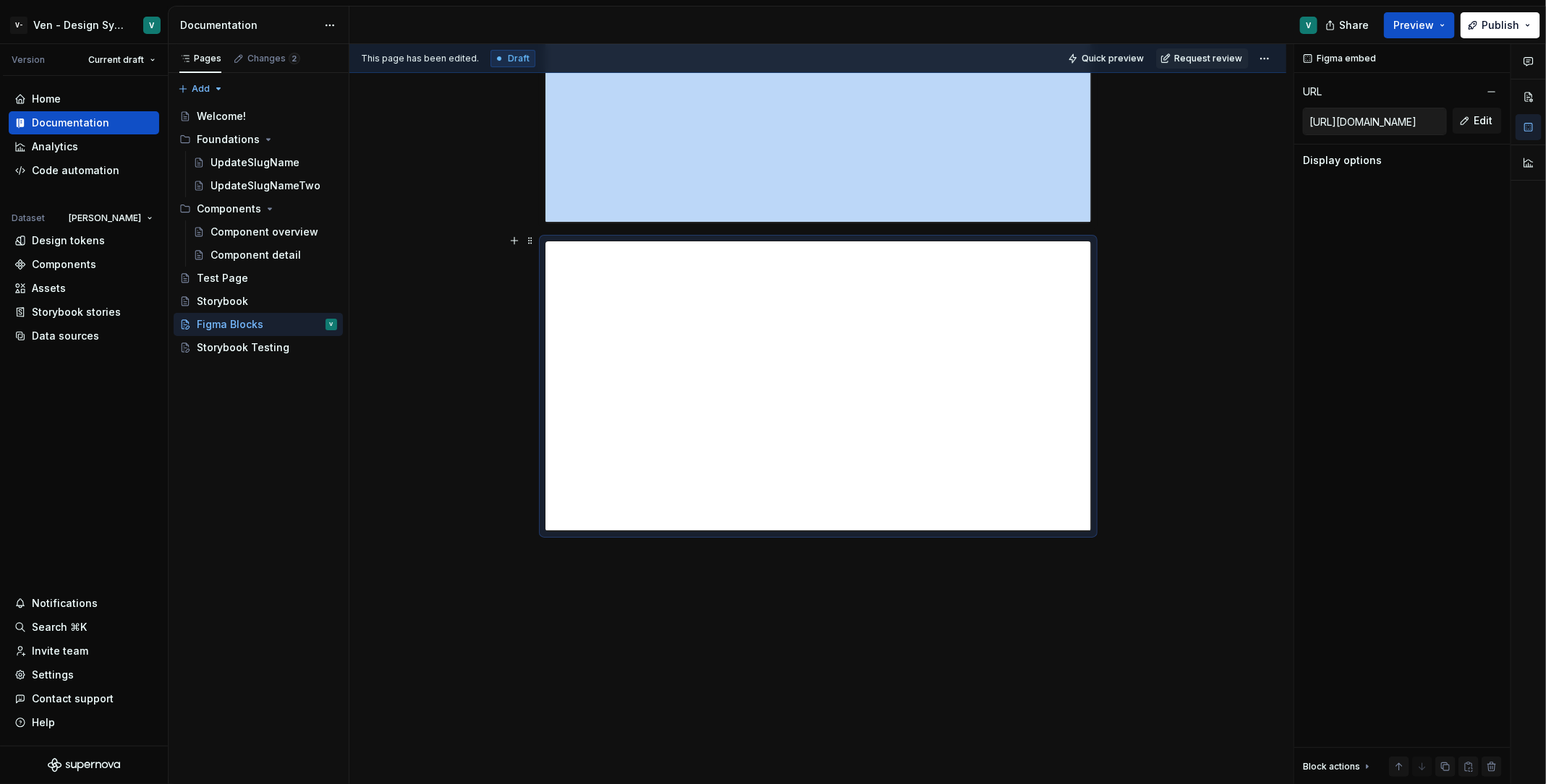
scroll to position [2974, 0]
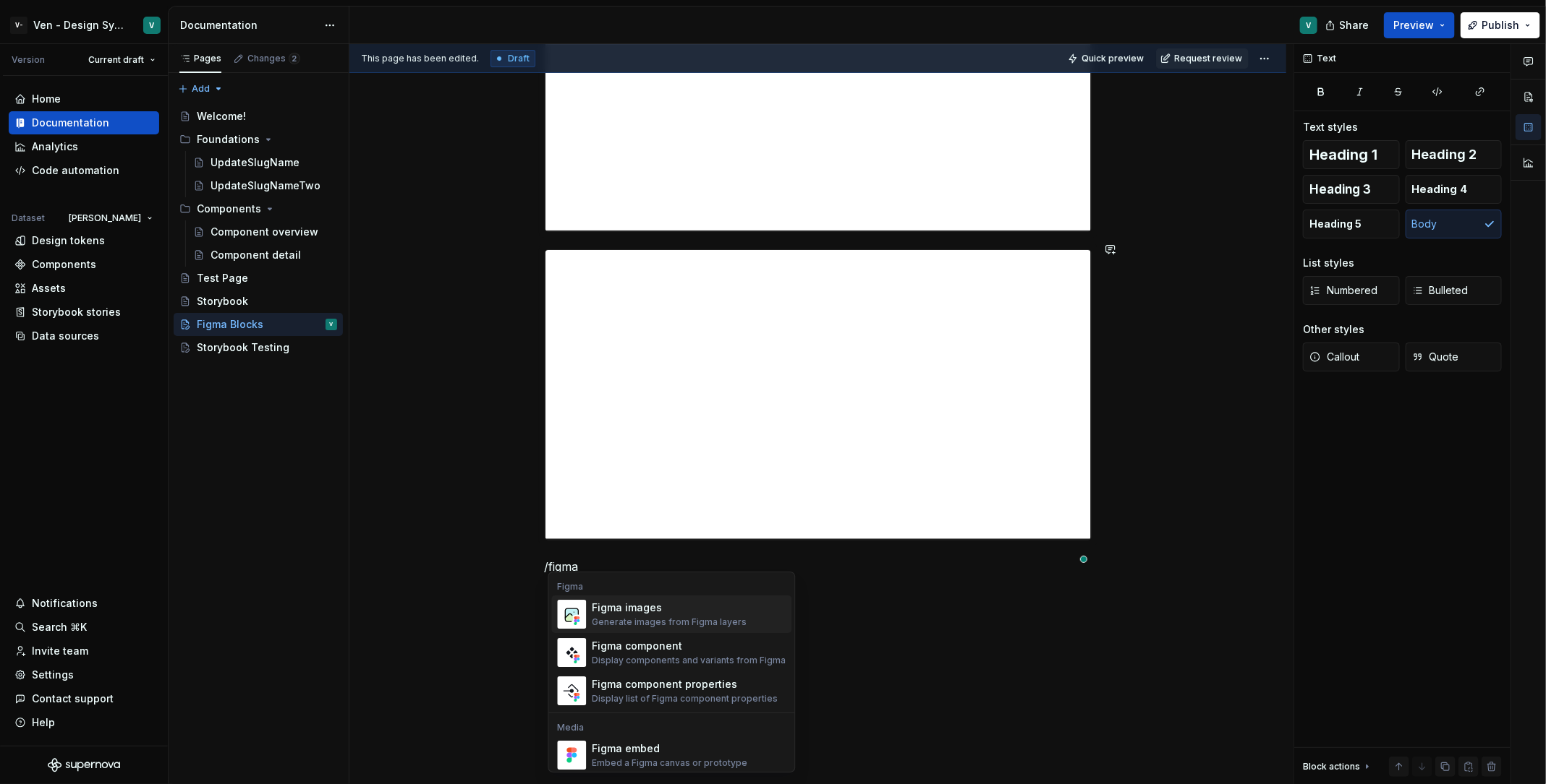
click at [686, 619] on div "Generate images from Figma layers" at bounding box center [670, 622] width 155 height 12
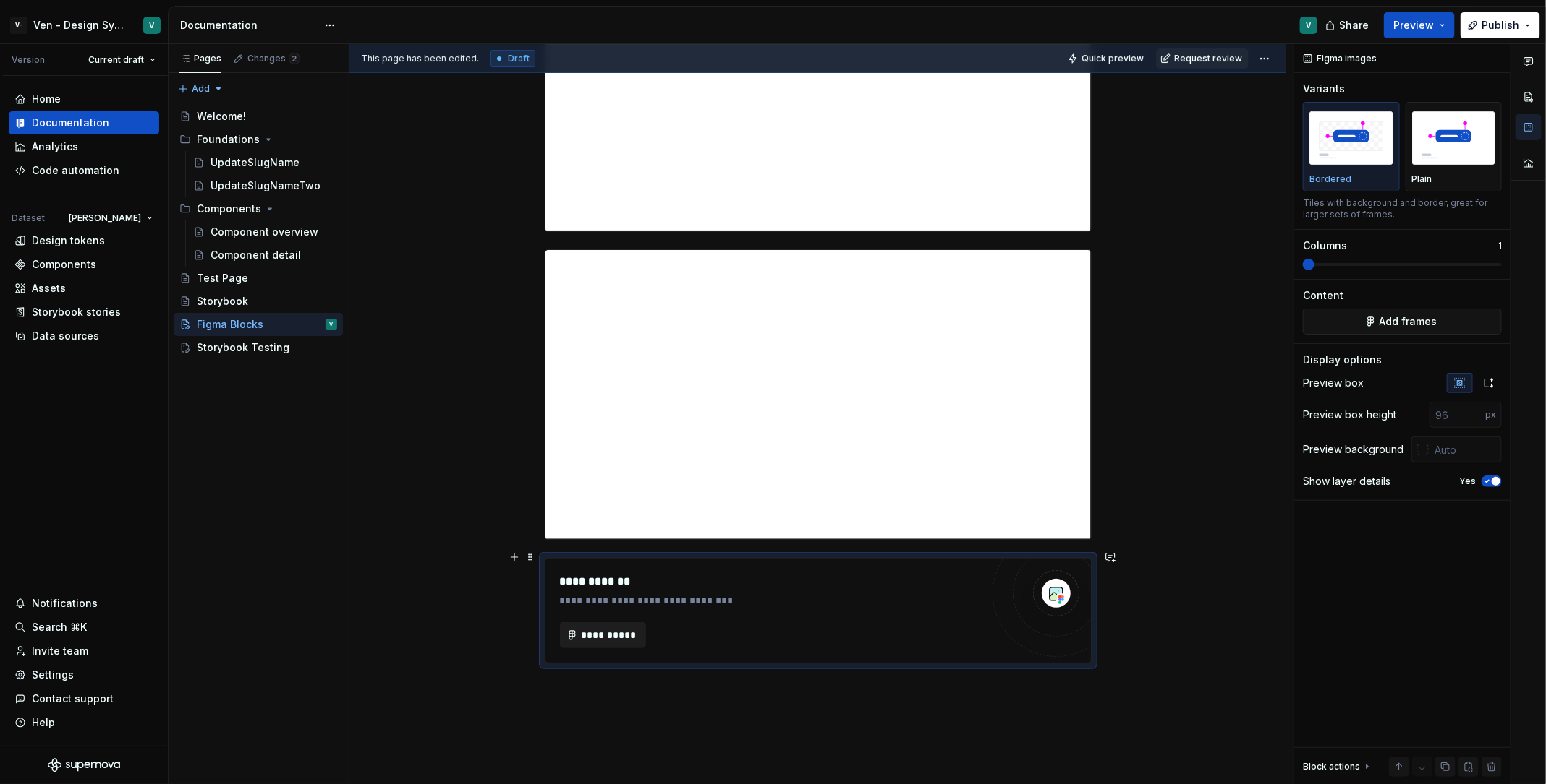
click at [621, 638] on button "**********" at bounding box center [603, 635] width 86 height 26
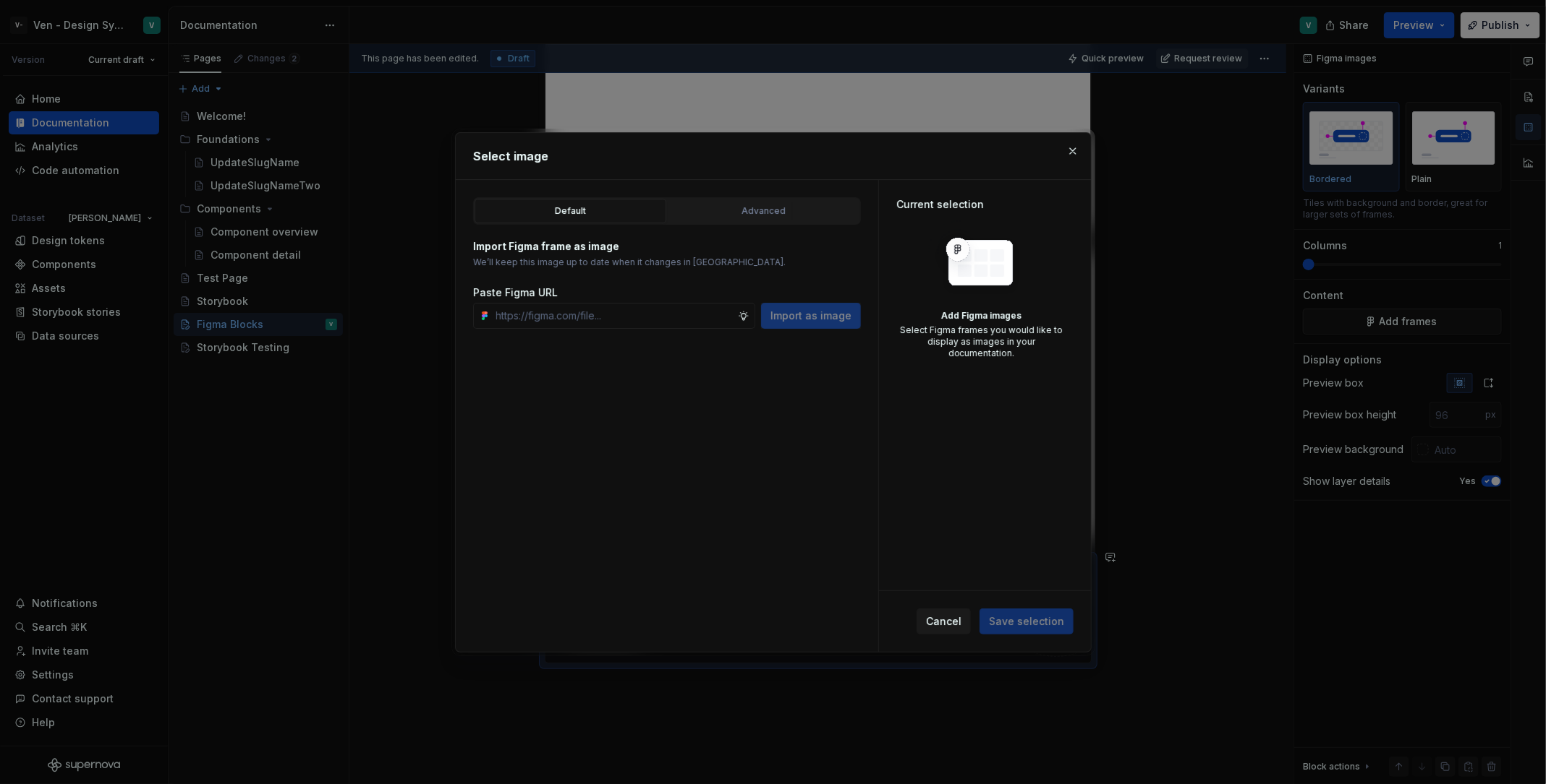
type textarea "*"
type input "https://www.figma.com/design/aHSBemCKiMBEzpH26SeMAS/KDS-Documentation-art?node-…"
type textarea "*"
type input "https://www.figma.com/design/aHSBemCKiMBEzpH26SeMAS/KDS-Documentation-art?node-…"
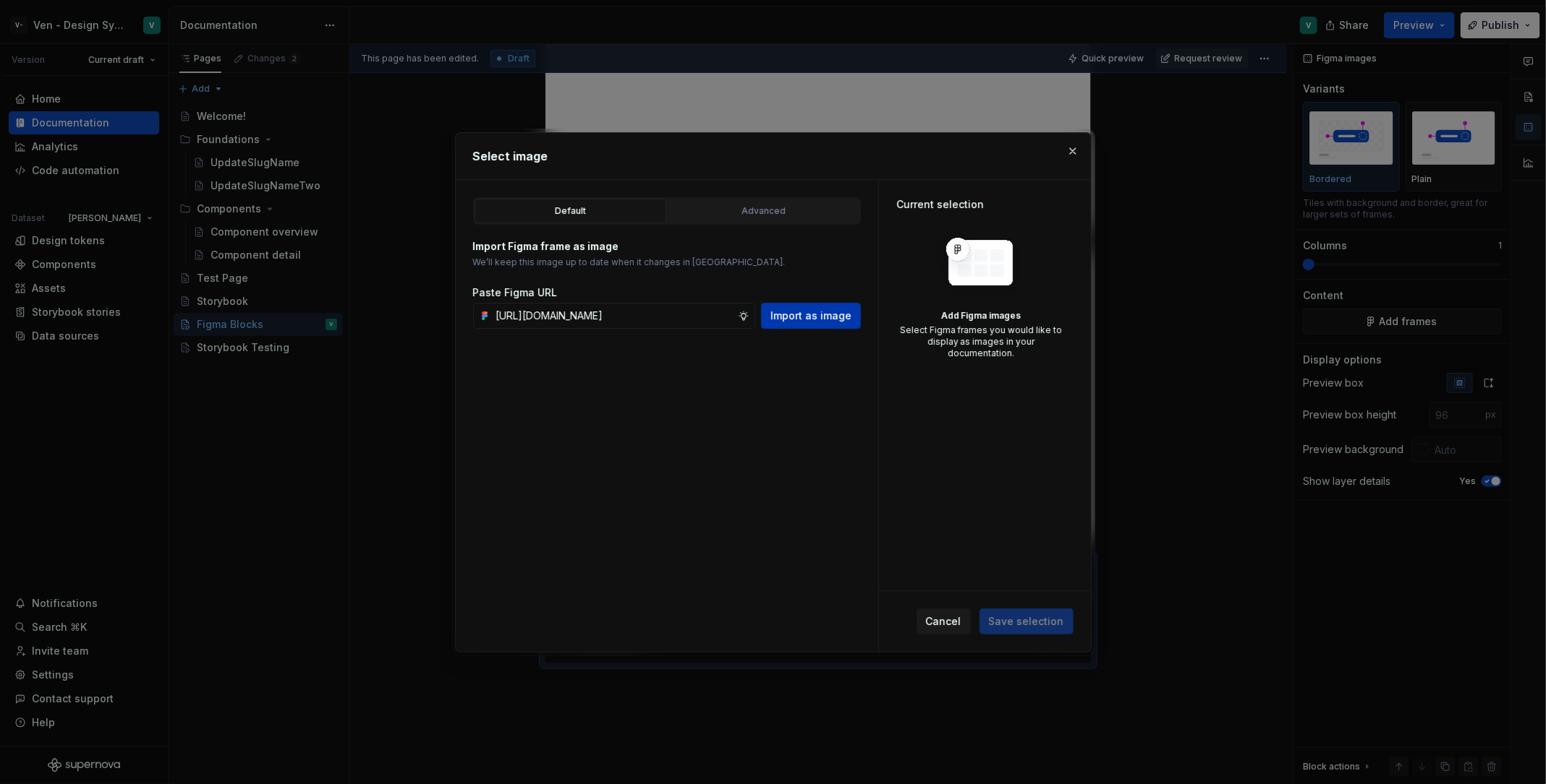
click at [839, 309] on span "Import as image" at bounding box center [811, 316] width 81 height 15
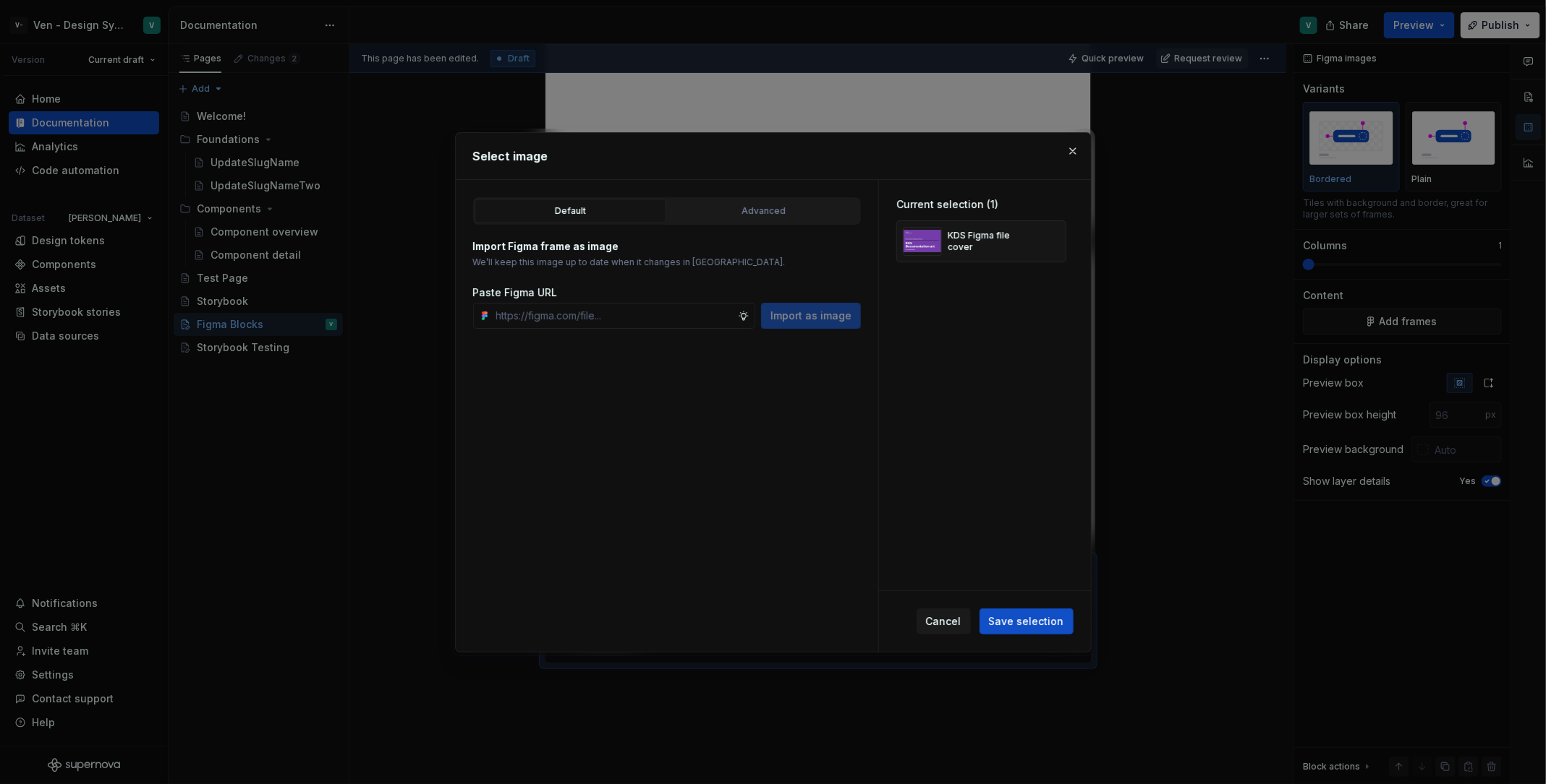
scroll to position [2974, 0]
type textarea "*"
